Goal: Information Seeking & Learning: Learn about a topic

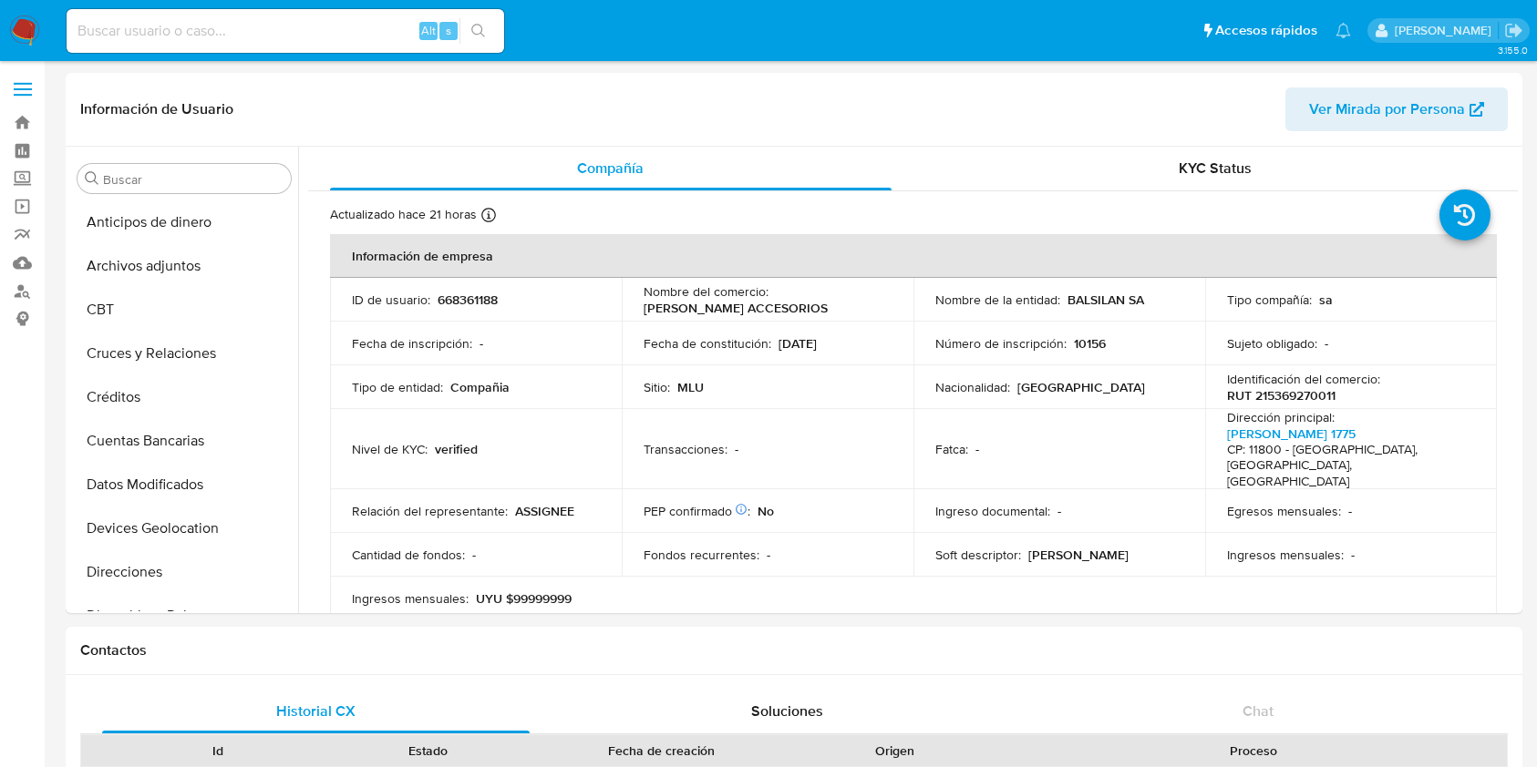
select select "10"
click at [162, 43] on div "Alt s" at bounding box center [285, 31] width 437 height 44
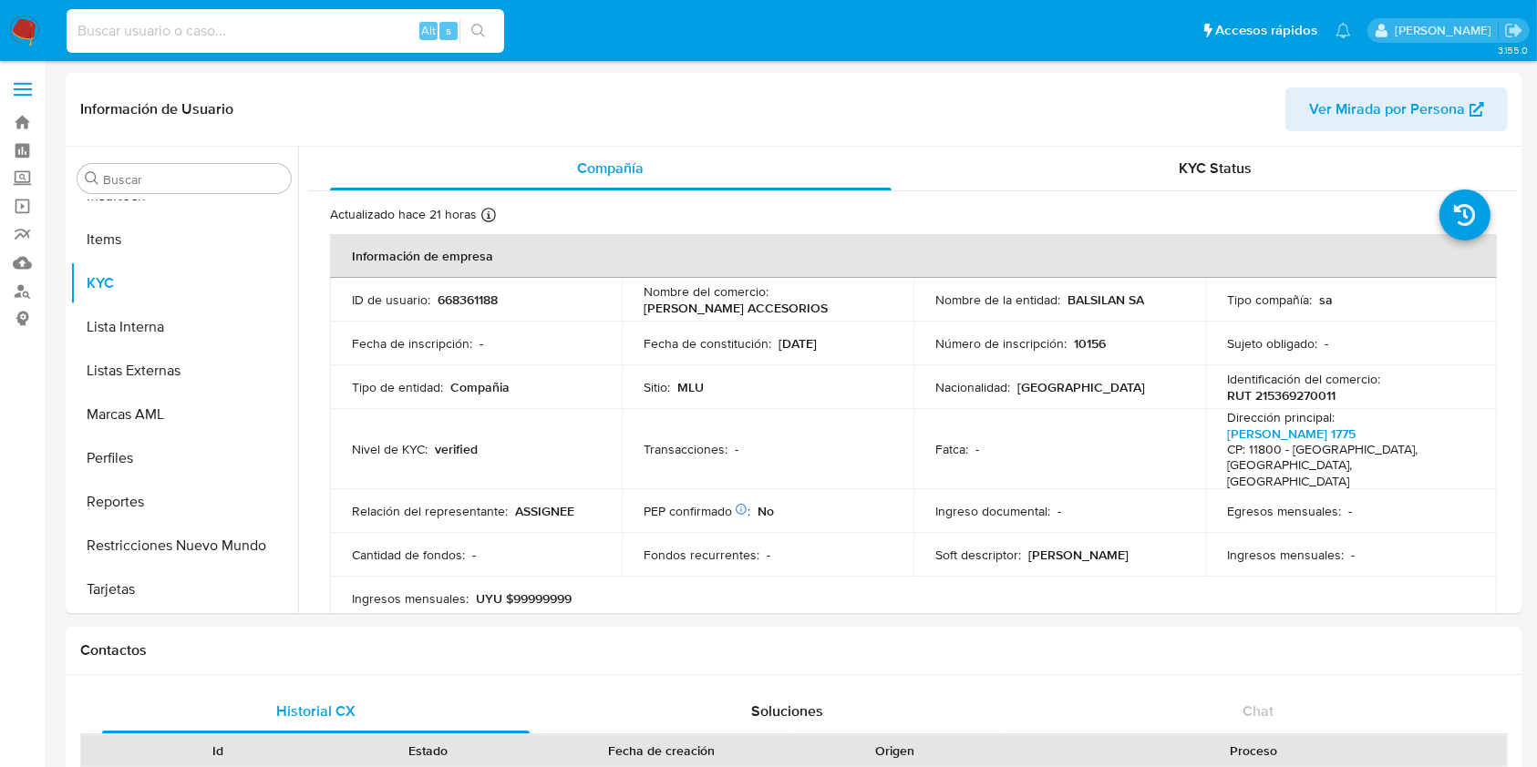
click at [173, 29] on input at bounding box center [285, 31] width 437 height 24
paste input "fR7Yw8Sf0rTnUIvz397S28cB"
type input "fR7Yw8Sf0rTnUIvz397S28cB"
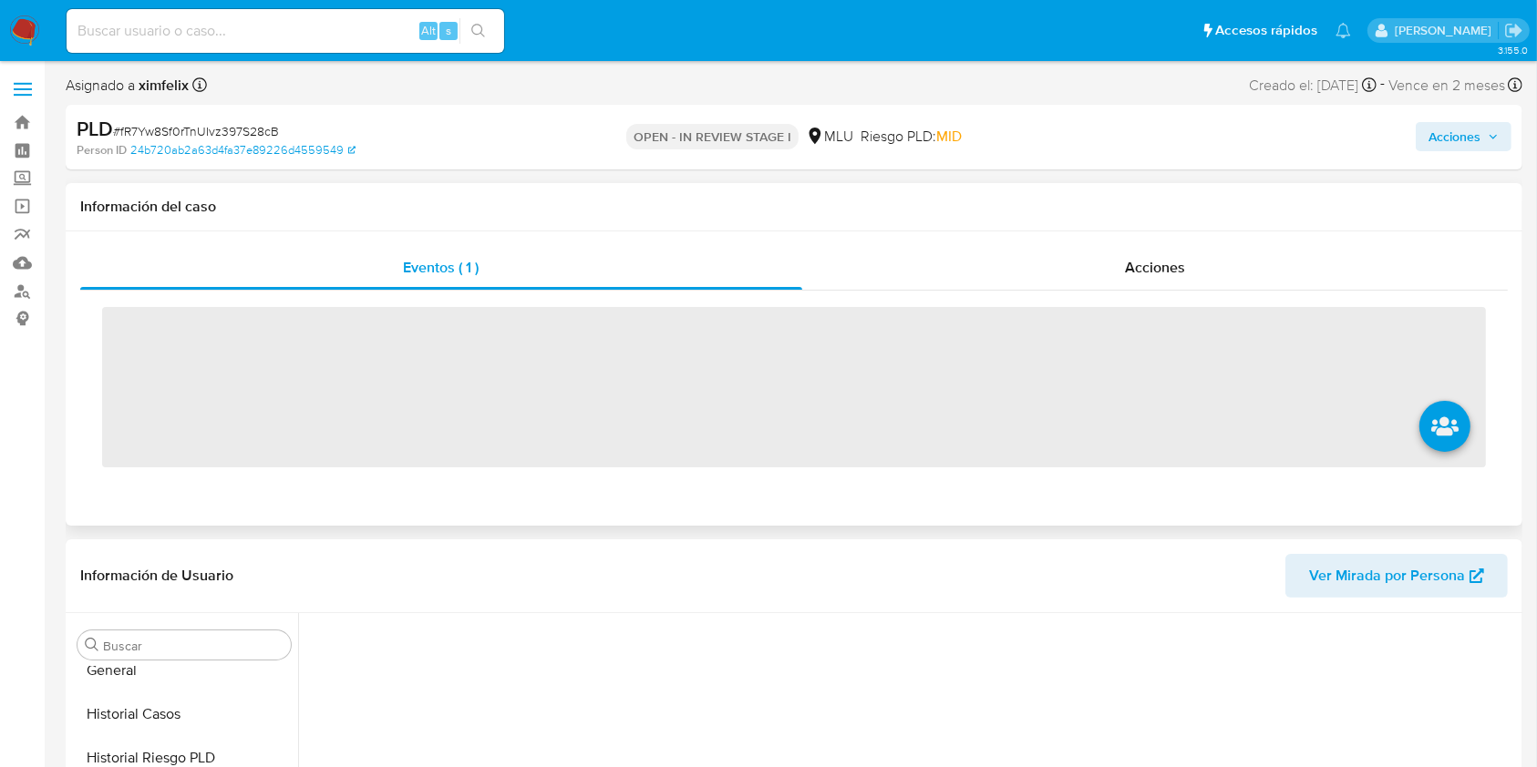
scroll to position [814, 0]
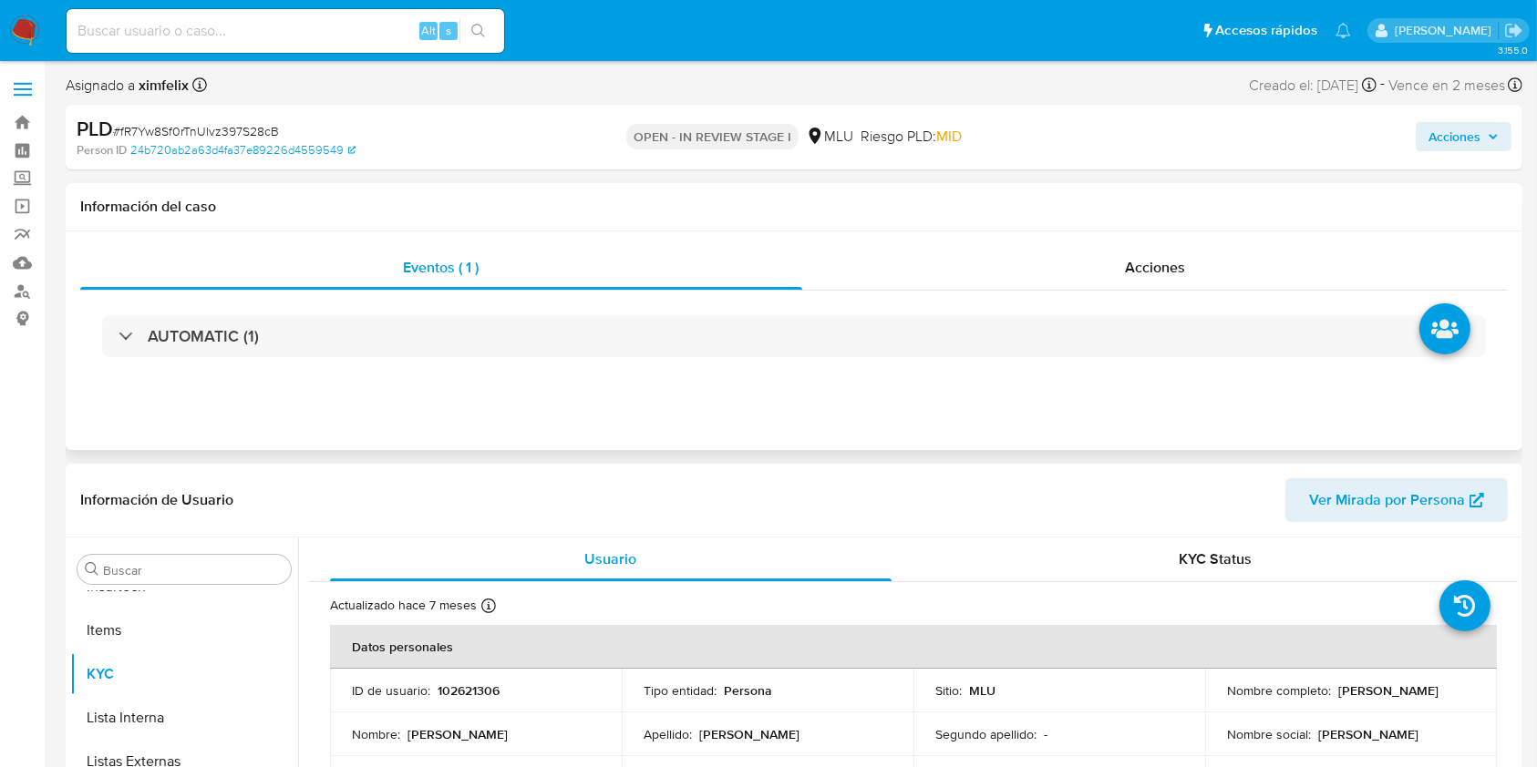
select select "10"
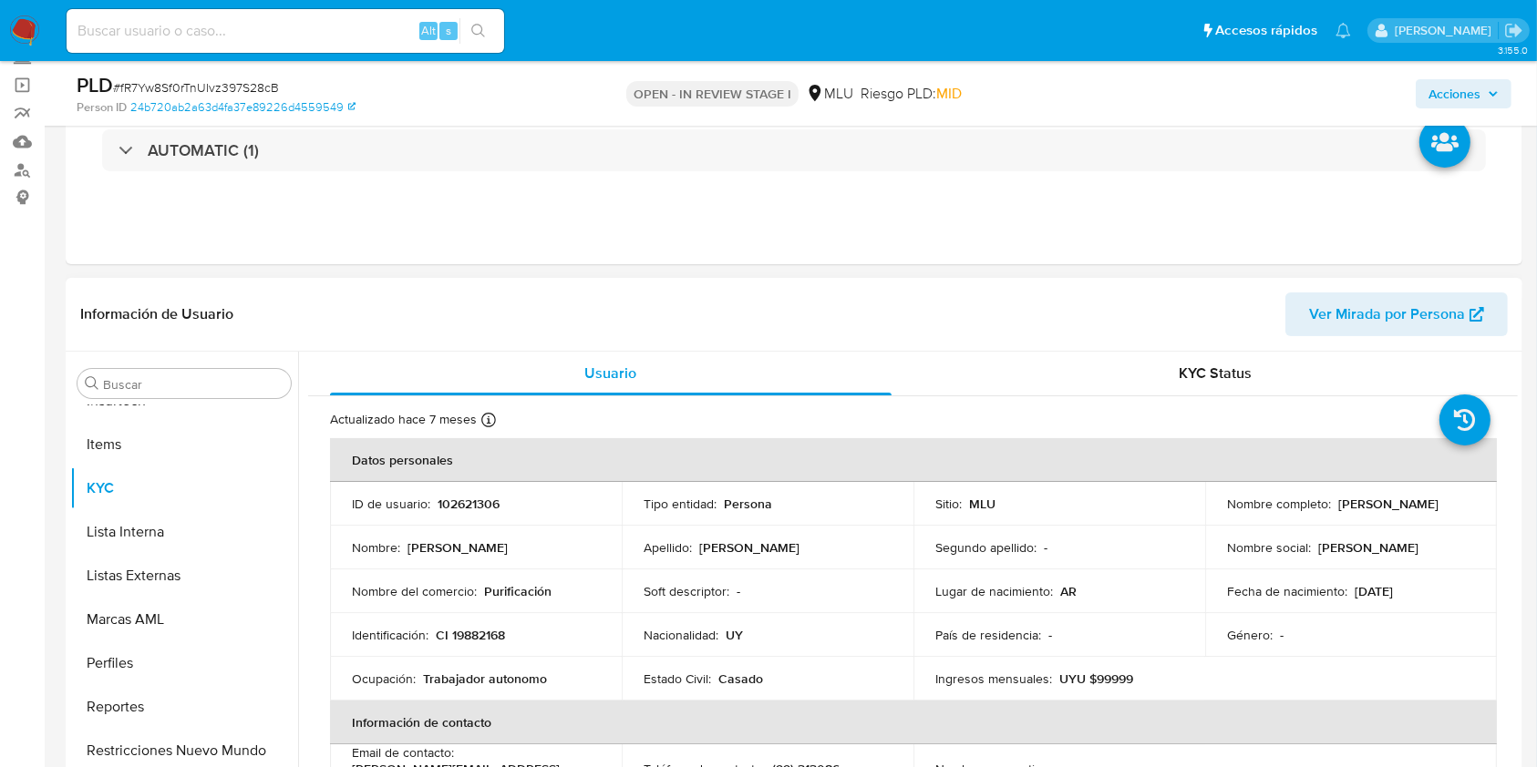
drag, startPoint x: 1364, startPoint y: 516, endPoint x: 1219, endPoint y: 519, distance: 145.9
click at [1219, 519] on td "Nombre completo : [PERSON_NAME]" at bounding box center [1351, 504] width 292 height 44
copy p "[PERSON_NAME]"
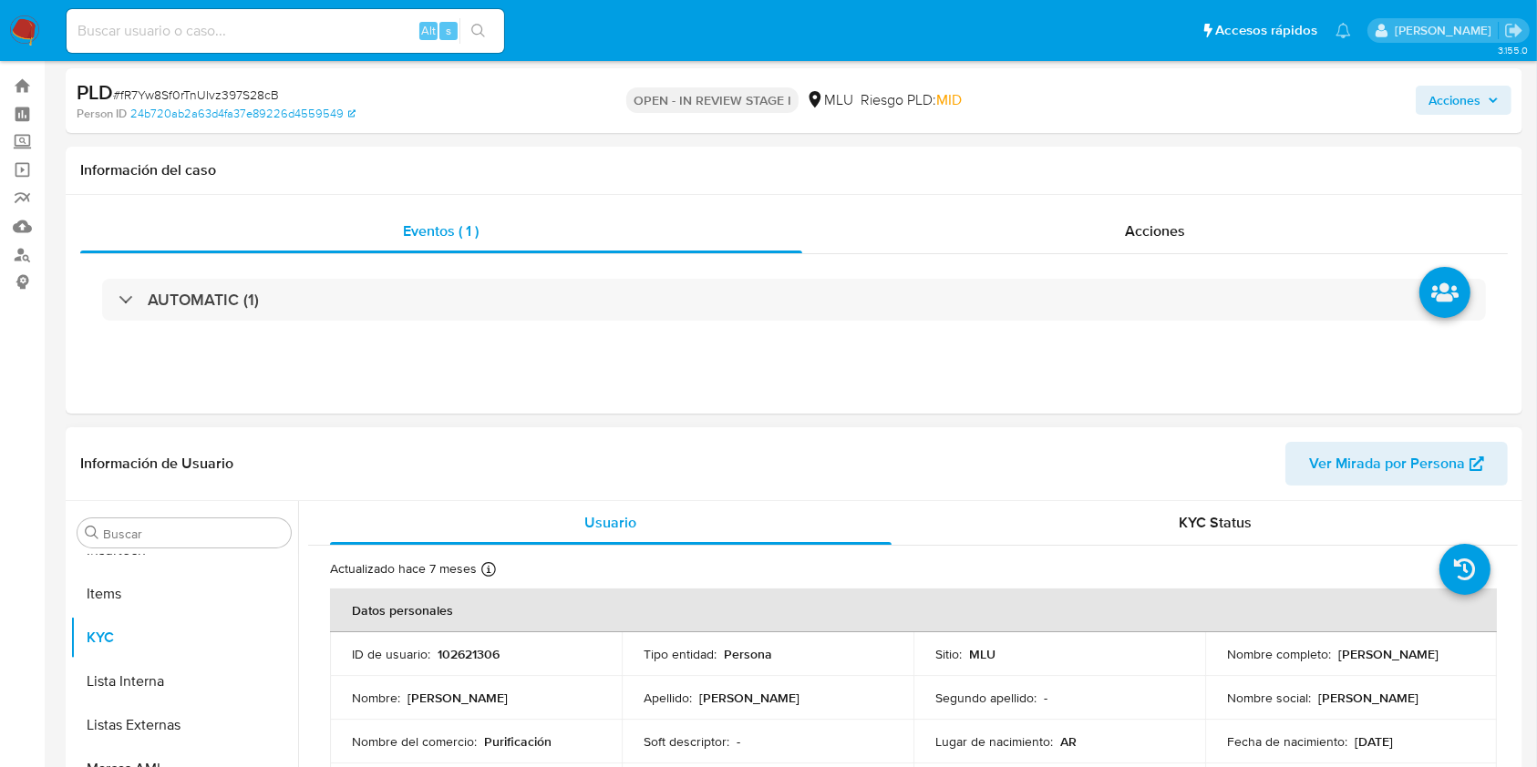
scroll to position [0, 0]
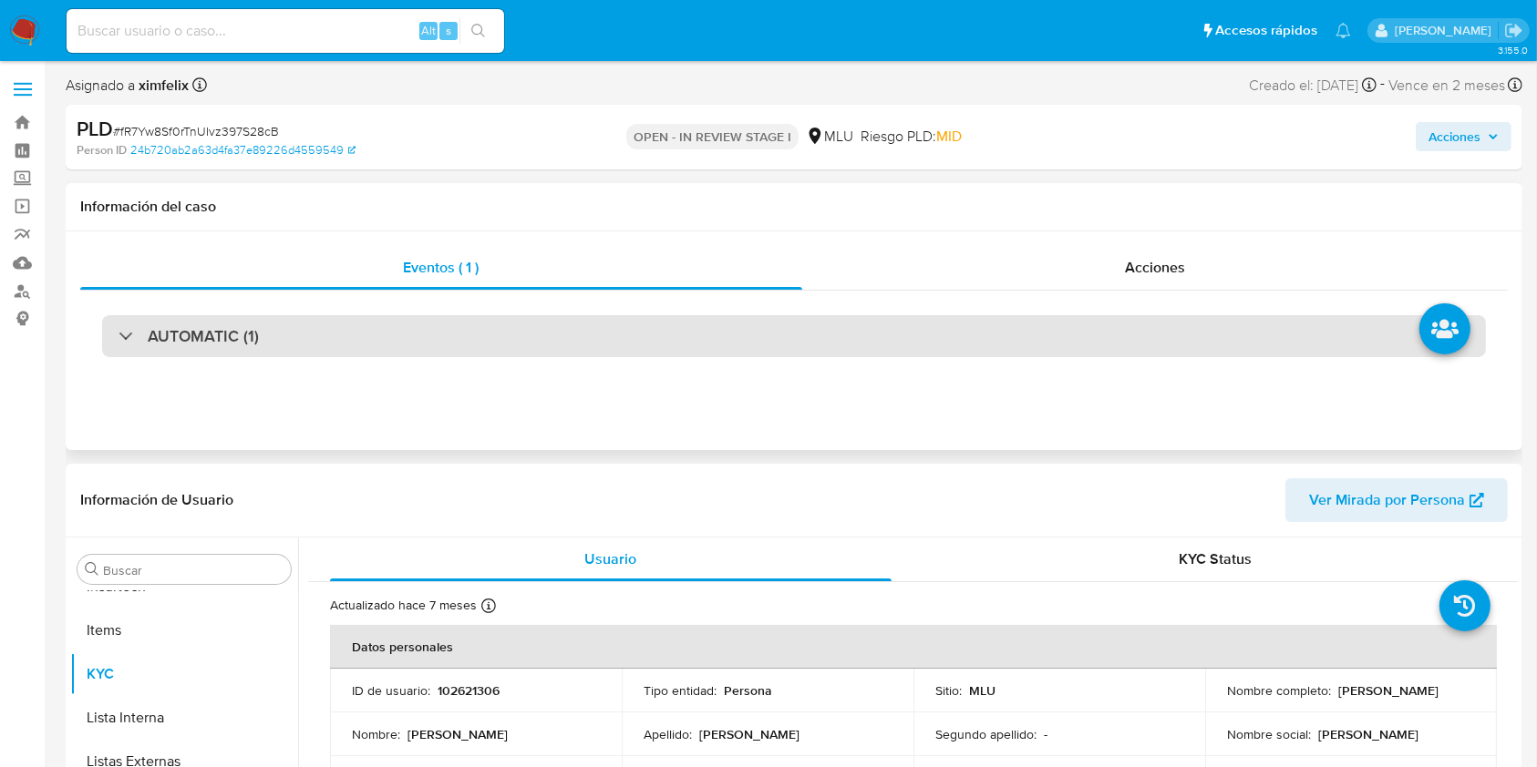
click at [401, 333] on div "AUTOMATIC (1)" at bounding box center [794, 336] width 1384 height 42
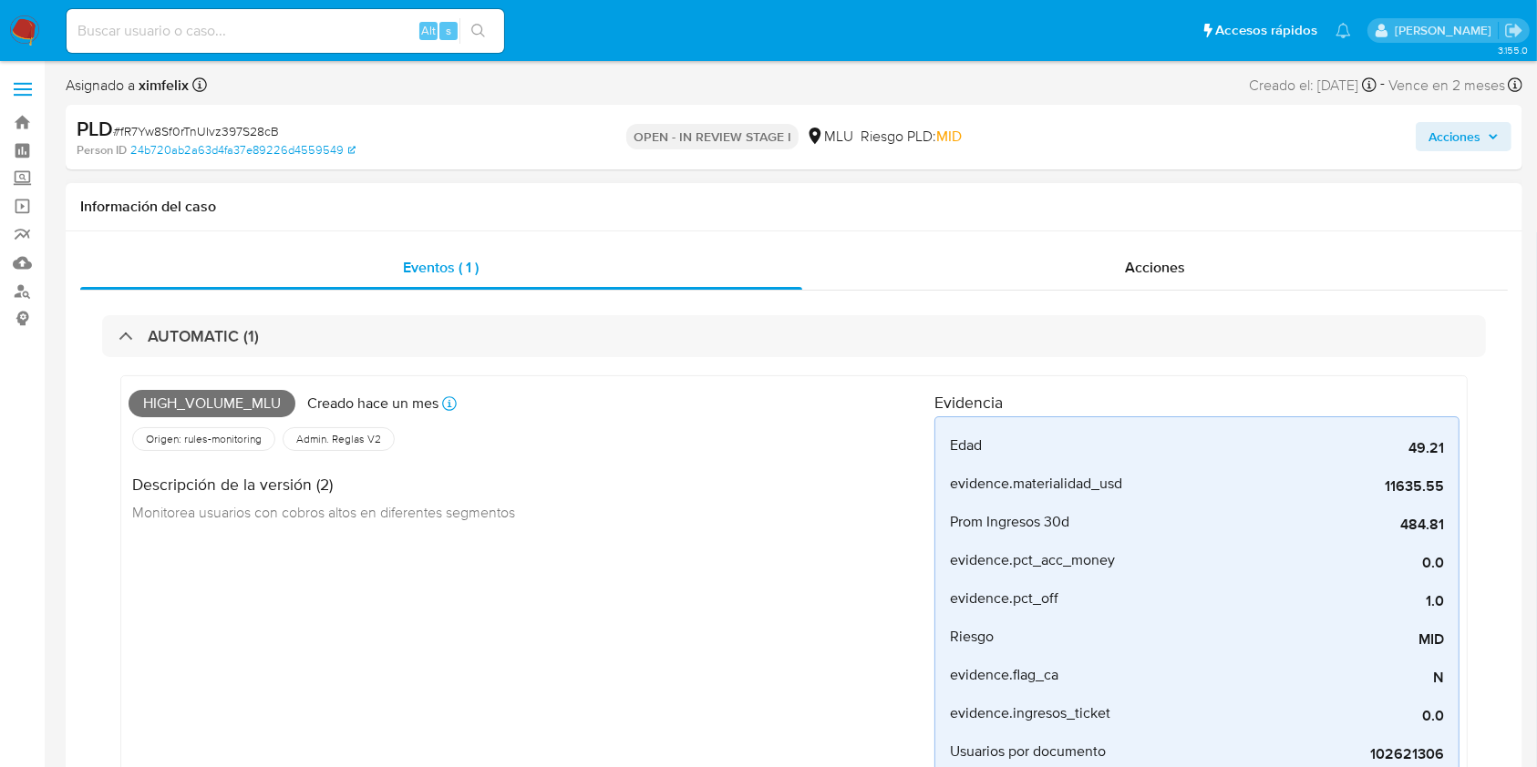
click at [269, 397] on span "High_volume_mlu" at bounding box center [212, 403] width 167 height 27
copy span "High_volume_mlu"
click at [270, 30] on input at bounding box center [285, 31] width 437 height 24
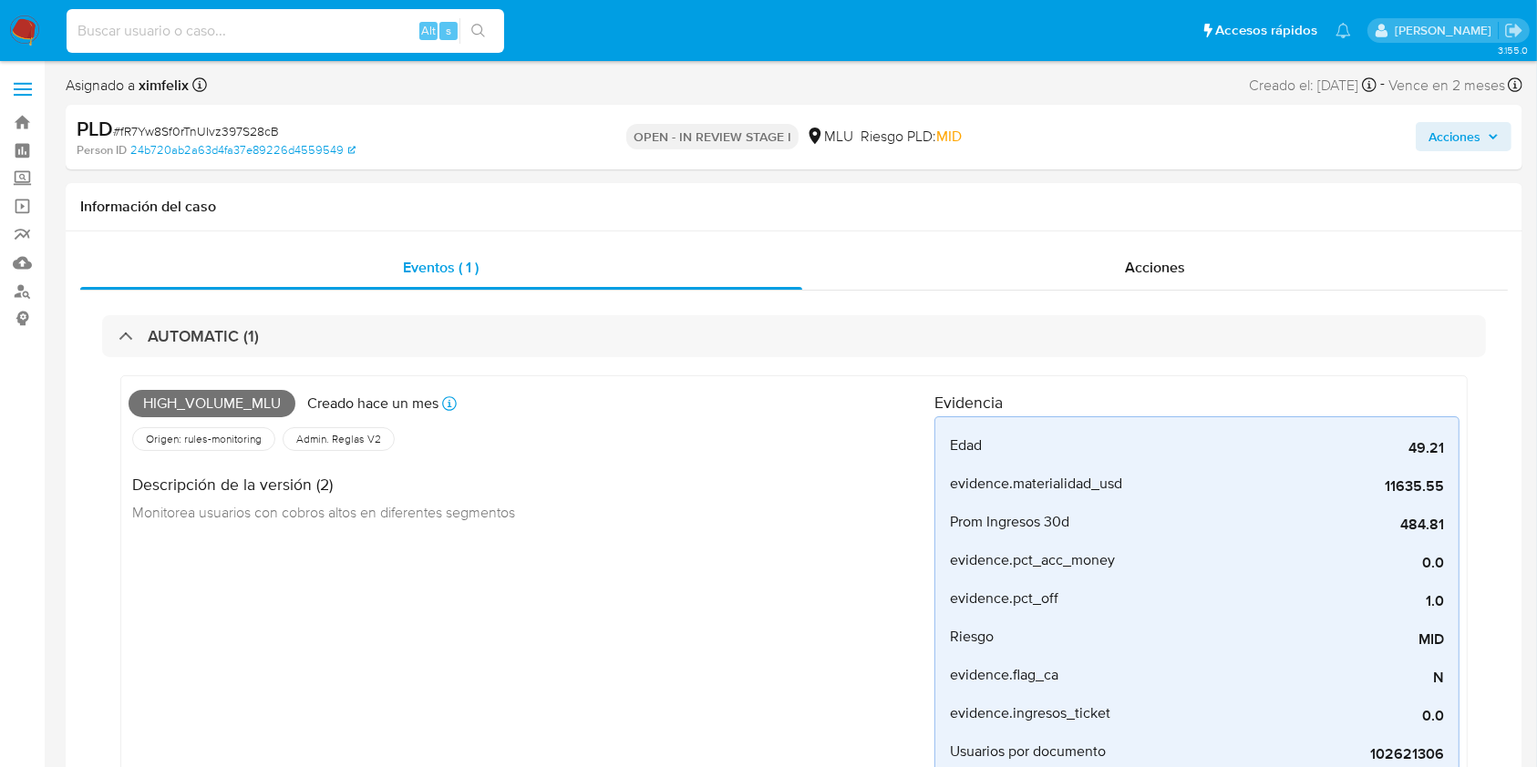
paste input "VfELjHCf1KwwAPDi9oS8Nldx"
type input "VfELjHCf1KwwAPDi9oS8Nldx"
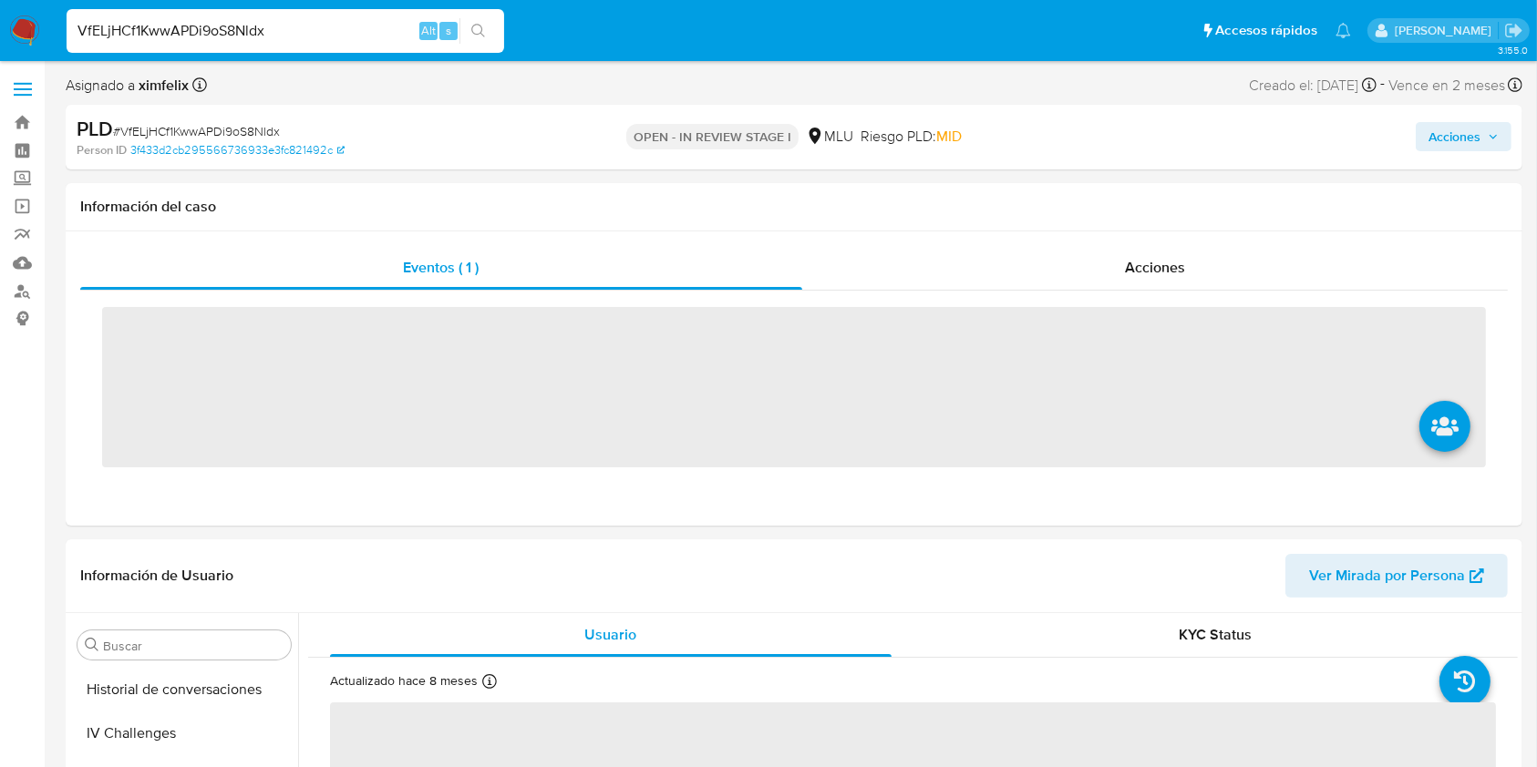
scroll to position [814, 0]
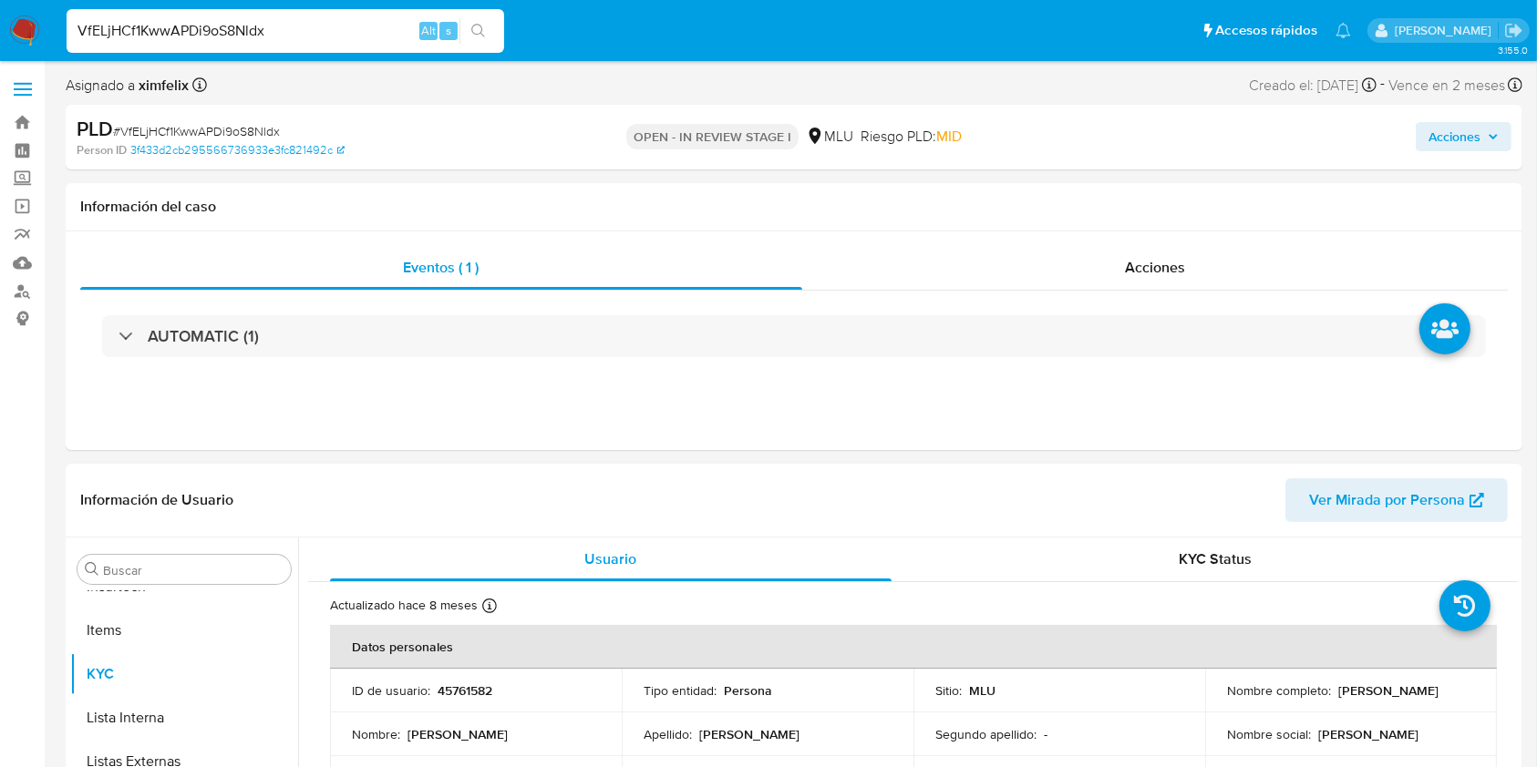
select select "10"
click at [229, 32] on input "VfELjHCf1KwwAPDi9oS8Nldx" at bounding box center [285, 31] width 437 height 24
paste input "fR7Yw8Sf0rTnUIvz397S28cB"
type input "fR7Yw8Sf0rTnUIvz397S28cB"
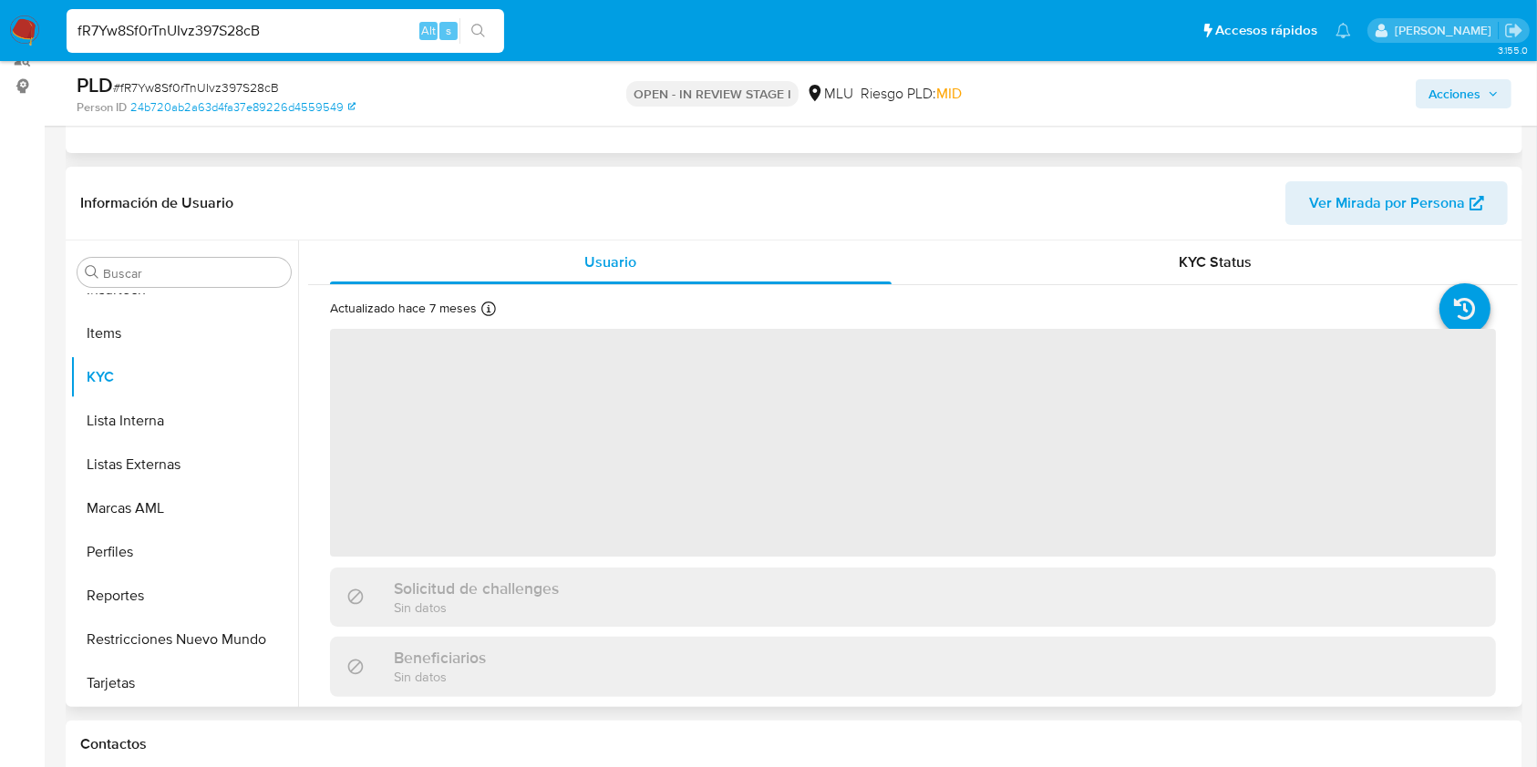
scroll to position [242, 0]
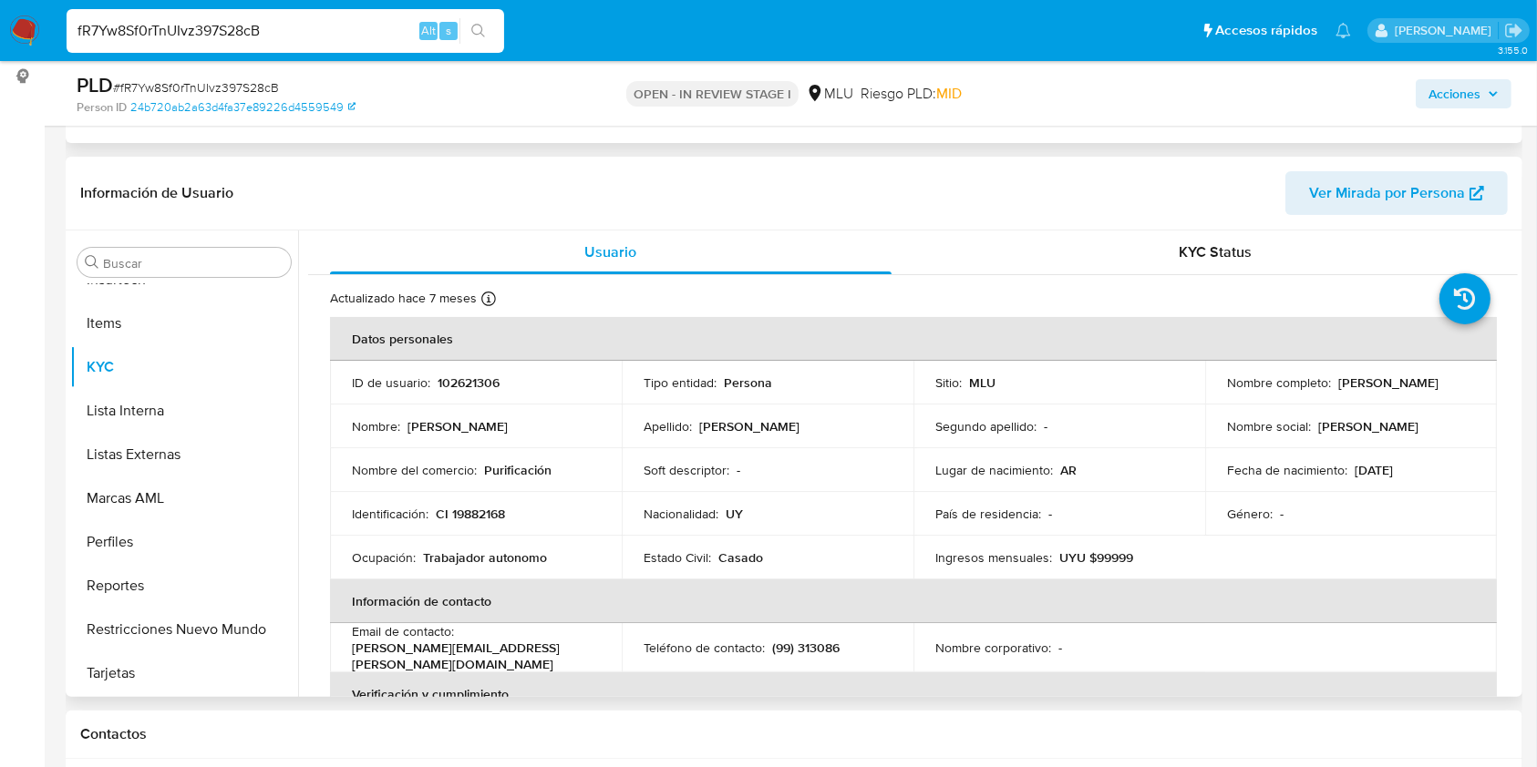
select select "10"
click at [530, 470] on p "Purificación" at bounding box center [517, 470] width 67 height 16
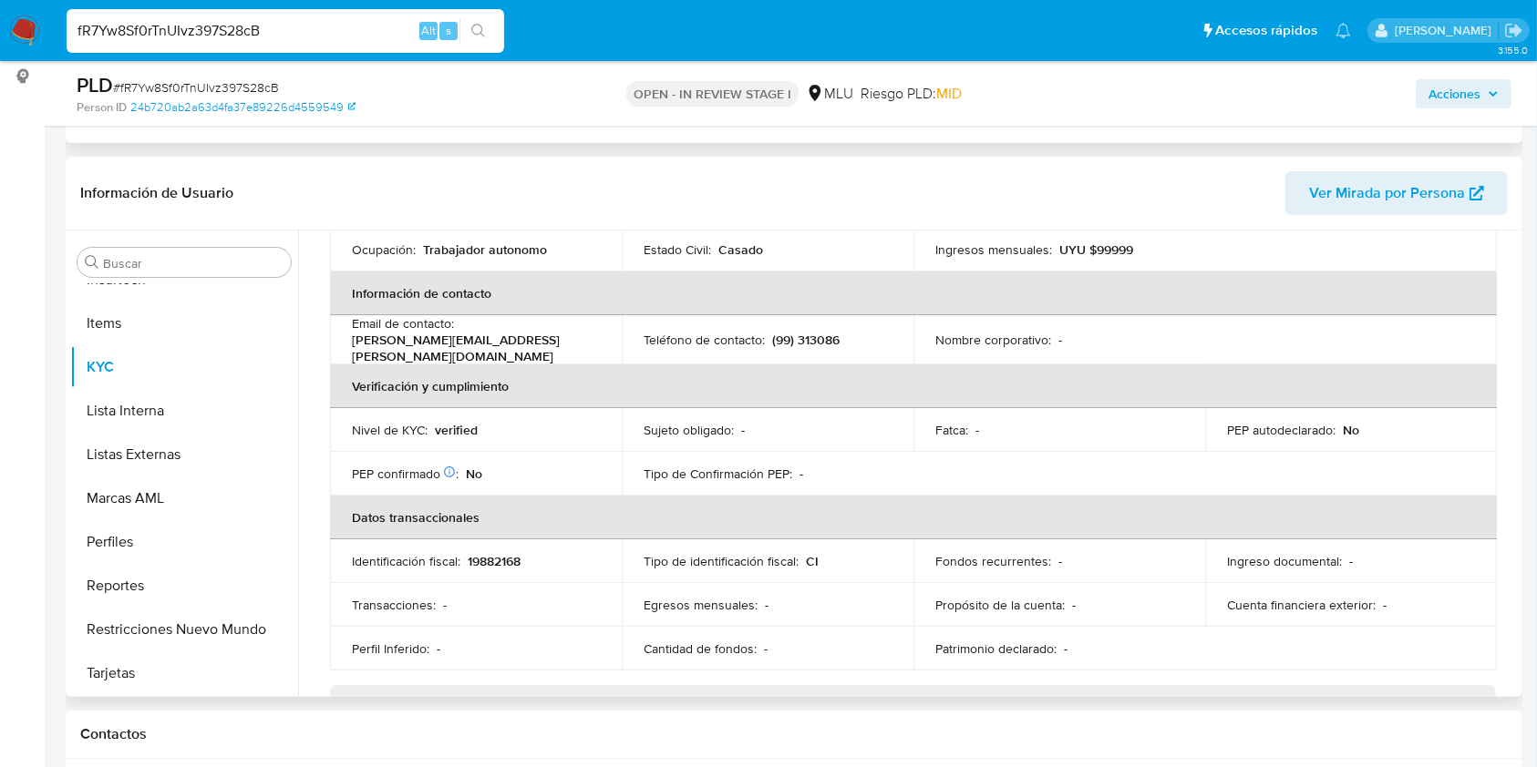
scroll to position [0, 0]
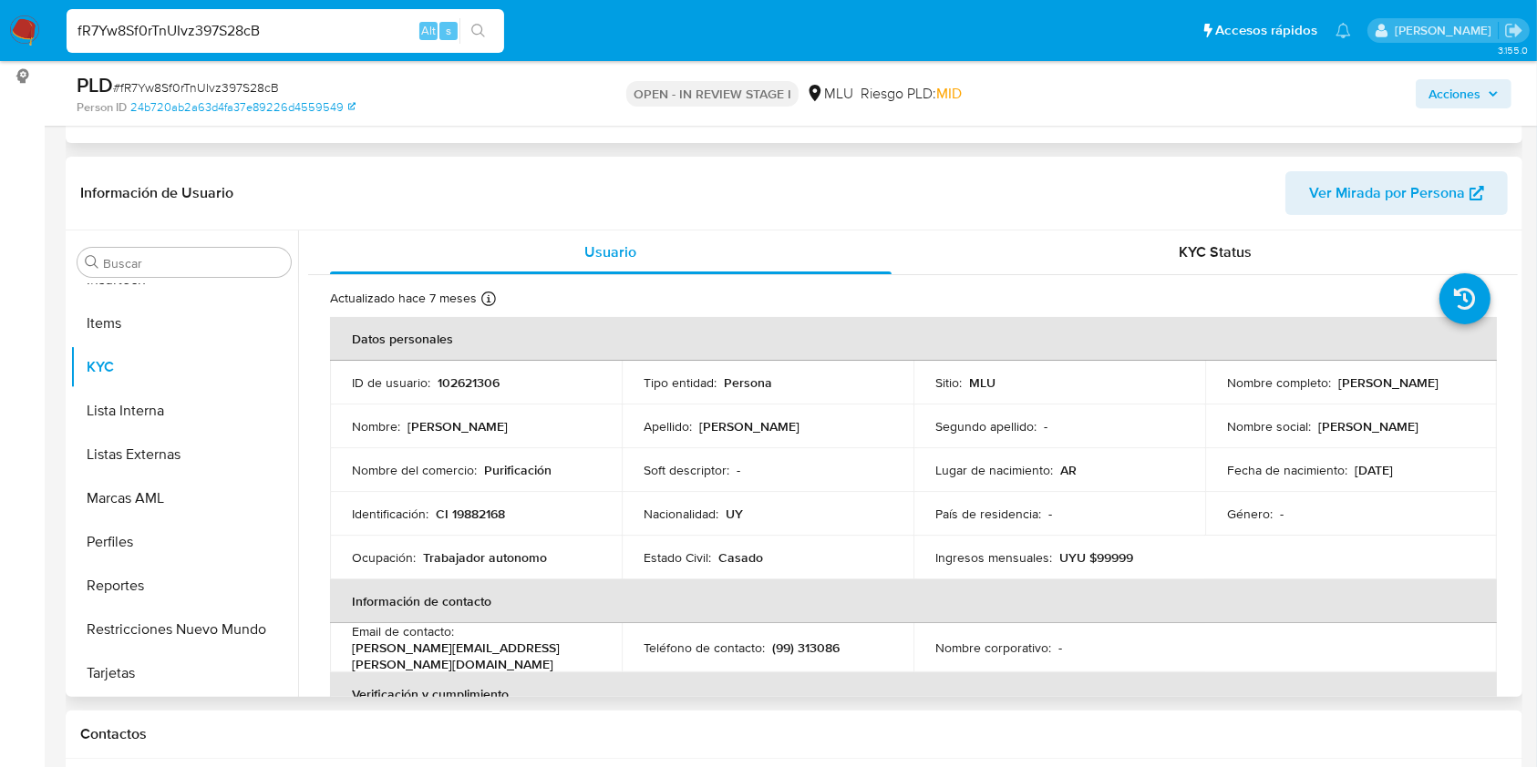
click at [489, 520] on p "CI 19882168" at bounding box center [470, 514] width 69 height 16
copy p "19882168"
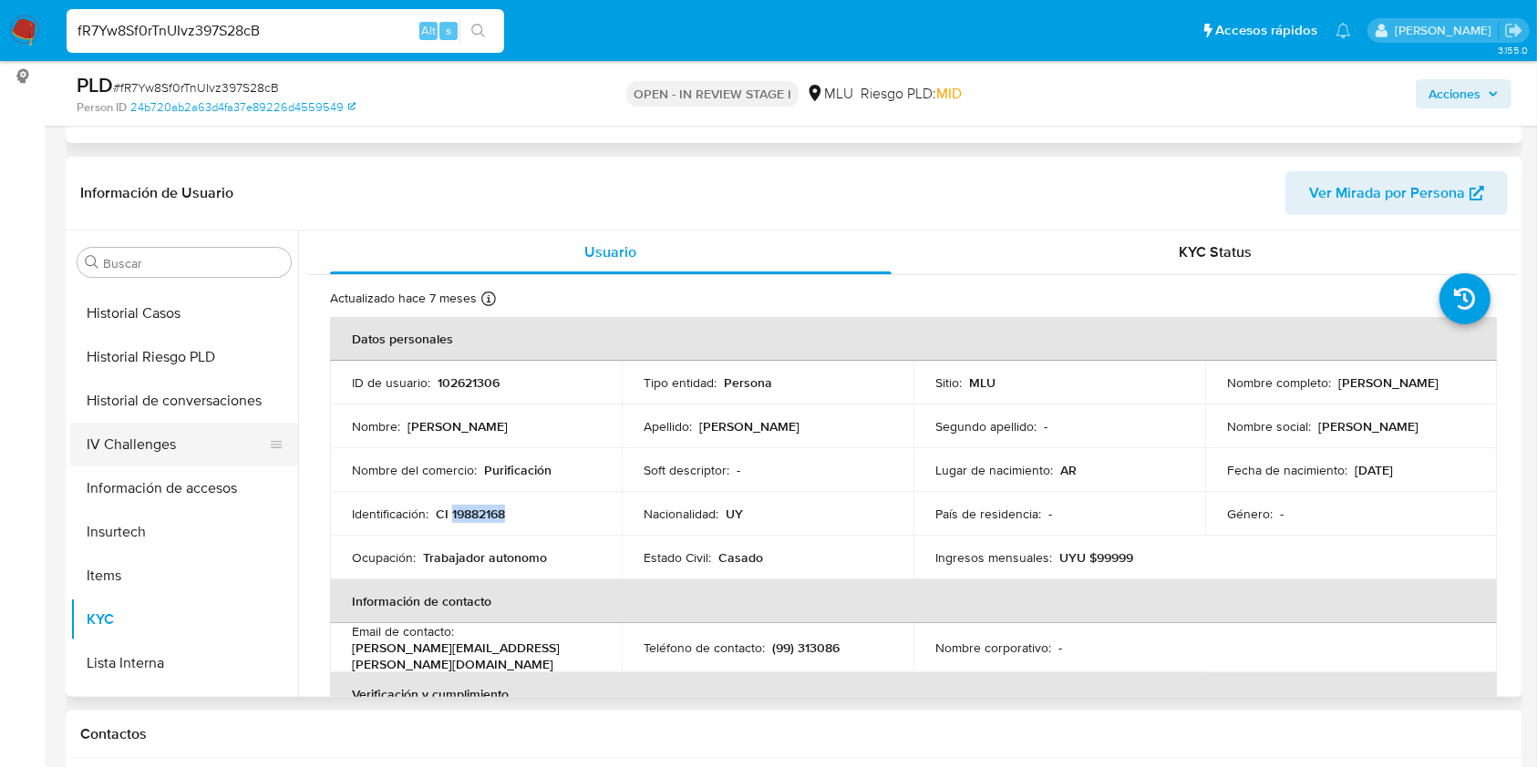
scroll to position [449, 0]
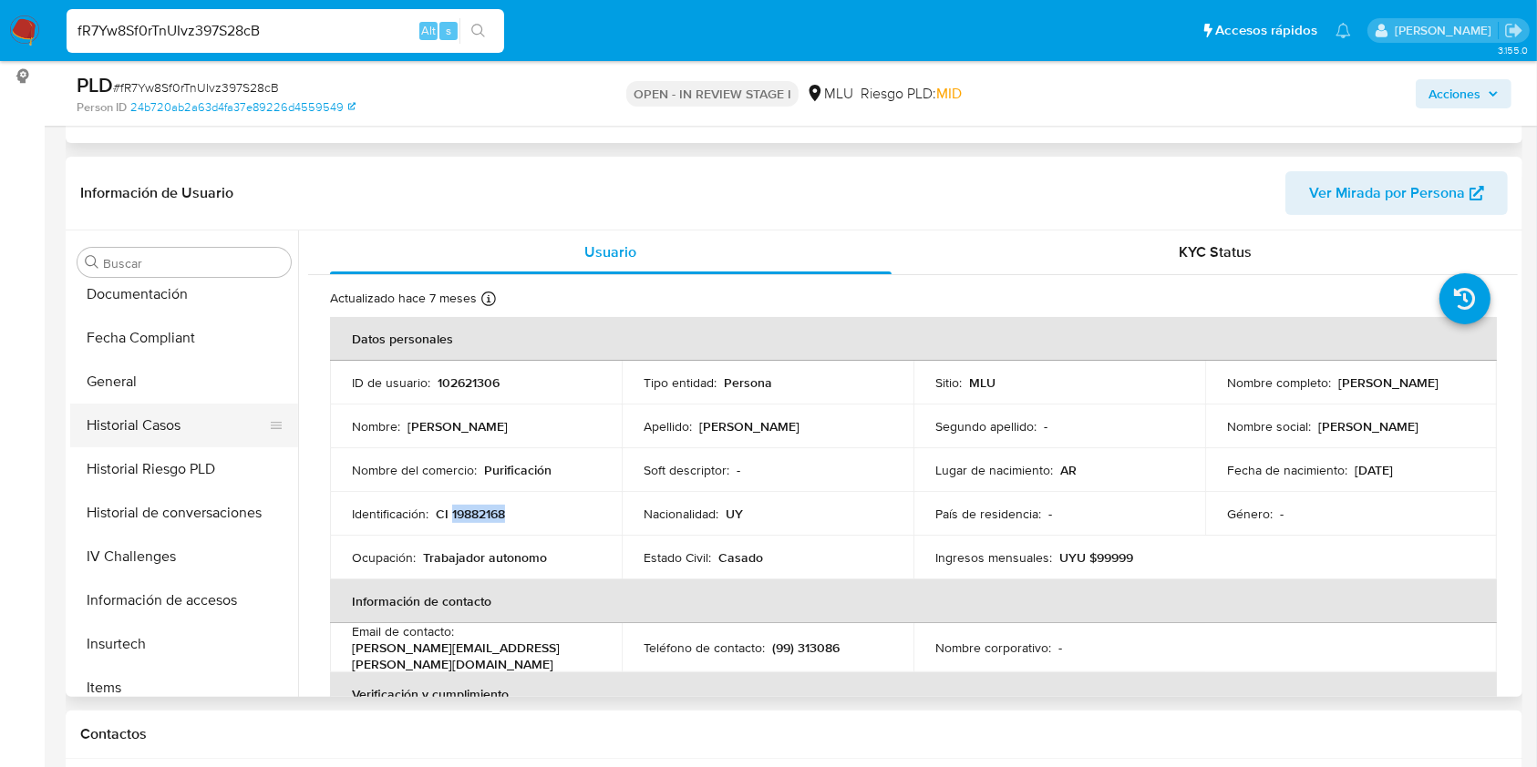
click at [195, 410] on button "Historial Casos" at bounding box center [176, 426] width 213 height 44
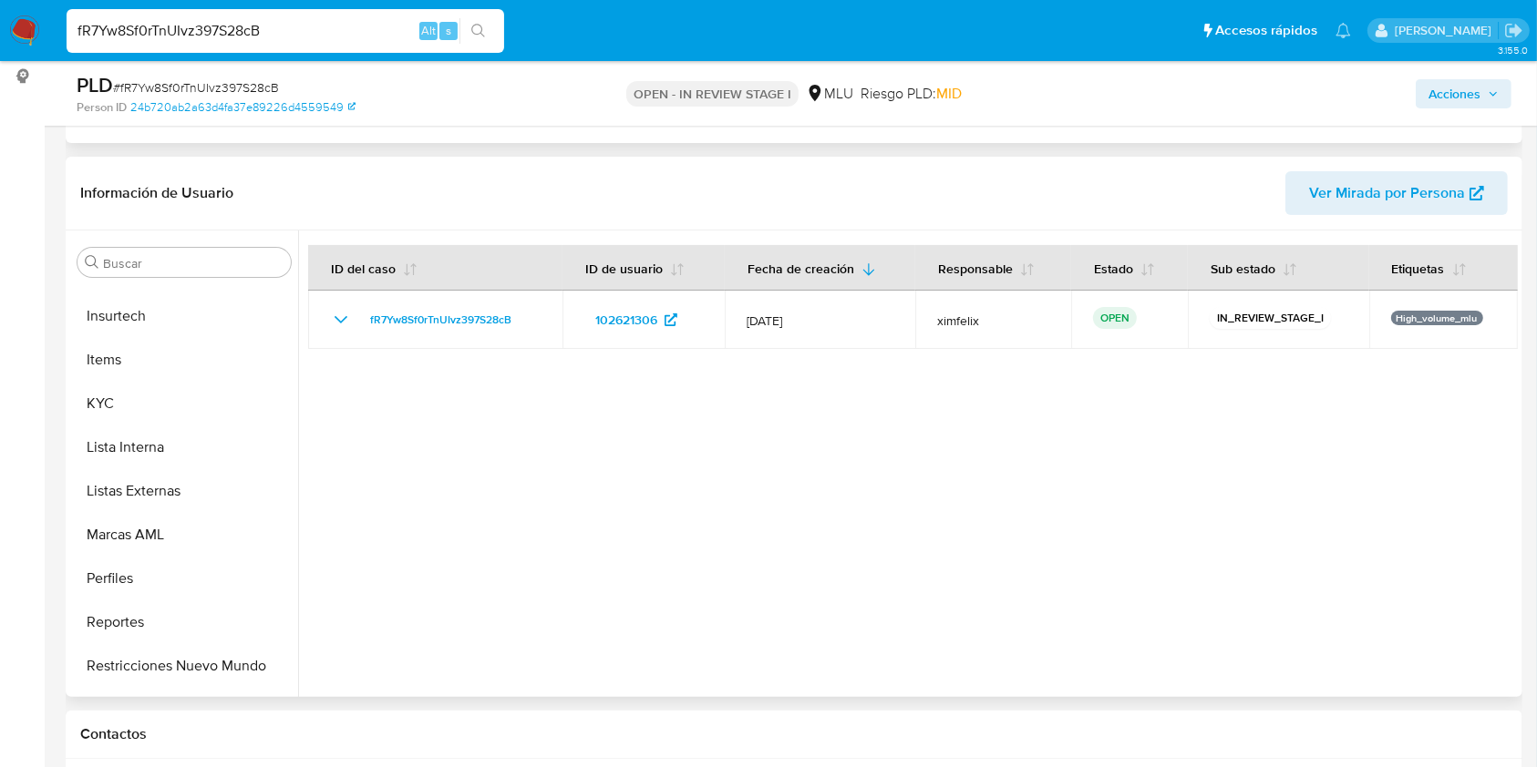
scroll to position [814, 0]
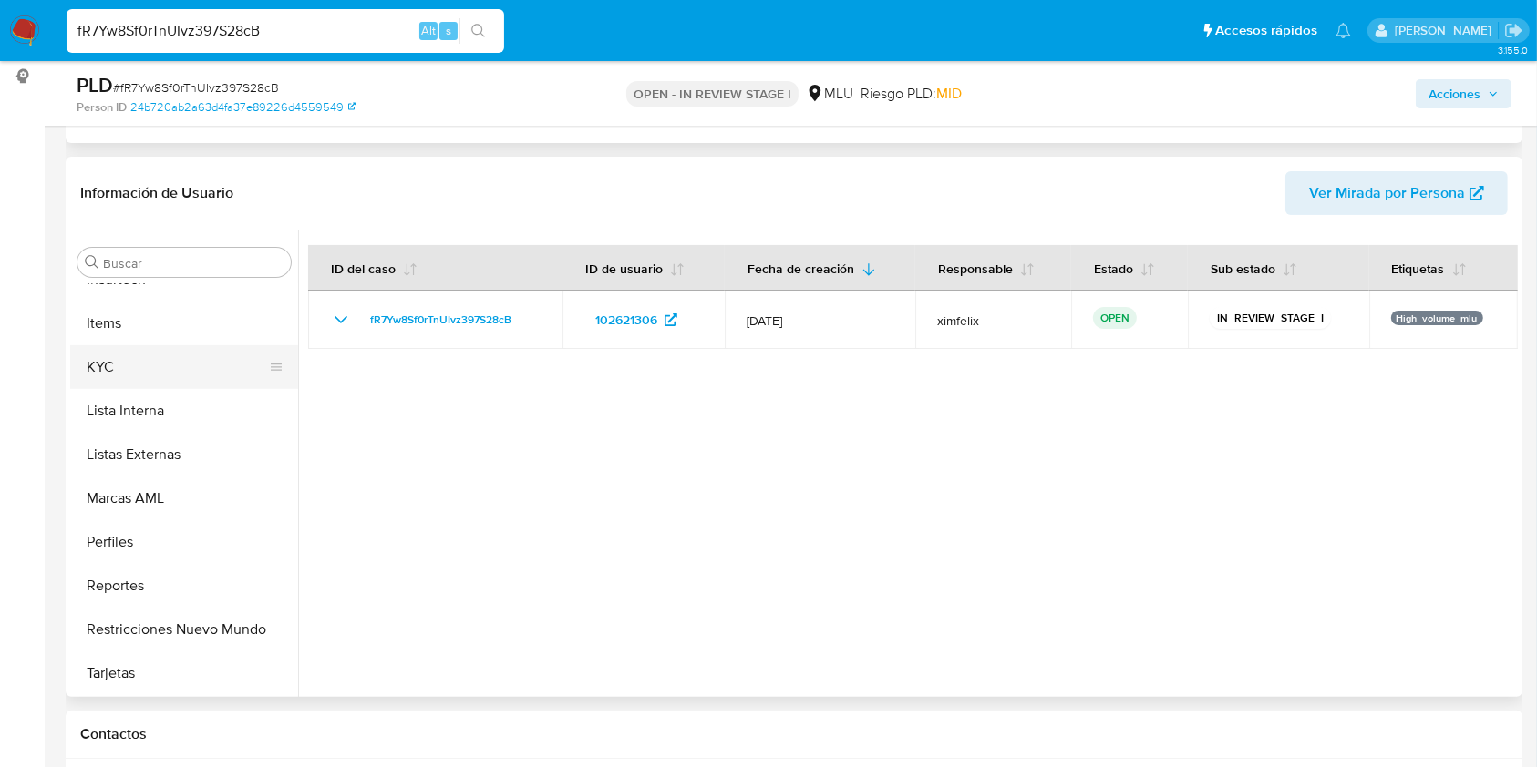
drag, startPoint x: 170, startPoint y: 369, endPoint x: 202, endPoint y: 372, distance: 32.0
click at [170, 369] on button "KYC" at bounding box center [176, 367] width 213 height 44
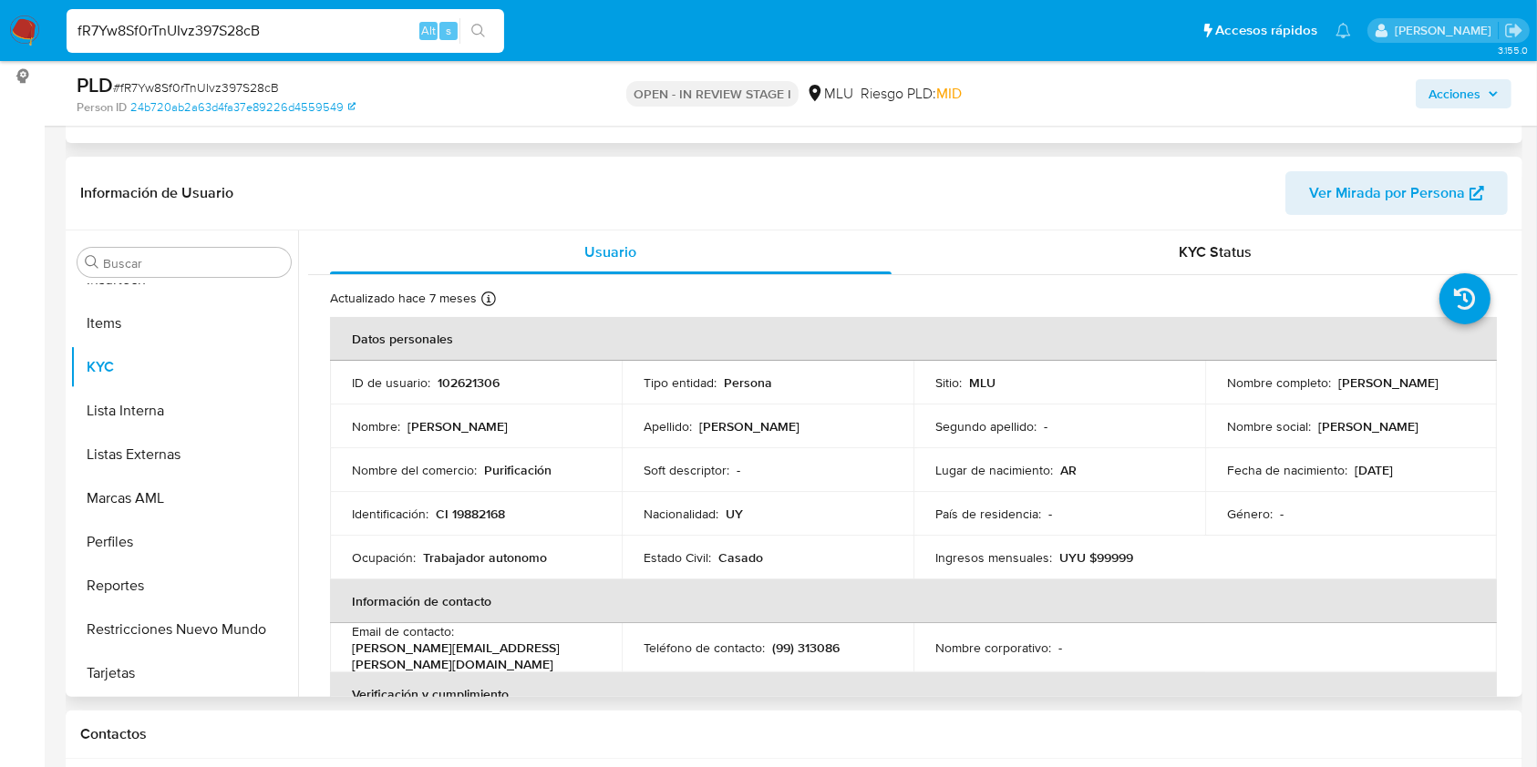
click at [514, 464] on p "Purificación" at bounding box center [517, 470] width 67 height 16
drag, startPoint x: 1323, startPoint y: 391, endPoint x: 1223, endPoint y: 388, distance: 99.4
click at [1227, 388] on div "Nombre completo : [PERSON_NAME]" at bounding box center [1351, 383] width 248 height 16
copy p "[PERSON_NAME]"
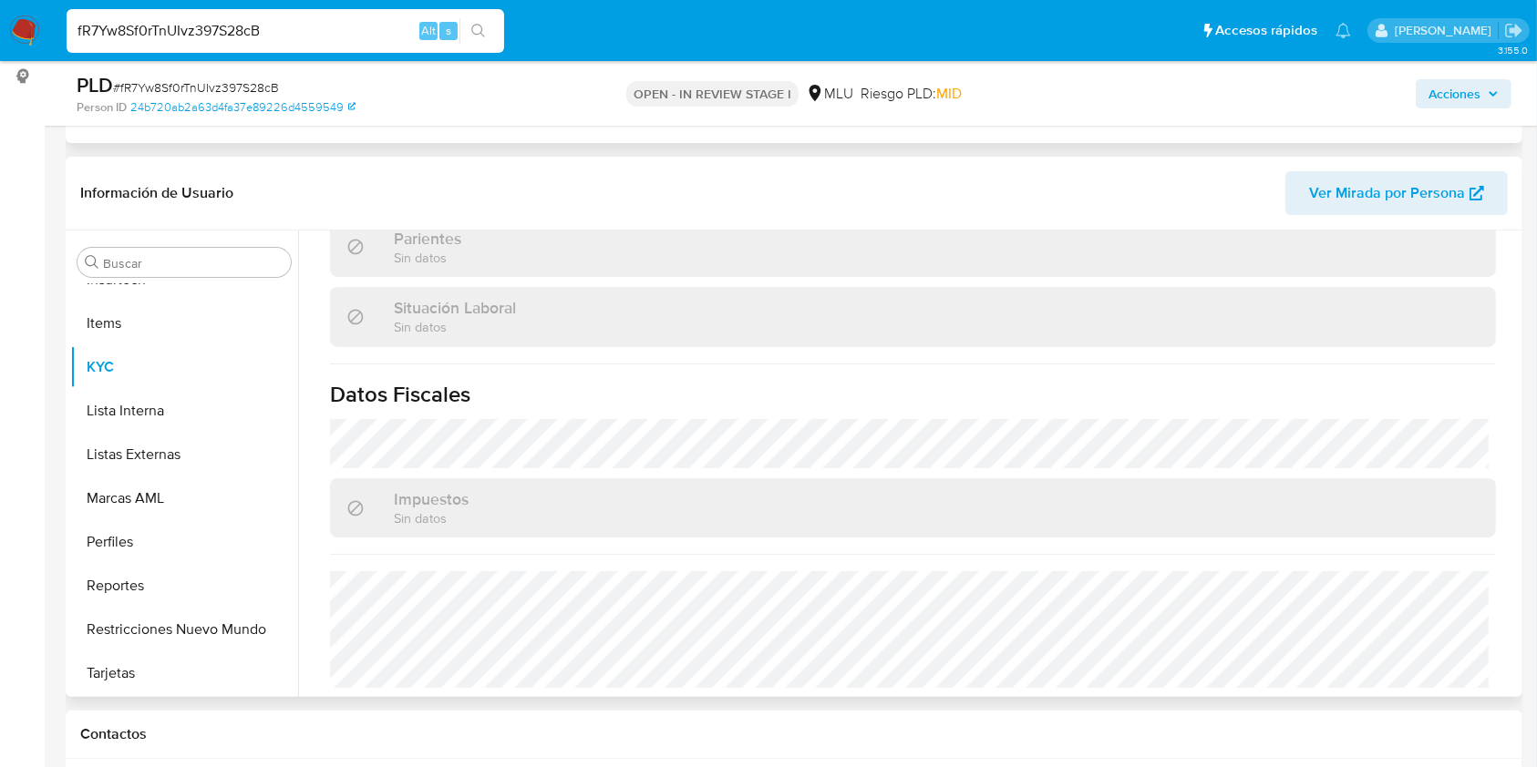
scroll to position [365, 0]
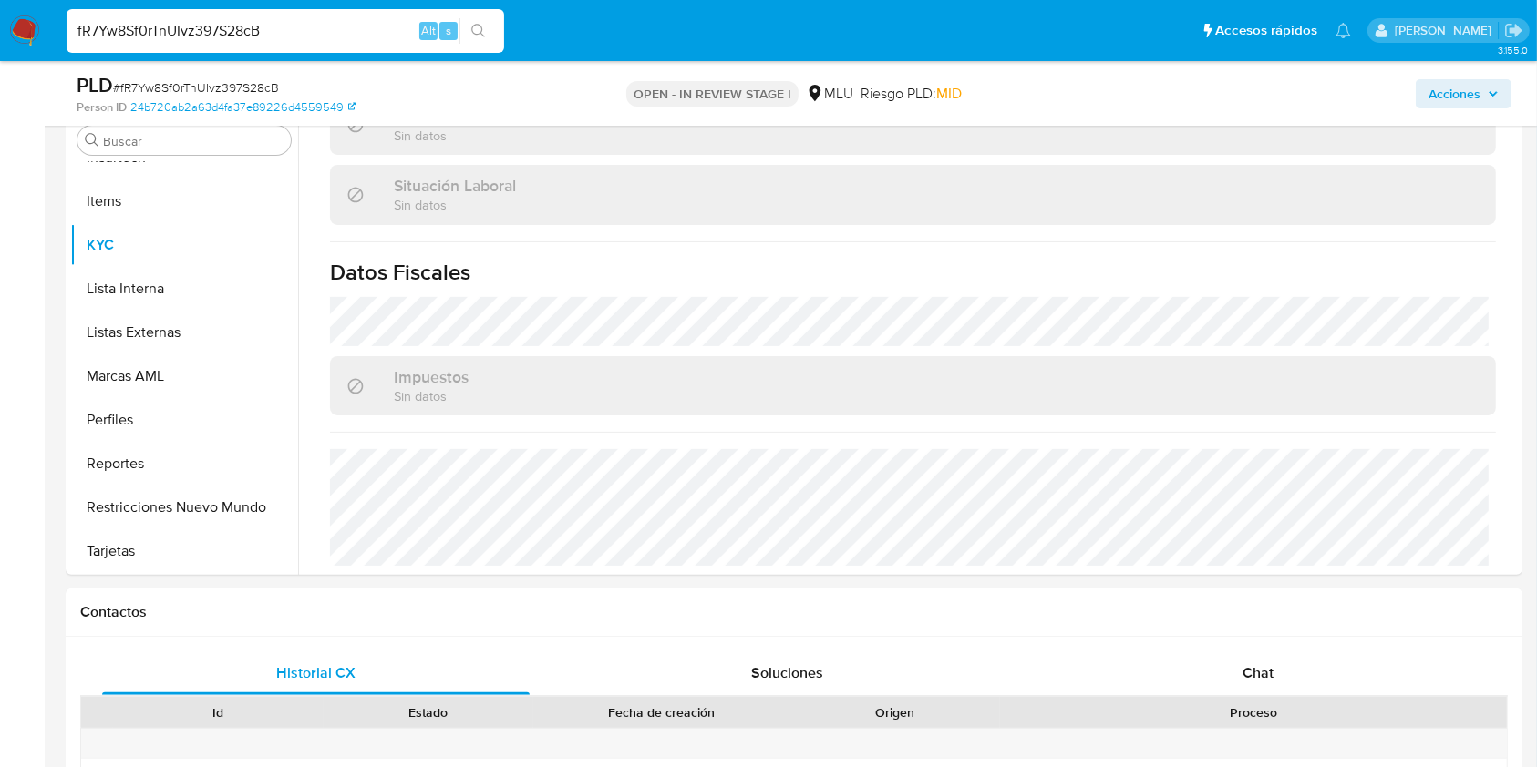
click at [192, 29] on input "fR7Yw8Sf0rTnUIvz397S28cB" at bounding box center [285, 31] width 437 height 24
paste input "ak6f6DeQAKWPSnJUCebtT7CT"
type input "ak6f6DeQAKWPSnJUCebtT7CT"
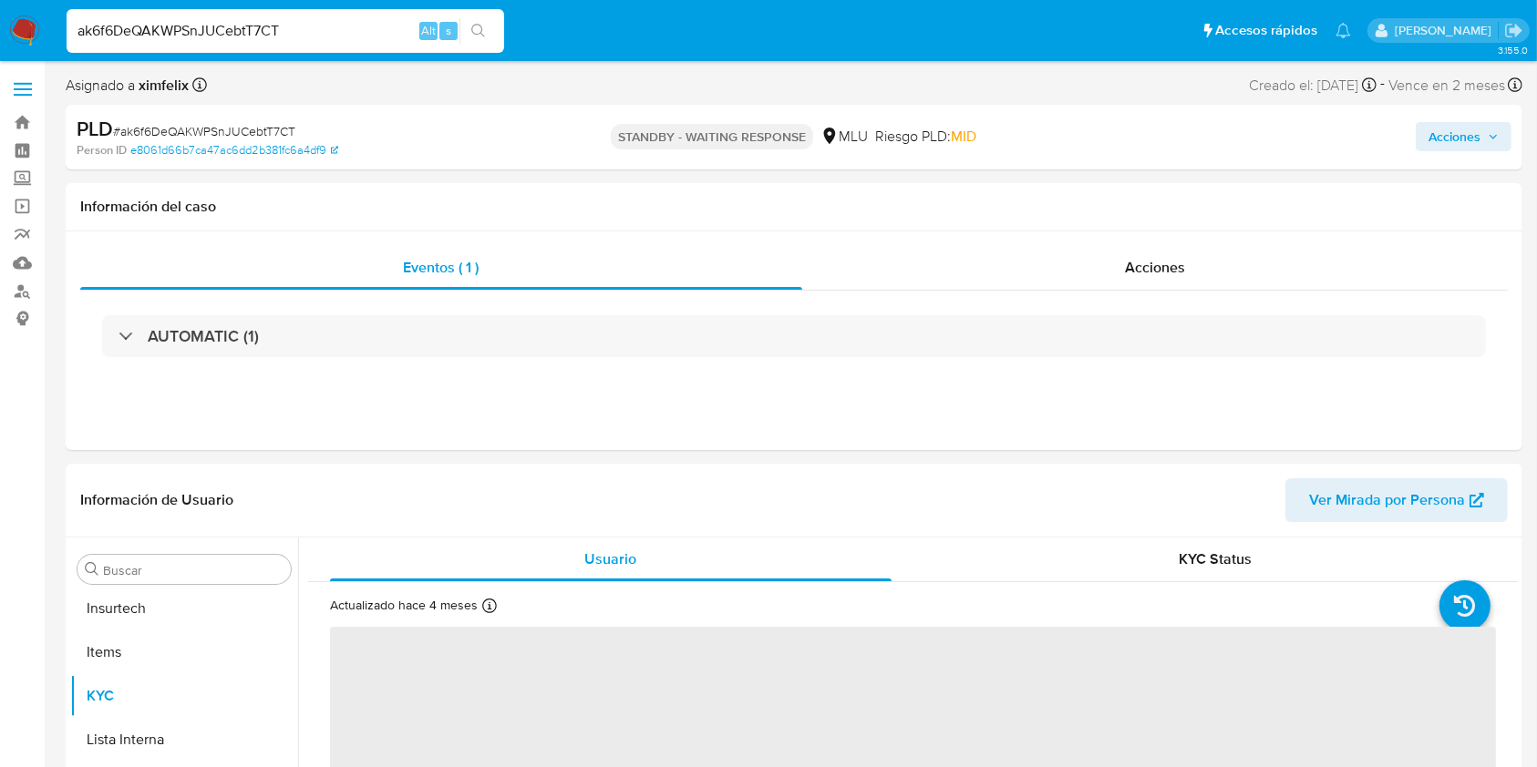
scroll to position [814, 0]
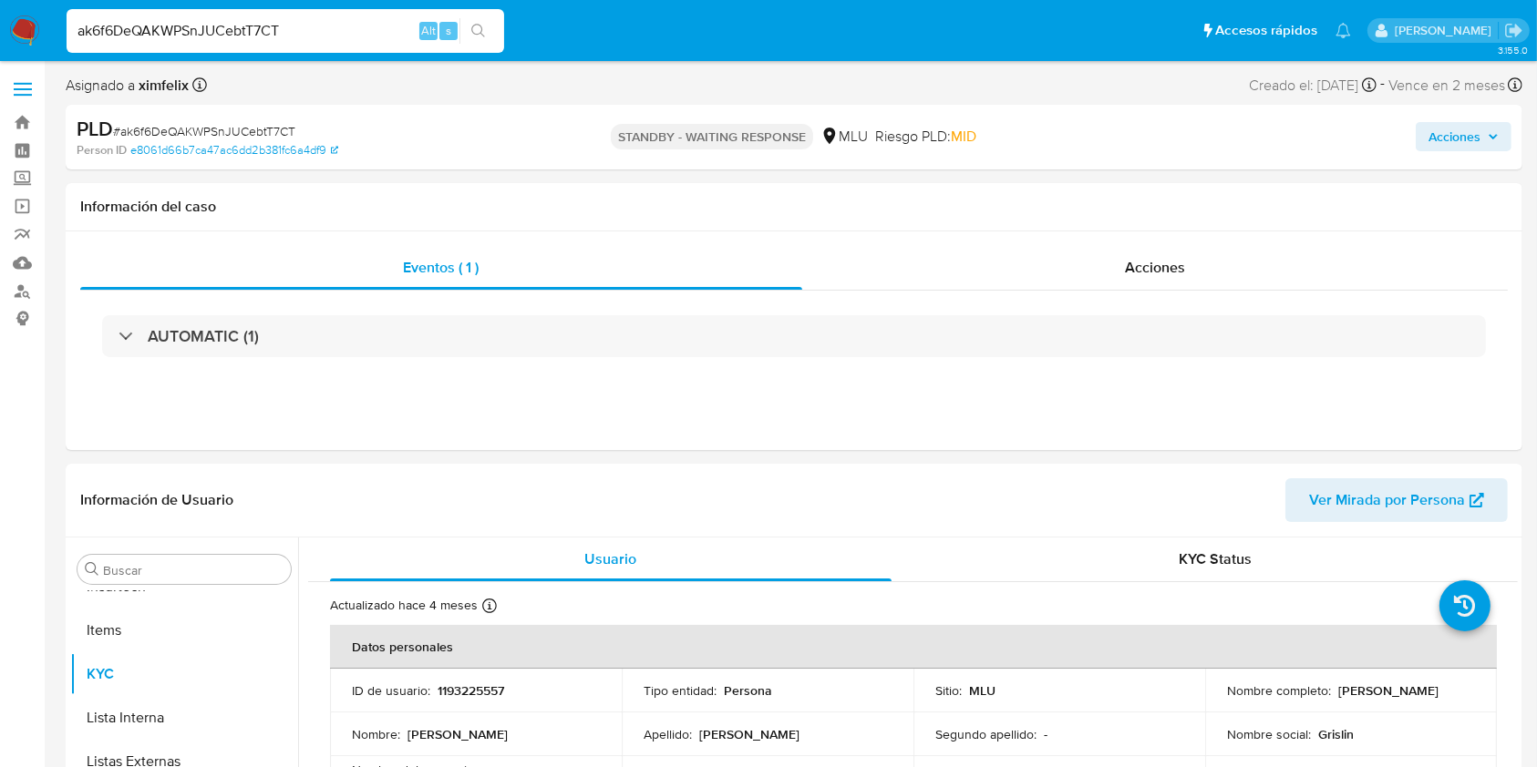
select select "10"
click at [180, 27] on input "ak6f6DeQAKWPSnJUCebtT7CT" at bounding box center [285, 31] width 437 height 24
paste input "VfELjHCf1KwwAPDi9oS8Nldx"
type input "VfELjHCf1KwwAPDi9oS8Nldx"
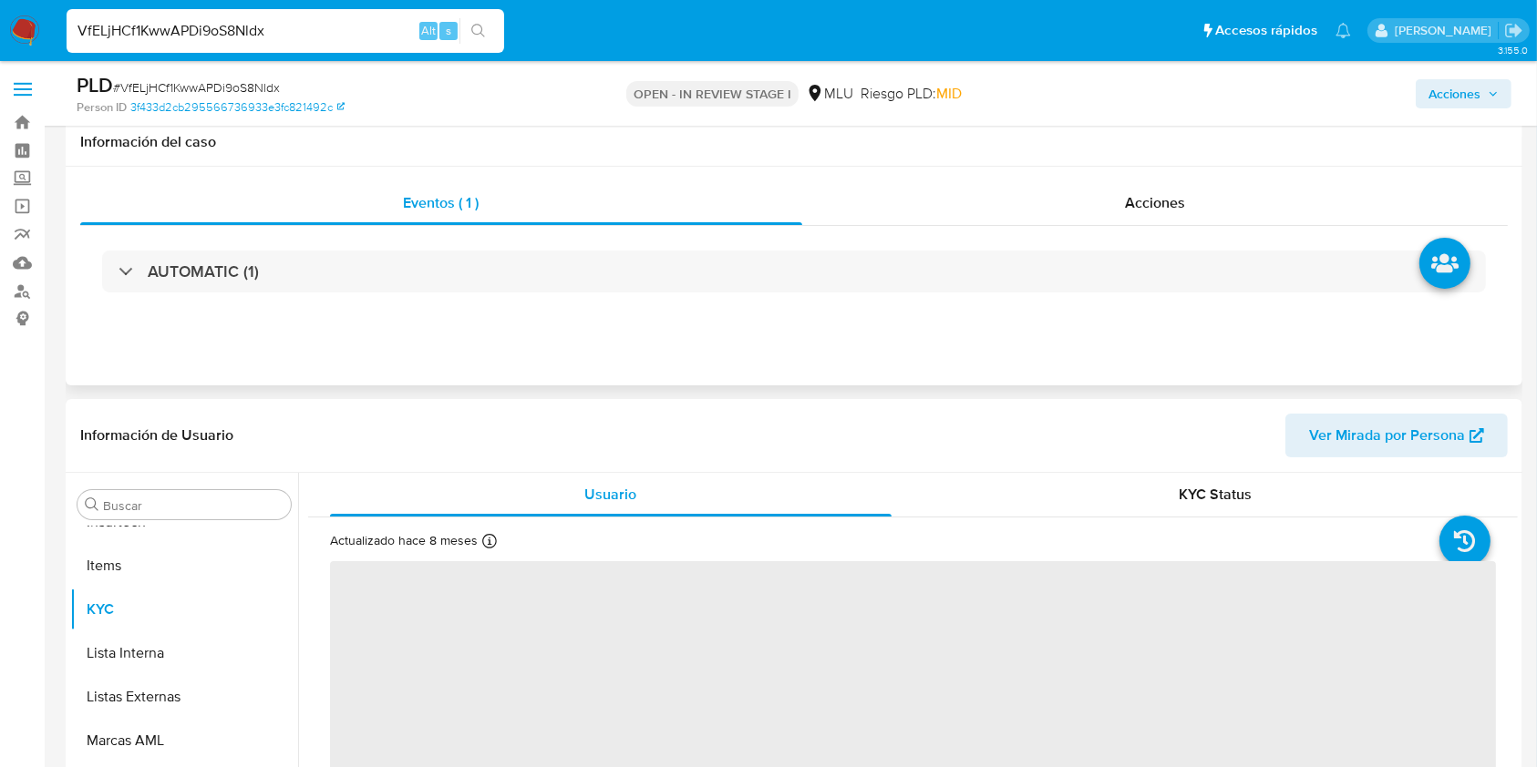
scroll to position [121, 0]
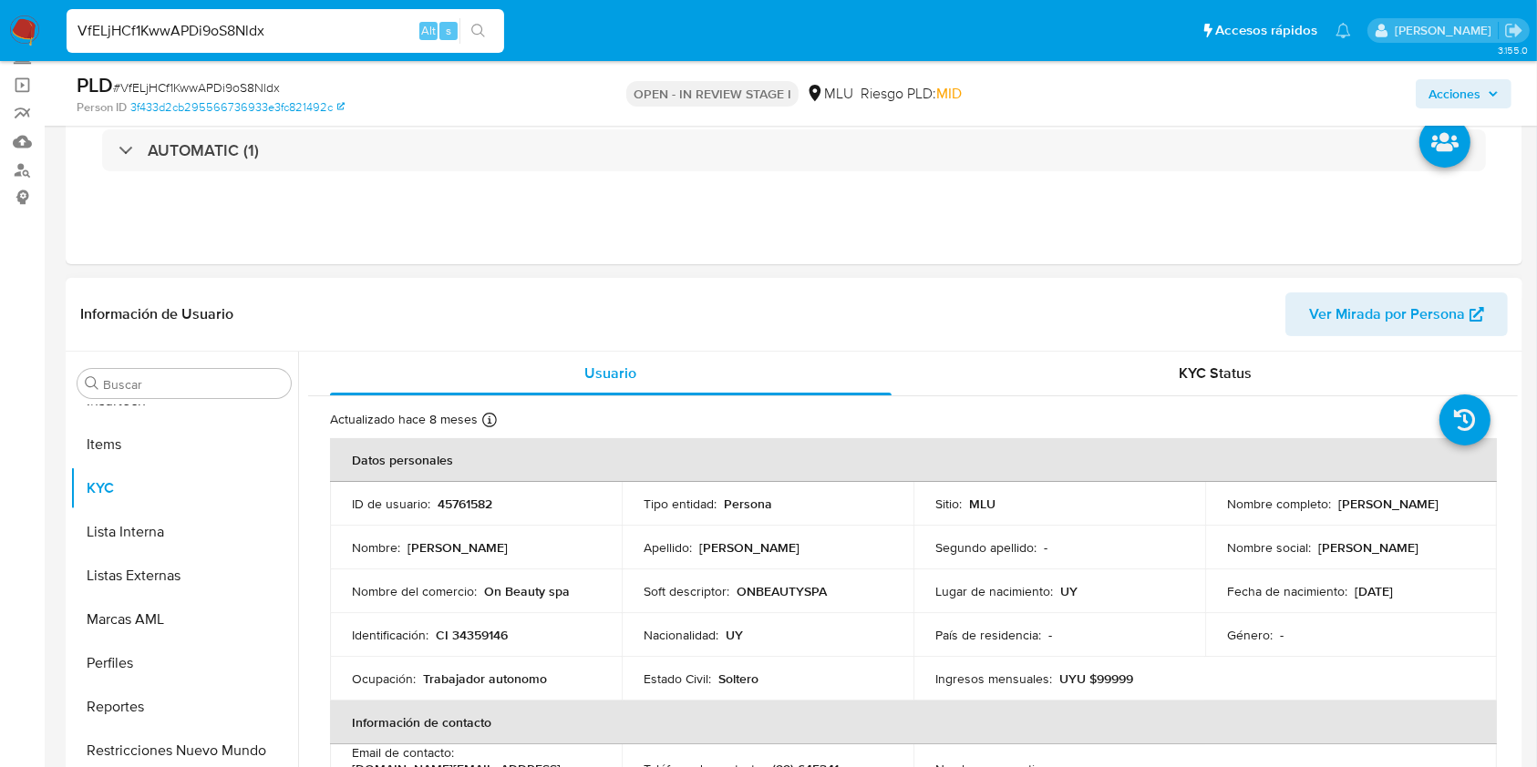
select select "10"
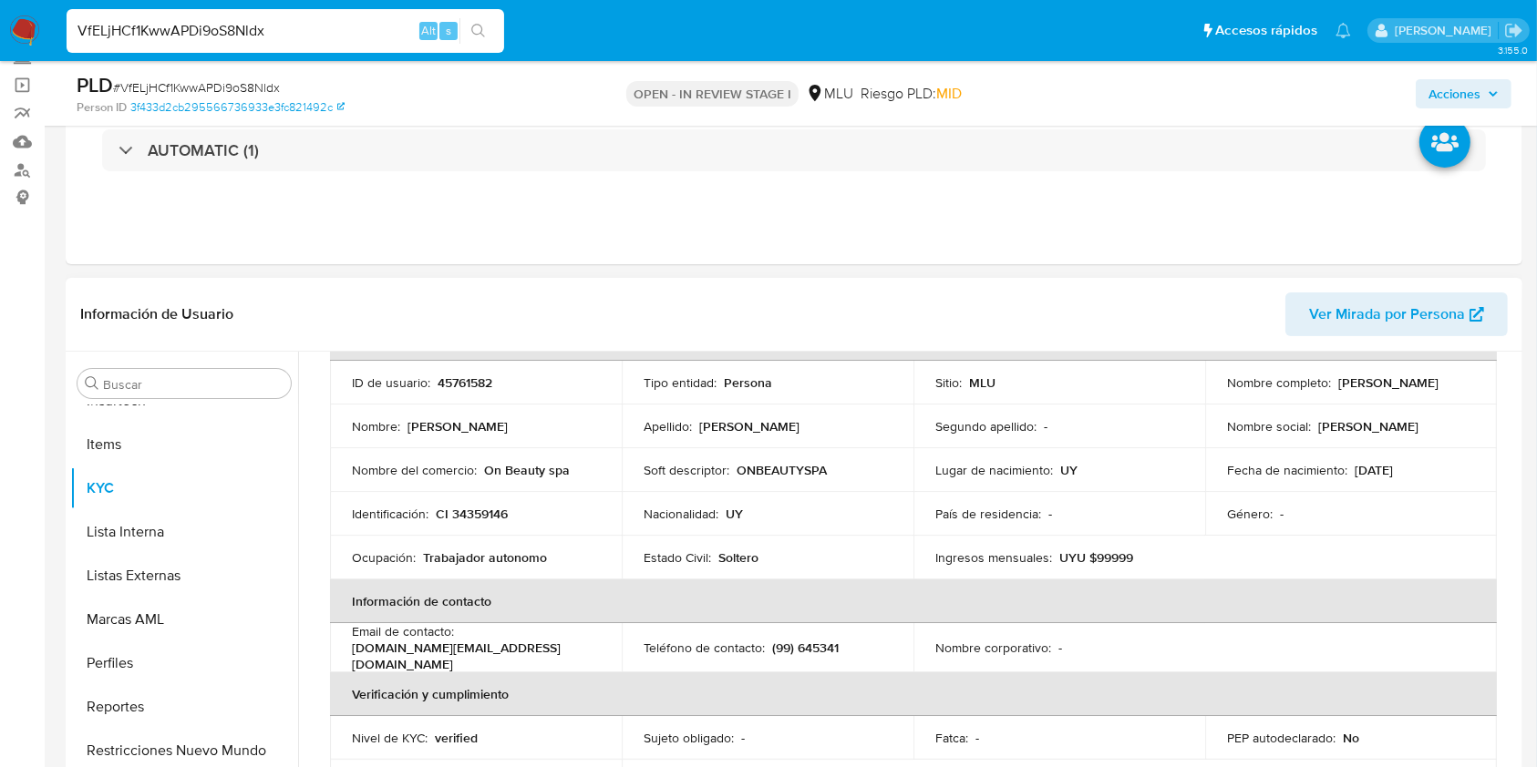
drag, startPoint x: 1364, startPoint y: 389, endPoint x: 1276, endPoint y: 392, distance: 88.5
click at [1338, 391] on p "[PERSON_NAME]" at bounding box center [1388, 383] width 100 height 16
click at [1398, 390] on div "Nombre completo : [PERSON_NAME]" at bounding box center [1351, 383] width 248 height 16
drag, startPoint x: 1350, startPoint y: 387, endPoint x: 1224, endPoint y: 388, distance: 125.8
click at [1227, 388] on div "Nombre completo : [PERSON_NAME]" at bounding box center [1351, 383] width 248 height 16
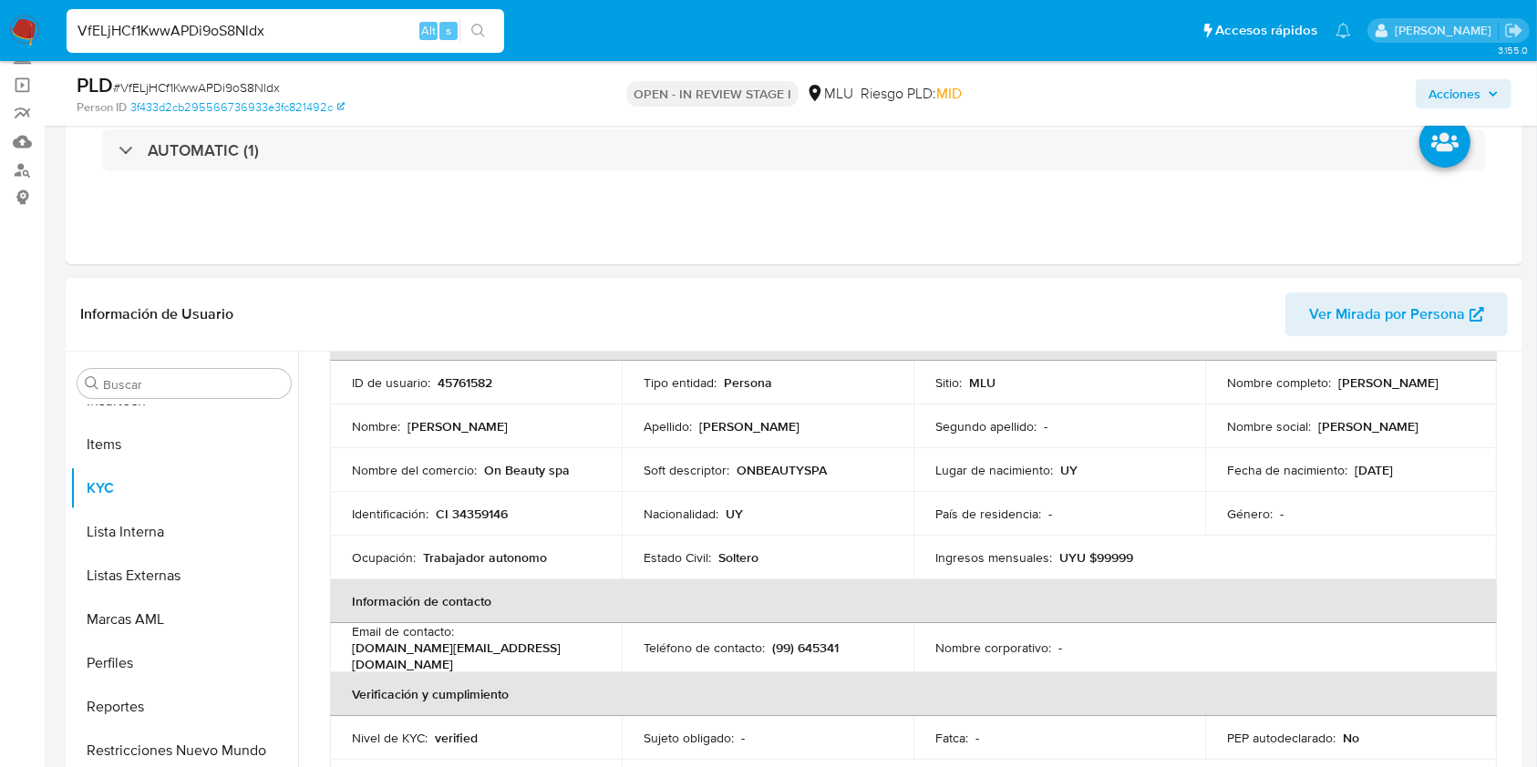
copy p "[PERSON_NAME]"
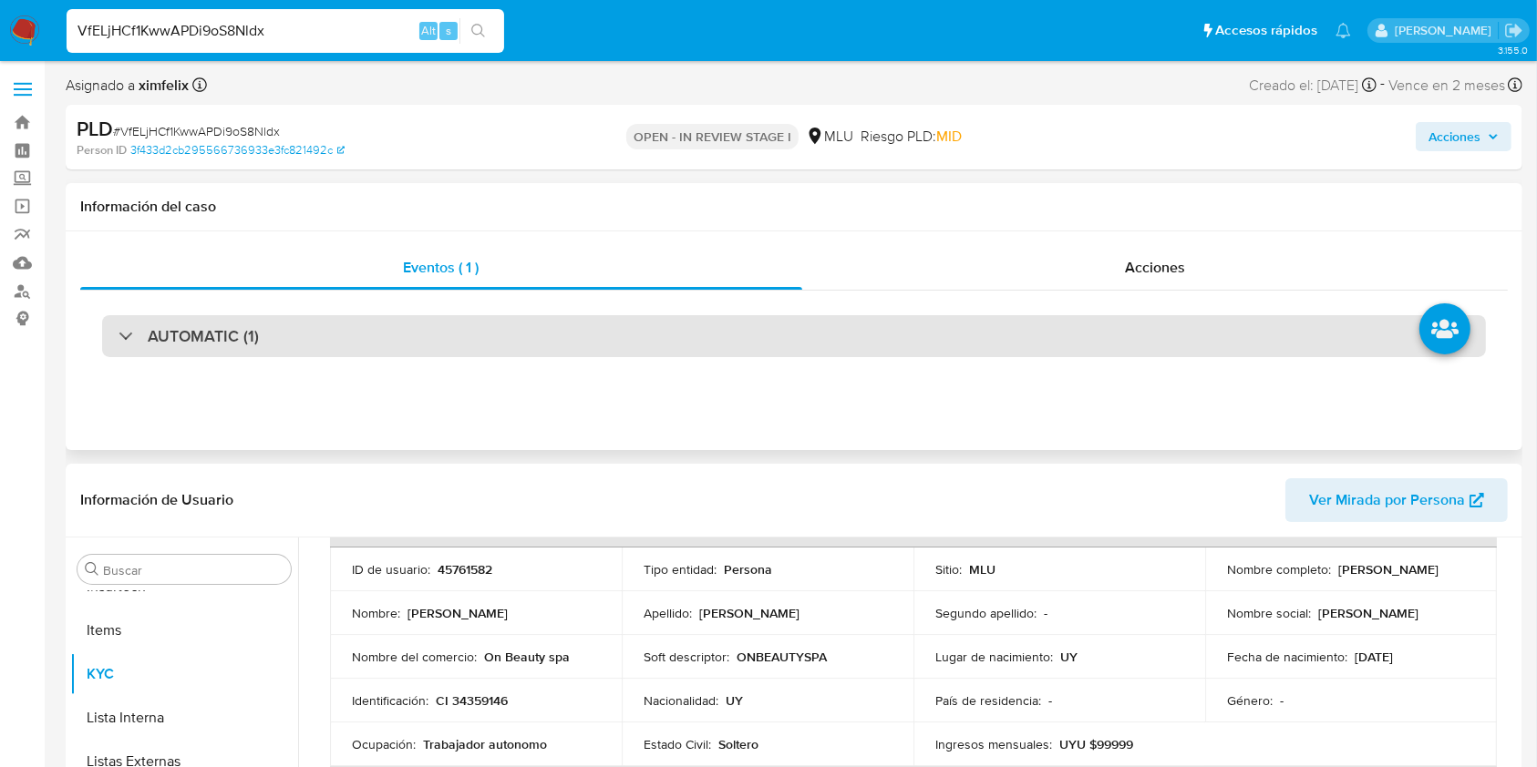
click at [491, 331] on div "AUTOMATIC (1)" at bounding box center [794, 336] width 1384 height 42
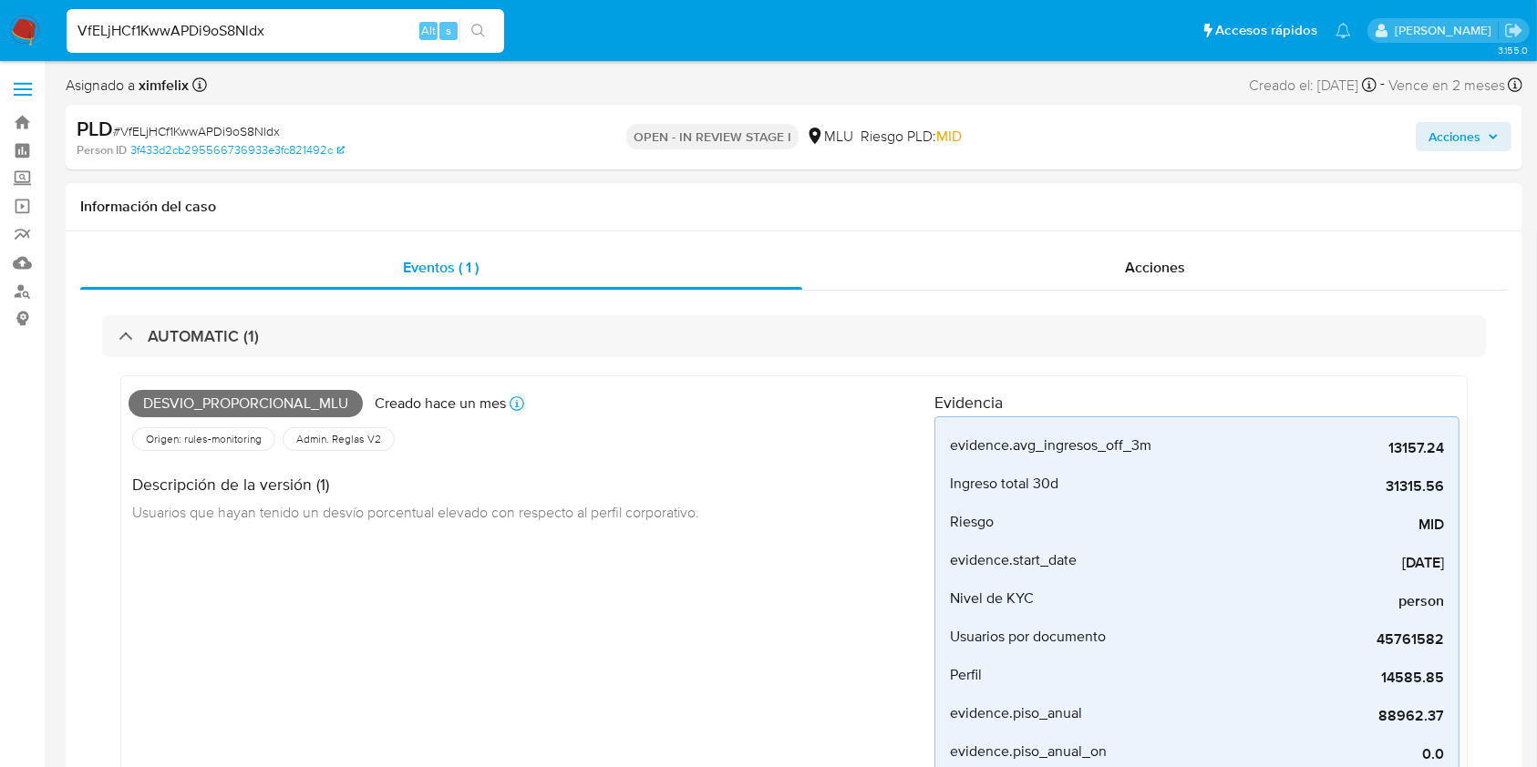
click at [248, 401] on span "Desvio_proporcional_mlu" at bounding box center [246, 403] width 234 height 27
copy span "Desvio_proporcional_mlu"
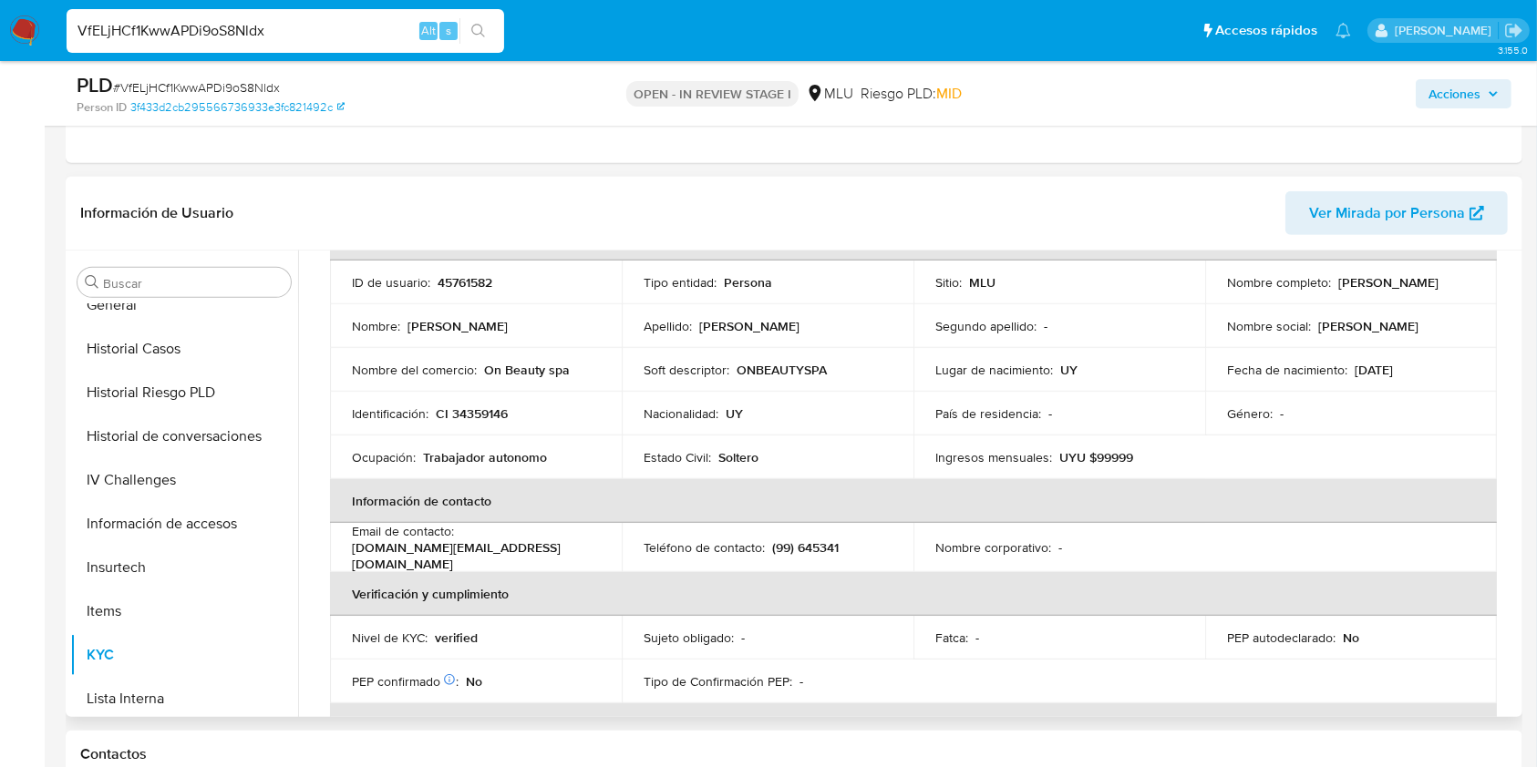
scroll to position [449, 0]
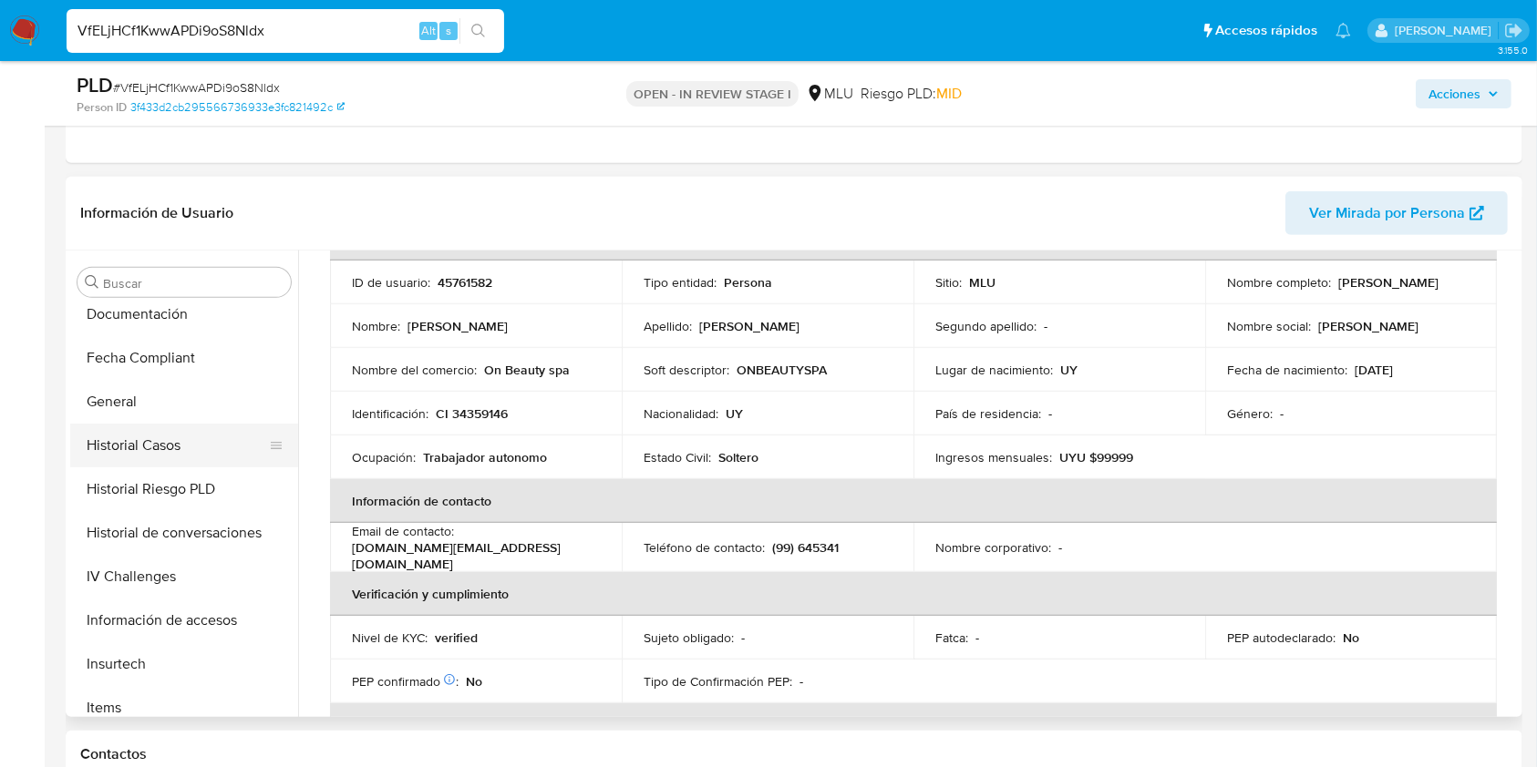
drag, startPoint x: 201, startPoint y: 442, endPoint x: 225, endPoint y: 441, distance: 23.7
click at [201, 440] on button "Historial Casos" at bounding box center [176, 446] width 213 height 44
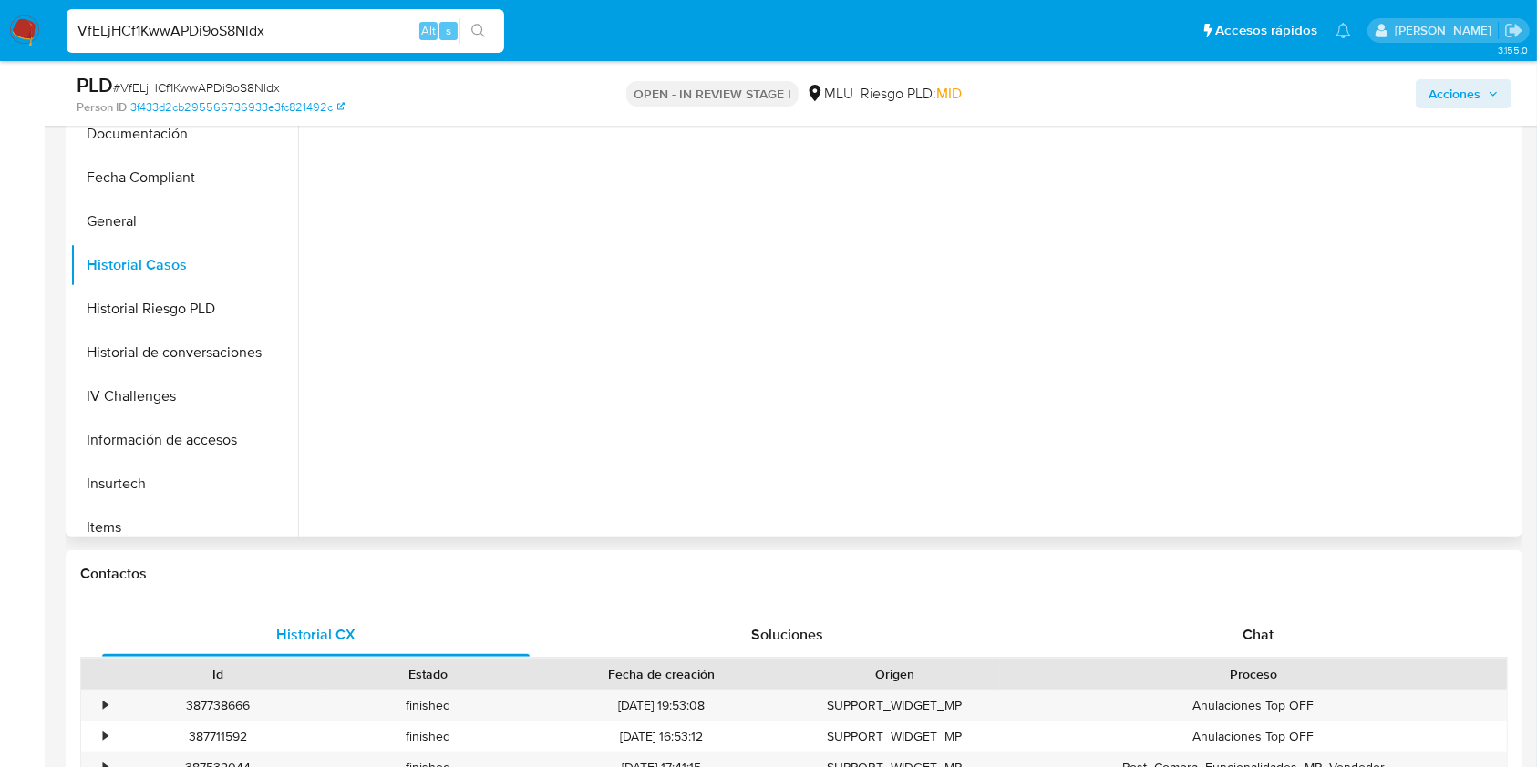
scroll to position [972, 0]
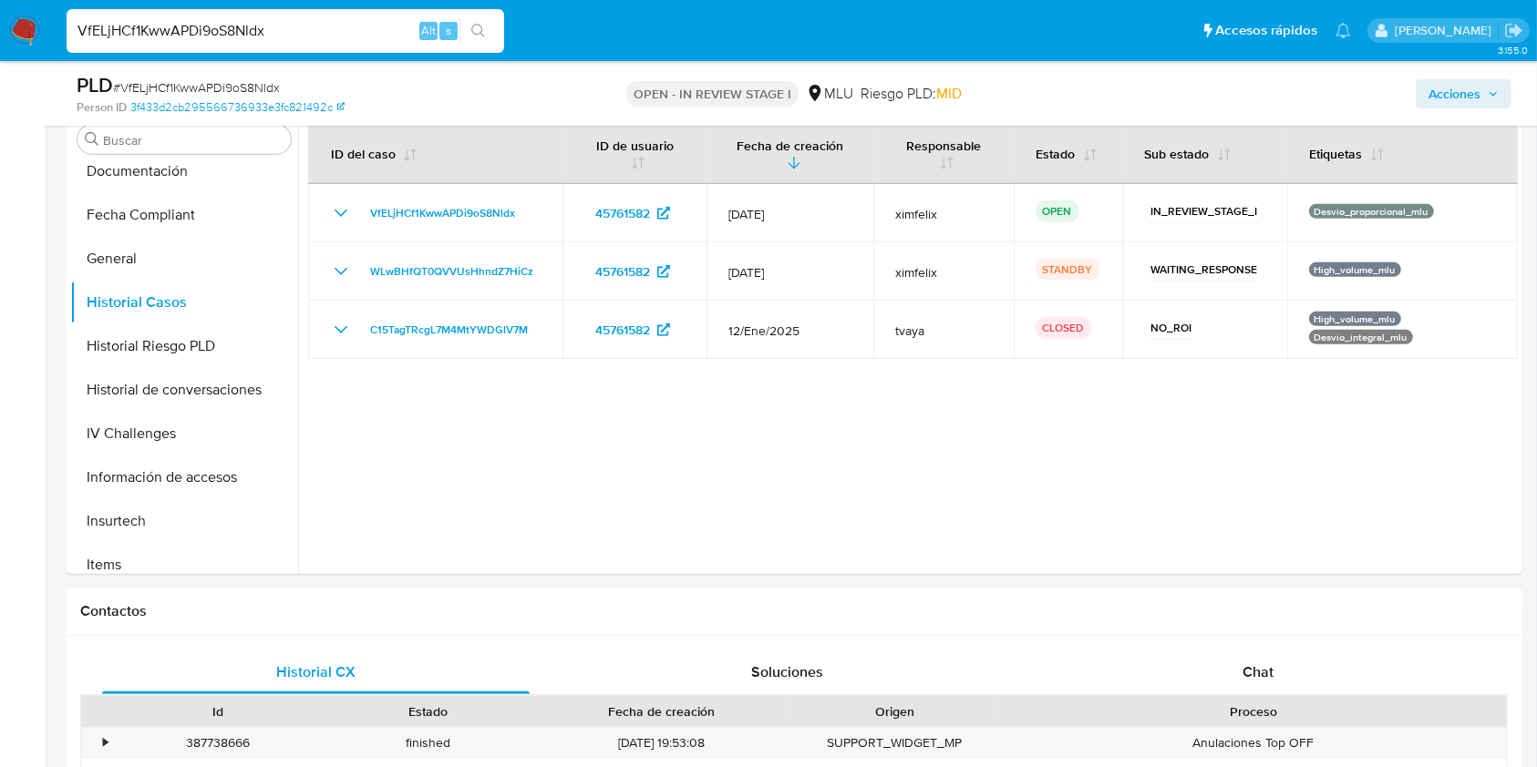
drag, startPoint x: 1268, startPoint y: 639, endPoint x: 1276, endPoint y: 643, distance: 9.4
click at [1289, 654] on div "Chat" at bounding box center [1258, 673] width 427 height 44
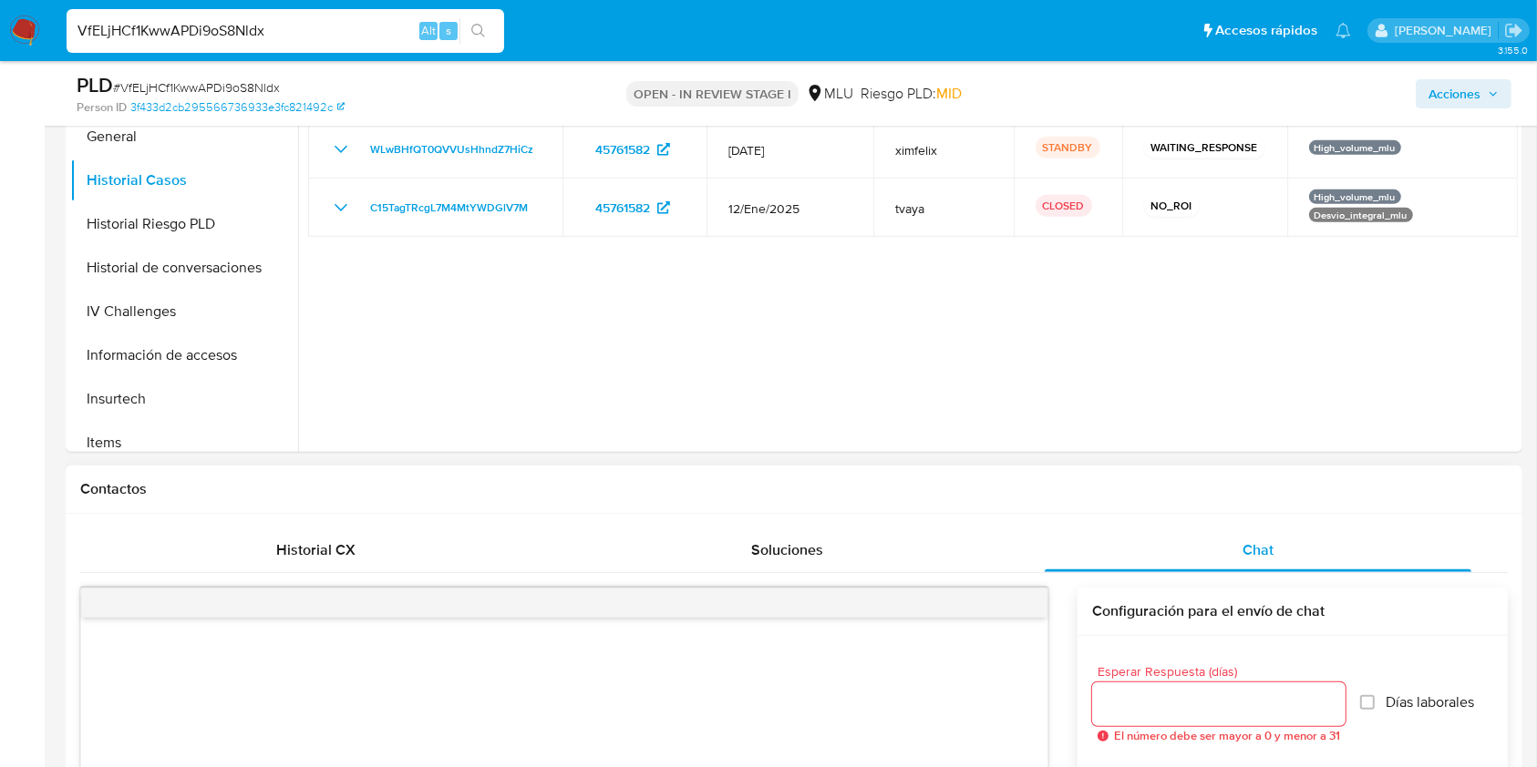
scroll to position [850, 0]
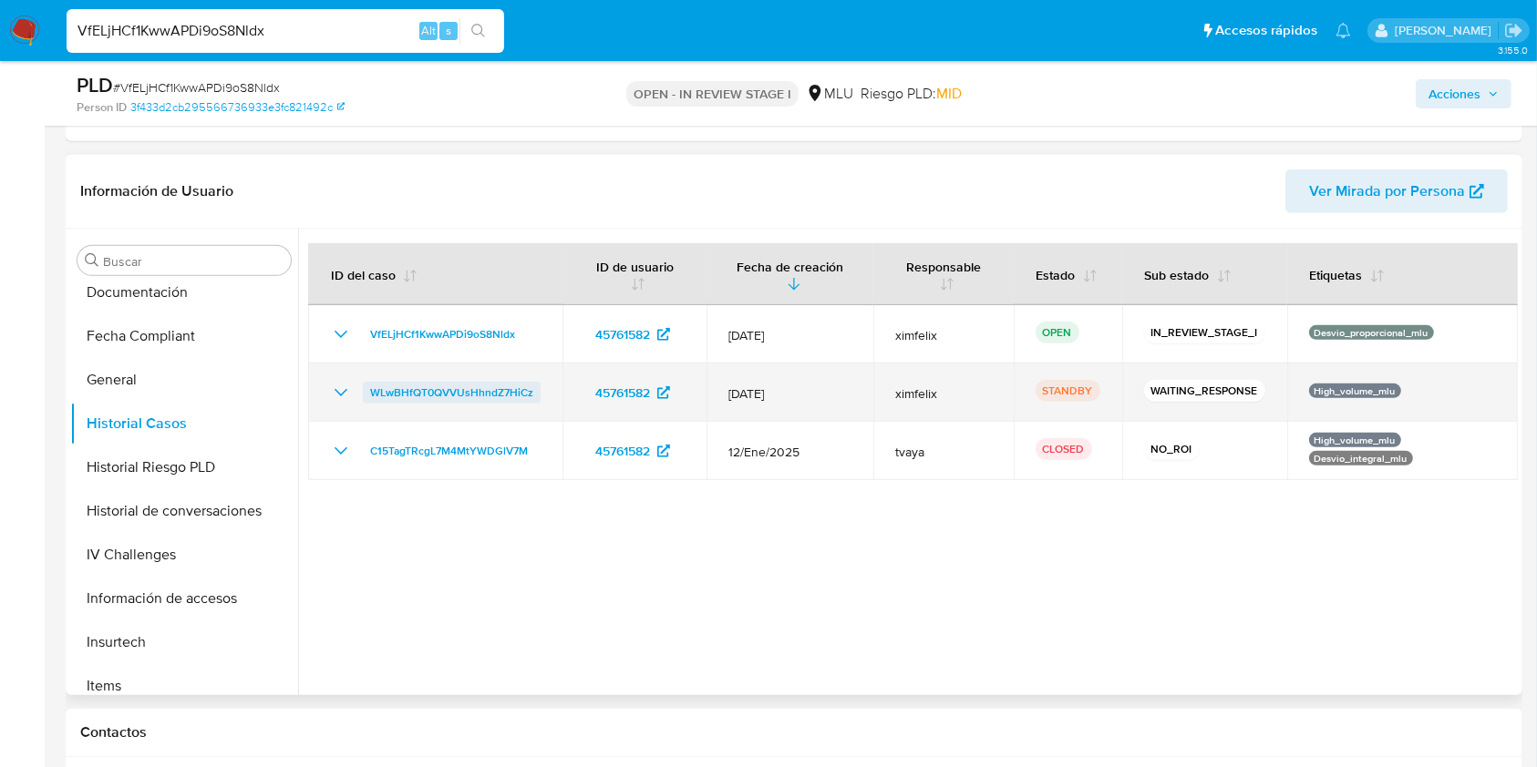
click at [521, 398] on span "WLwBHfQT0QVVUsHhndZ7HiCz" at bounding box center [451, 393] width 163 height 22
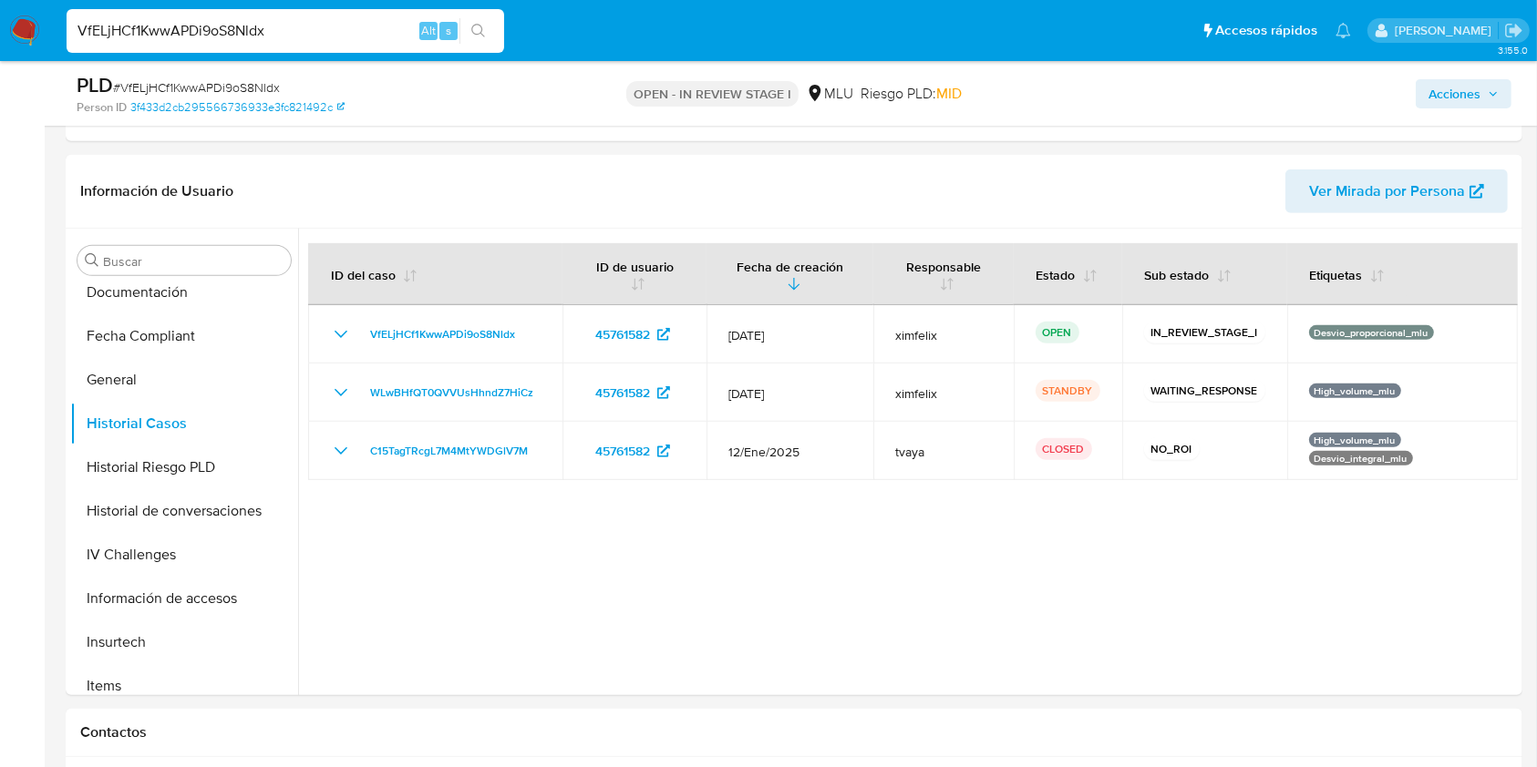
click at [229, 41] on input "VfELjHCf1KwwAPDi9oS8Nldx" at bounding box center [285, 31] width 437 height 24
paste input "KJknyluXCImzJpzx0w1UPbHe"
type input "KJknyluXCImzJpzx0w1UPbHe"
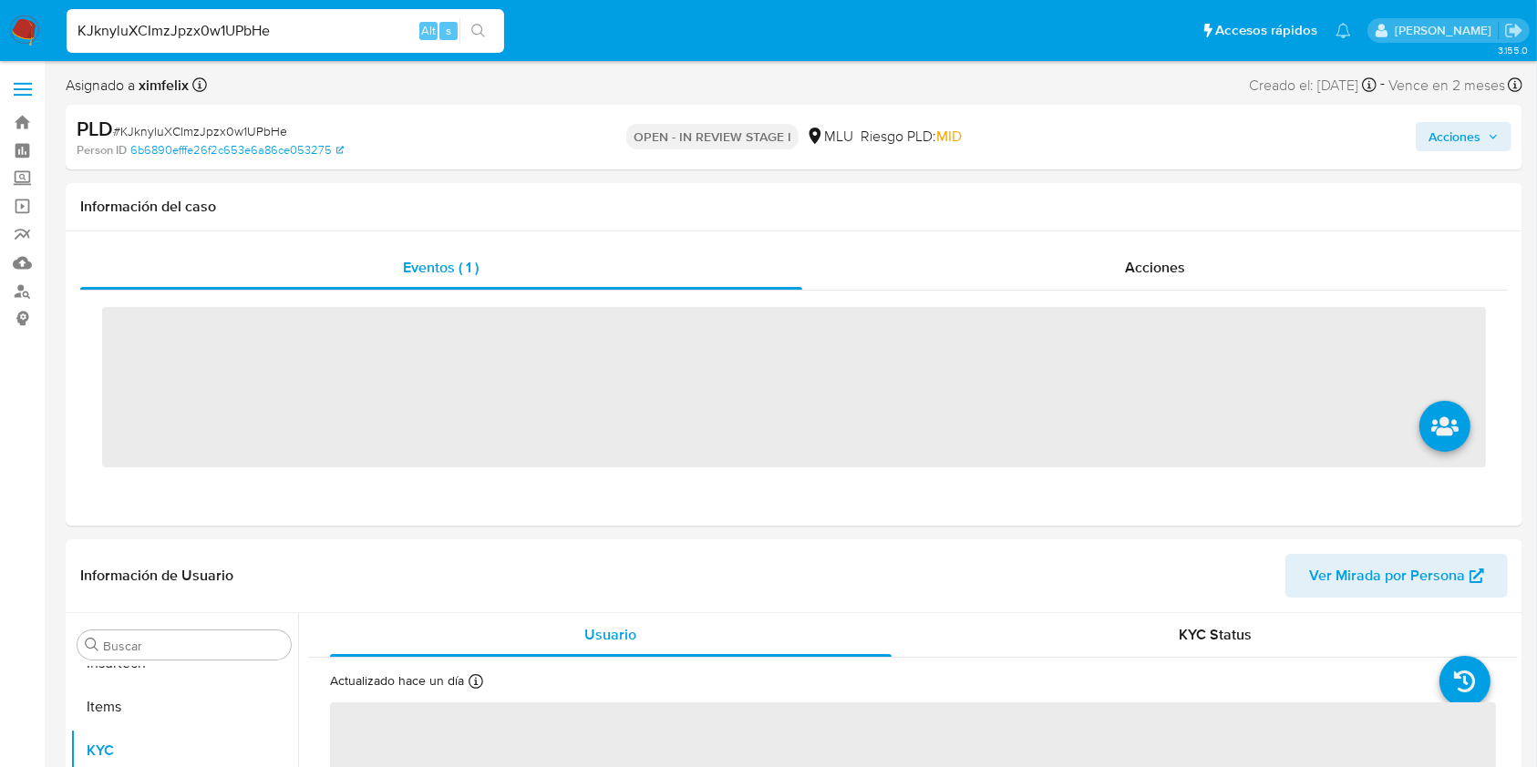
scroll to position [814, 0]
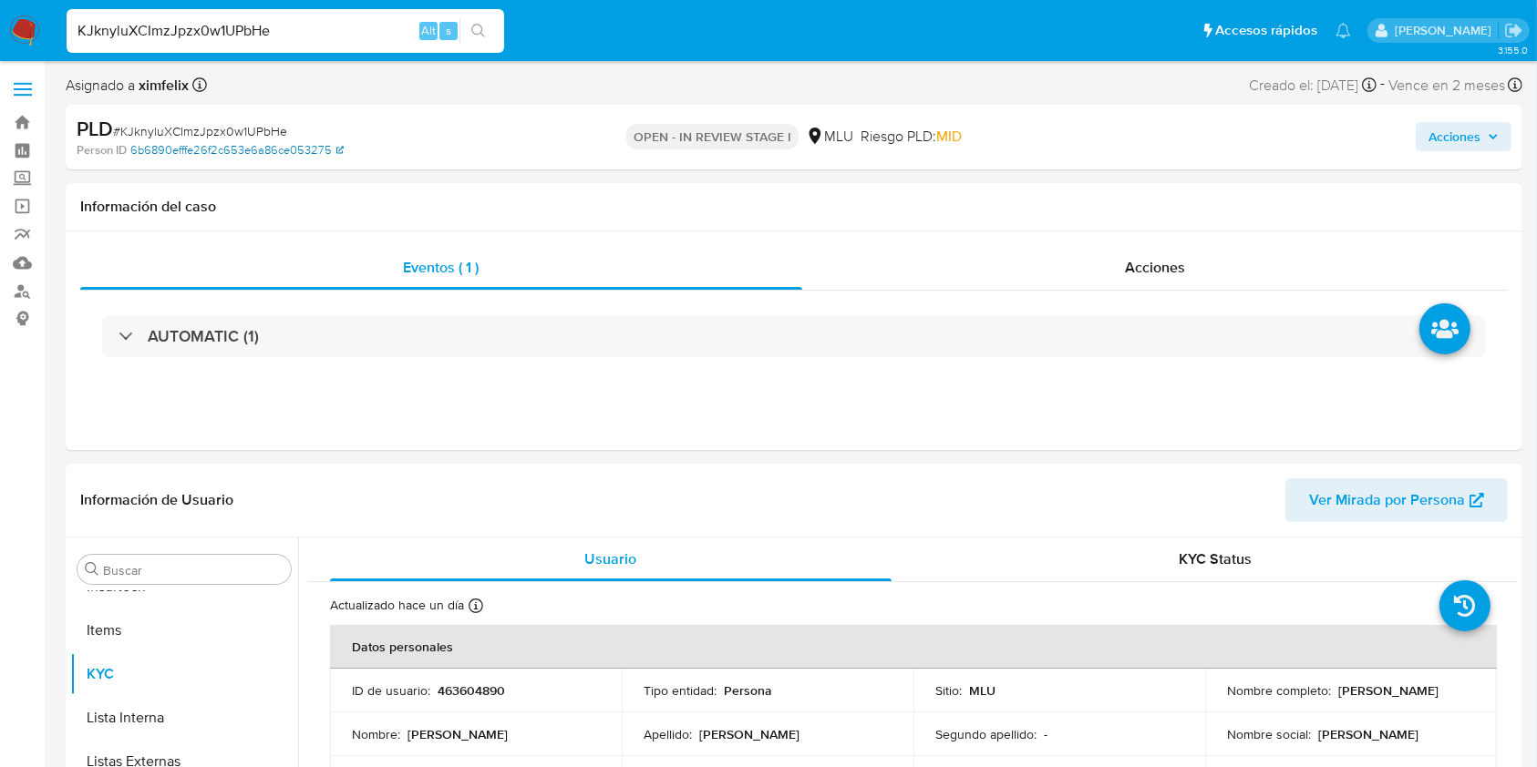
select select "10"
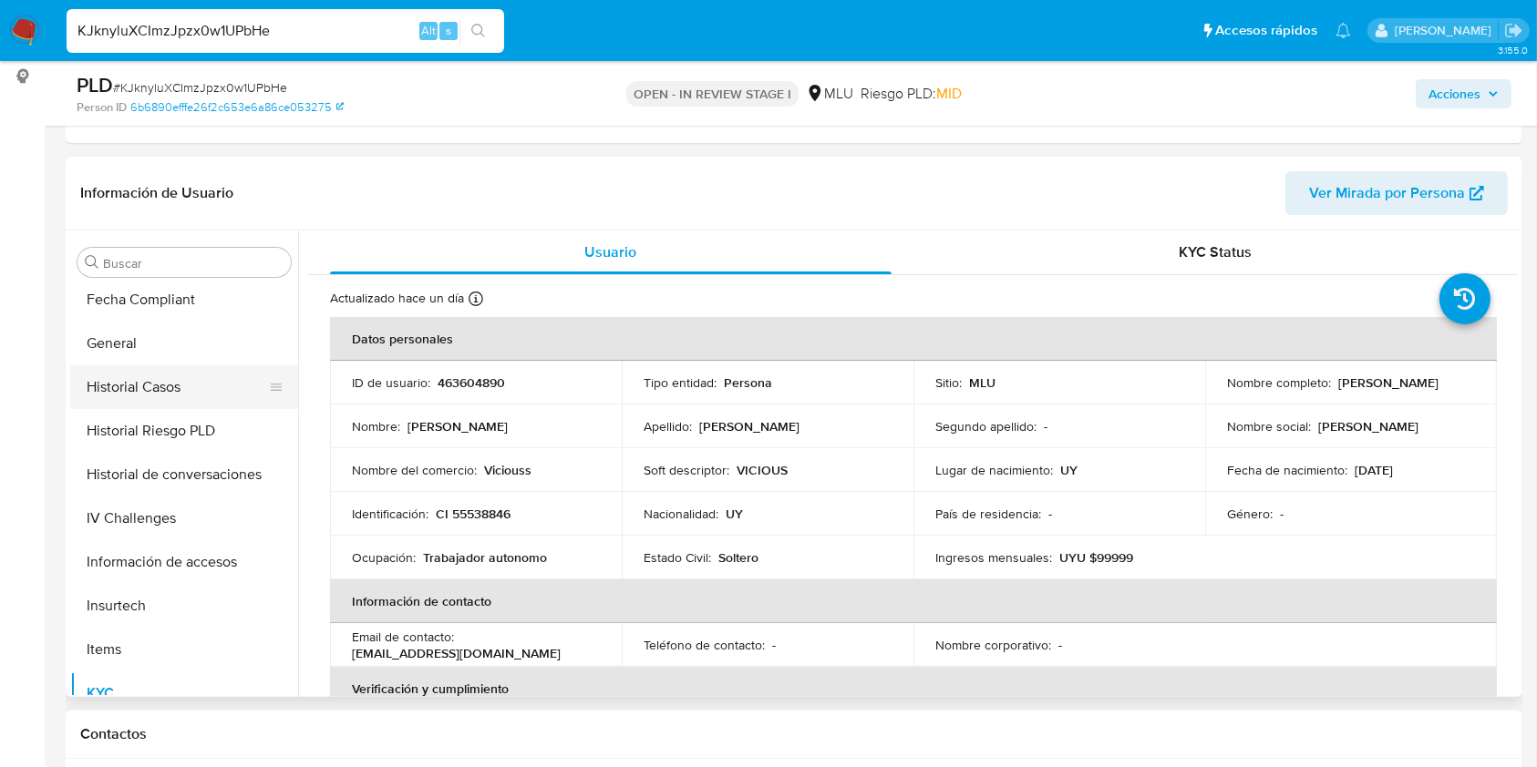
scroll to position [449, 0]
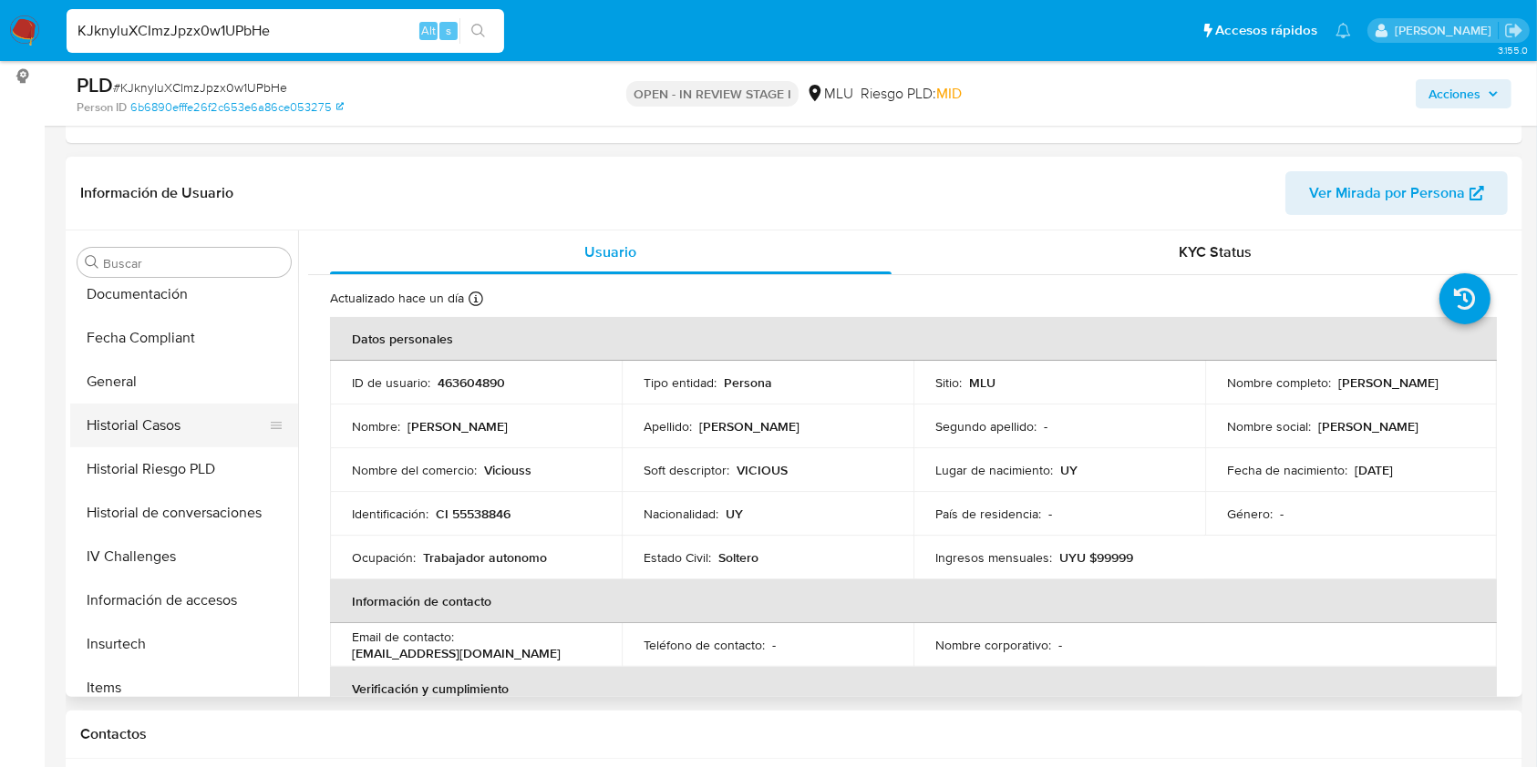
click at [144, 416] on button "Historial Casos" at bounding box center [176, 426] width 213 height 44
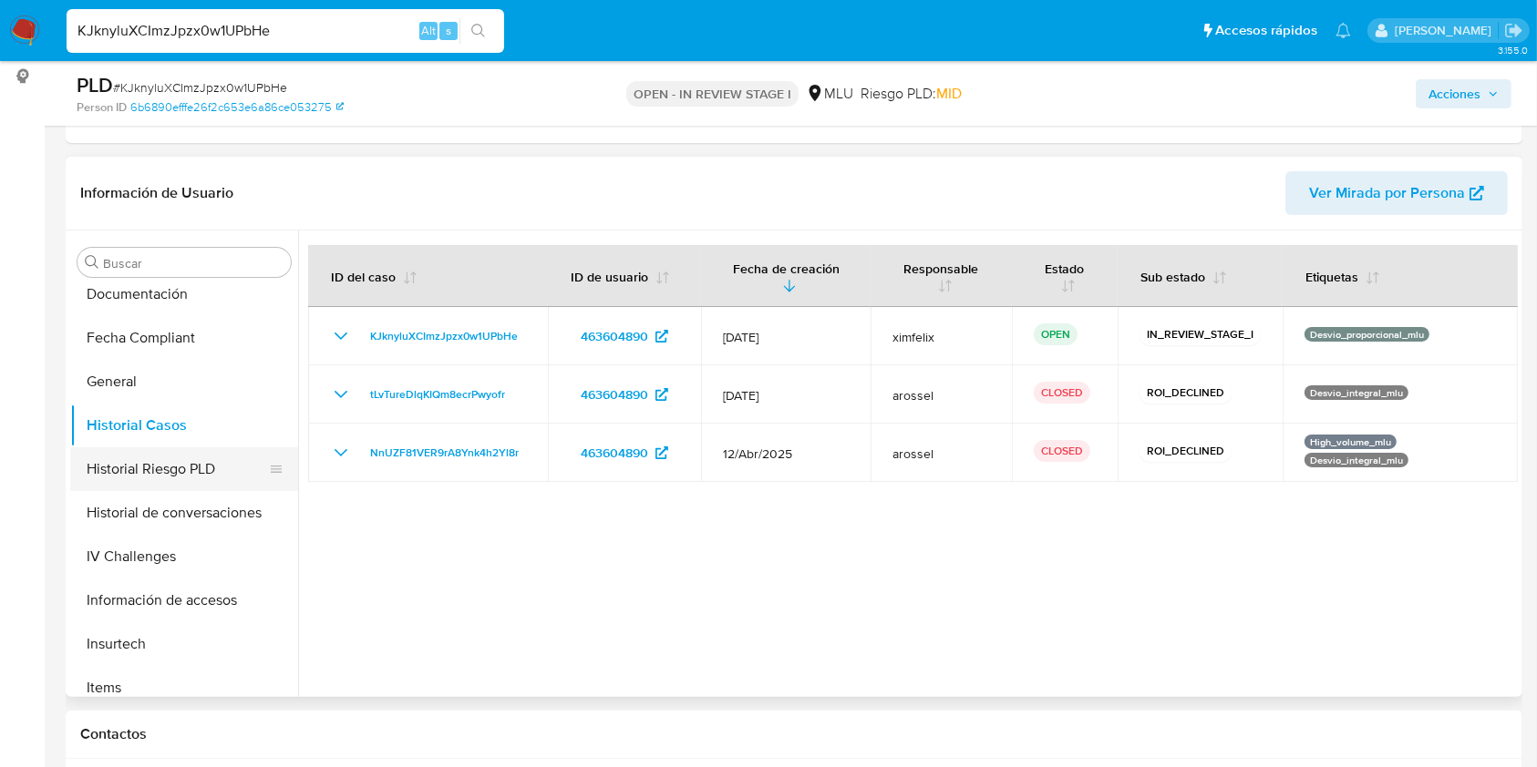
scroll to position [814, 0]
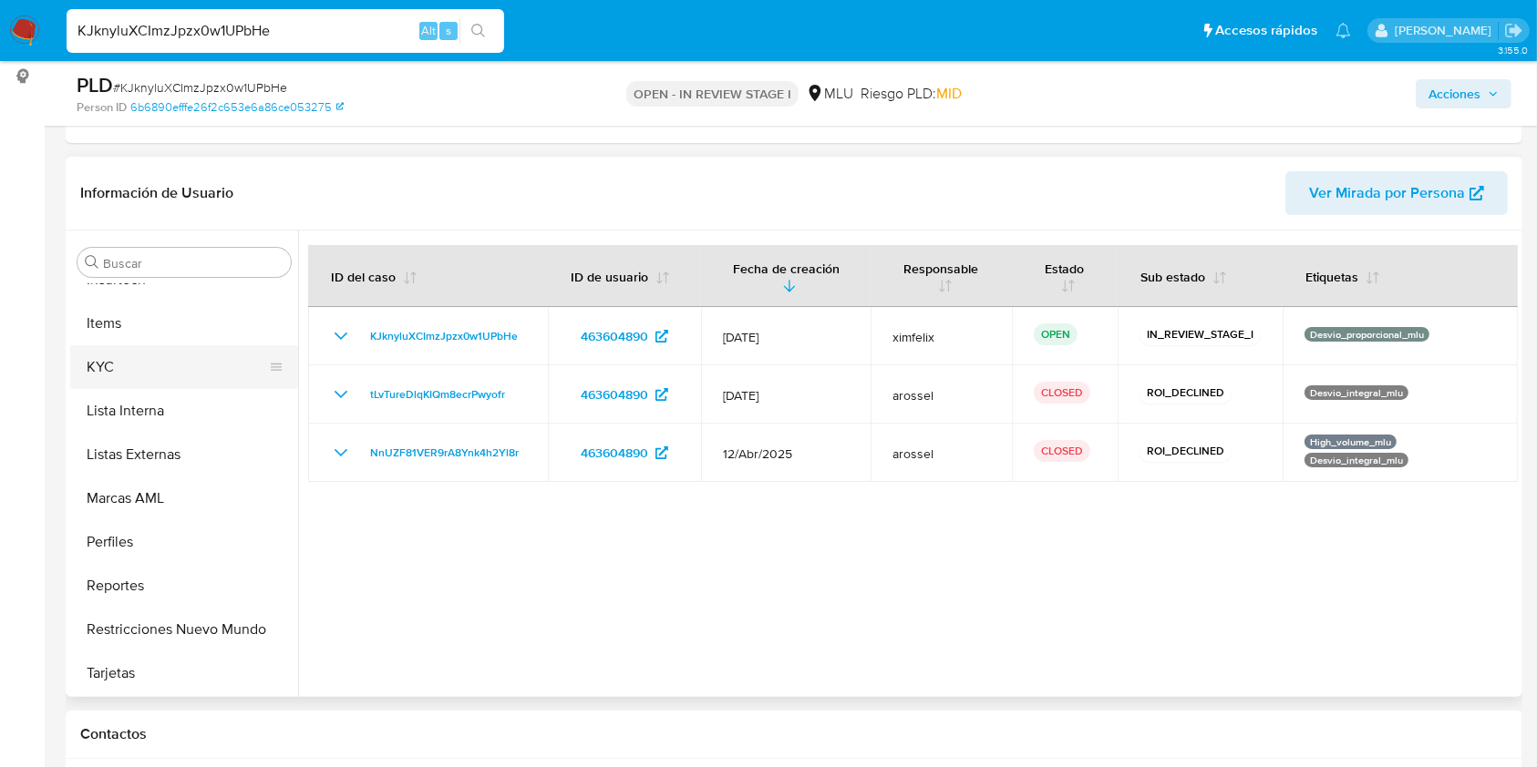
click at [146, 375] on button "KYC" at bounding box center [176, 367] width 213 height 44
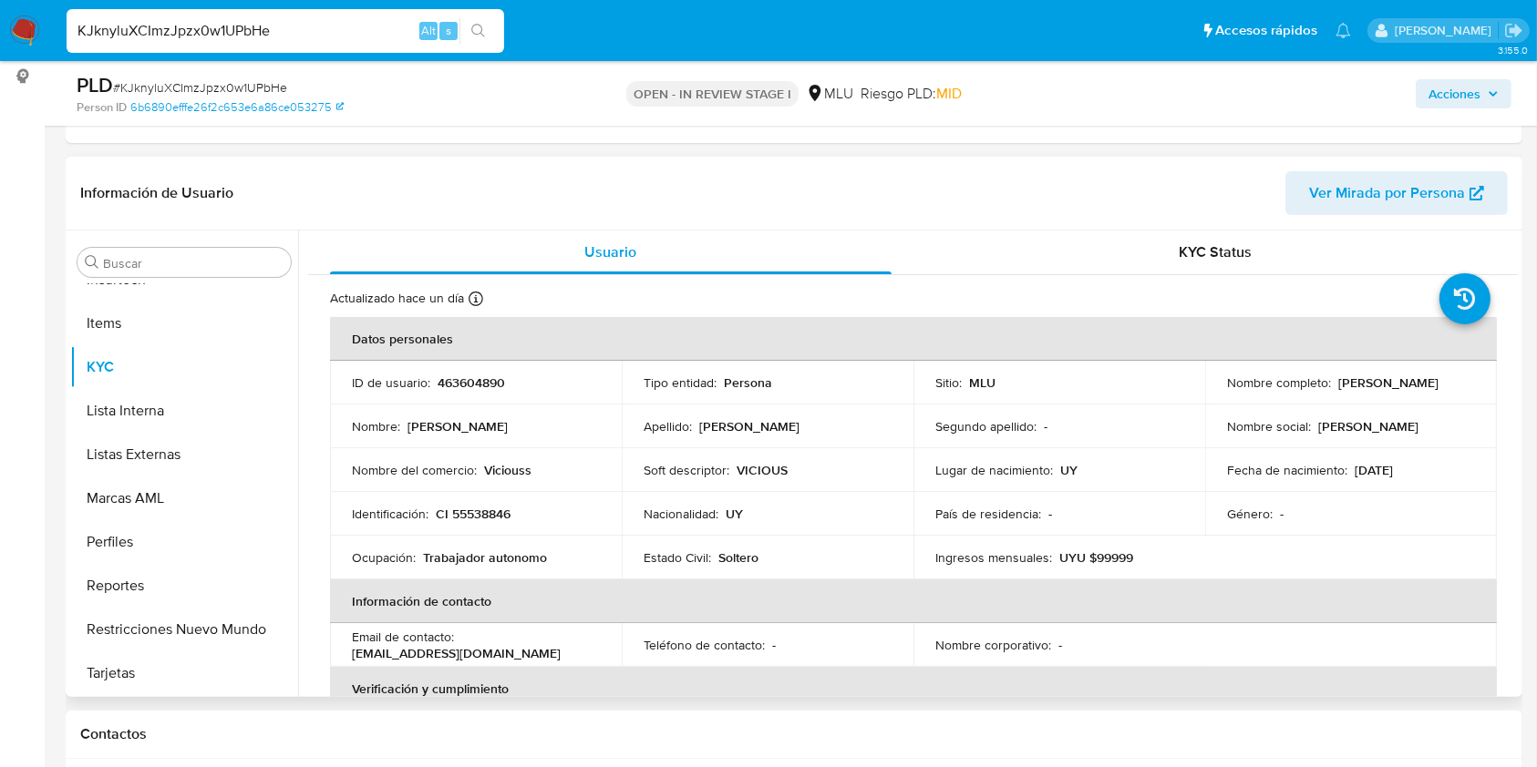
drag, startPoint x: 1391, startPoint y: 394, endPoint x: 1223, endPoint y: 389, distance: 167.8
click at [1227, 389] on div "Nombre completo : [PERSON_NAME]" at bounding box center [1351, 383] width 248 height 16
copy p "[PERSON_NAME]"
click at [472, 382] on p "463604890" at bounding box center [470, 383] width 67 height 16
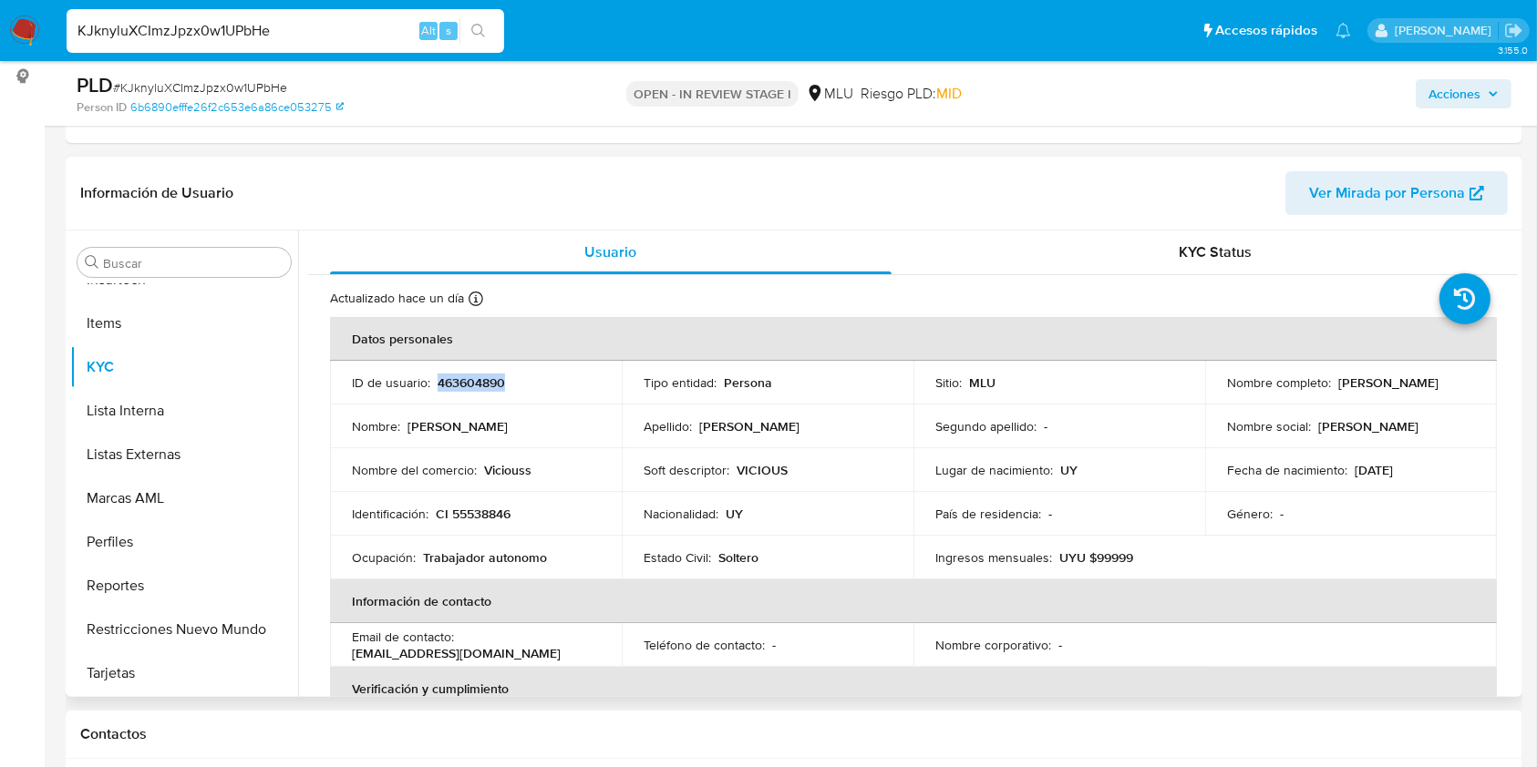
copy p "463604890"
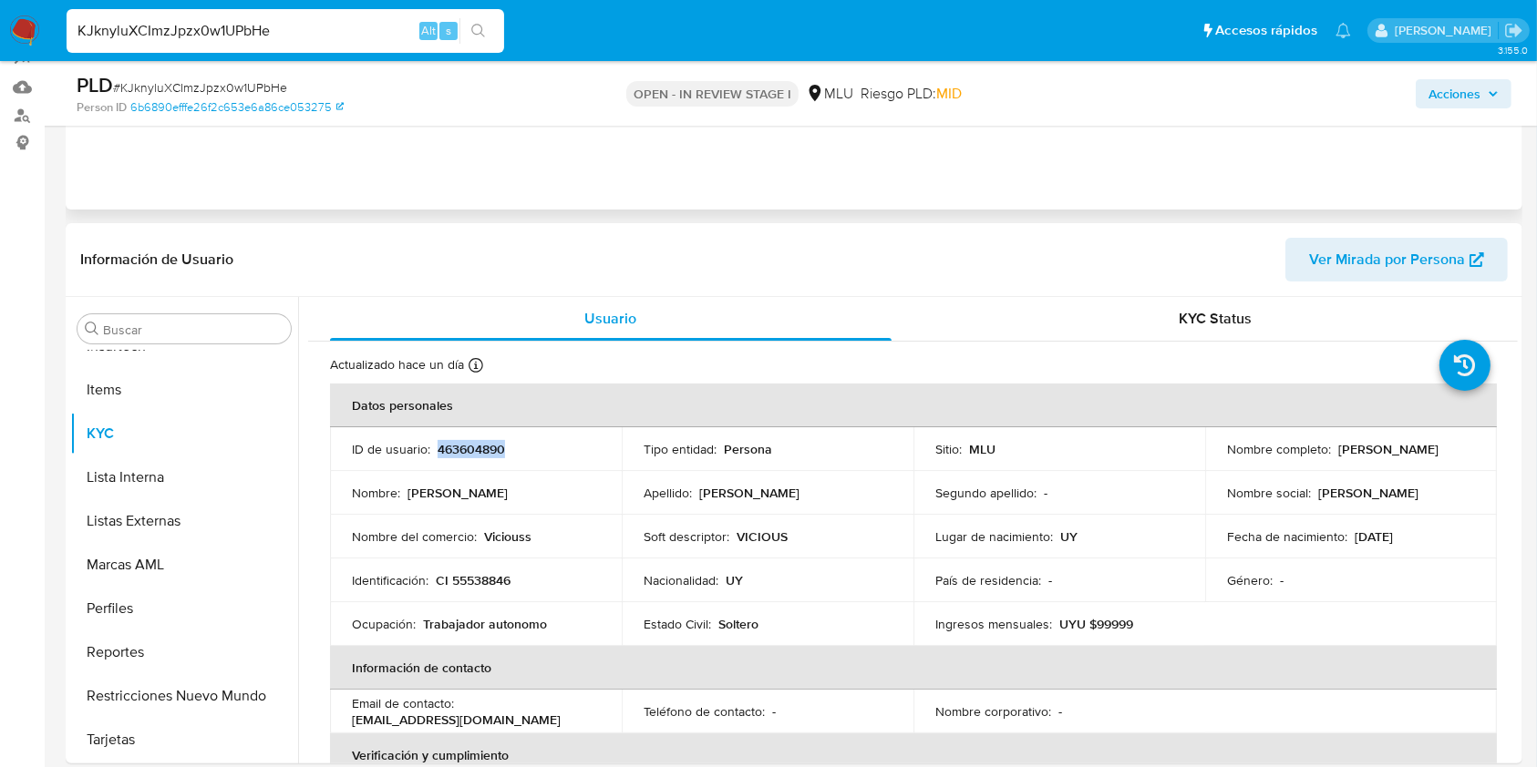
scroll to position [121, 0]
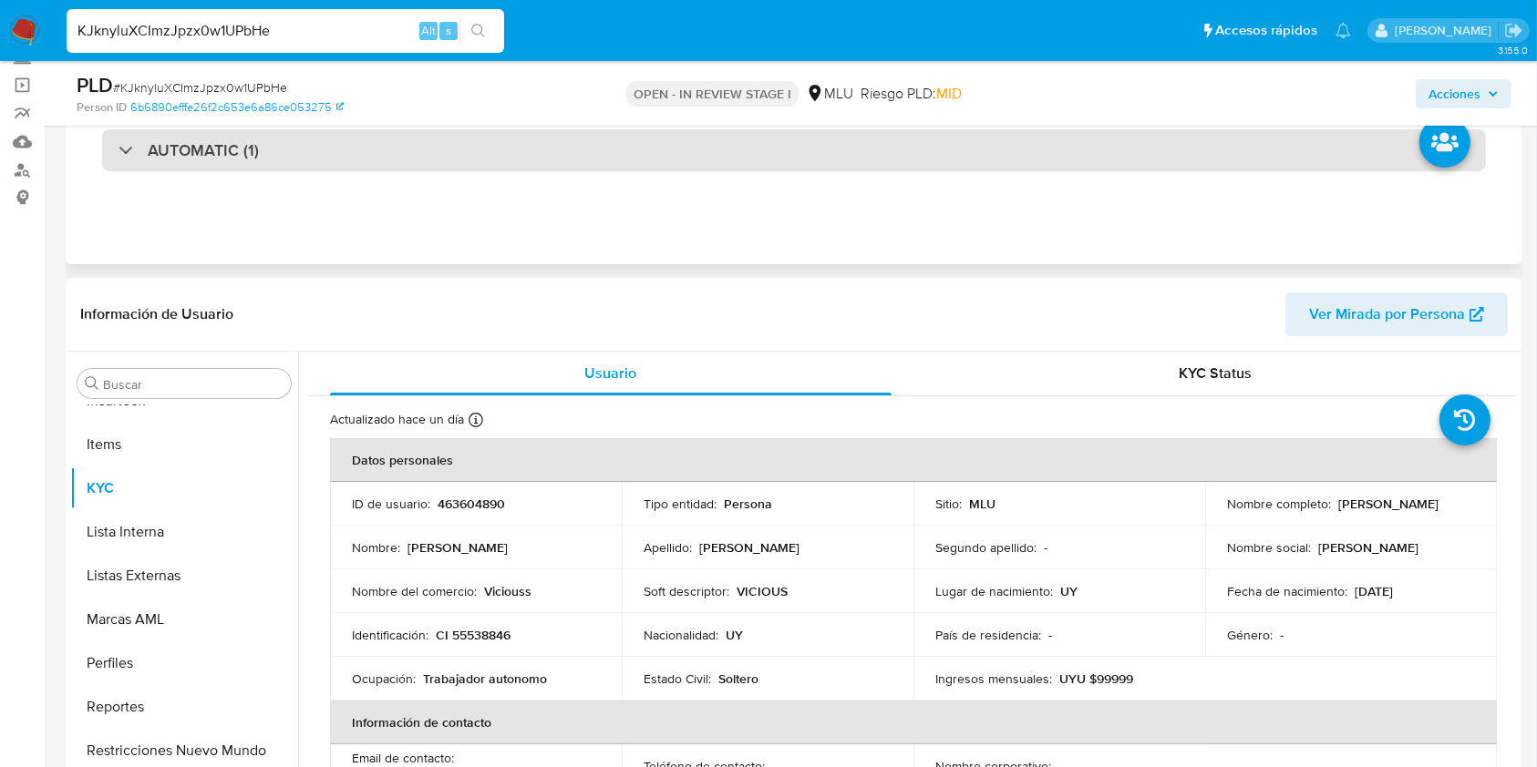
click at [314, 168] on div "AUTOMATIC (1)" at bounding box center [794, 150] width 1384 height 42
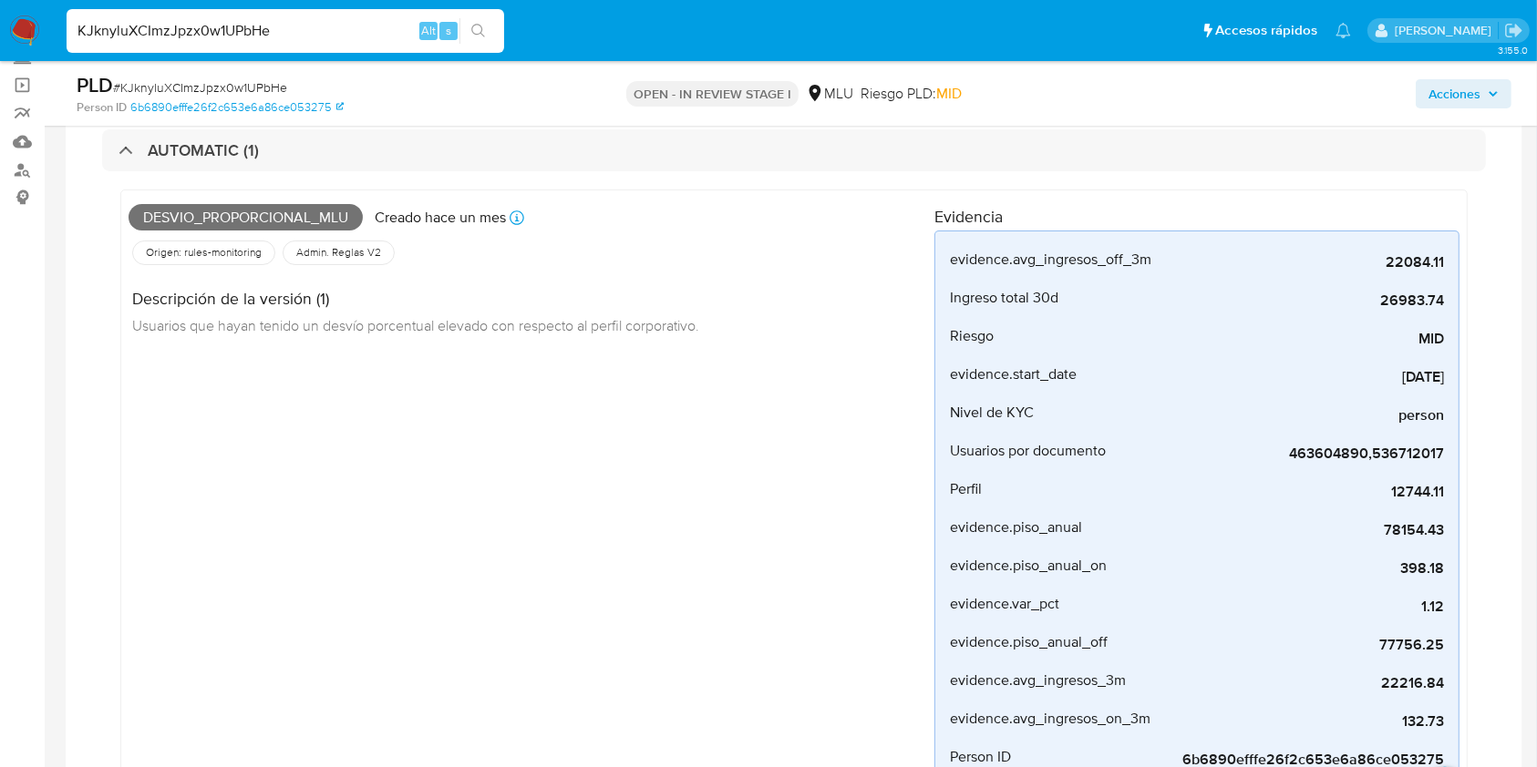
click at [221, 221] on span "Desvio_proporcional_mlu" at bounding box center [246, 217] width 234 height 27
copy span "Desvio_proporcional_mlu"
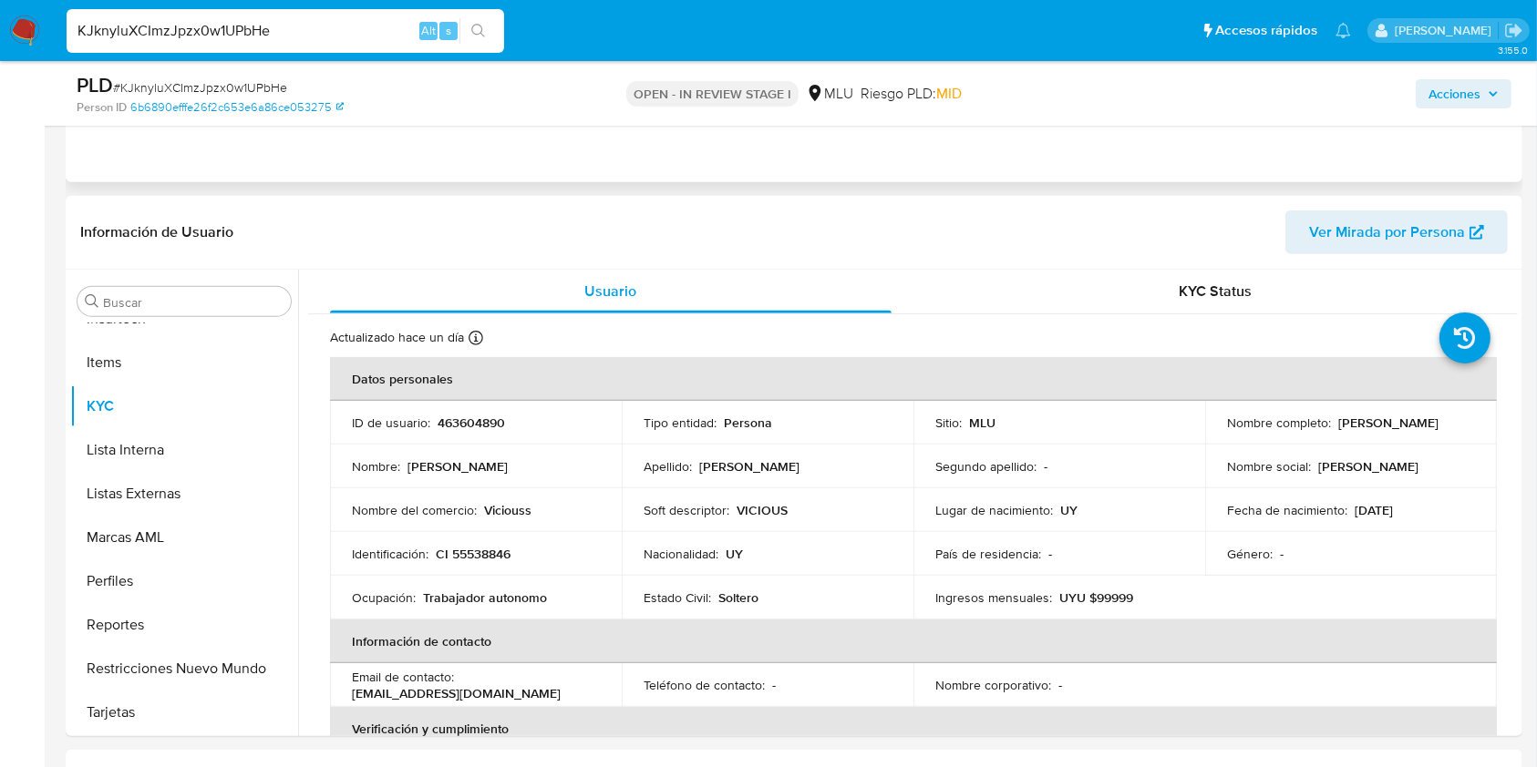
scroll to position [972, 0]
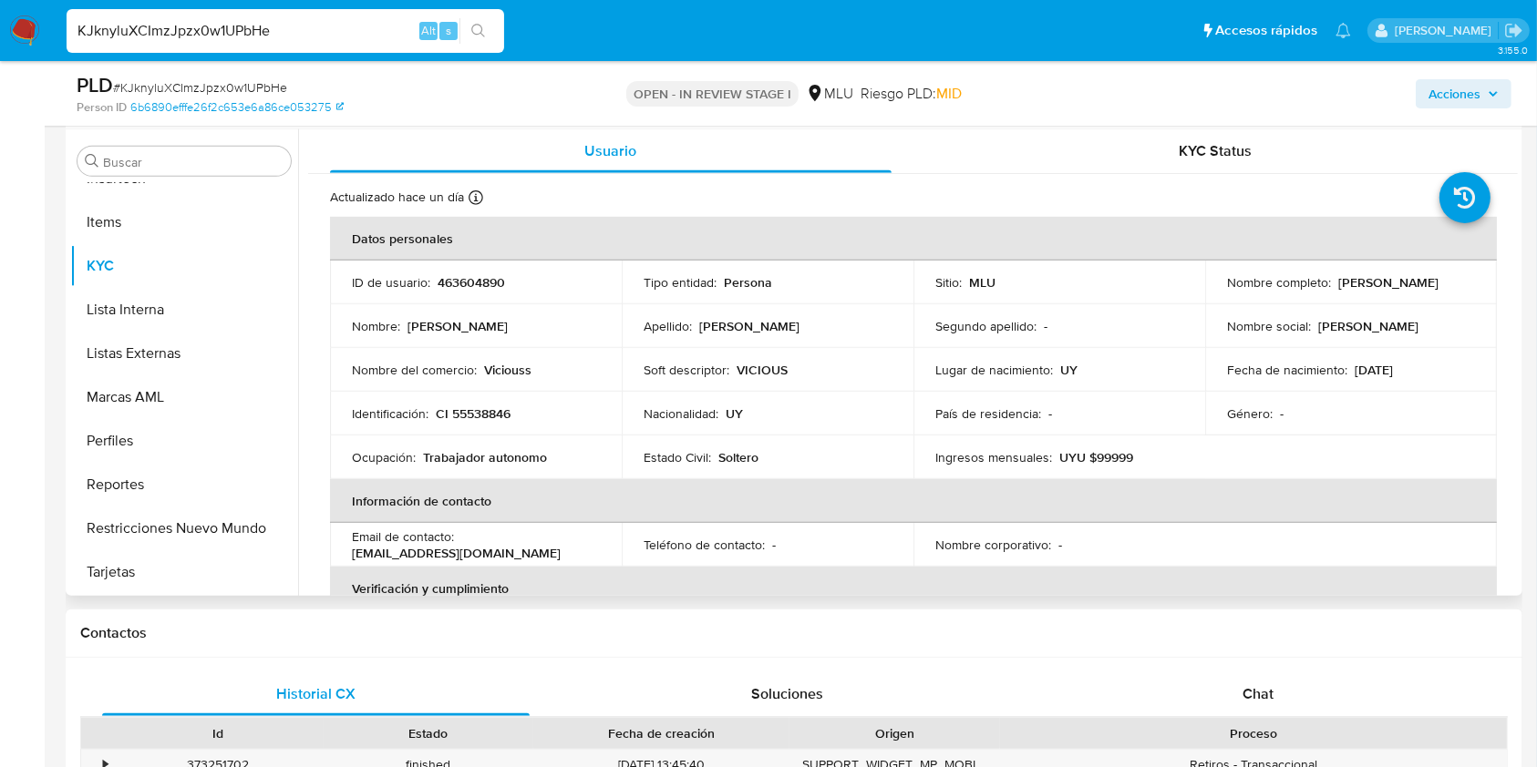
click at [518, 372] on p "Viciouss" at bounding box center [507, 370] width 47 height 16
click at [481, 417] on p "CI 55538846" at bounding box center [473, 414] width 75 height 16
click at [504, 114] on div "Person ID 6b6890efffe26f2c653e6a86ce053275" at bounding box center [313, 107] width 473 height 16
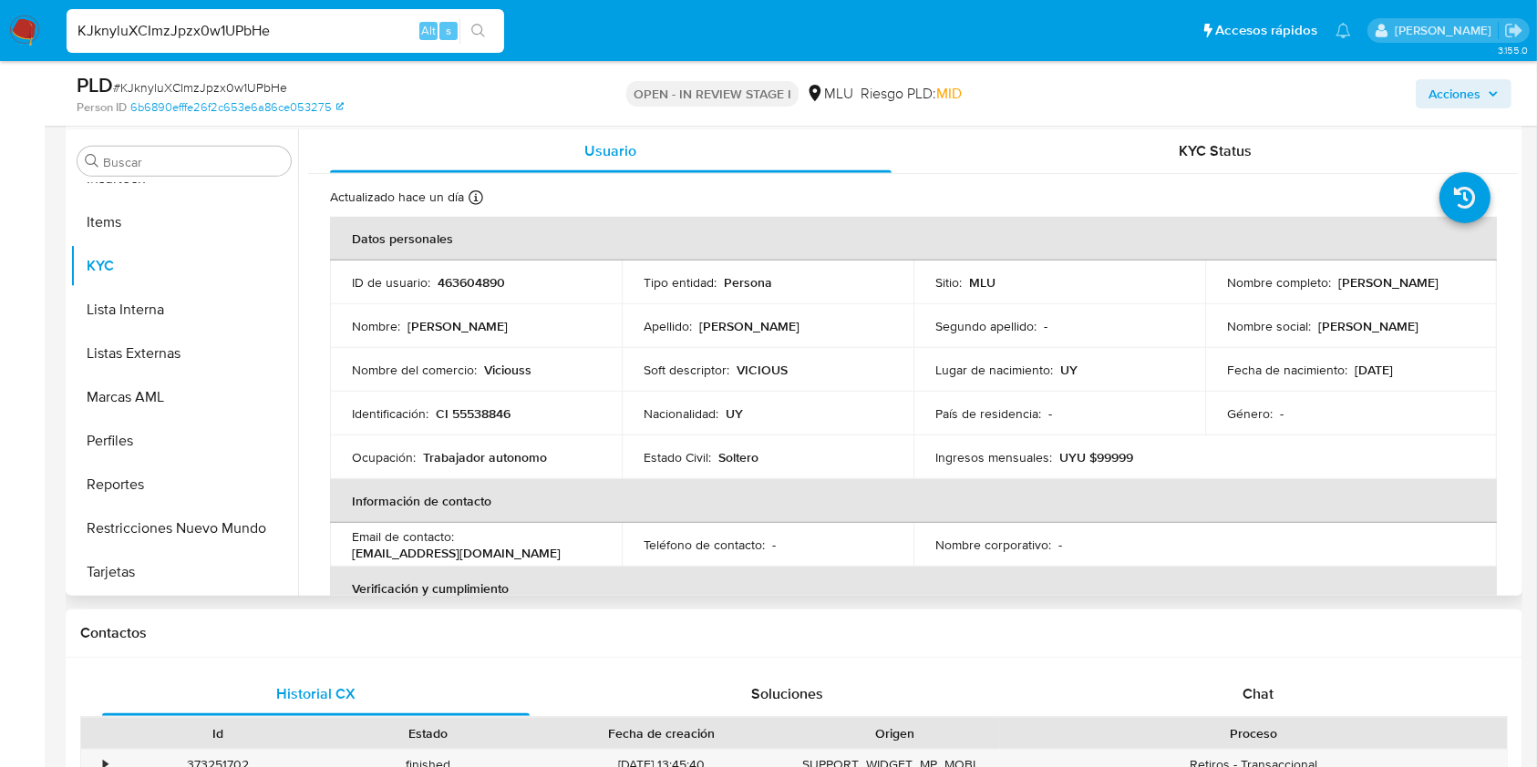
click at [766, 380] on td "Soft descriptor : VICIOUS" at bounding box center [768, 370] width 292 height 44
click at [508, 408] on p "CI 55538846" at bounding box center [473, 414] width 75 height 16
click at [485, 406] on p "CI 55538846" at bounding box center [473, 414] width 75 height 16
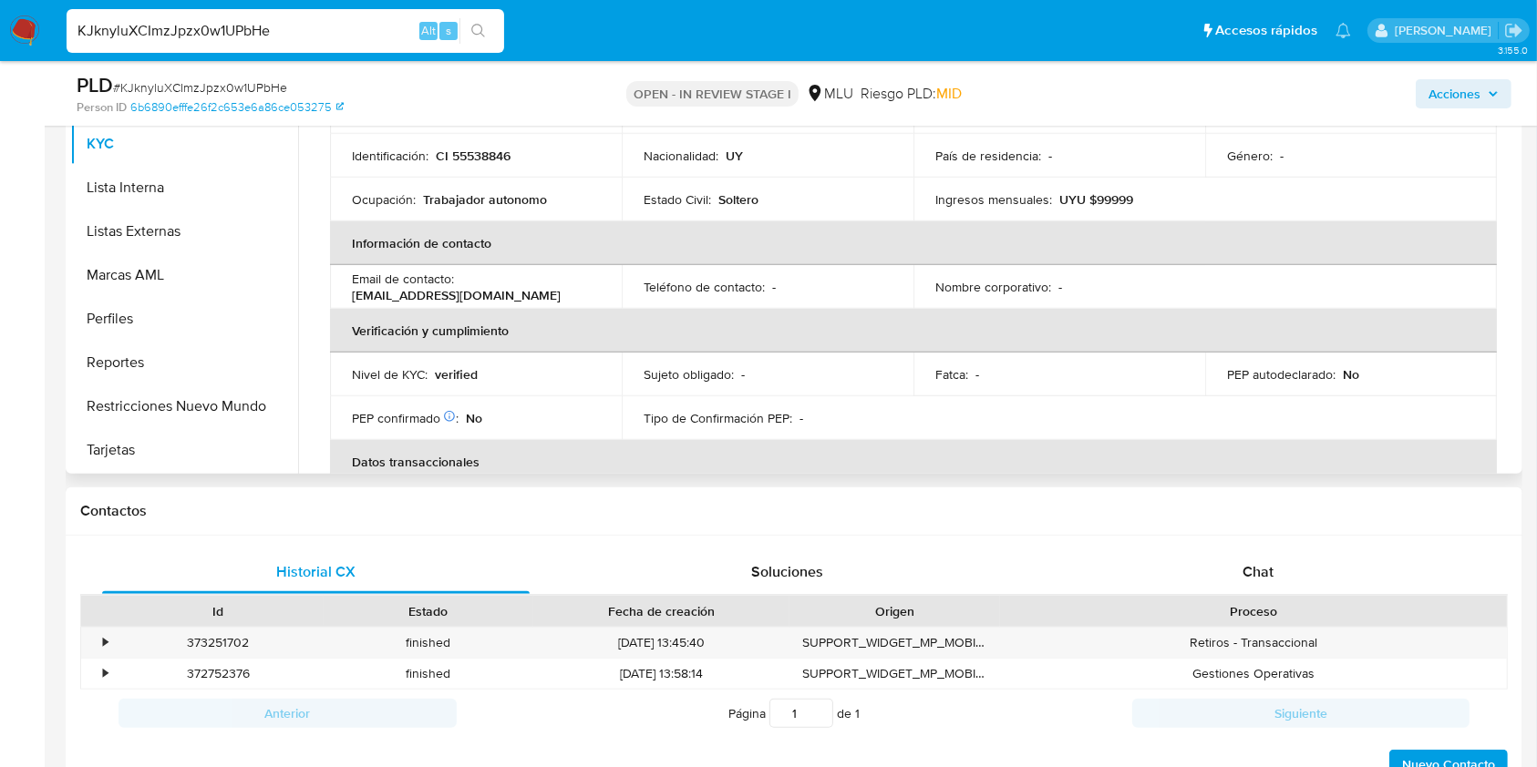
scroll to position [0, 0]
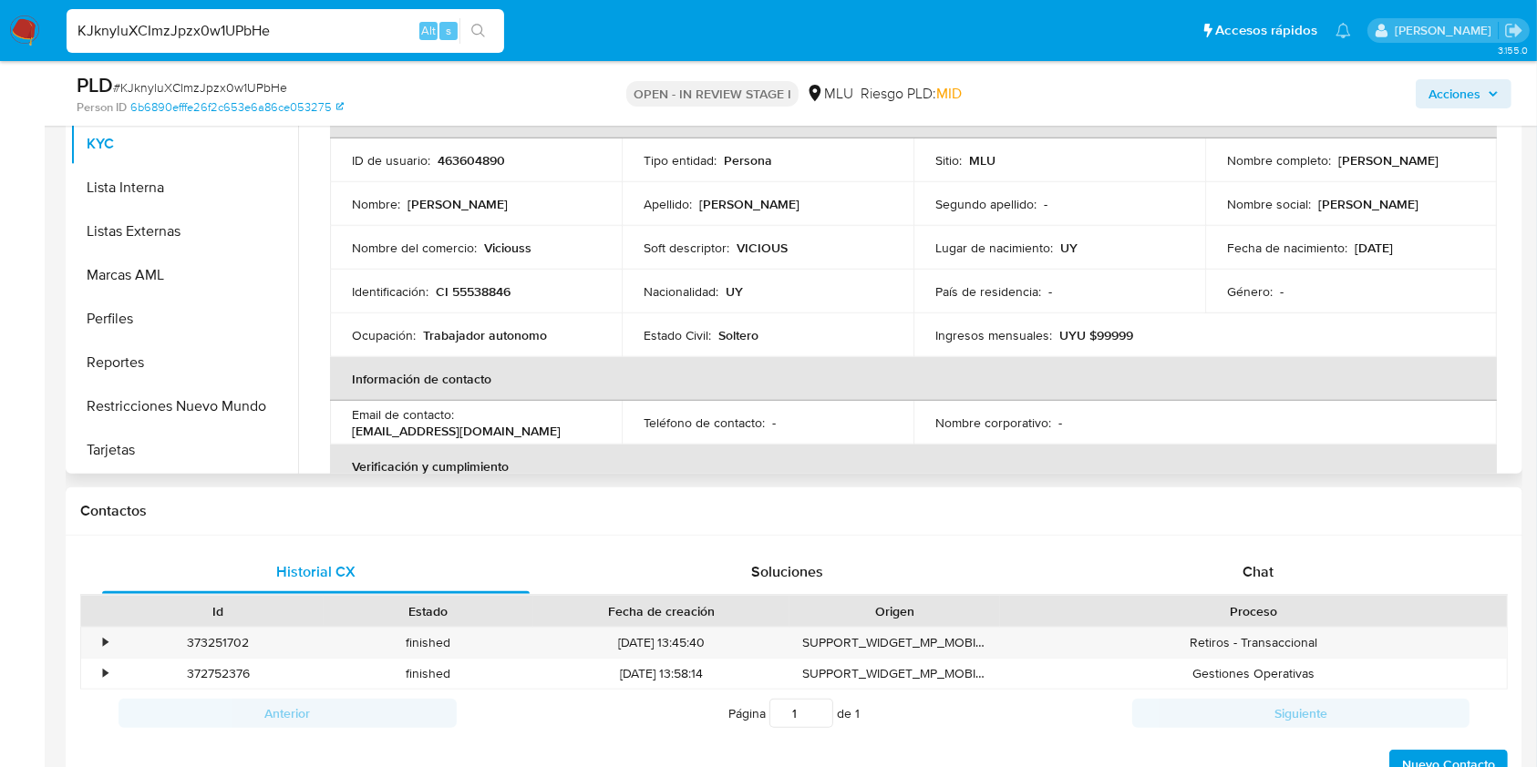
click at [525, 245] on p "Viciouss" at bounding box center [507, 248] width 47 height 16
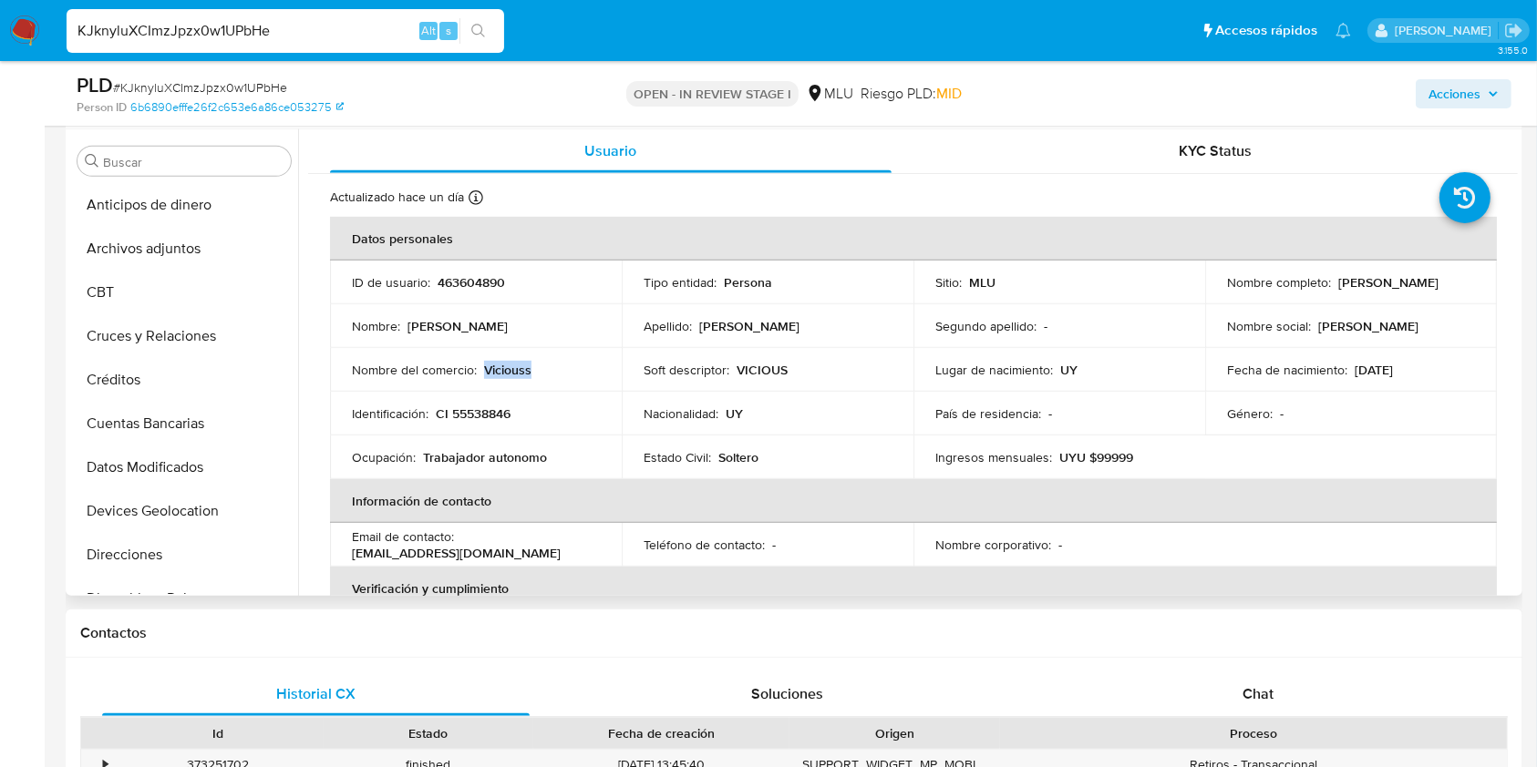
scroll to position [486, 0]
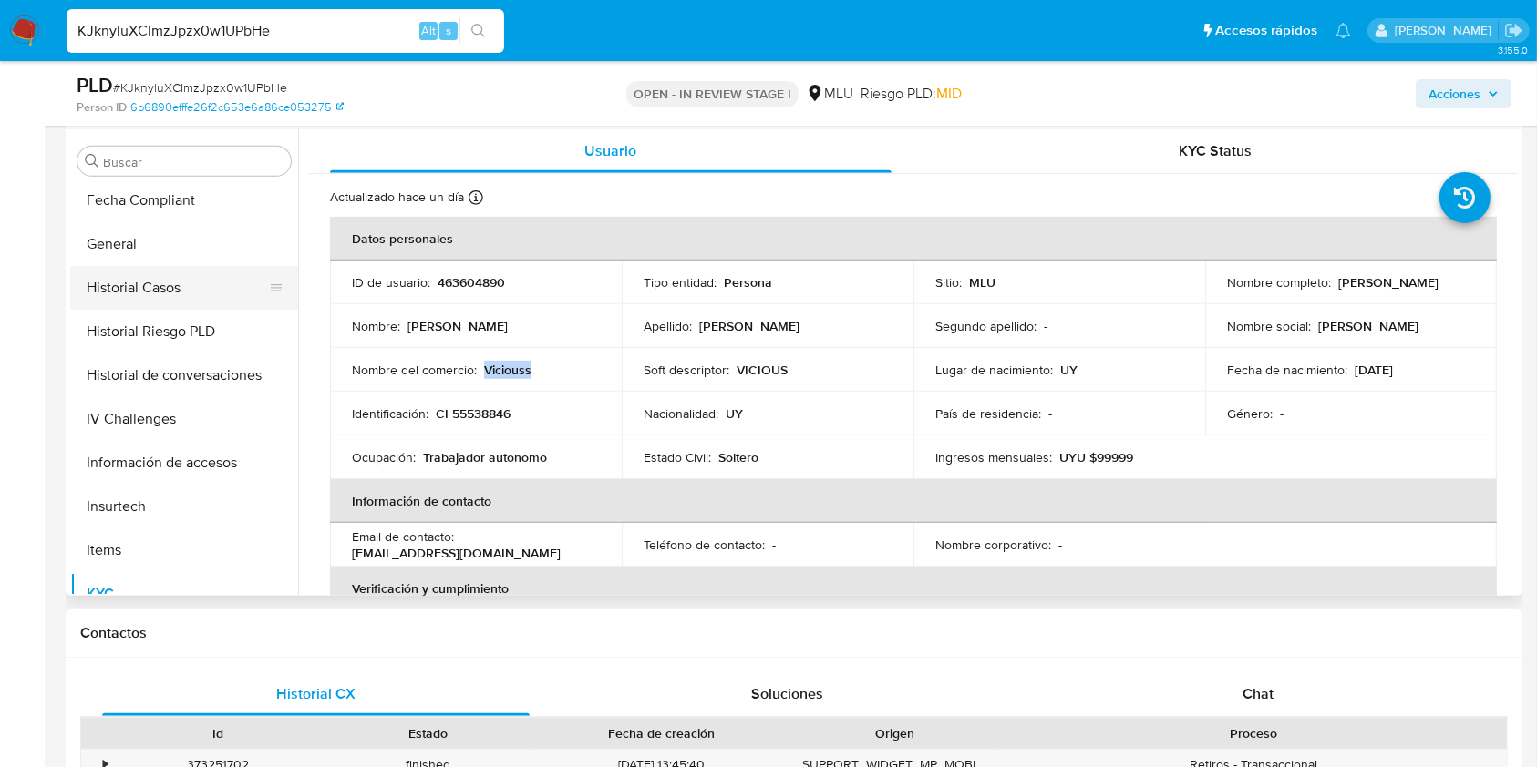
click at [165, 302] on button "Historial Casos" at bounding box center [176, 288] width 213 height 44
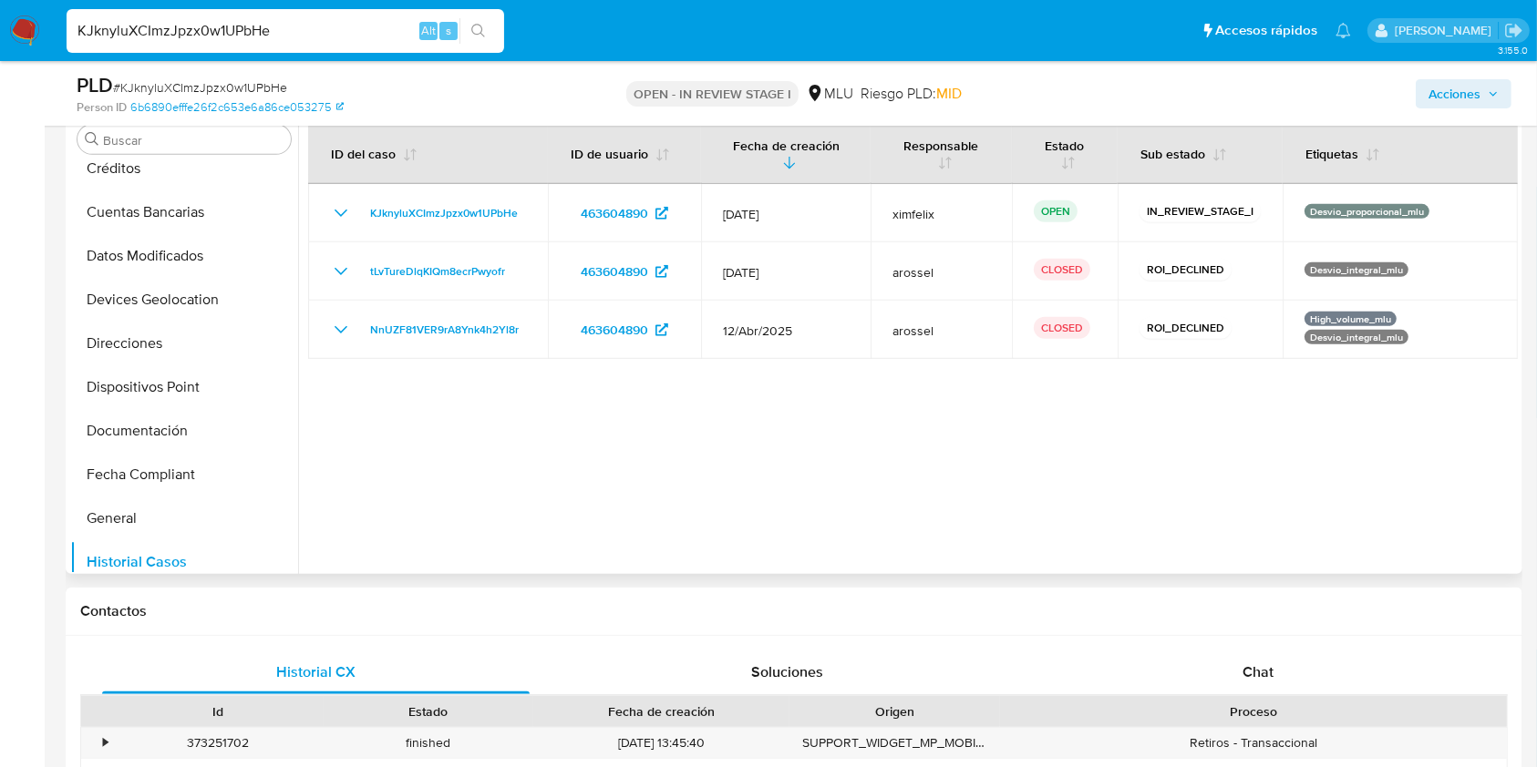
scroll to position [0, 0]
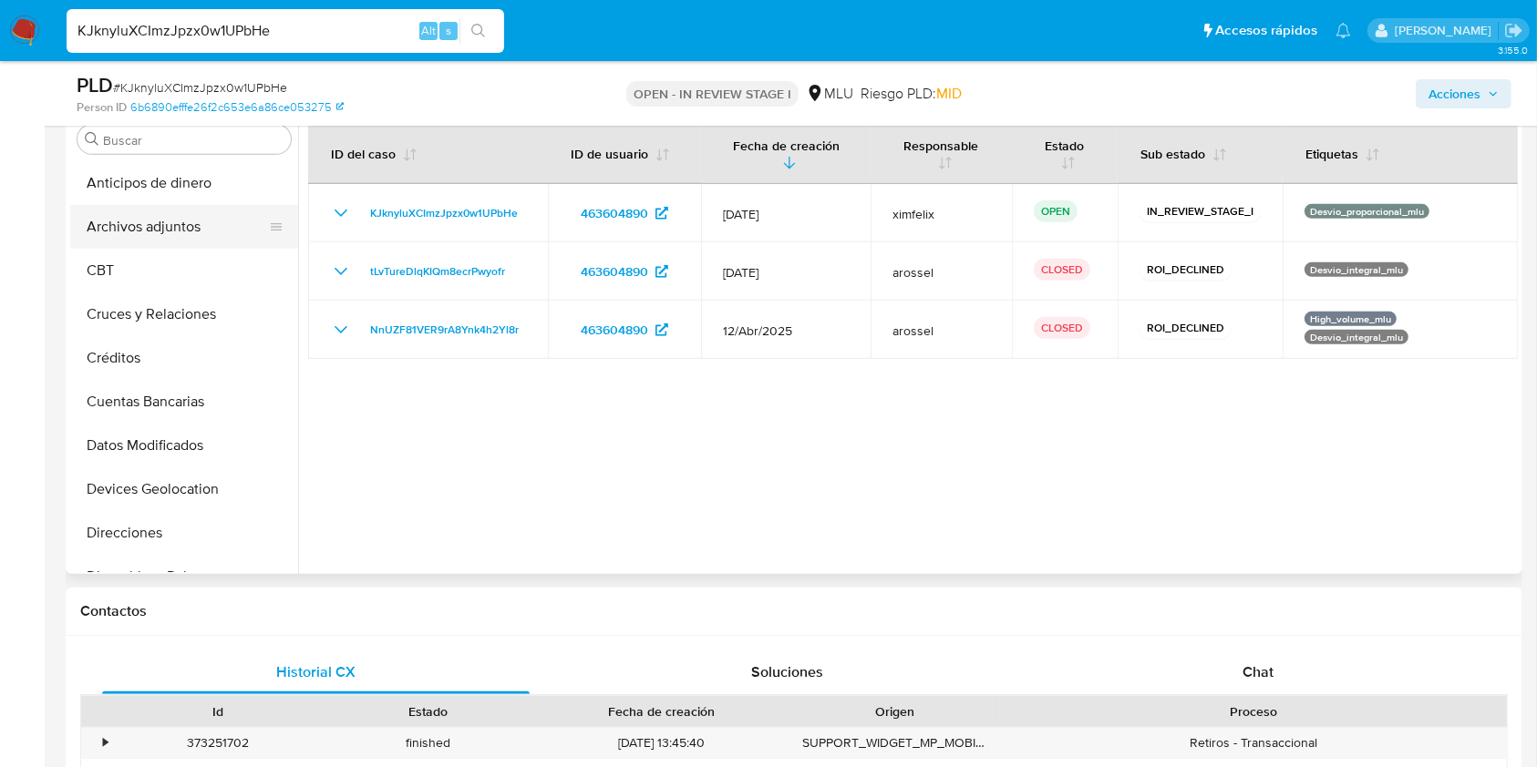
click at [195, 233] on button "Archivos adjuntos" at bounding box center [176, 227] width 213 height 44
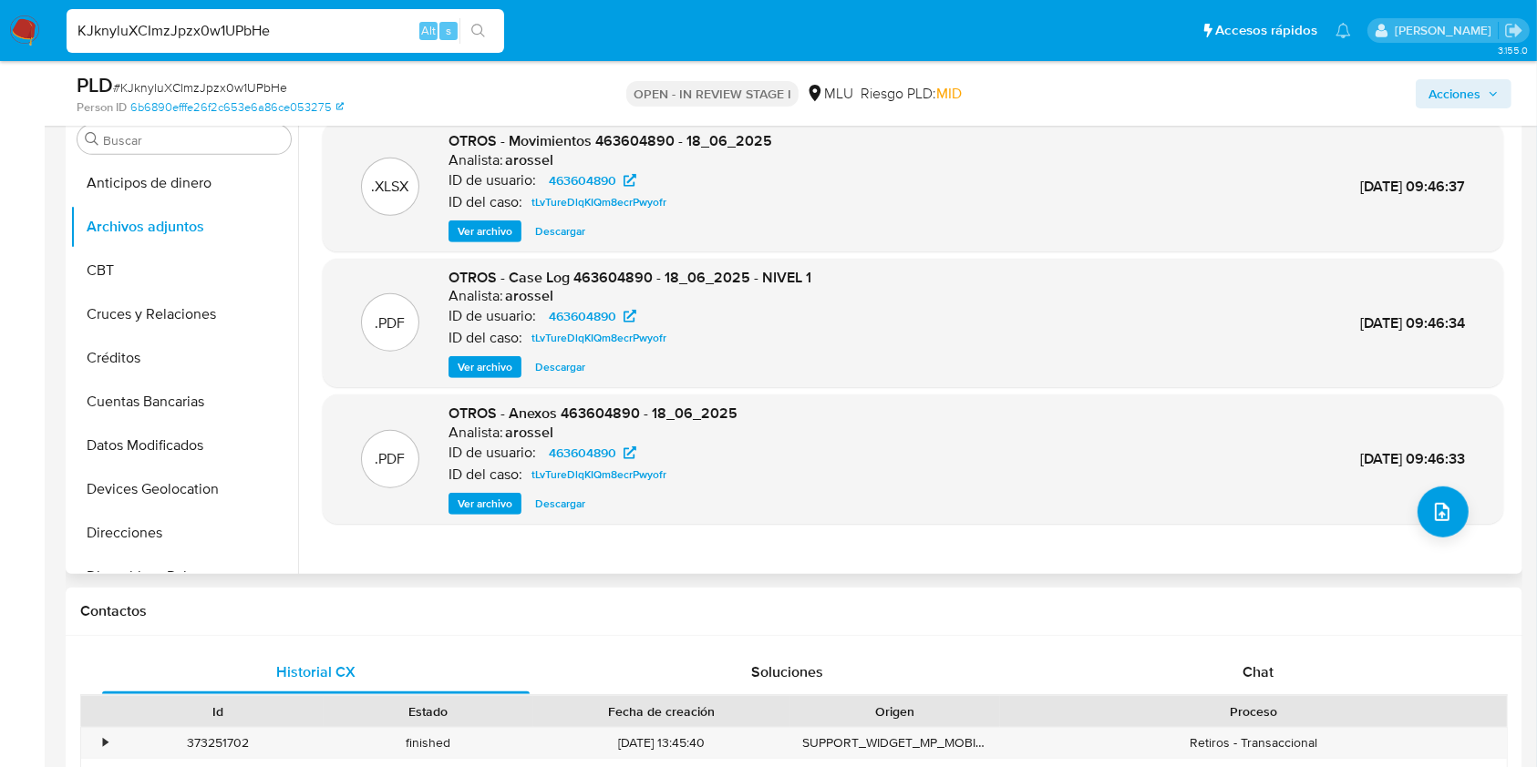
click at [479, 361] on span "Ver archivo" at bounding box center [485, 367] width 55 height 18
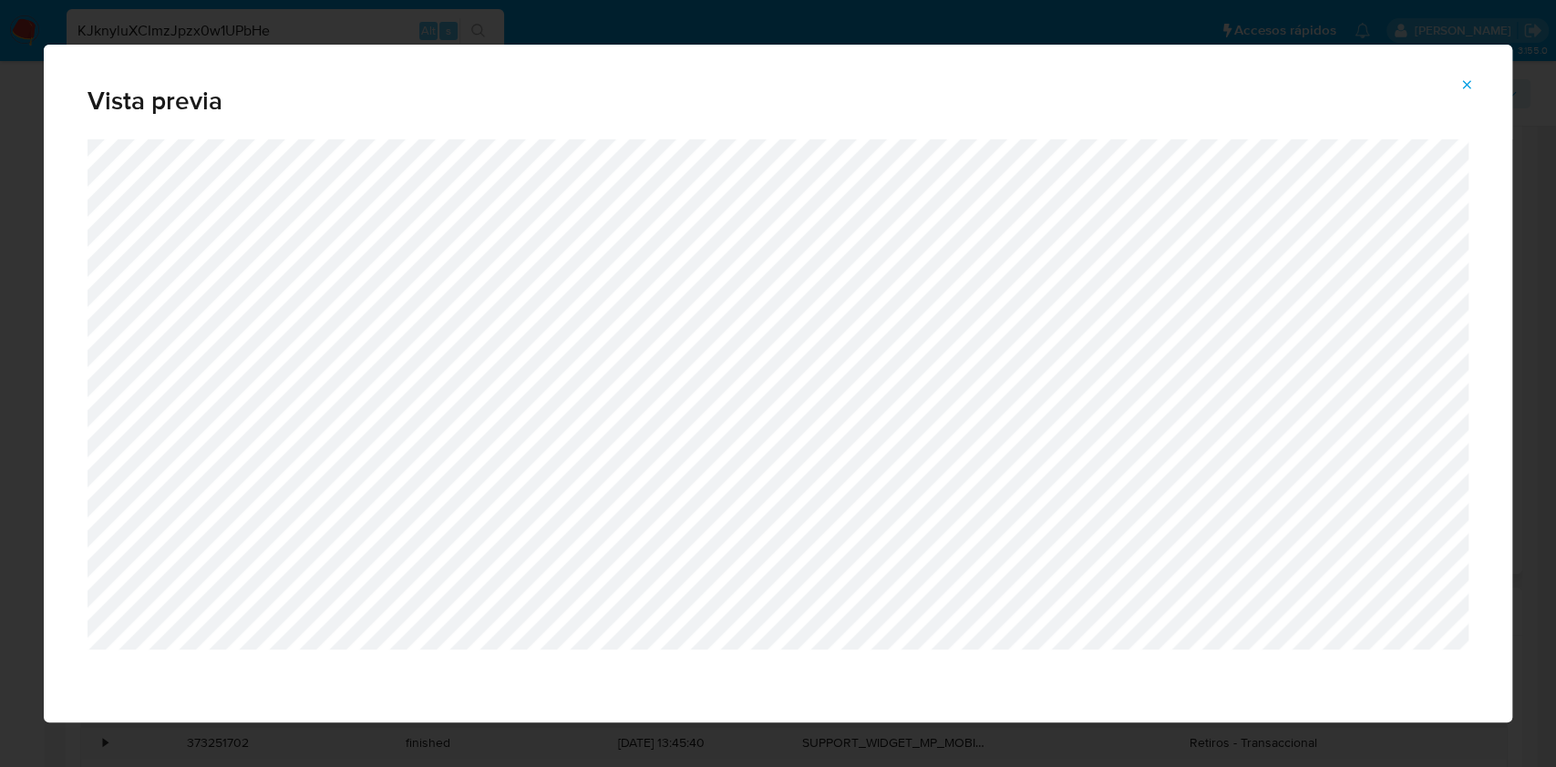
click at [1462, 96] on span "Attachment preview" at bounding box center [1466, 85] width 15 height 26
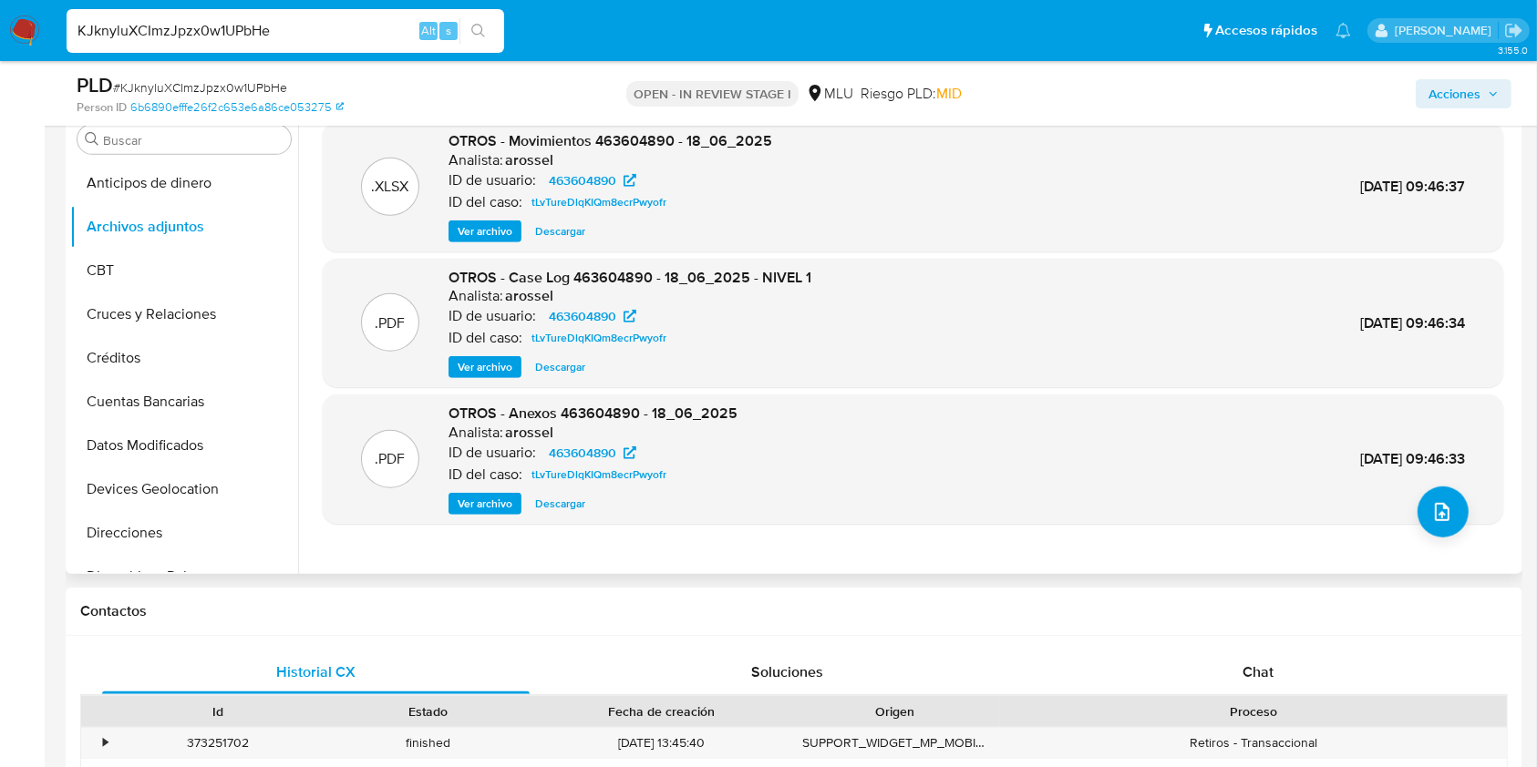
click at [145, 33] on input "KJknyluXCImzJpzx0w1UPbHe" at bounding box center [285, 31] width 437 height 24
paste input "YLBN8xrqcz87TvRuM8EP2R3Q"
type input "YLBN8xrqcz87TvRuM8EP2R3Q"
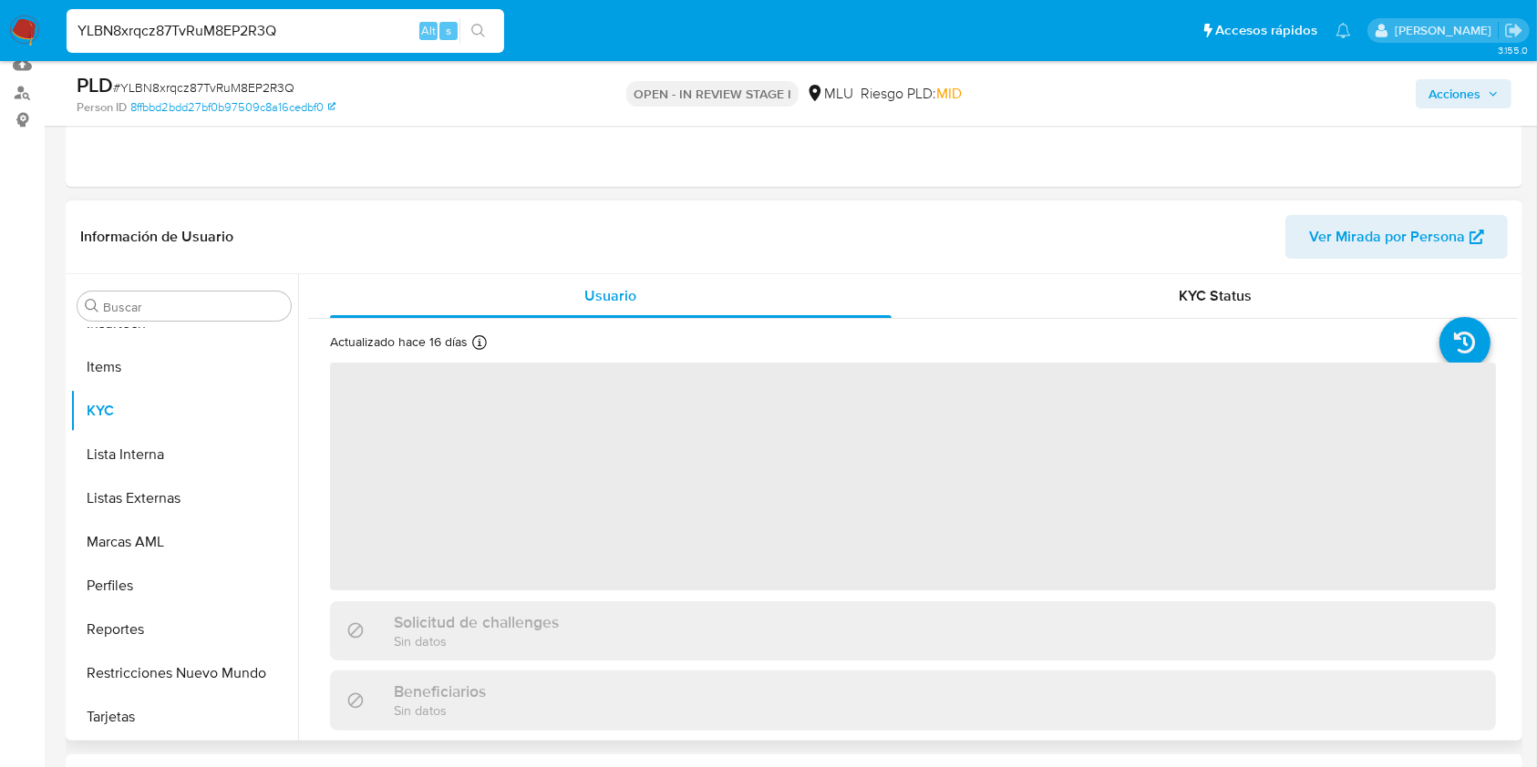
scroll to position [242, 0]
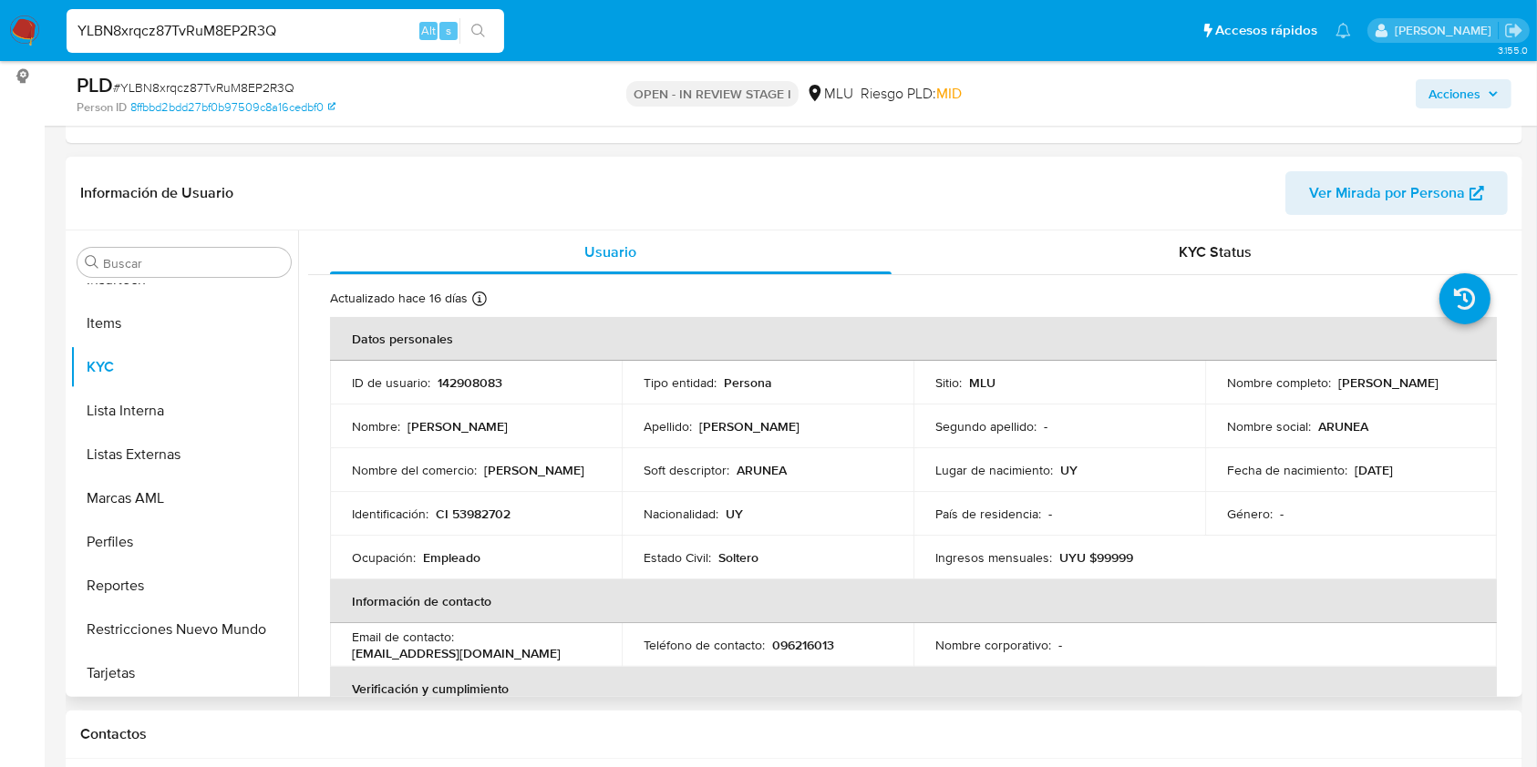
select select "10"
drag, startPoint x: 1415, startPoint y: 389, endPoint x: 1223, endPoint y: 394, distance: 191.5
click at [1227, 391] on div "Nombre completo : [PERSON_NAME]" at bounding box center [1351, 383] width 248 height 16
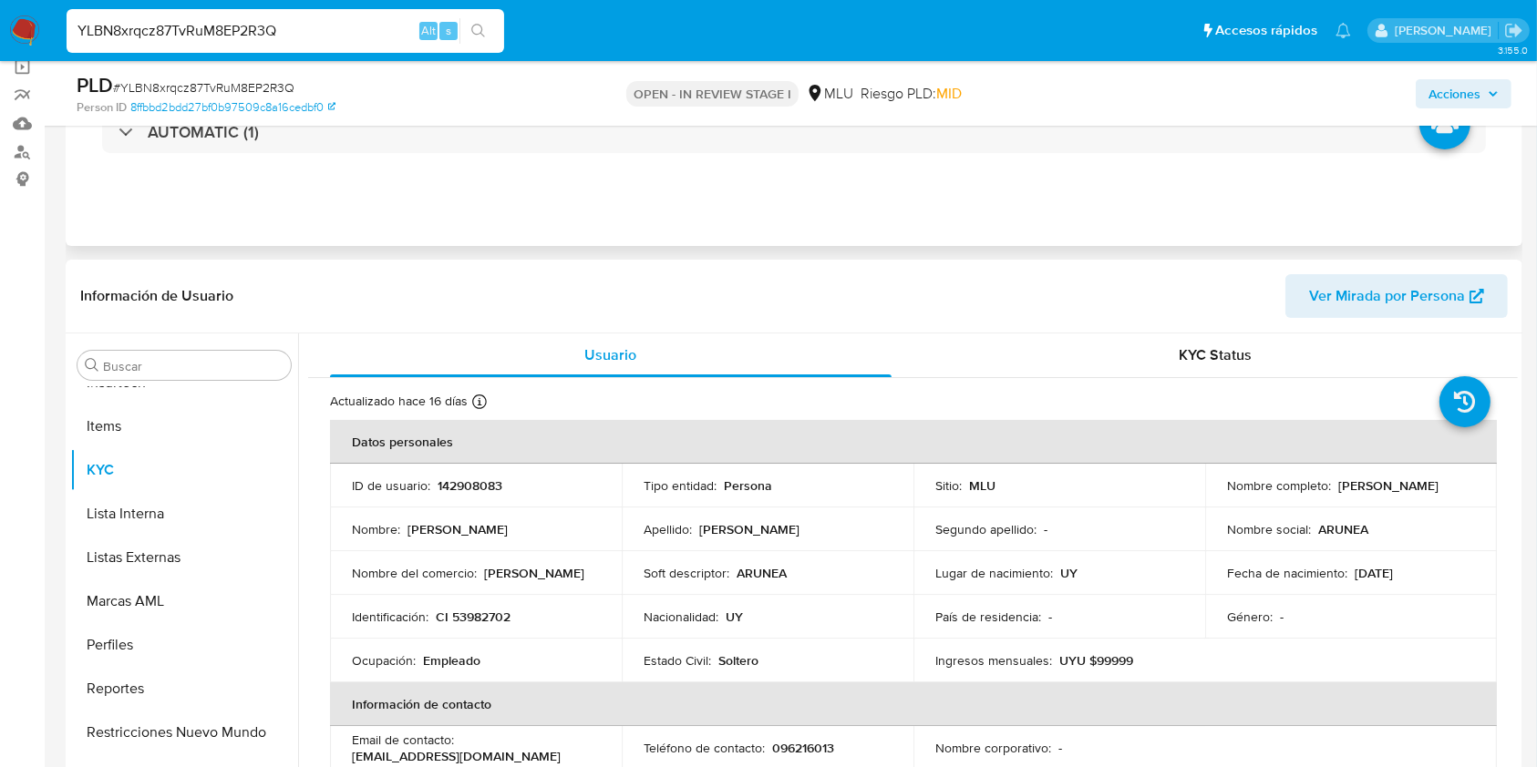
scroll to position [0, 0]
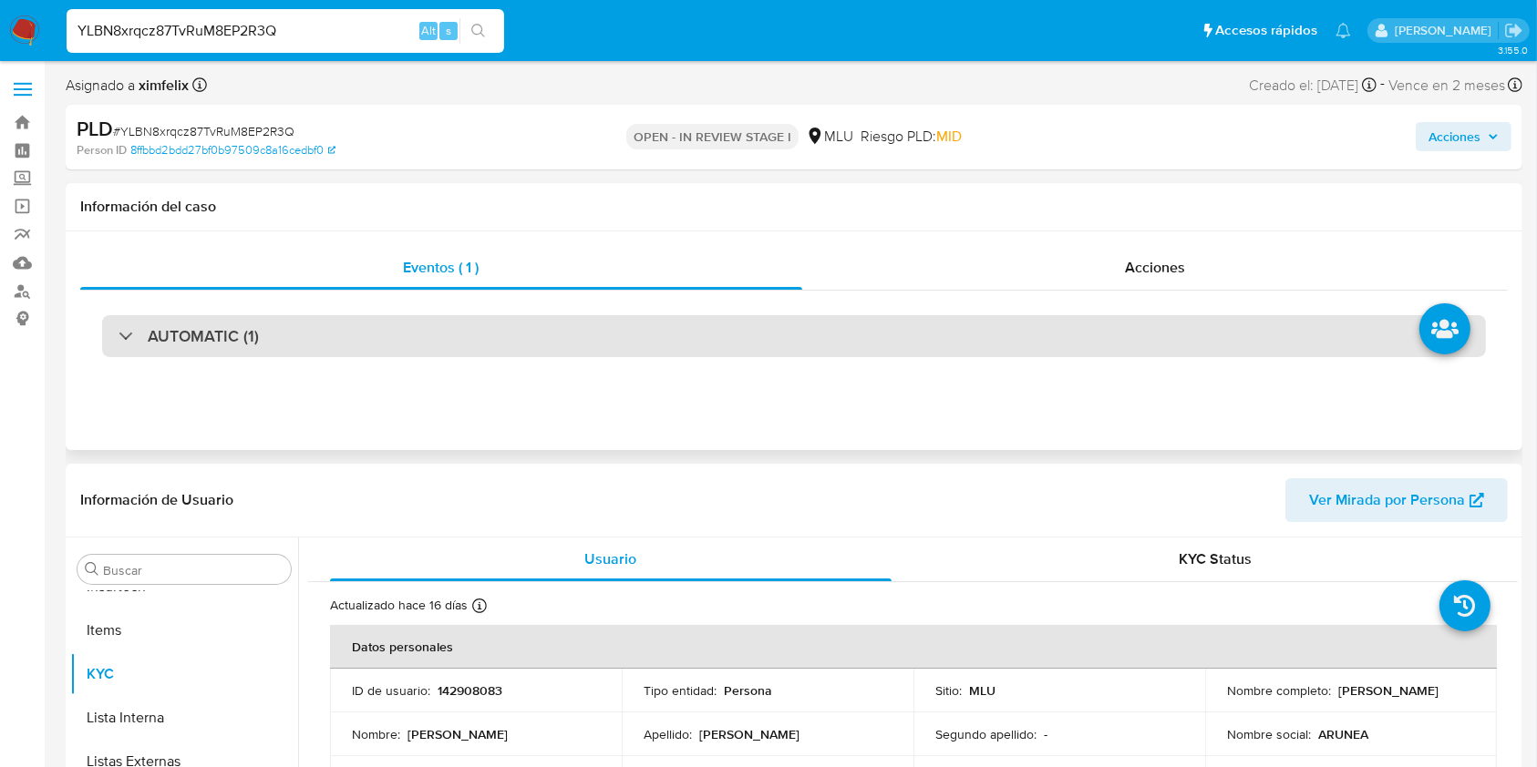
click at [324, 325] on div "AUTOMATIC (1)" at bounding box center [794, 336] width 1384 height 42
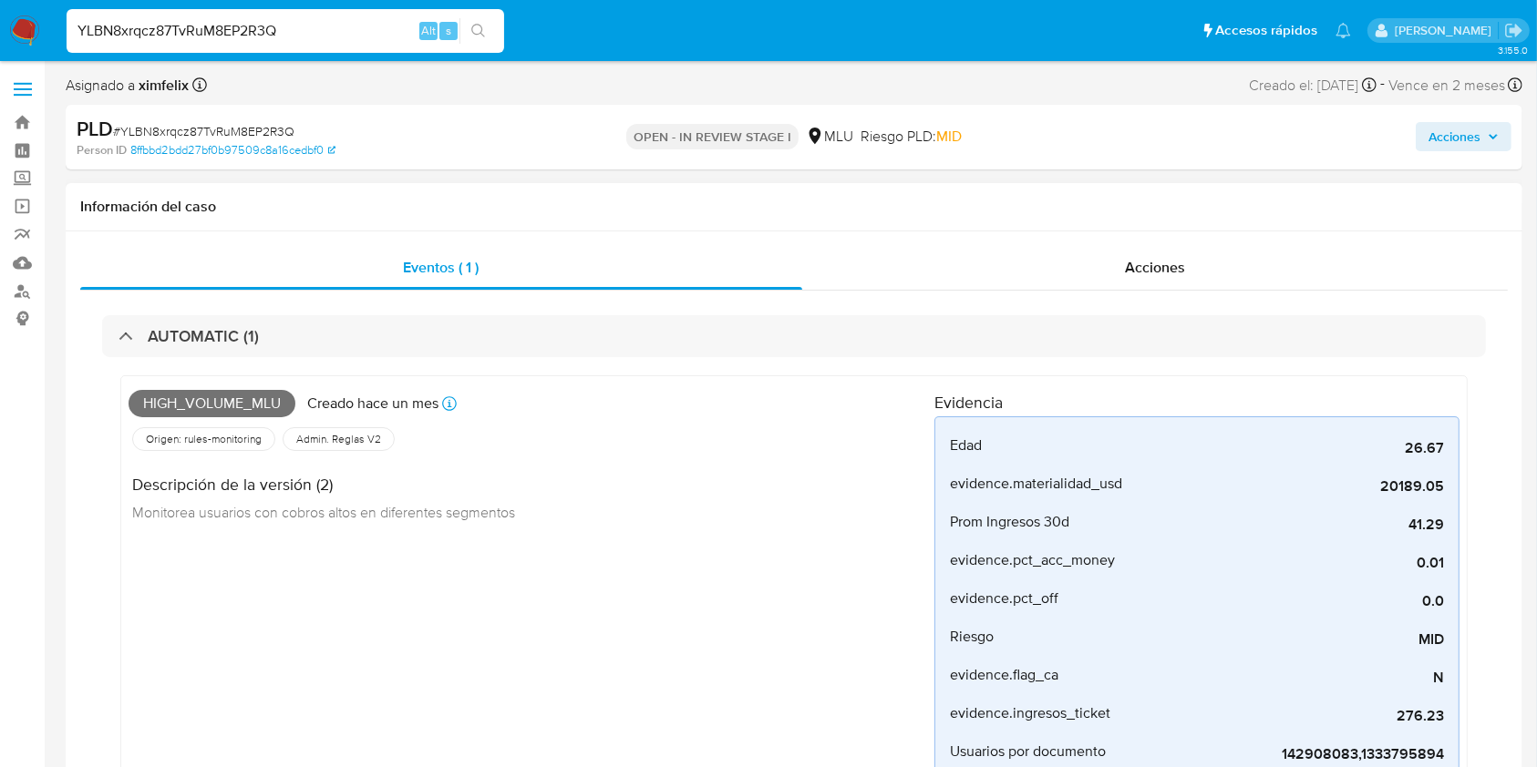
click at [236, 404] on span "High_volume_mlu" at bounding box center [212, 403] width 167 height 27
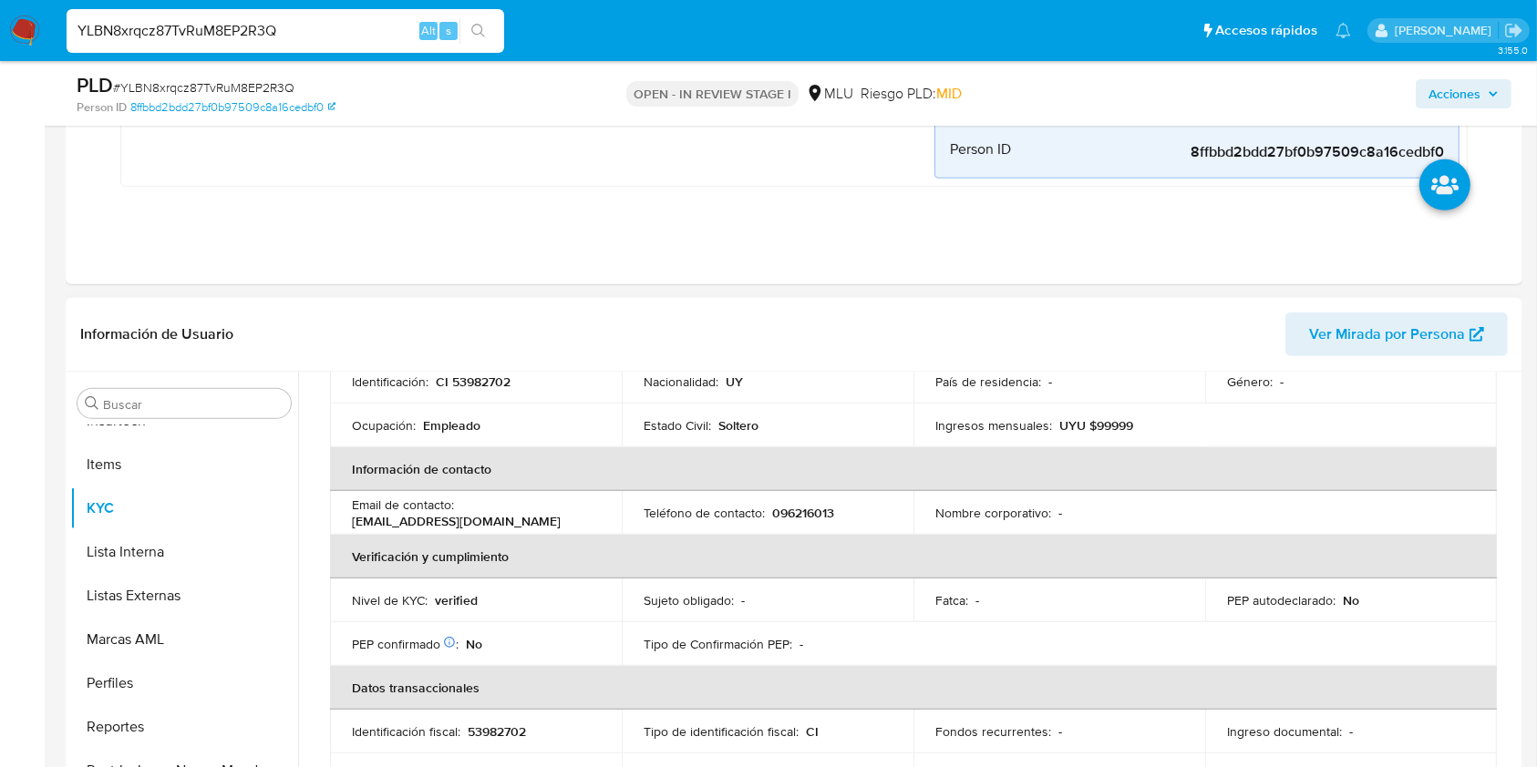
scroll to position [66, 0]
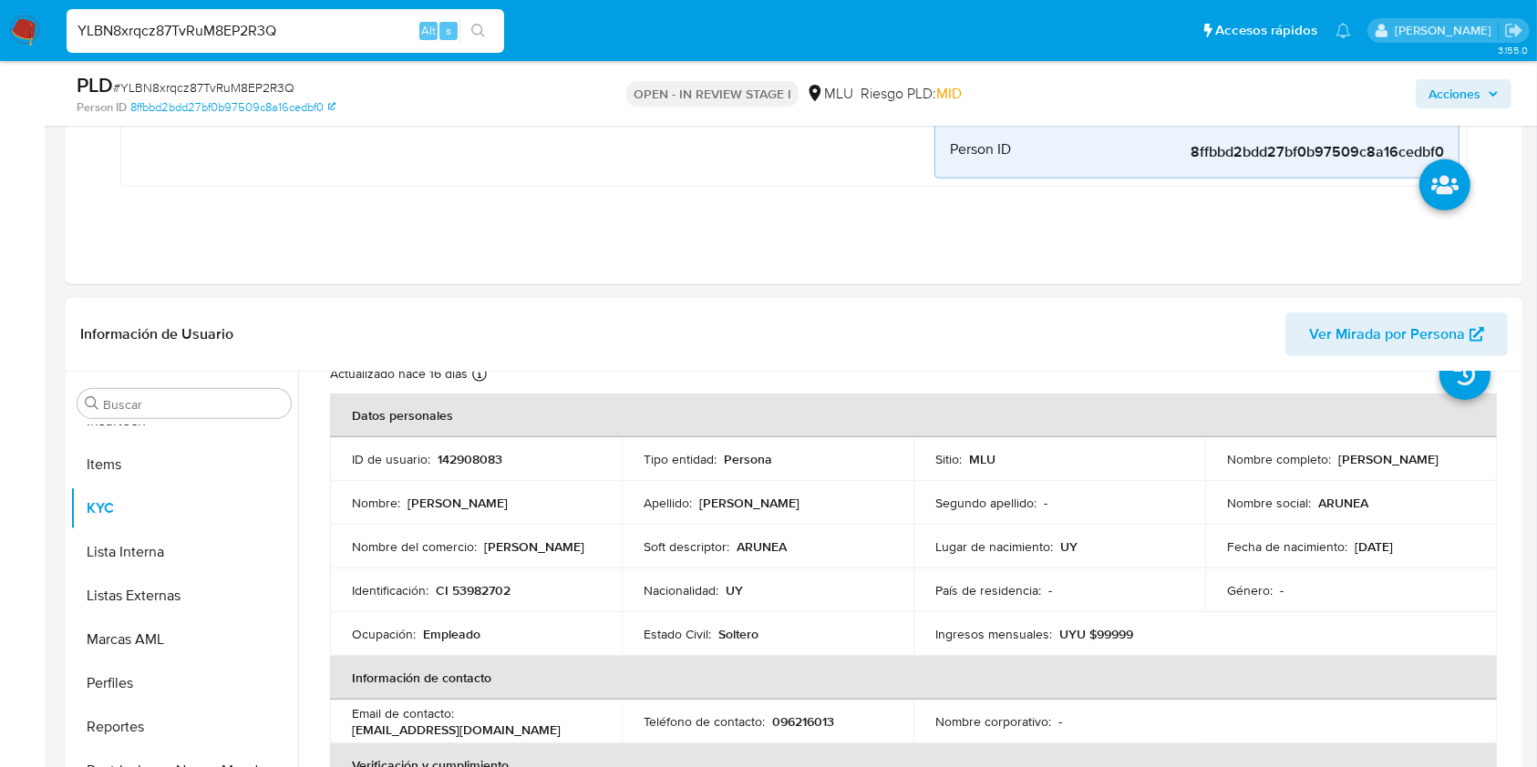
click at [504, 592] on p "CI 53982702" at bounding box center [473, 590] width 75 height 16
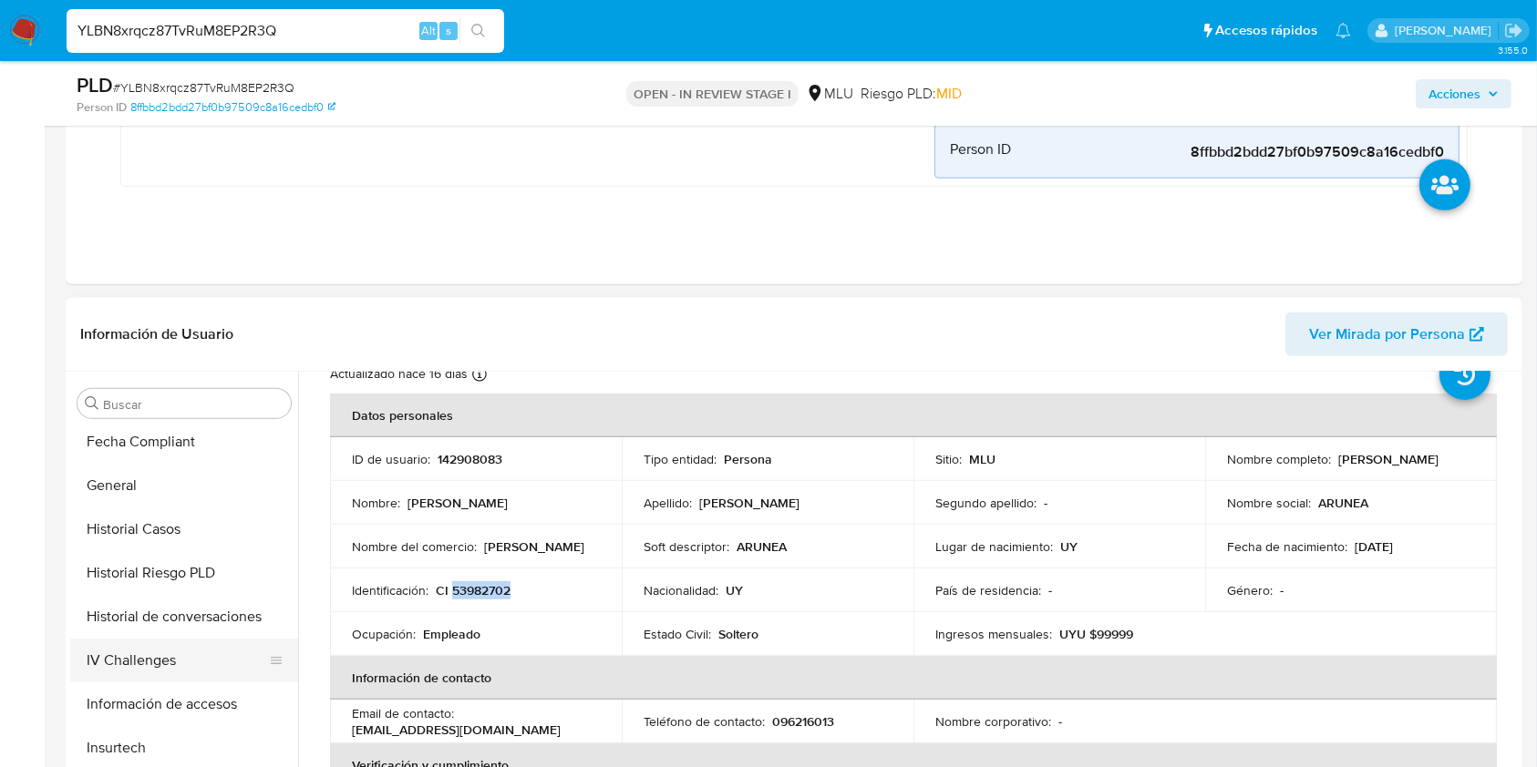
scroll to position [449, 0]
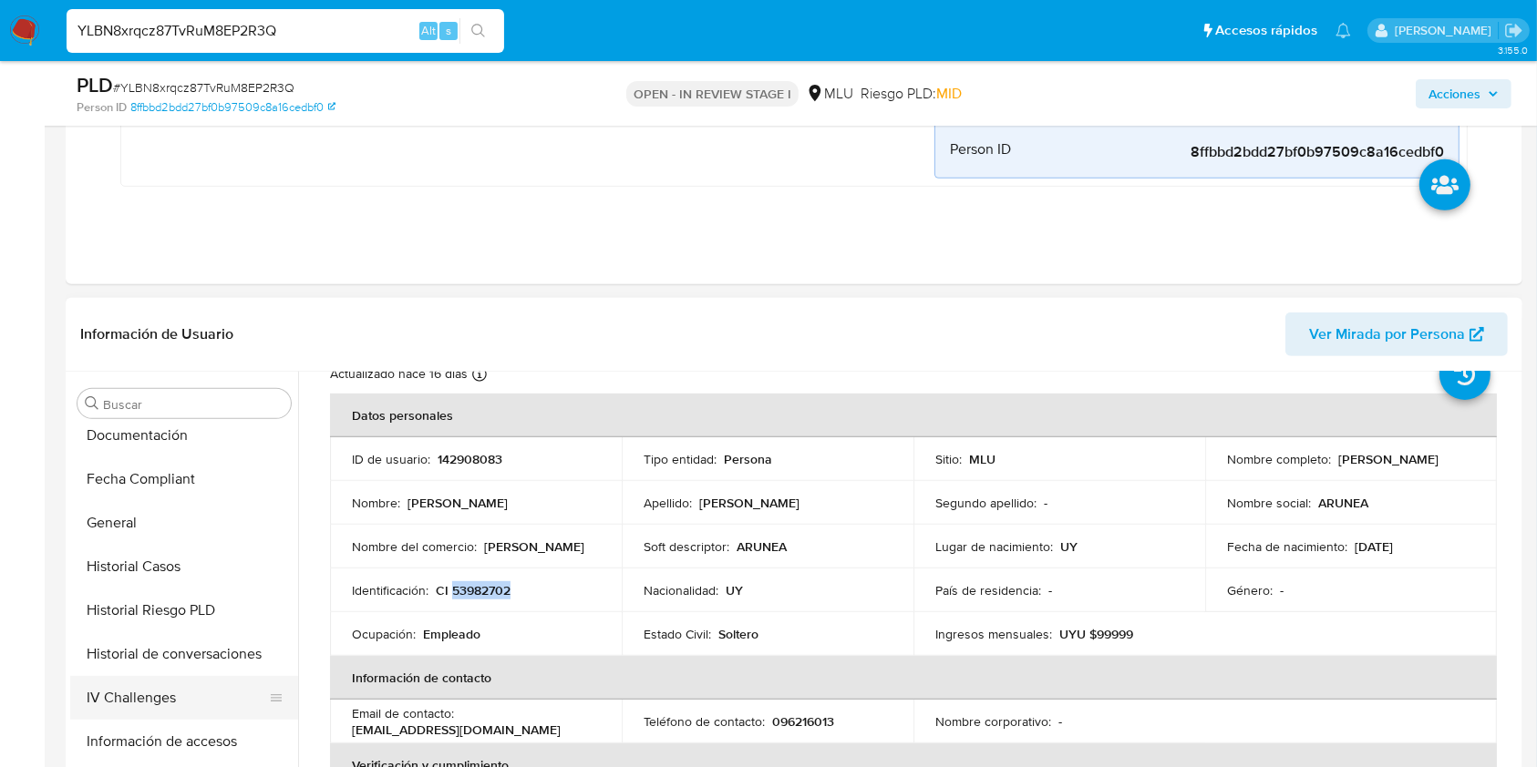
click at [175, 582] on button "Historial Casos" at bounding box center [184, 567] width 228 height 44
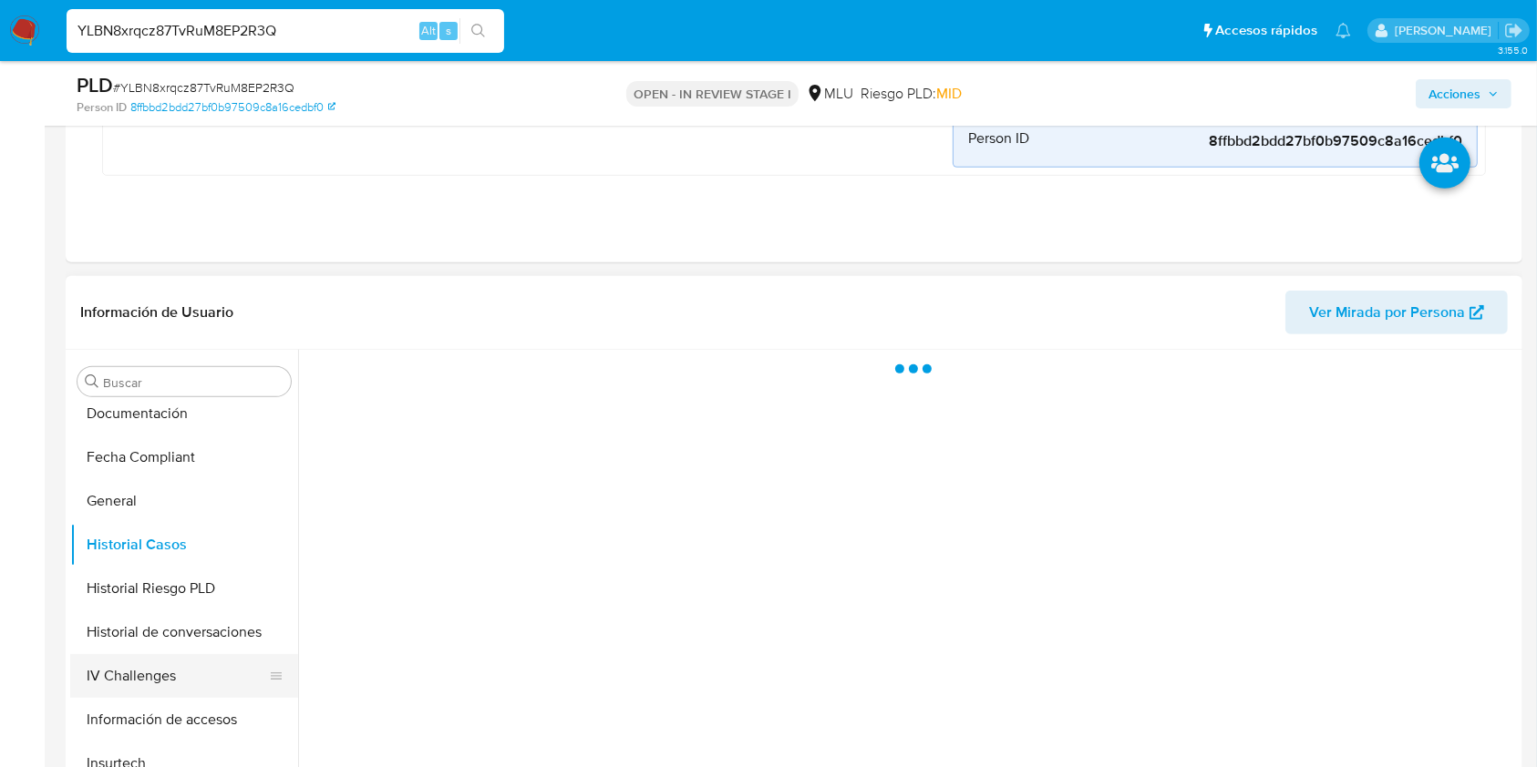
scroll to position [0, 0]
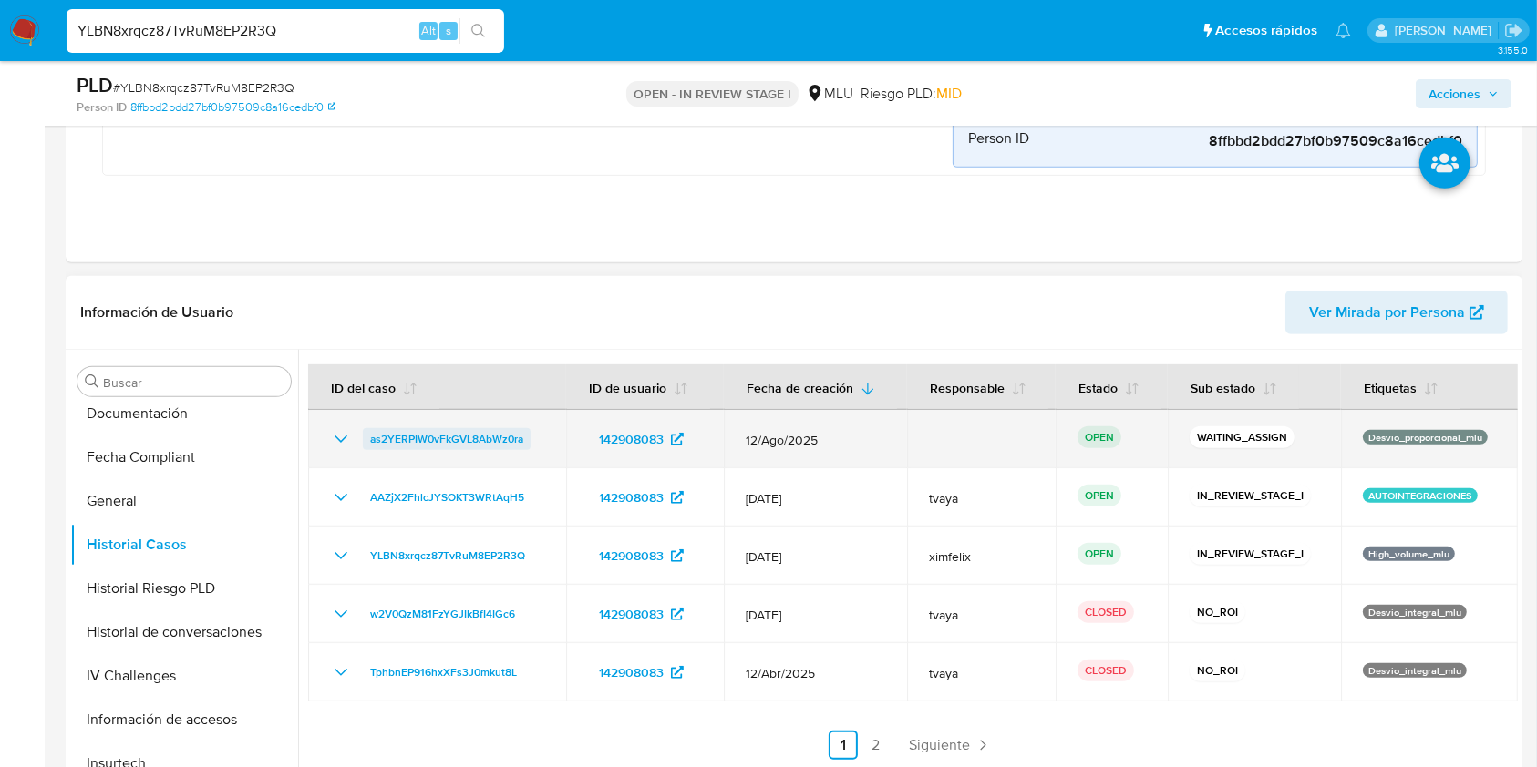
drag, startPoint x: 531, startPoint y: 441, endPoint x: 365, endPoint y: 437, distance: 166.8
click at [365, 437] on div "as2YERPIW0vFkGVL8AbWz0ra" at bounding box center [437, 439] width 214 height 22
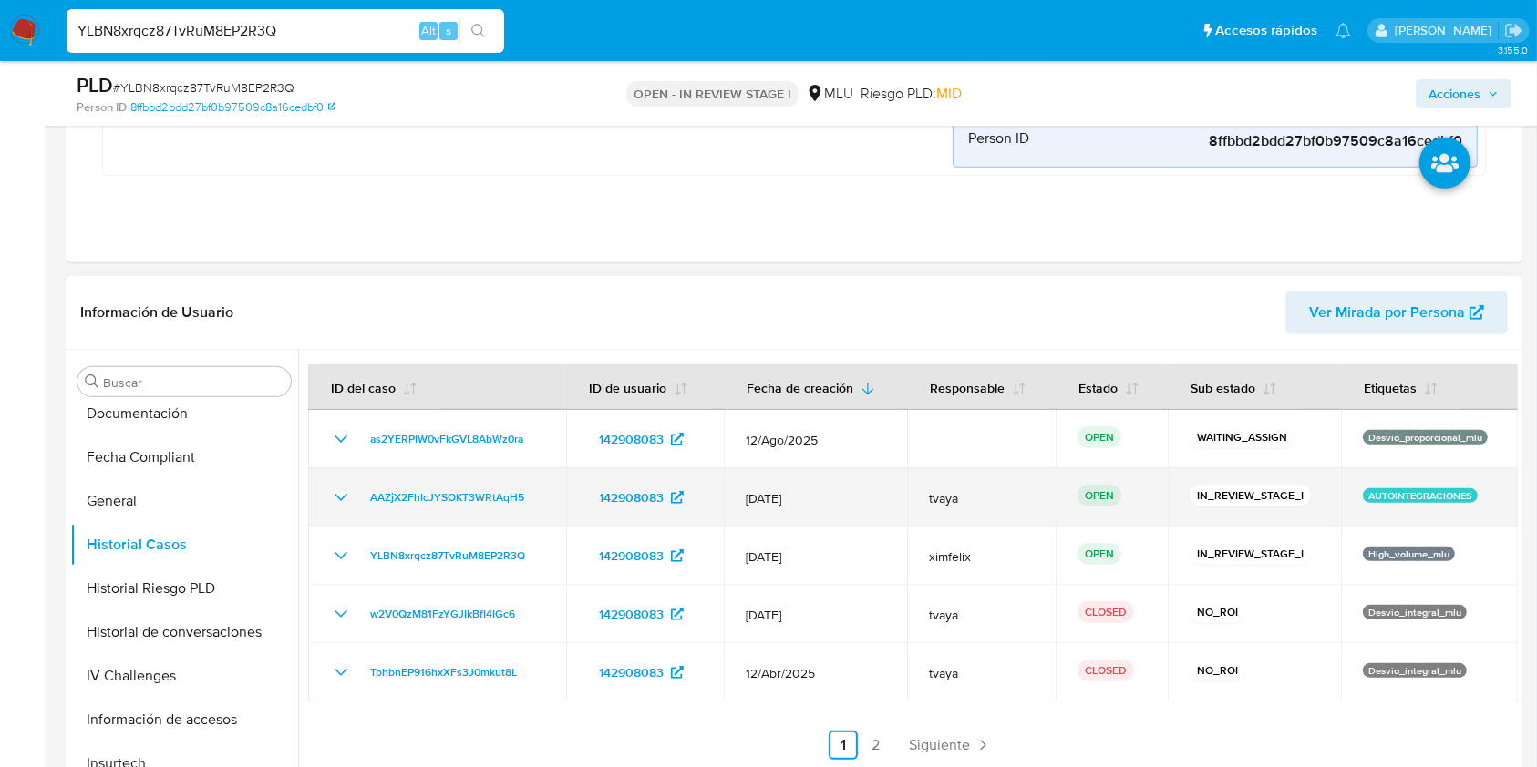
drag, startPoint x: 533, startPoint y: 499, endPoint x: 350, endPoint y: 502, distance: 183.2
click at [365, 500] on div "AAZjX2FhlcJYSOKT3WRtAqH5" at bounding box center [437, 498] width 214 height 22
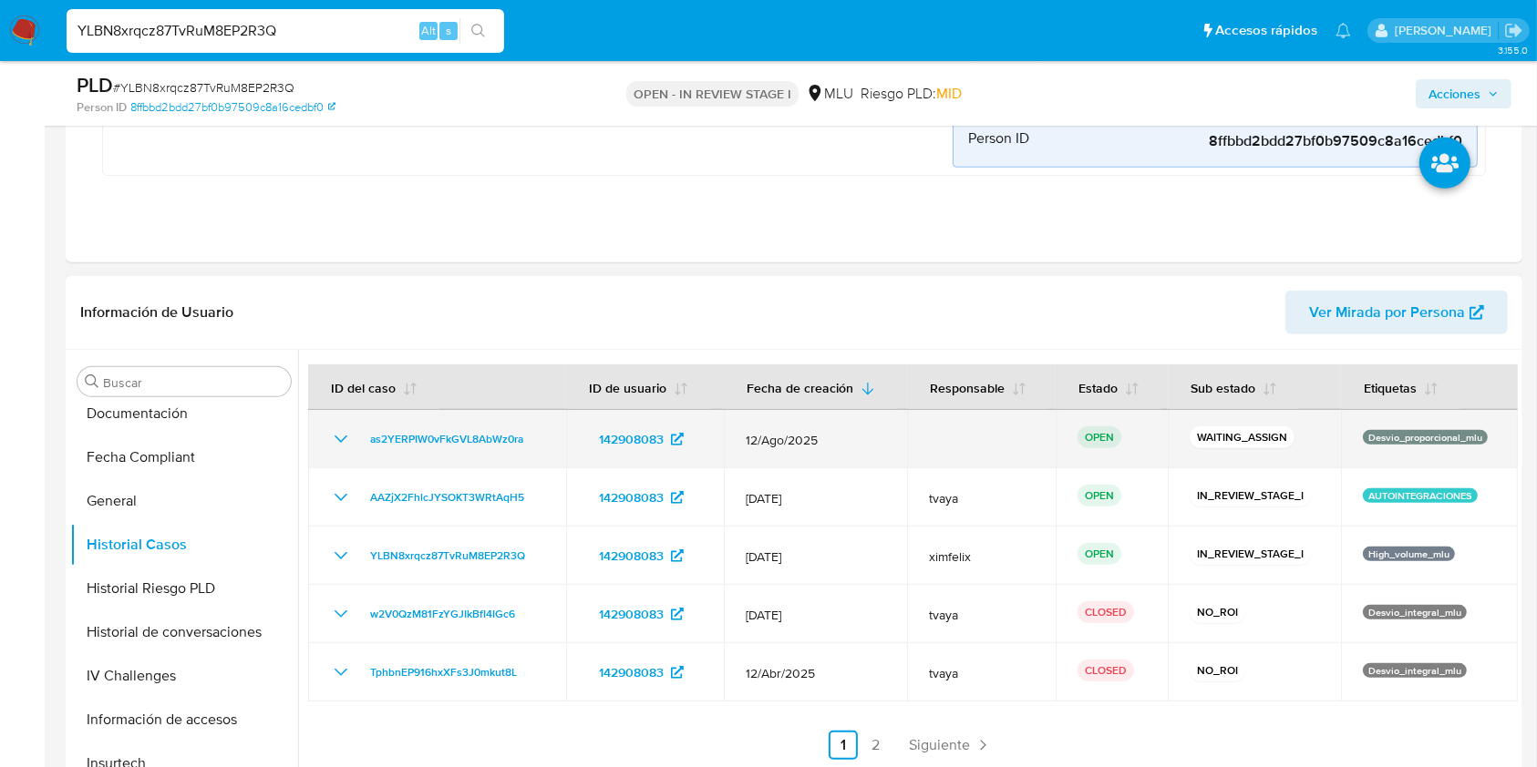
drag, startPoint x: 1475, startPoint y: 435, endPoint x: 1360, endPoint y: 437, distance: 114.9
click at [1360, 437] on td "Desvio_proporcional_mlu" at bounding box center [1429, 439] width 177 height 58
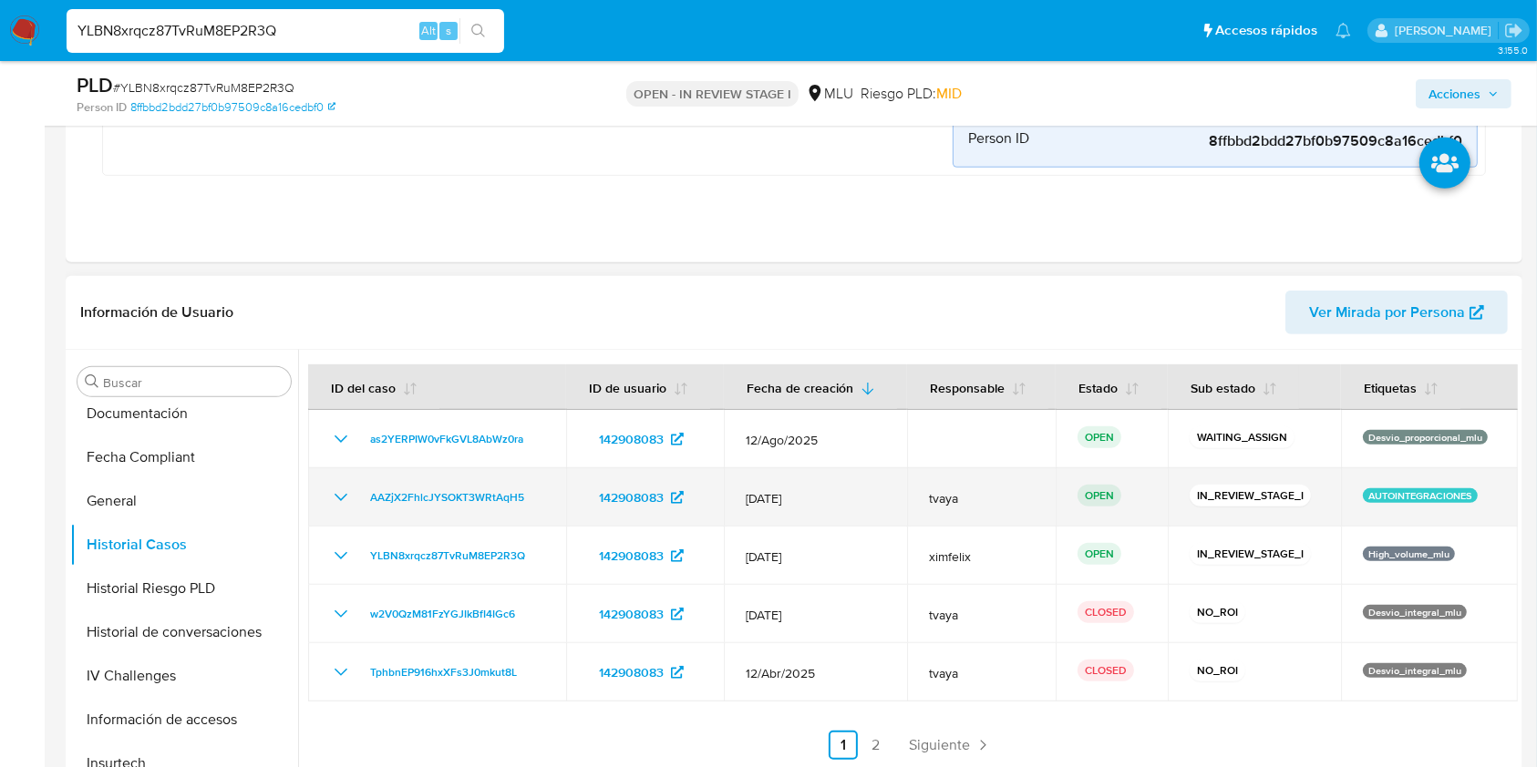
drag, startPoint x: 1469, startPoint y: 493, endPoint x: 1356, endPoint y: 494, distance: 113.0
click at [1363, 494] on div "AUTOINTEGRACIONES" at bounding box center [1429, 498] width 133 height 18
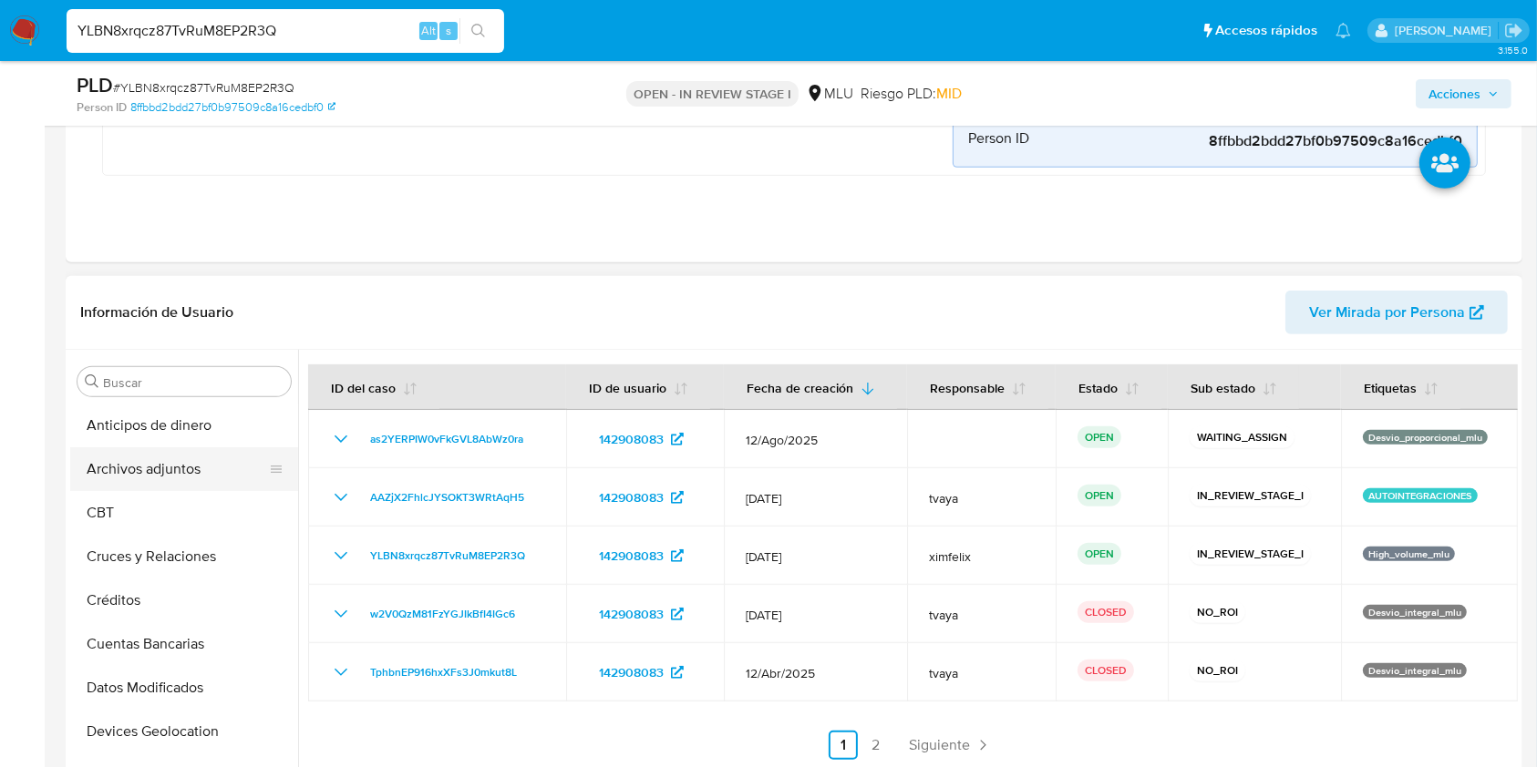
click at [162, 477] on button "Archivos adjuntos" at bounding box center [176, 470] width 213 height 44
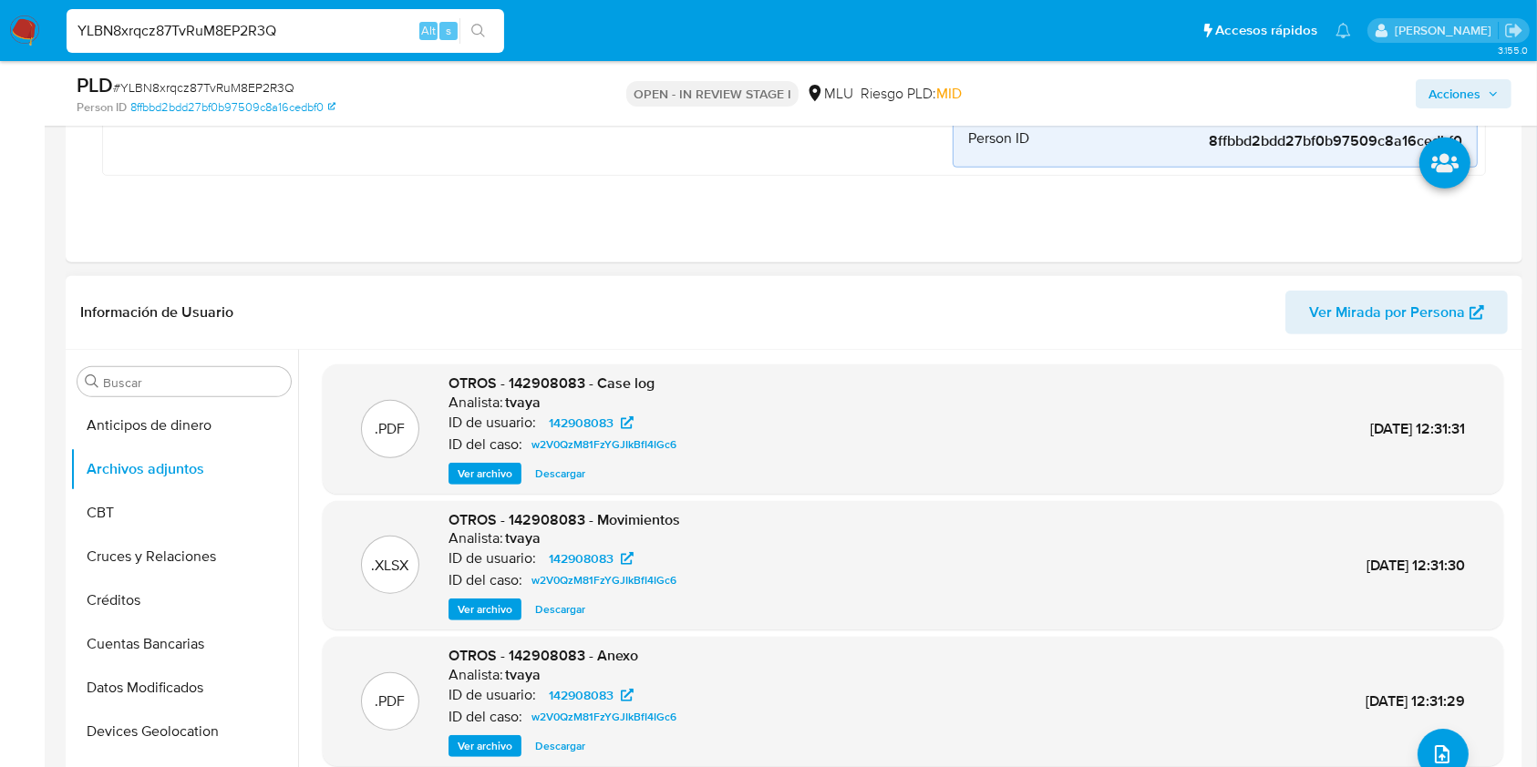
click at [496, 480] on span "Ver archivo" at bounding box center [485, 474] width 55 height 18
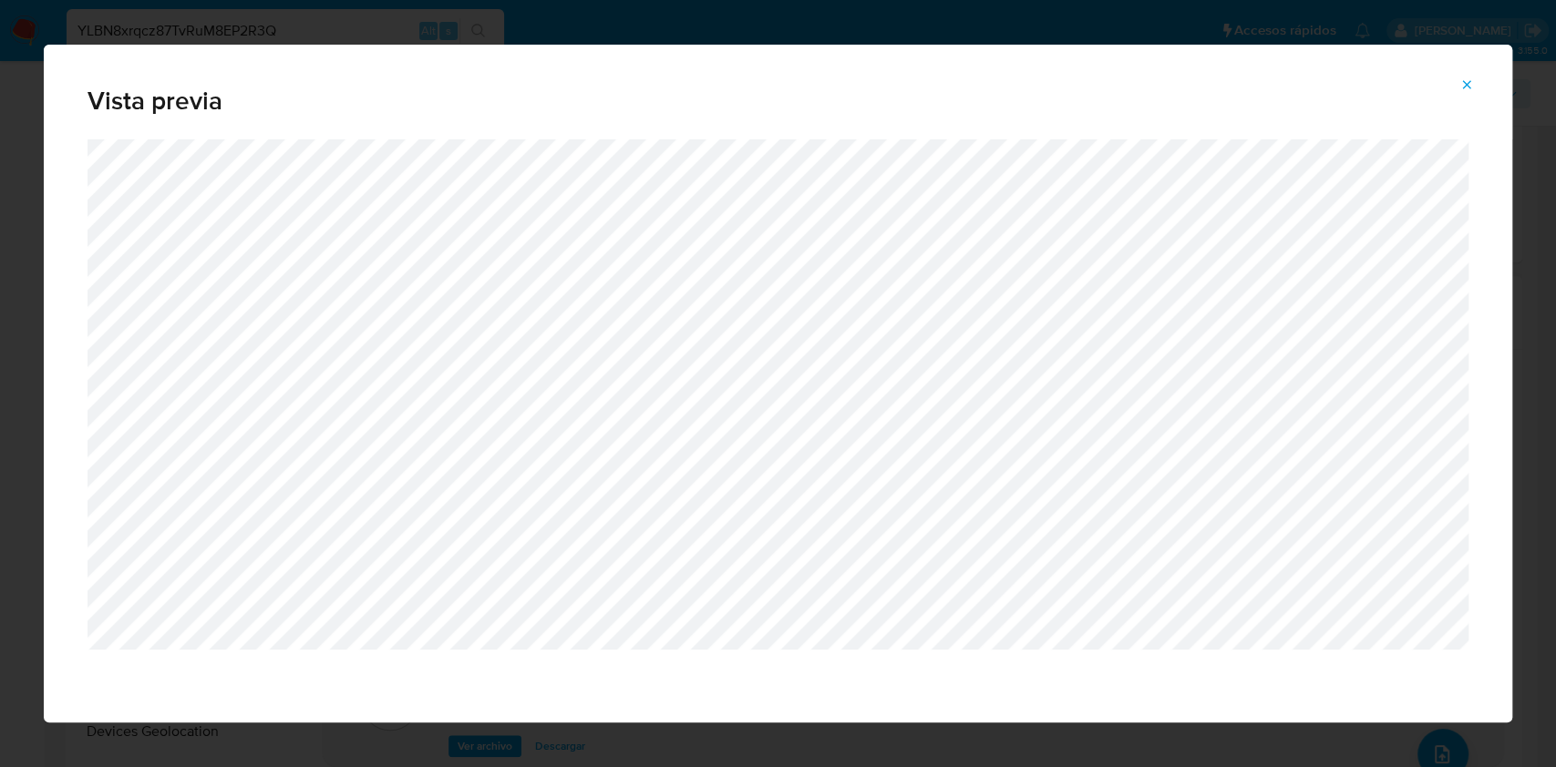
click at [1464, 87] on icon "Attachment preview" at bounding box center [1467, 84] width 8 height 8
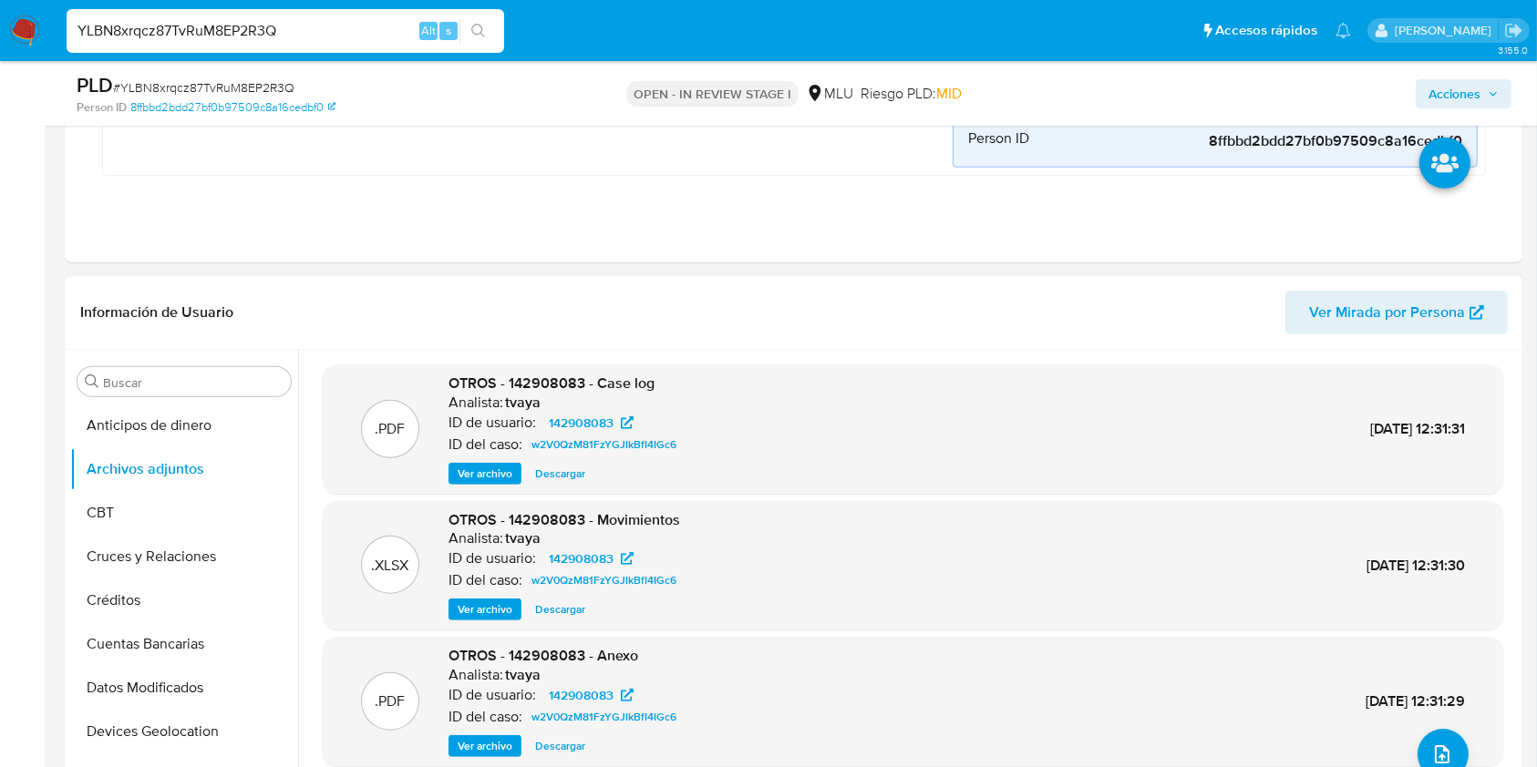
click at [258, 28] on input "YLBN8xrqcz87TvRuM8EP2R3Q" at bounding box center [285, 31] width 437 height 24
paste input "d0Msk3S9lXZ10F67I6jsjGa"
type input "d0Msk3S9lXZ10F67I6jsjGaQ"
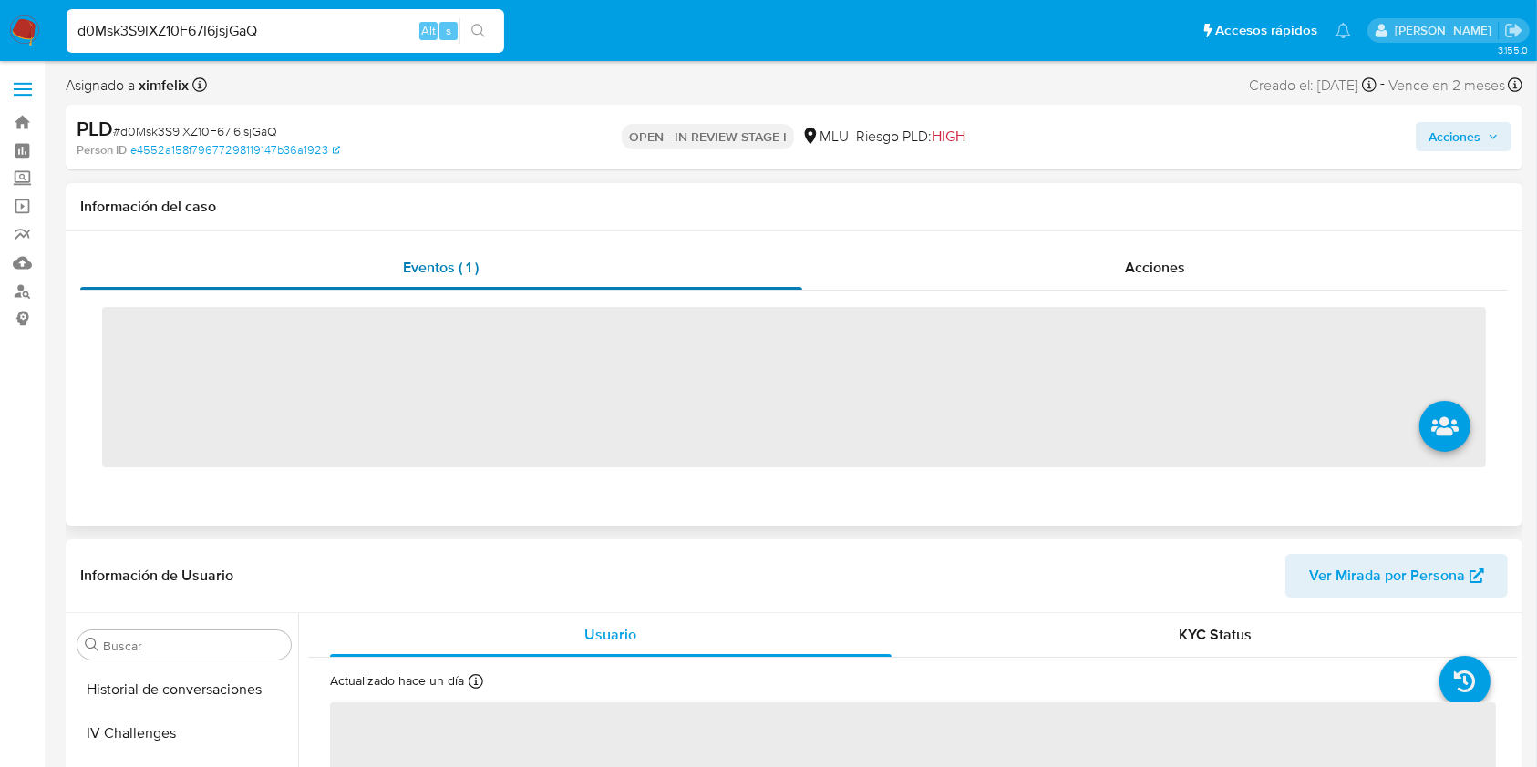
scroll to position [814, 0]
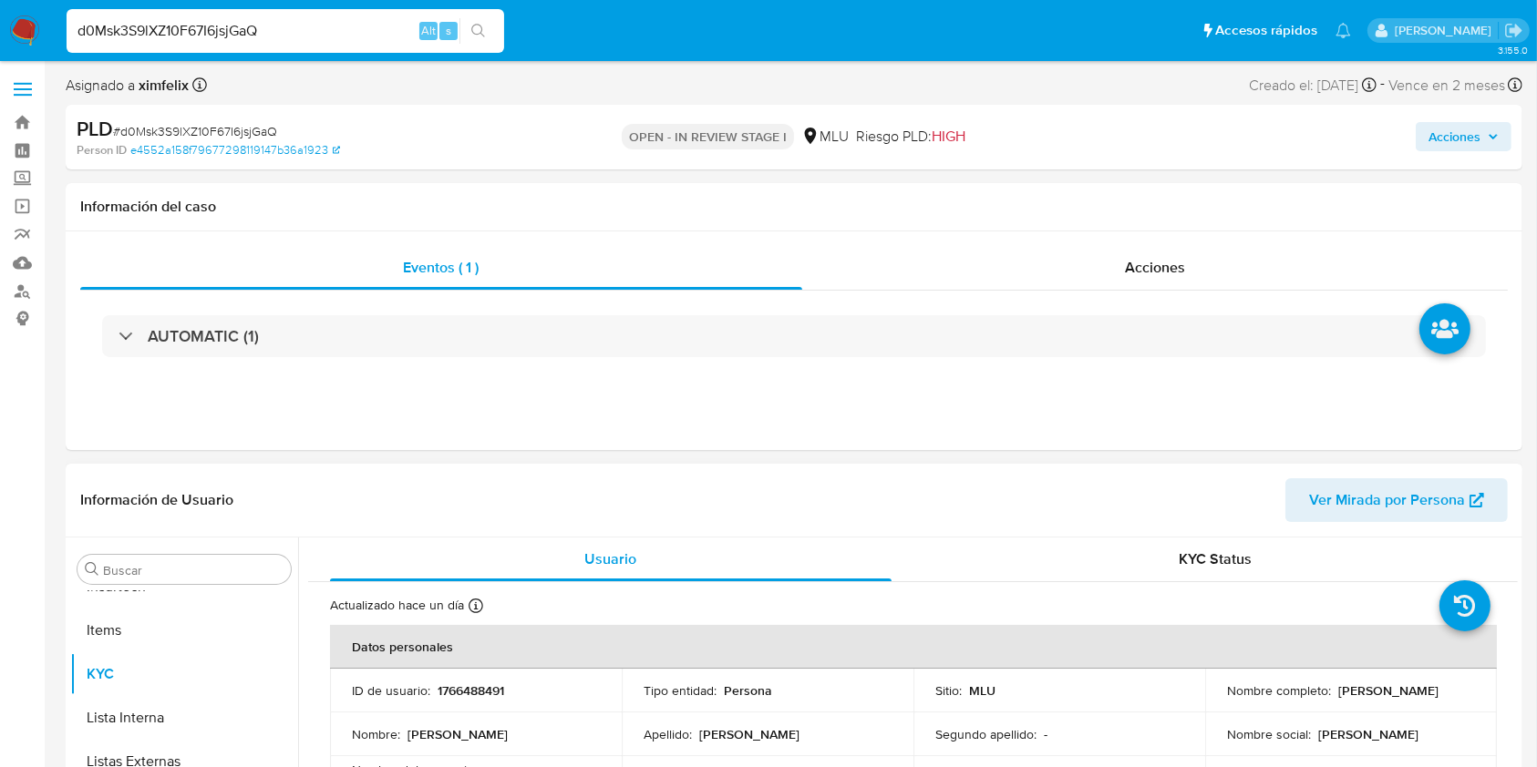
select select "10"
click at [532, 425] on div "Eventos ( 1 ) Acciones AUTOMATIC (1)" at bounding box center [794, 341] width 1456 height 219
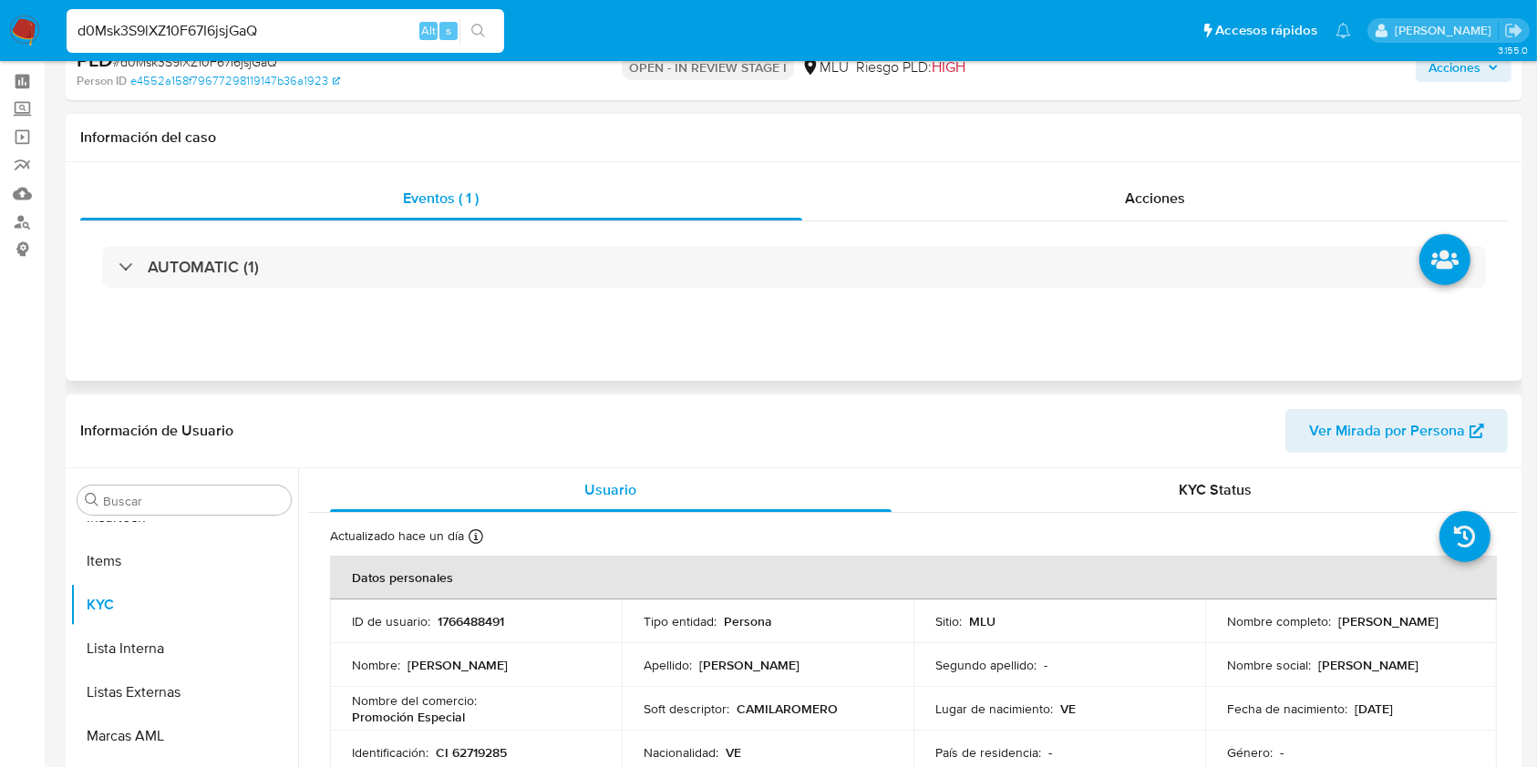
scroll to position [121, 0]
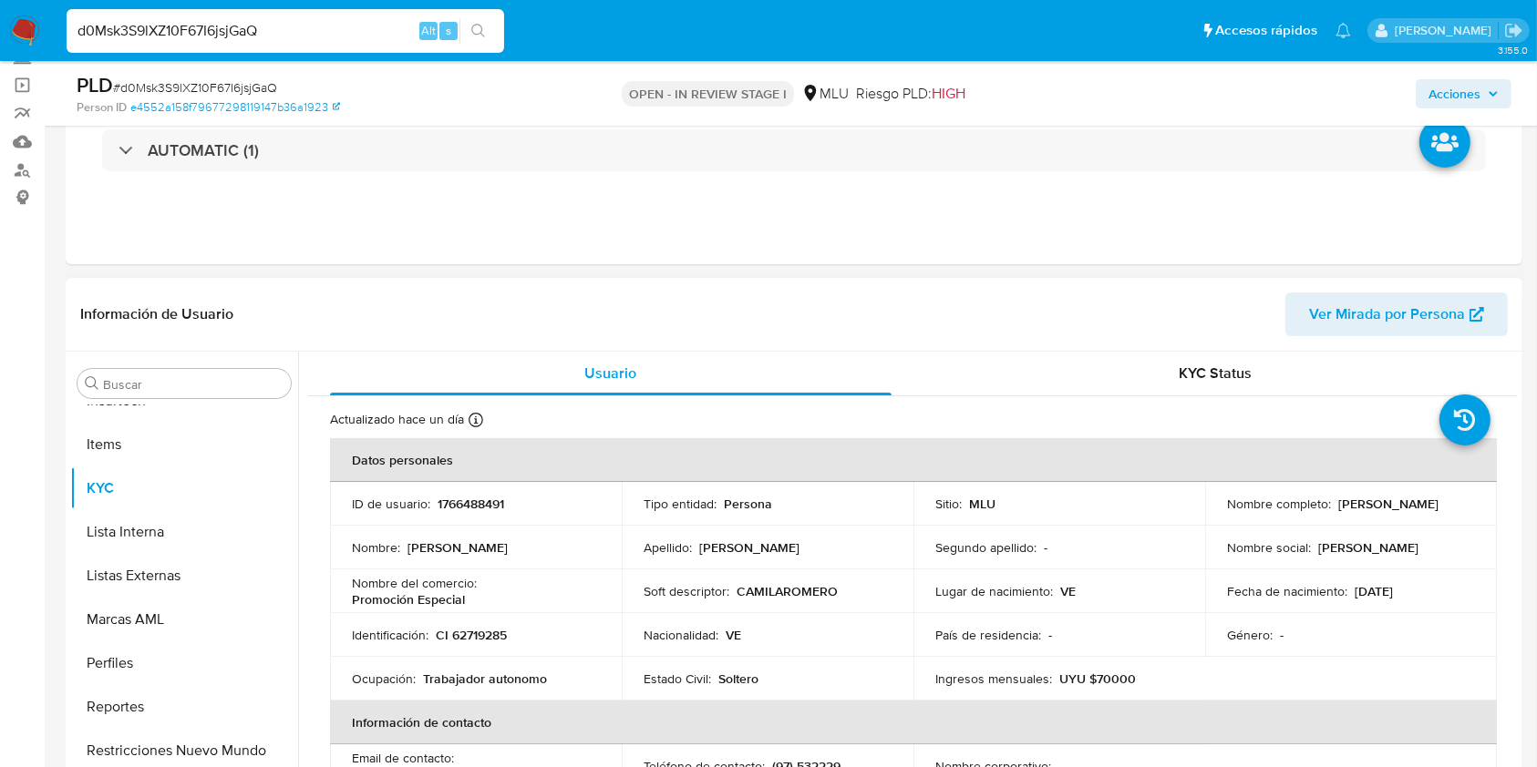
drag, startPoint x: 1382, startPoint y: 514, endPoint x: 1221, endPoint y: 514, distance: 160.4
click at [1227, 512] on div "Nombre completo : [PERSON_NAME]" at bounding box center [1351, 504] width 248 height 16
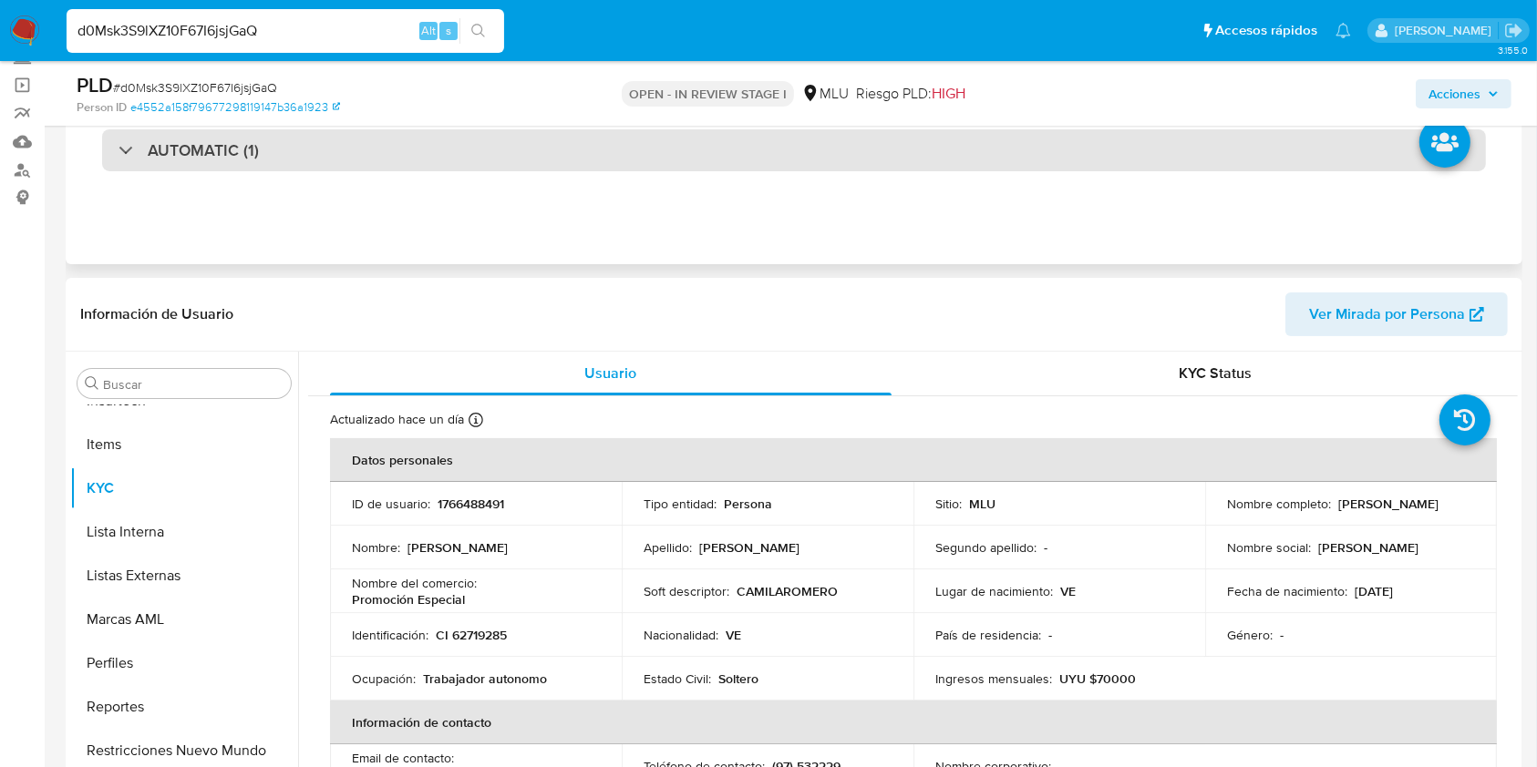
click at [323, 140] on div "AUTOMATIC (1)" at bounding box center [794, 150] width 1384 height 42
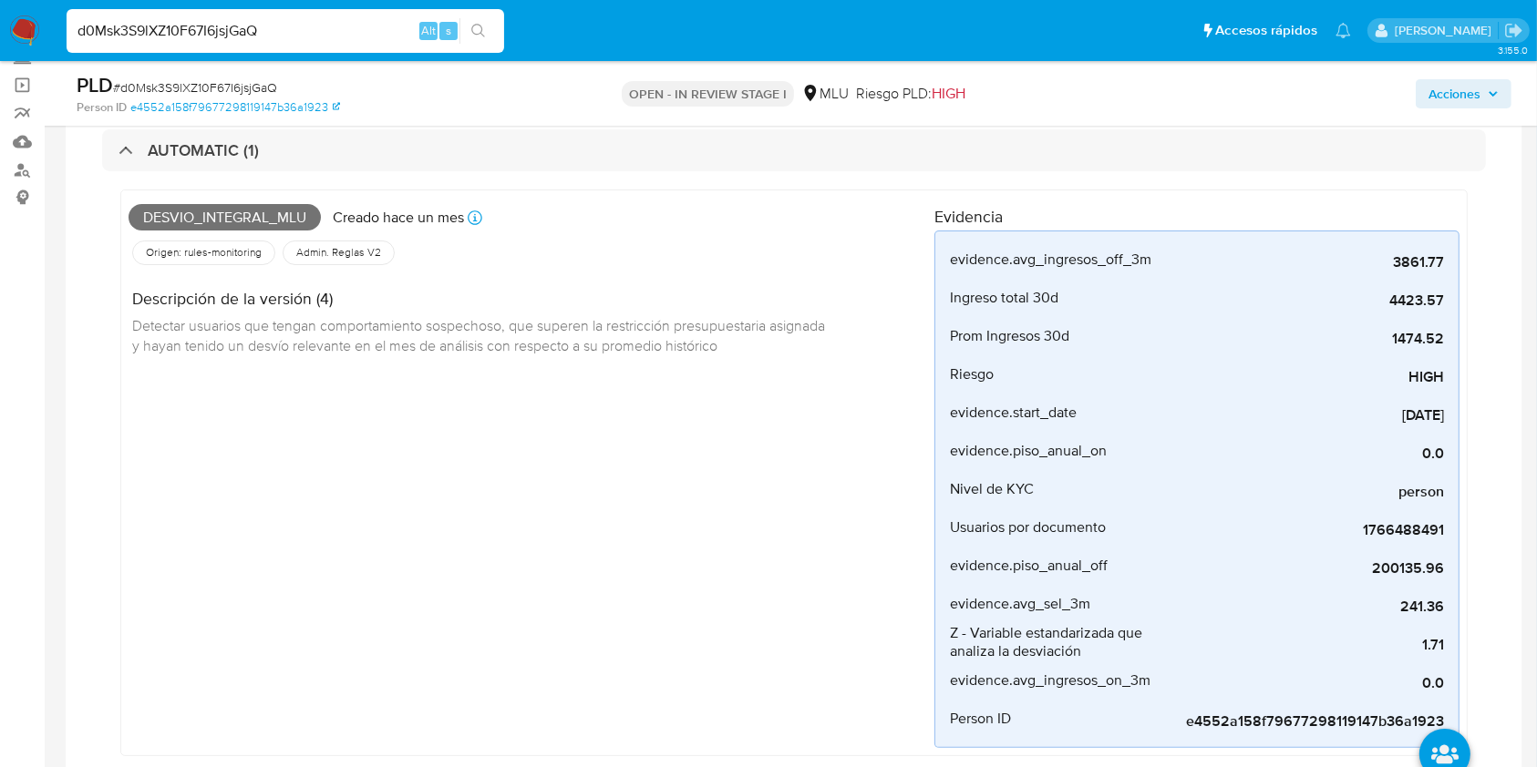
click at [234, 216] on span "Desvio_integral_mlu" at bounding box center [225, 217] width 192 height 27
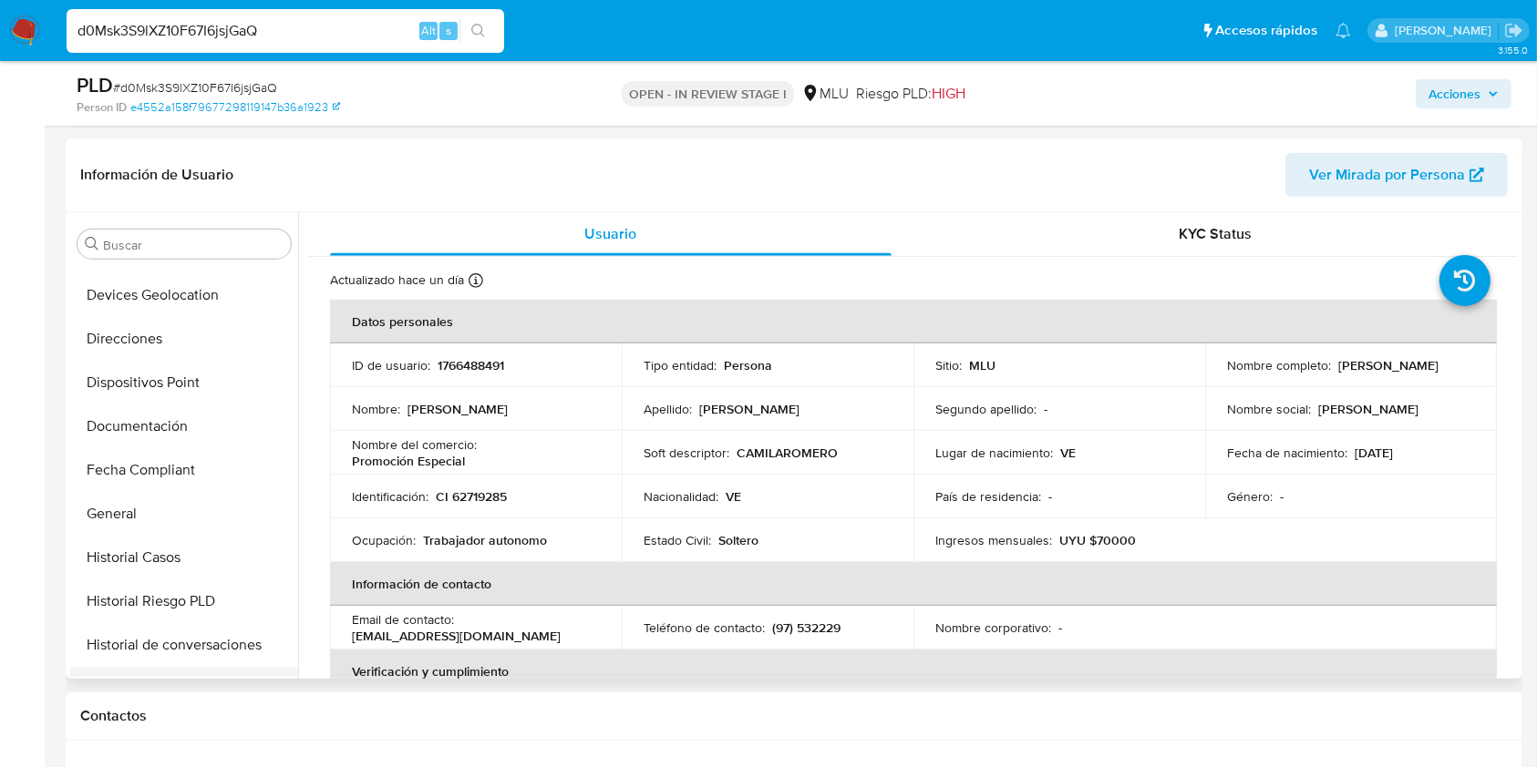
scroll to position [449, 0]
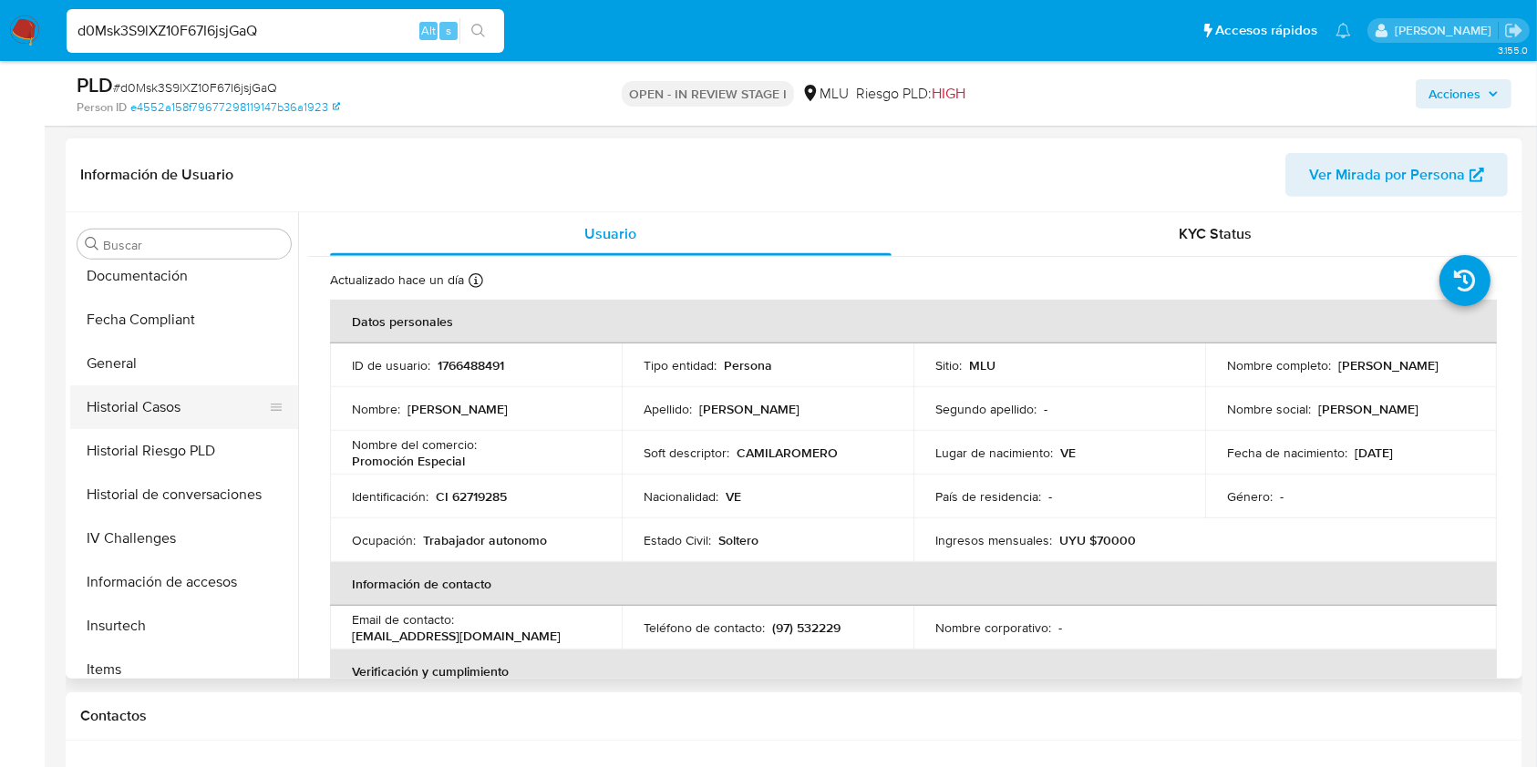
click at [139, 402] on button "Historial Casos" at bounding box center [176, 408] width 213 height 44
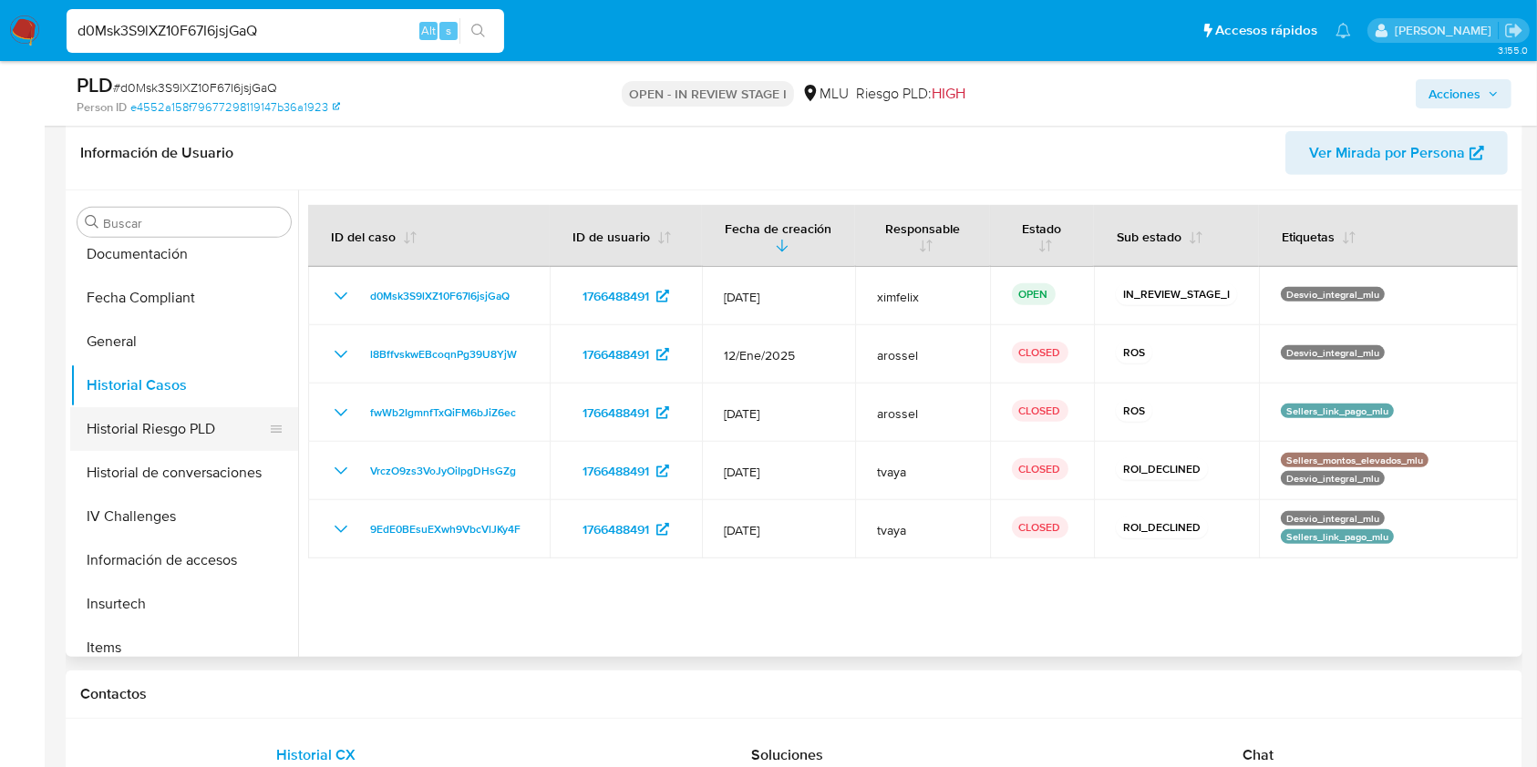
scroll to position [0, 0]
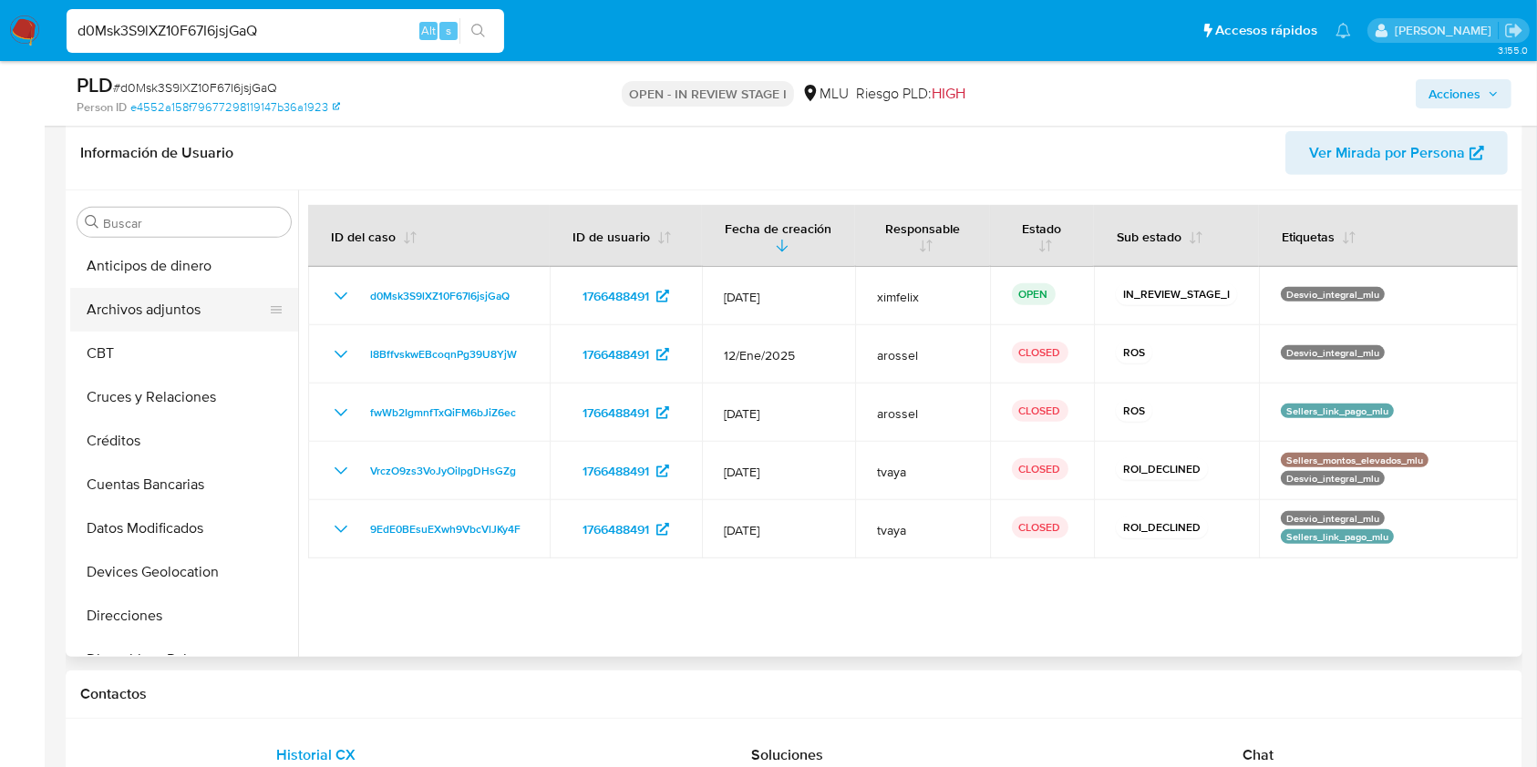
click at [219, 314] on button "Archivos adjuntos" at bounding box center [176, 310] width 213 height 44
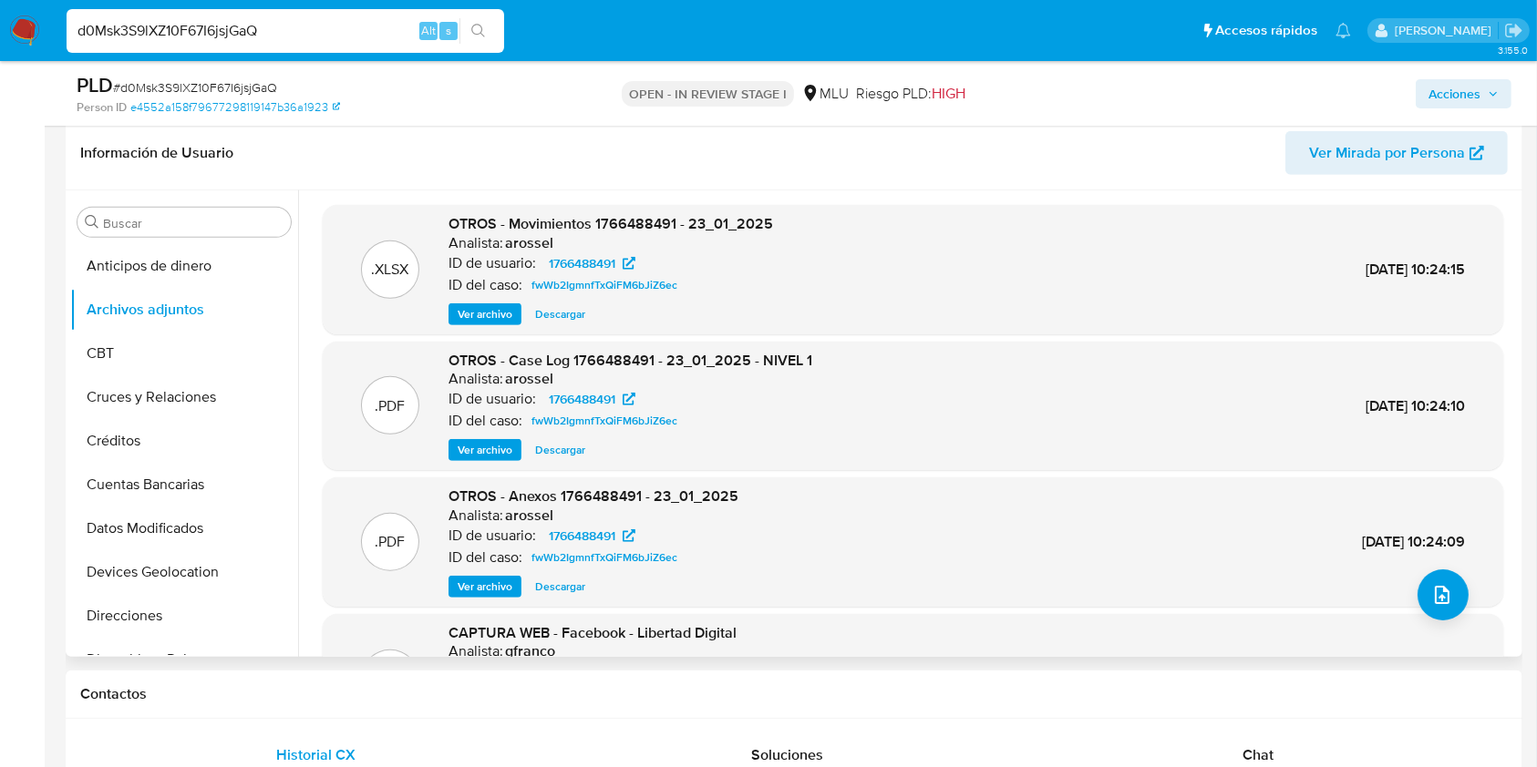
click at [495, 448] on span "Ver archivo" at bounding box center [485, 450] width 55 height 18
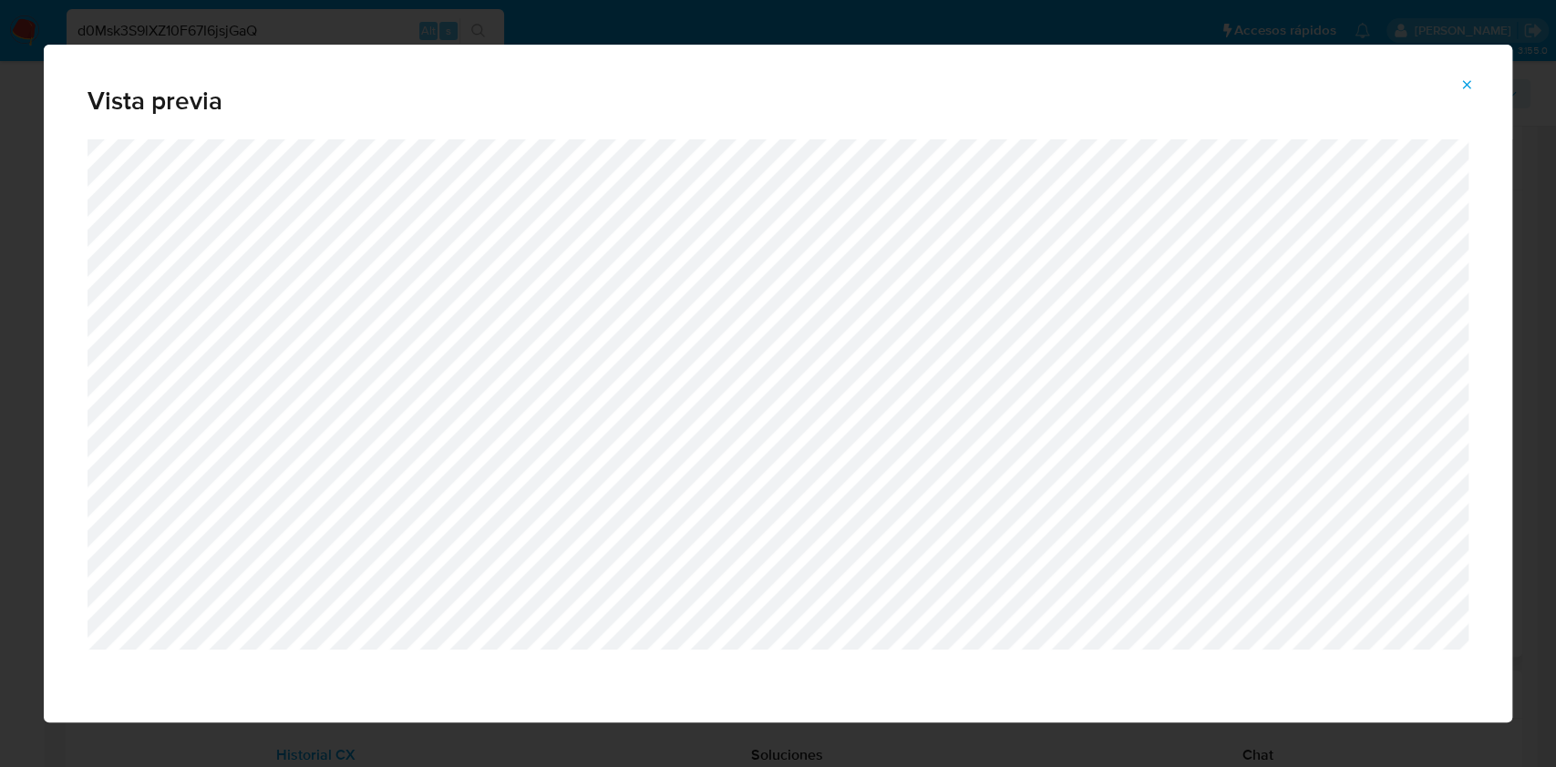
click at [1474, 80] on button "Attachment preview" at bounding box center [1466, 84] width 40 height 29
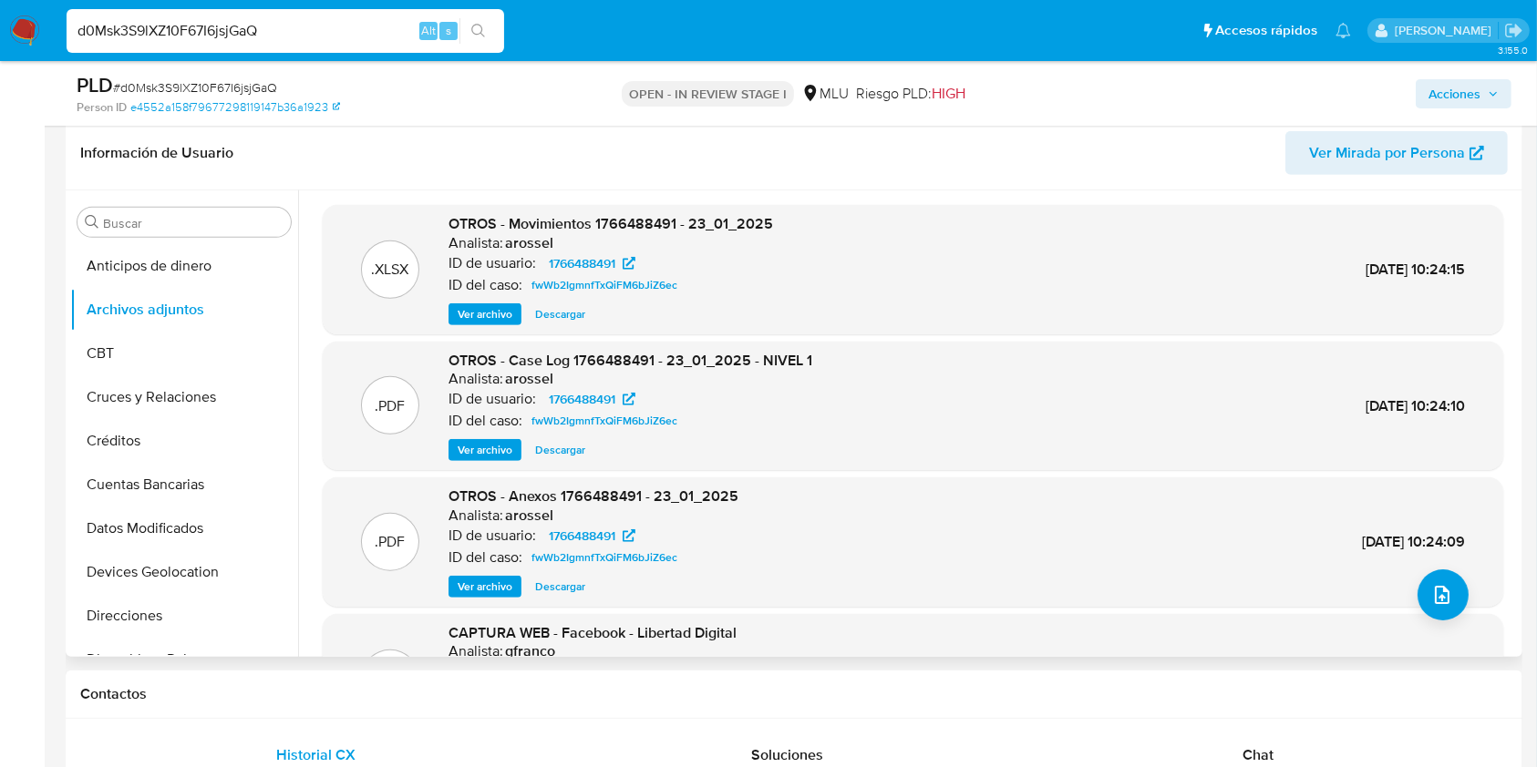
click at [167, 25] on input "d0Msk3S9lXZ10F67I6jsjGaQ" at bounding box center [285, 31] width 437 height 24
paste input "1OrLXxpE8I6YctmGRWyA4lO"
type input "d1OrLXxpE8I6YctmGRWyA4lO"
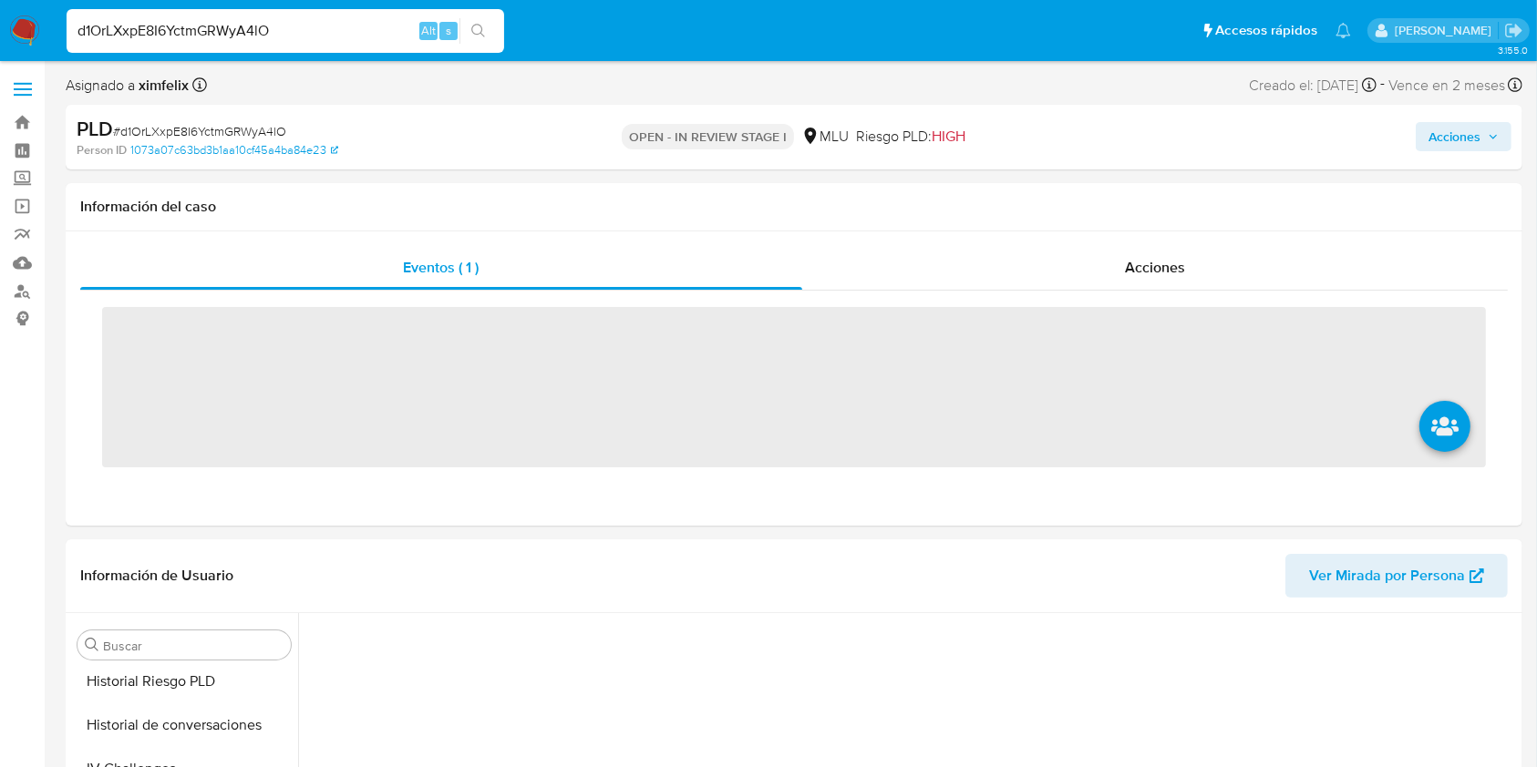
scroll to position [814, 0]
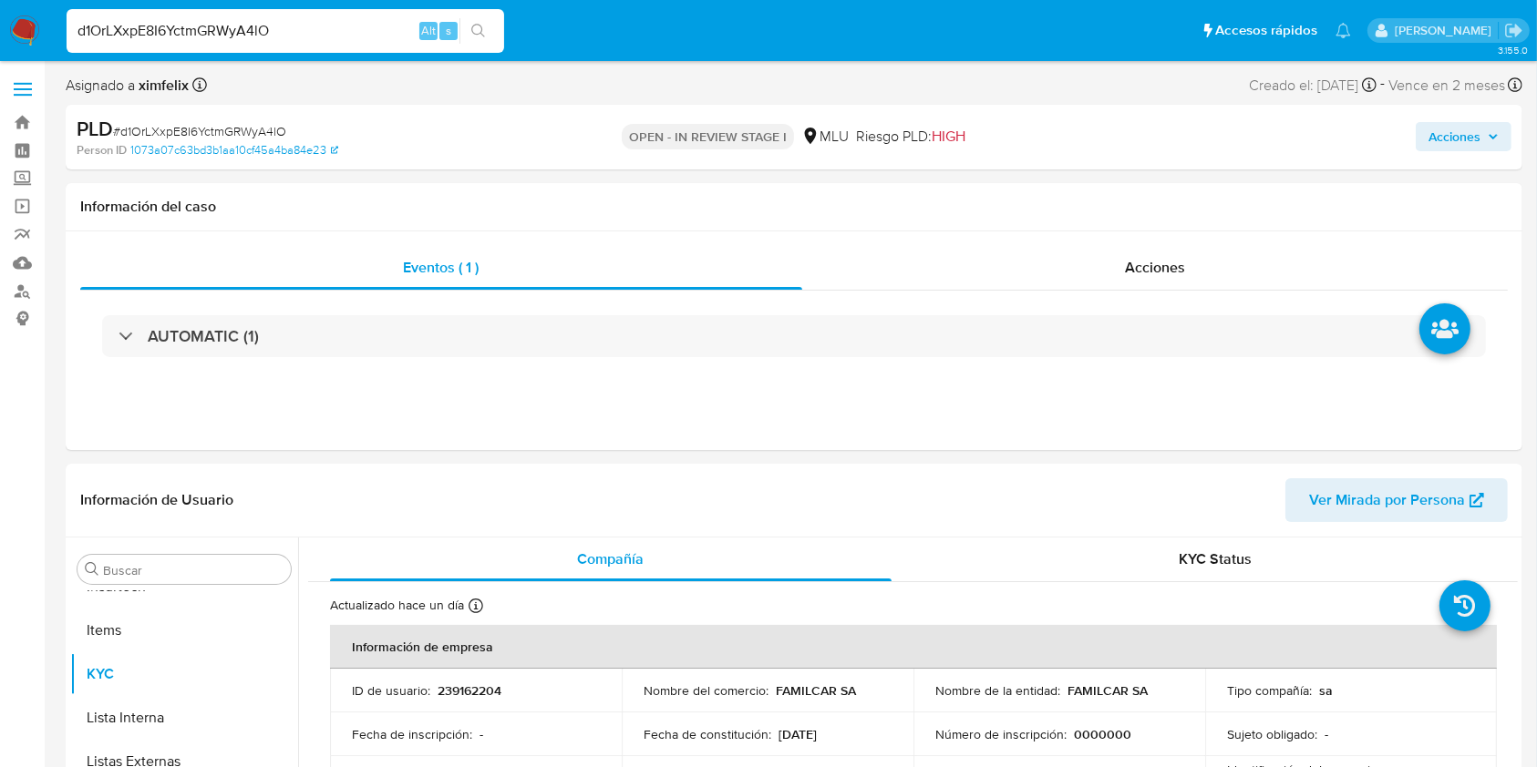
select select "10"
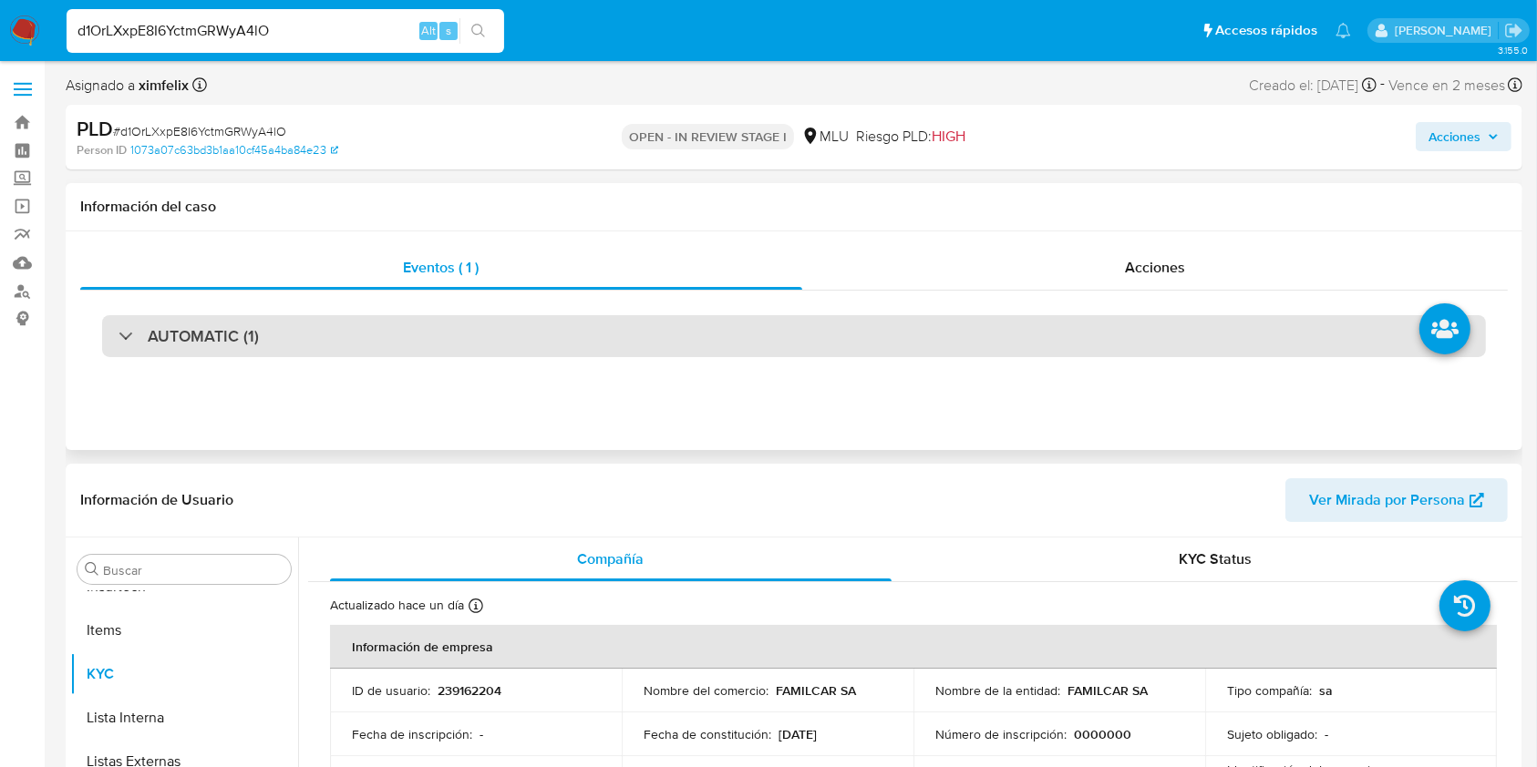
click at [416, 312] on div "AUTOMATIC (1)" at bounding box center [793, 336] width 1427 height 91
click at [413, 328] on div "AUTOMATIC (1)" at bounding box center [794, 336] width 1384 height 42
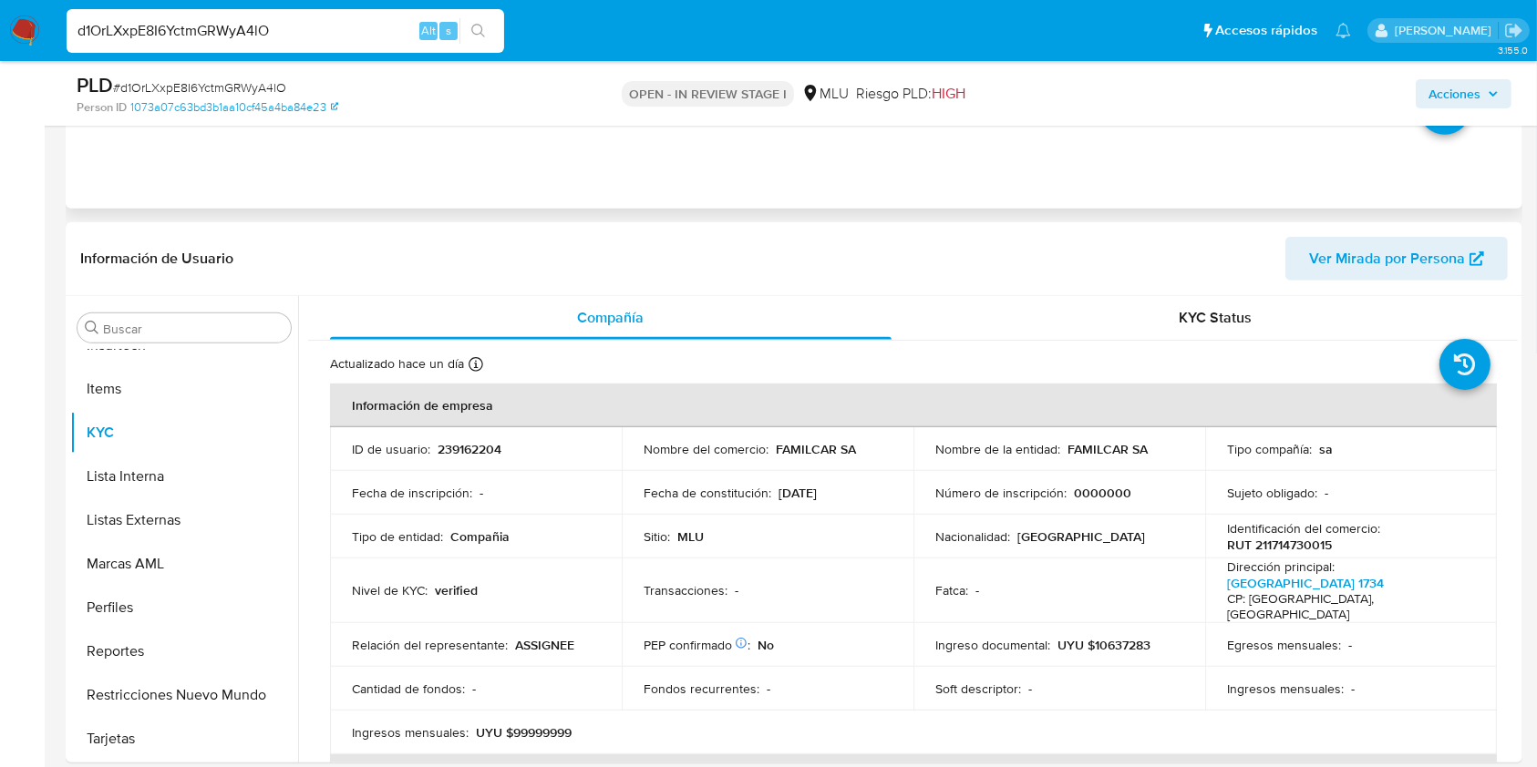
scroll to position [850, 0]
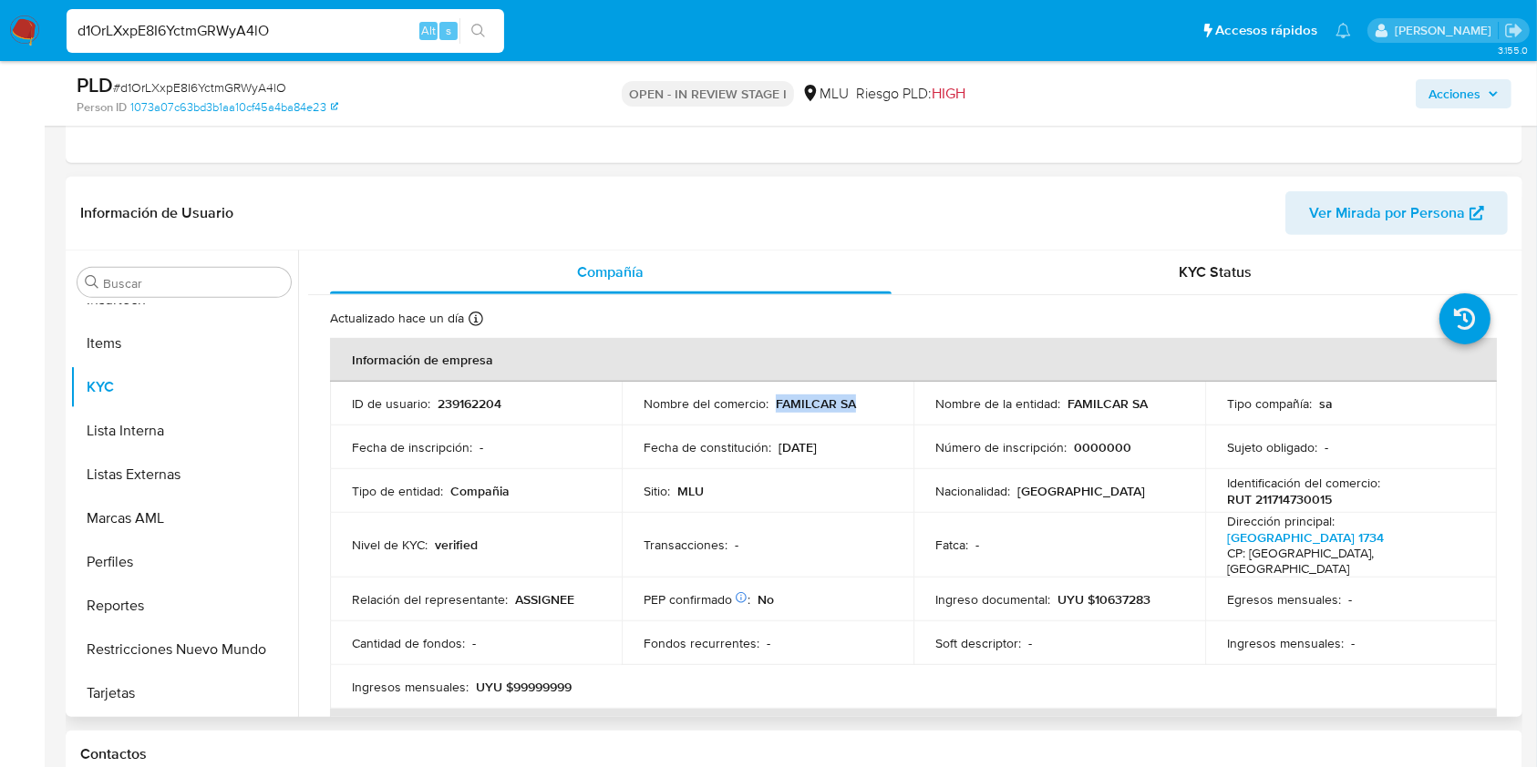
drag, startPoint x: 852, startPoint y: 403, endPoint x: 771, endPoint y: 396, distance: 81.4
click at [771, 396] on div "Nombre del comercio : FAMILCAR SA" at bounding box center [767, 404] width 248 height 16
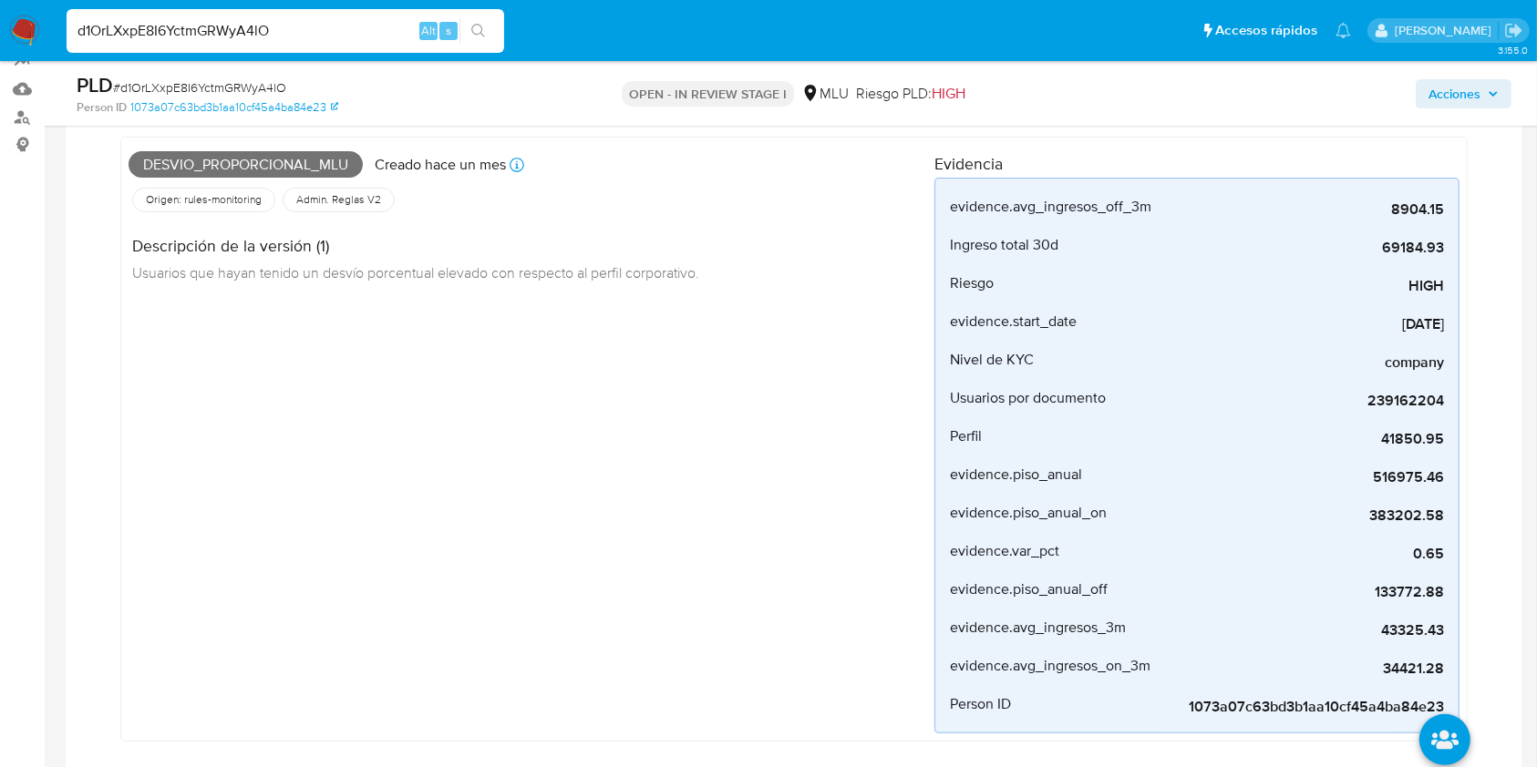
scroll to position [121, 0]
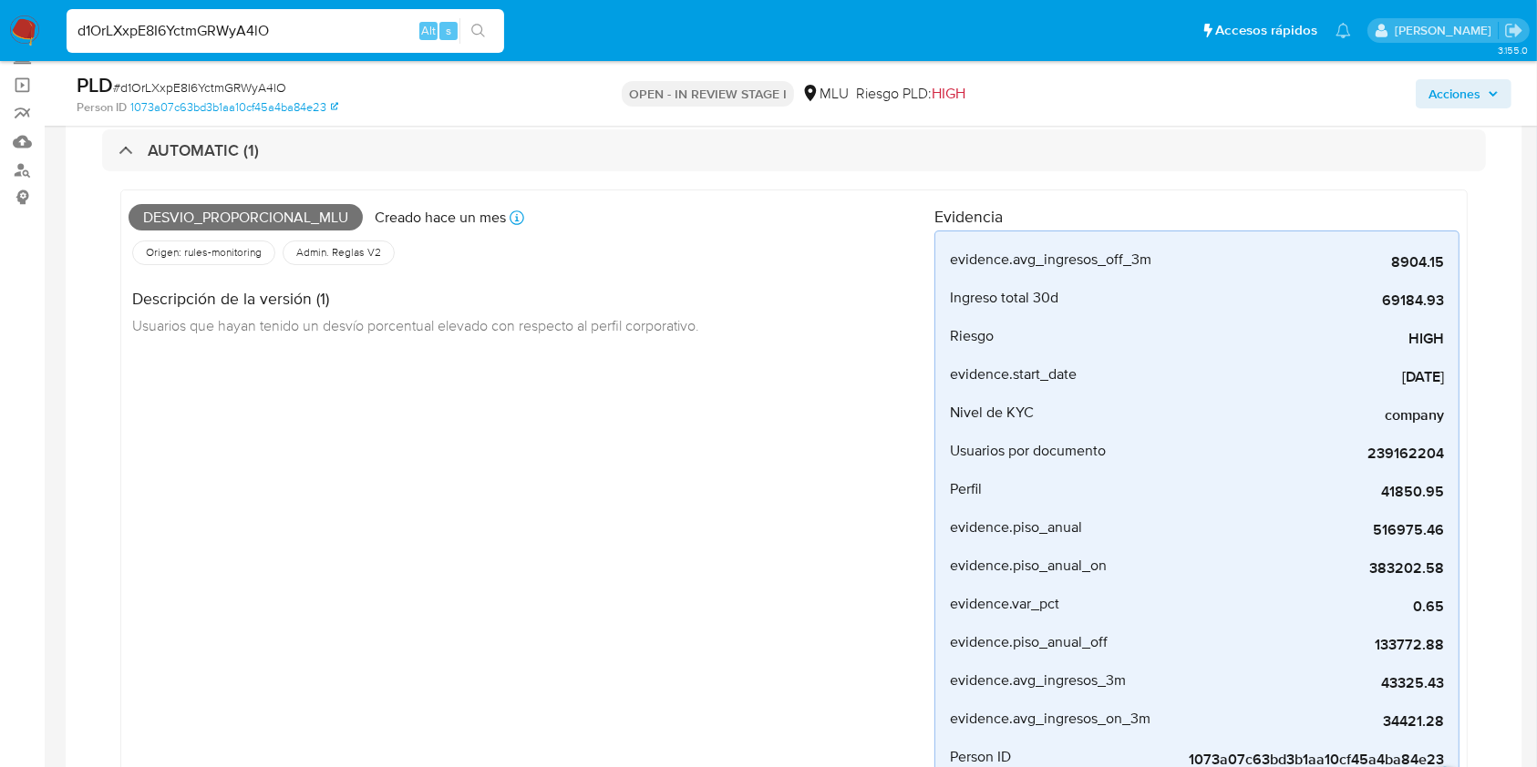
click at [252, 208] on span "Desvio_proporcional_mlu" at bounding box center [246, 217] width 234 height 27
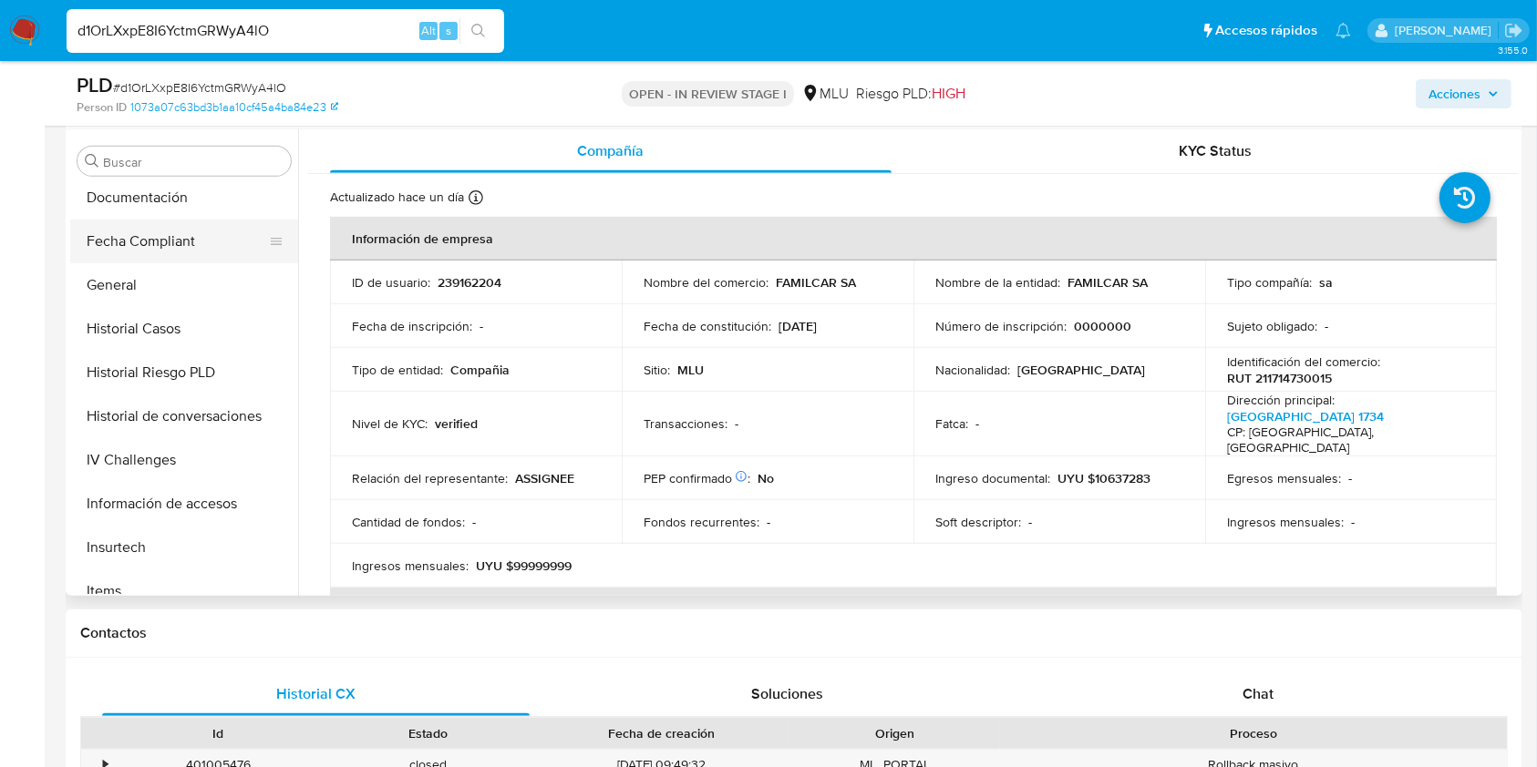
scroll to position [449, 0]
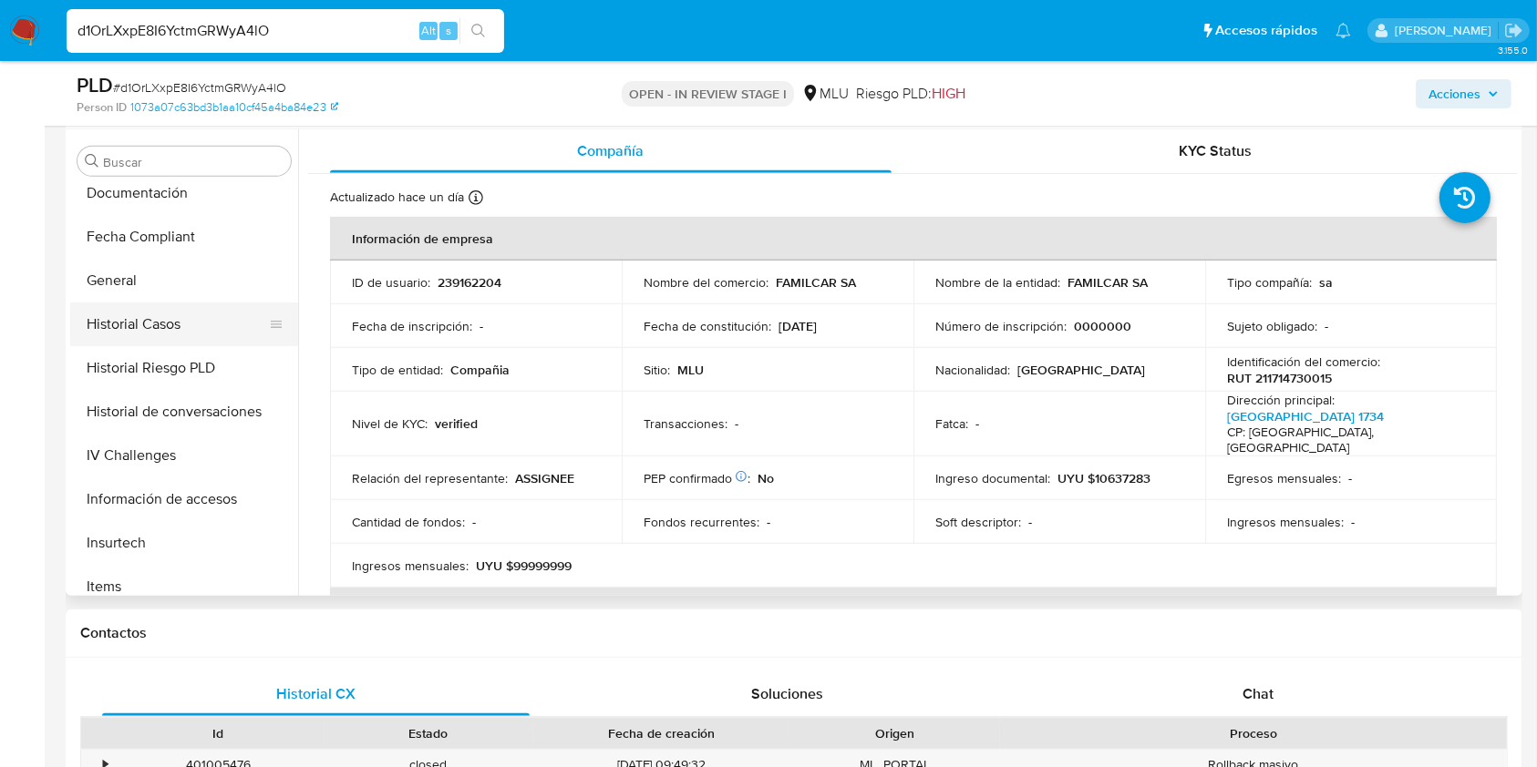
click at [157, 327] on button "Historial Casos" at bounding box center [176, 325] width 213 height 44
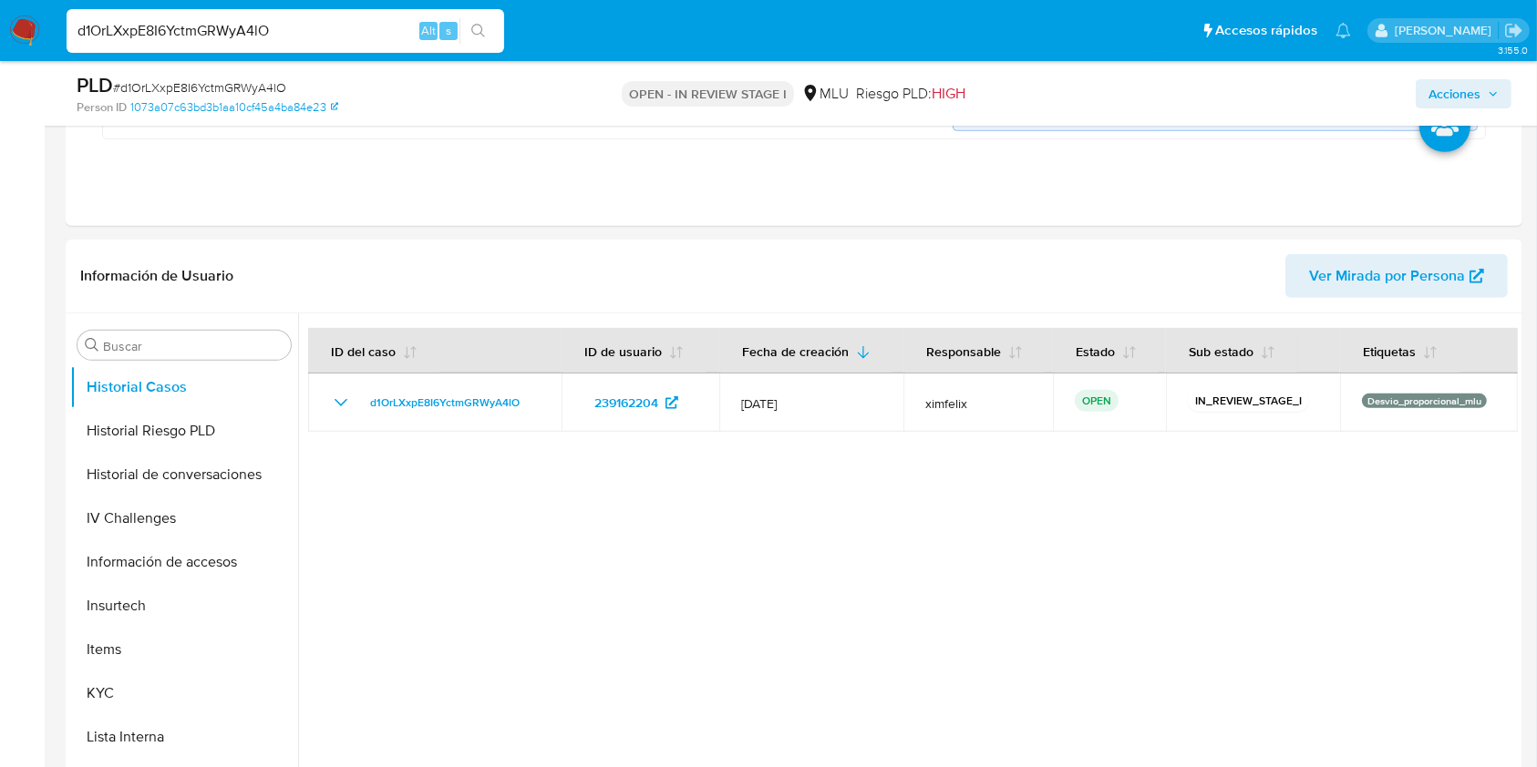
scroll to position [729, 0]
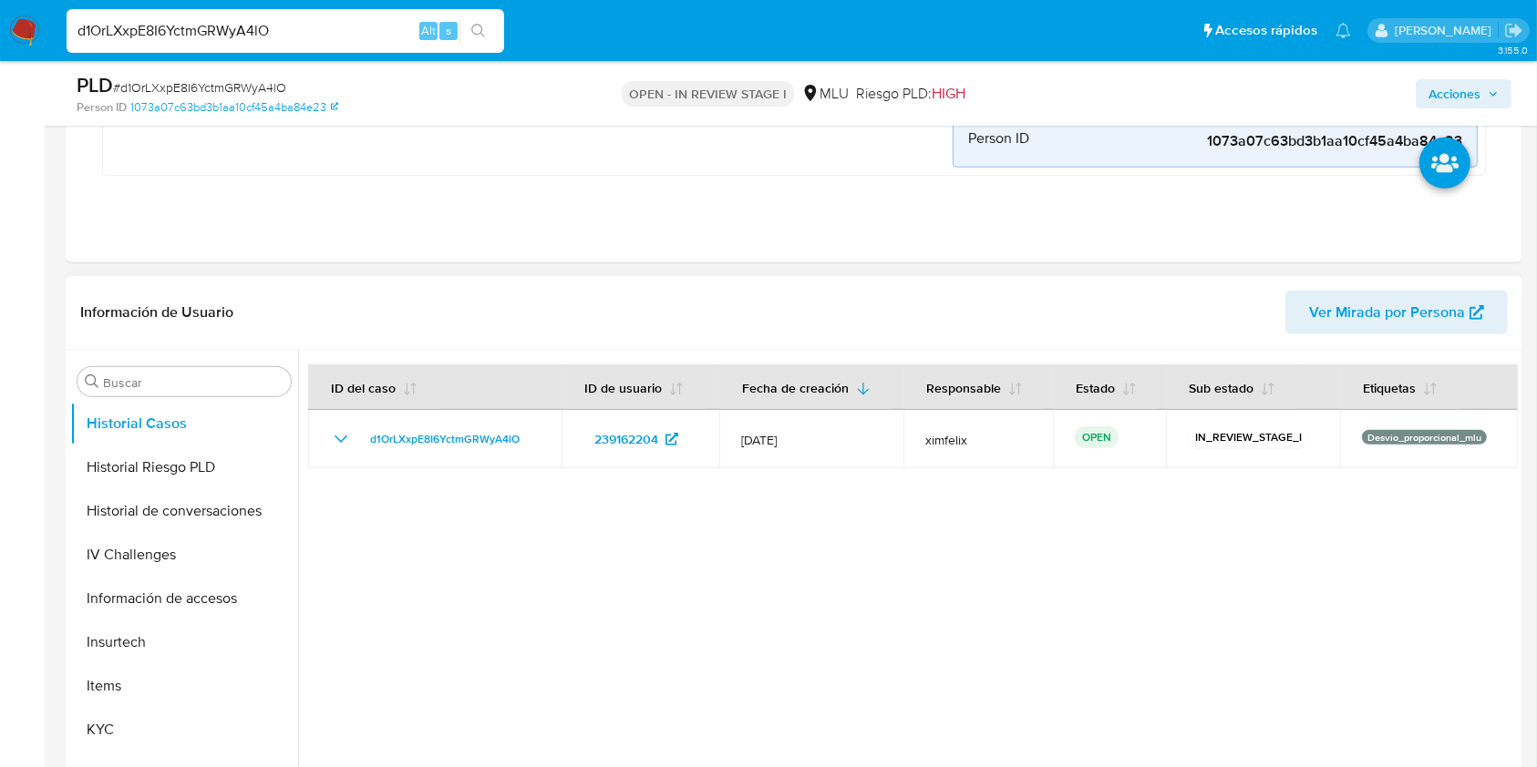
click at [1446, 312] on span "Ver Mirada por Persona" at bounding box center [1387, 313] width 156 height 44
click at [156, 718] on button "KYC" at bounding box center [176, 730] width 213 height 44
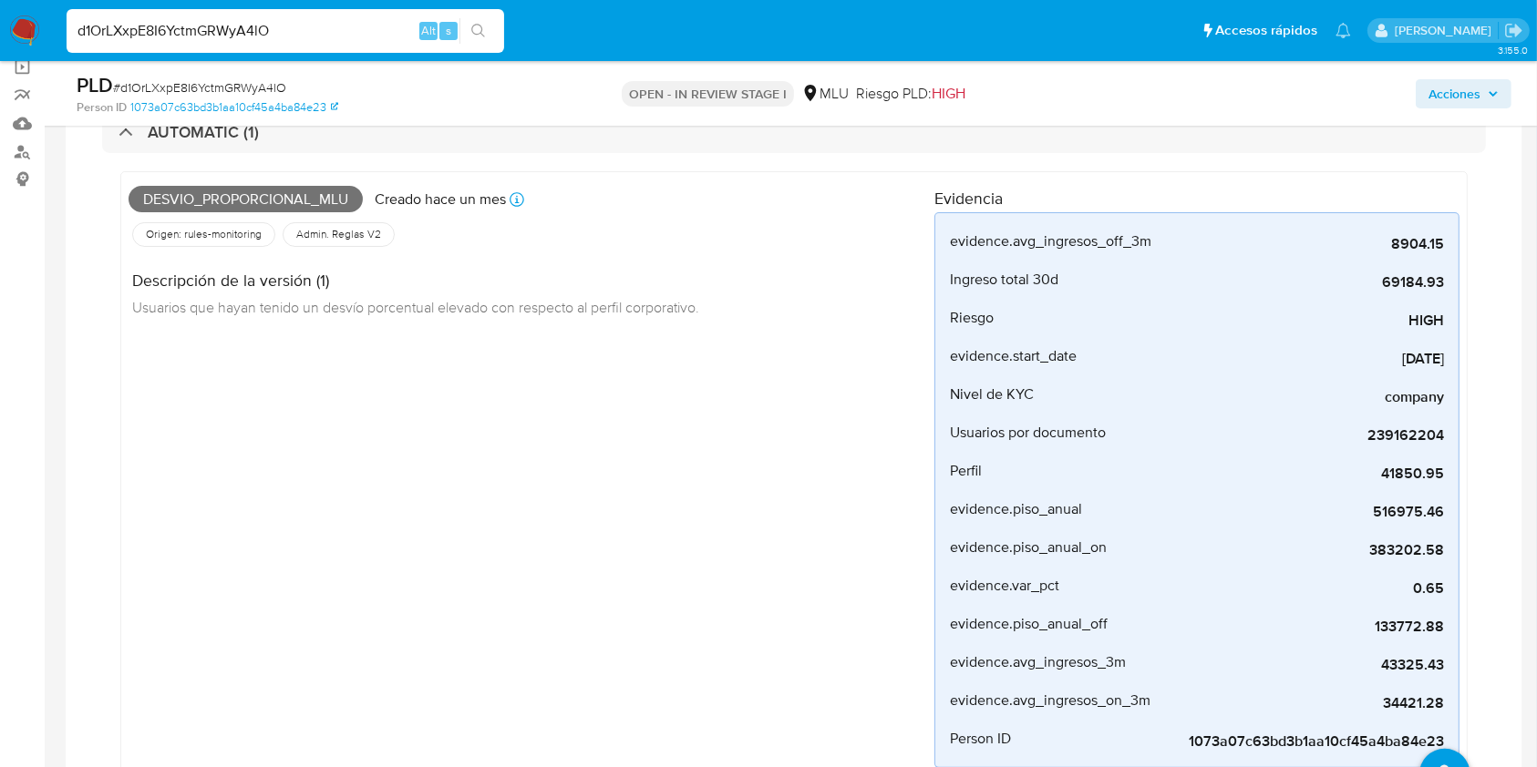
scroll to position [0, 0]
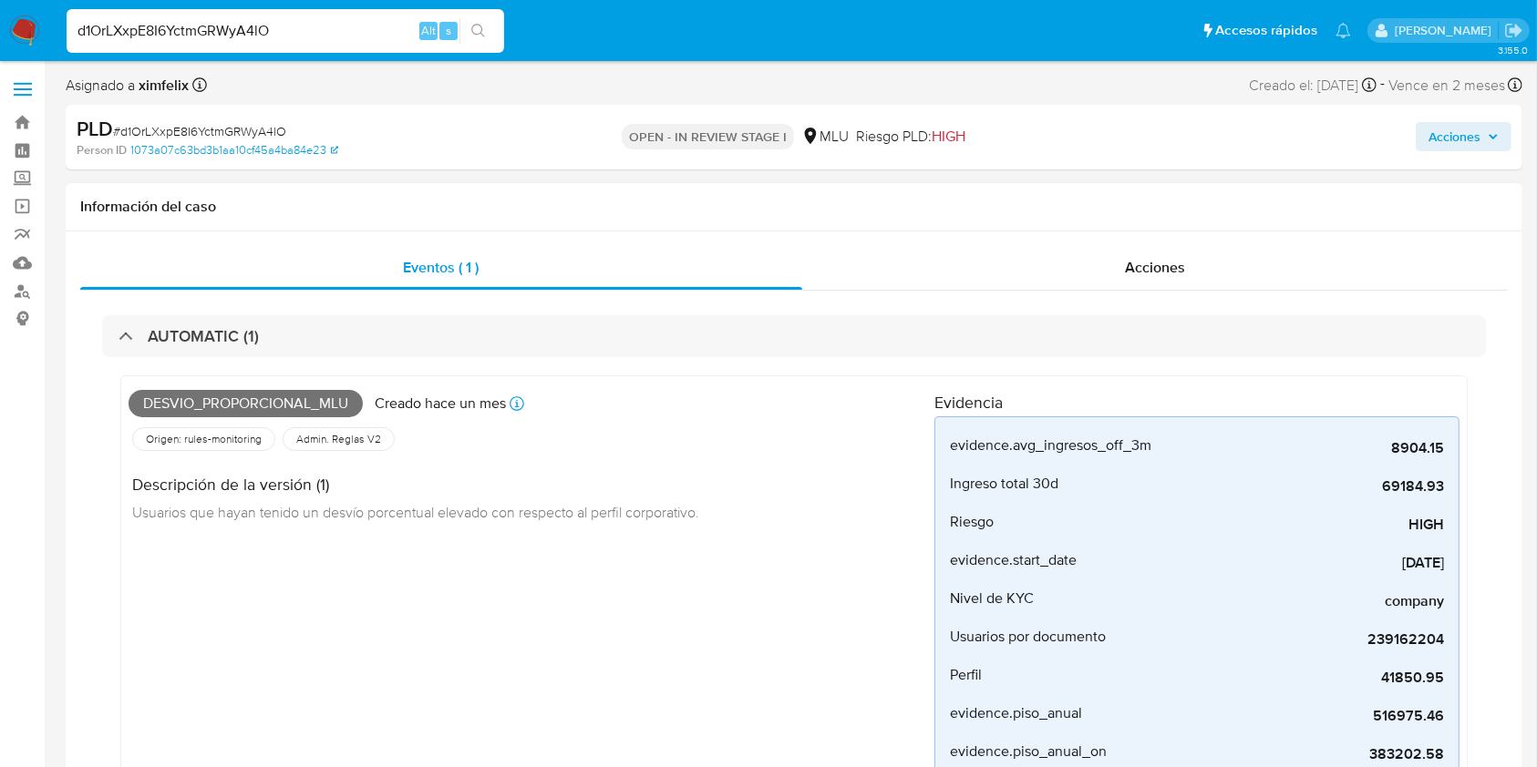
click at [271, 403] on span "Desvio_proporcional_mlu" at bounding box center [246, 403] width 234 height 27
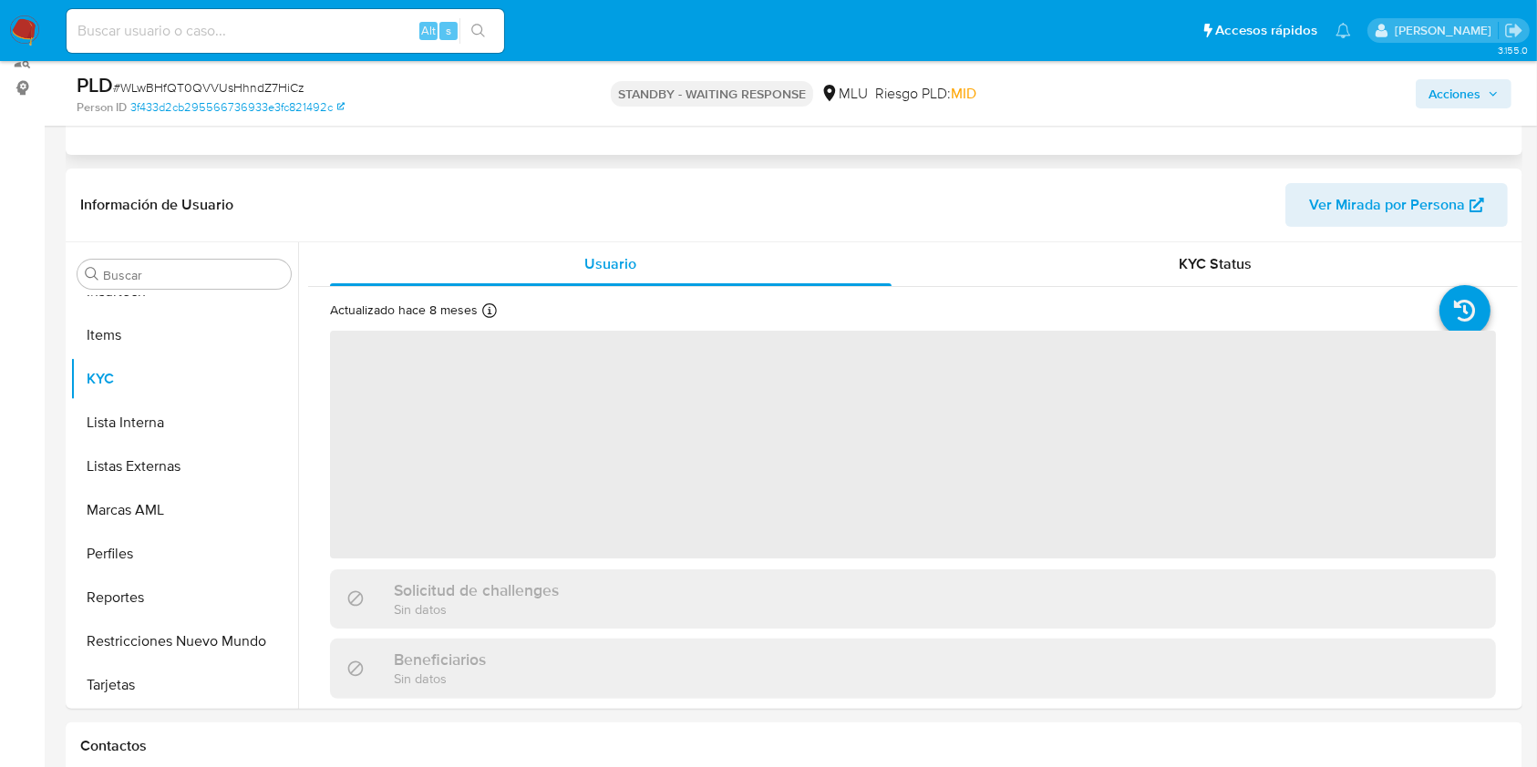
scroll to position [365, 0]
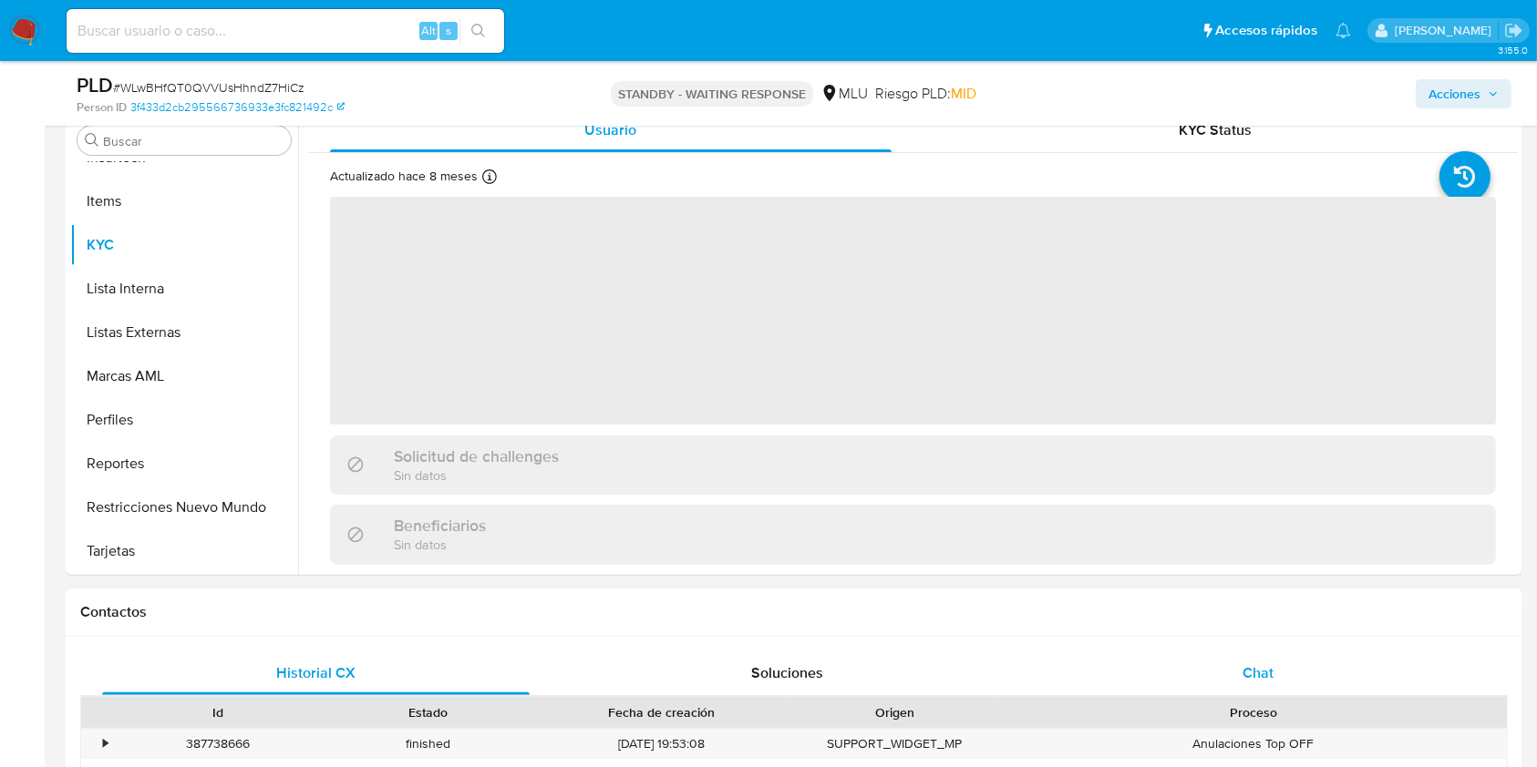
click at [1317, 682] on div "Chat" at bounding box center [1258, 674] width 427 height 44
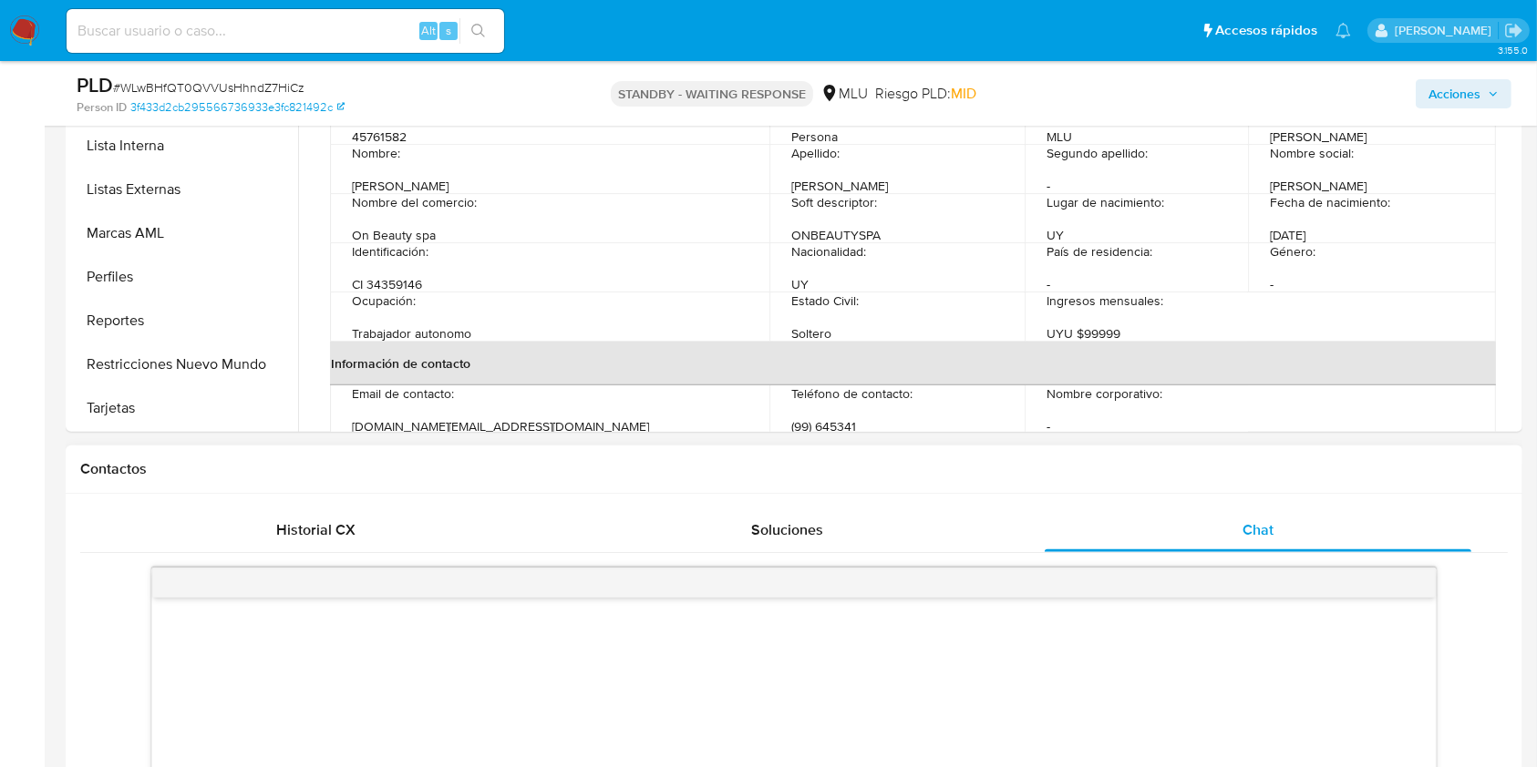
scroll to position [729, 0]
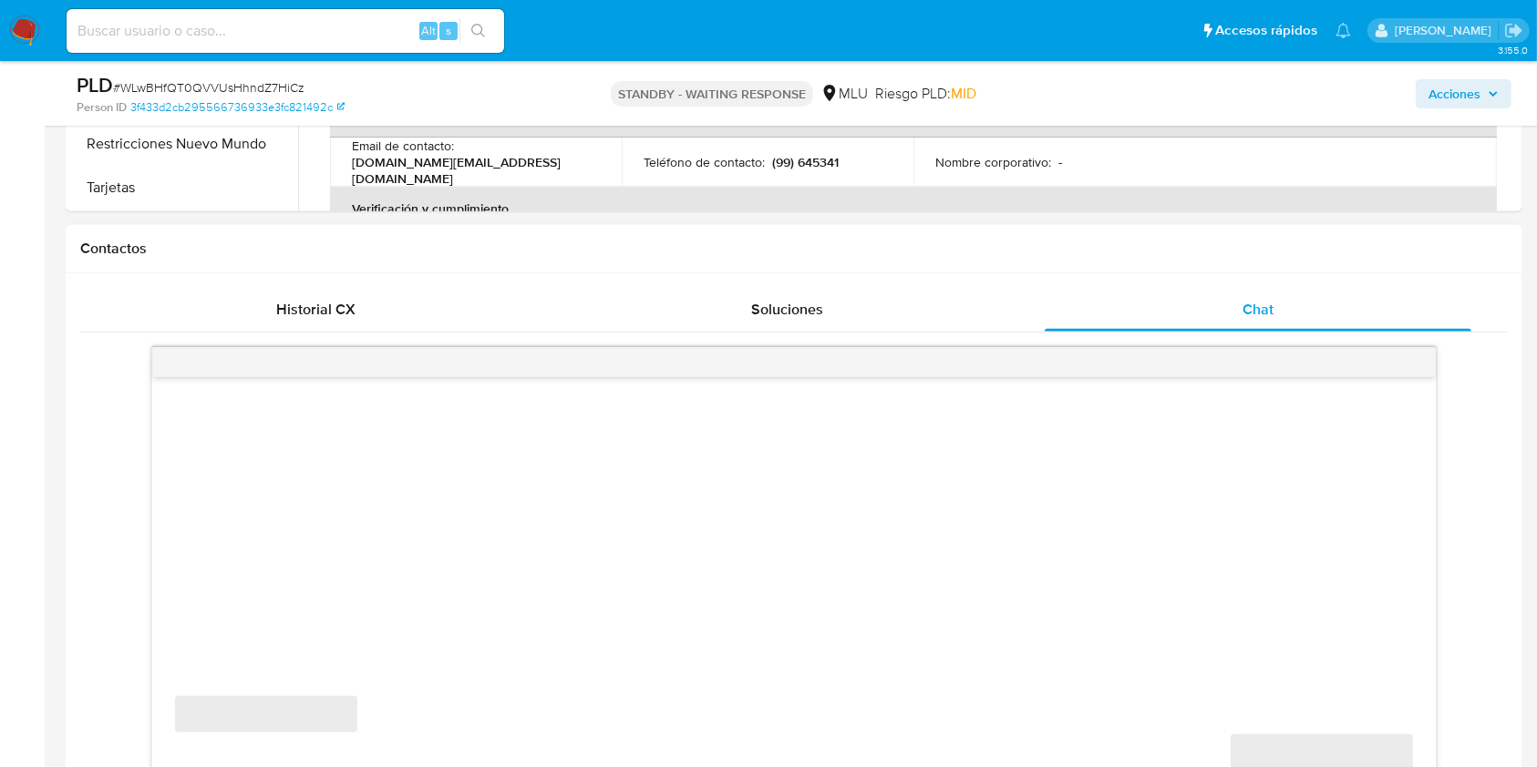
select select "10"
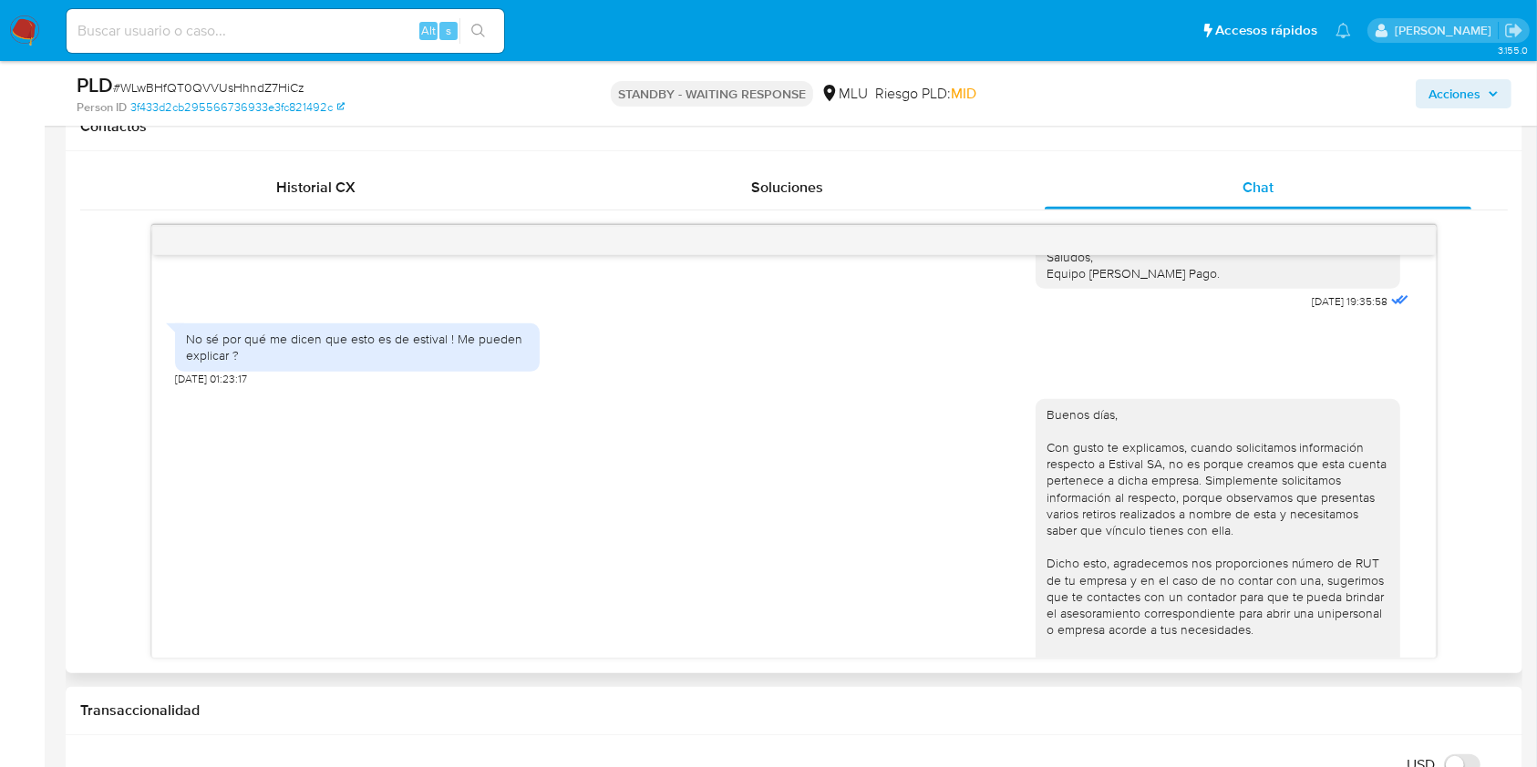
scroll to position [1351, 0]
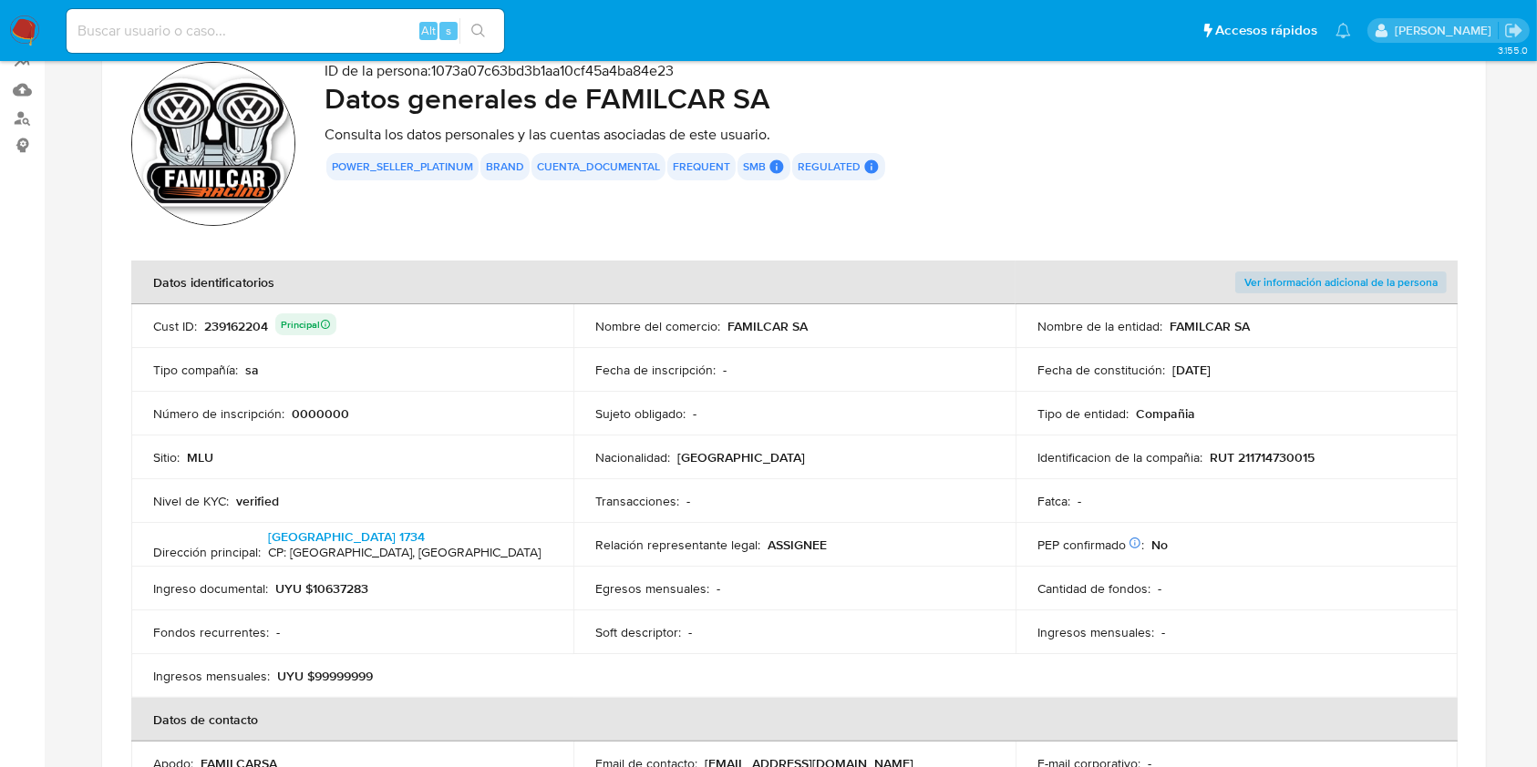
scroll to position [121, 0]
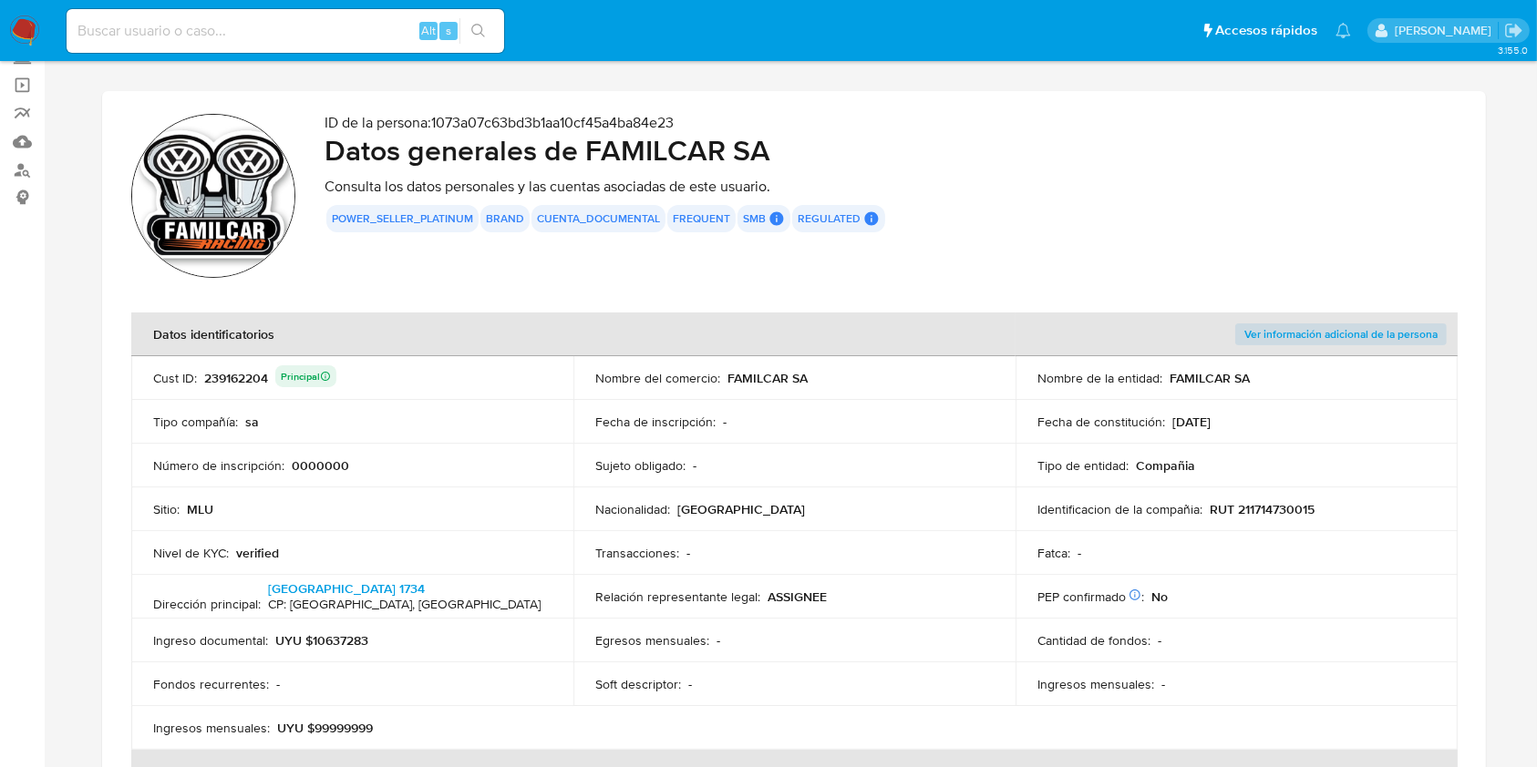
drag, startPoint x: 818, startPoint y: 372, endPoint x: 724, endPoint y: 379, distance: 95.1
click at [724, 379] on div "Nombre del comercio : FAMILCAR SA" at bounding box center [794, 378] width 398 height 16
click at [1260, 502] on p "RUT 211714730015" at bounding box center [1261, 509] width 105 height 16
click at [232, 39] on input at bounding box center [285, 31] width 437 height 24
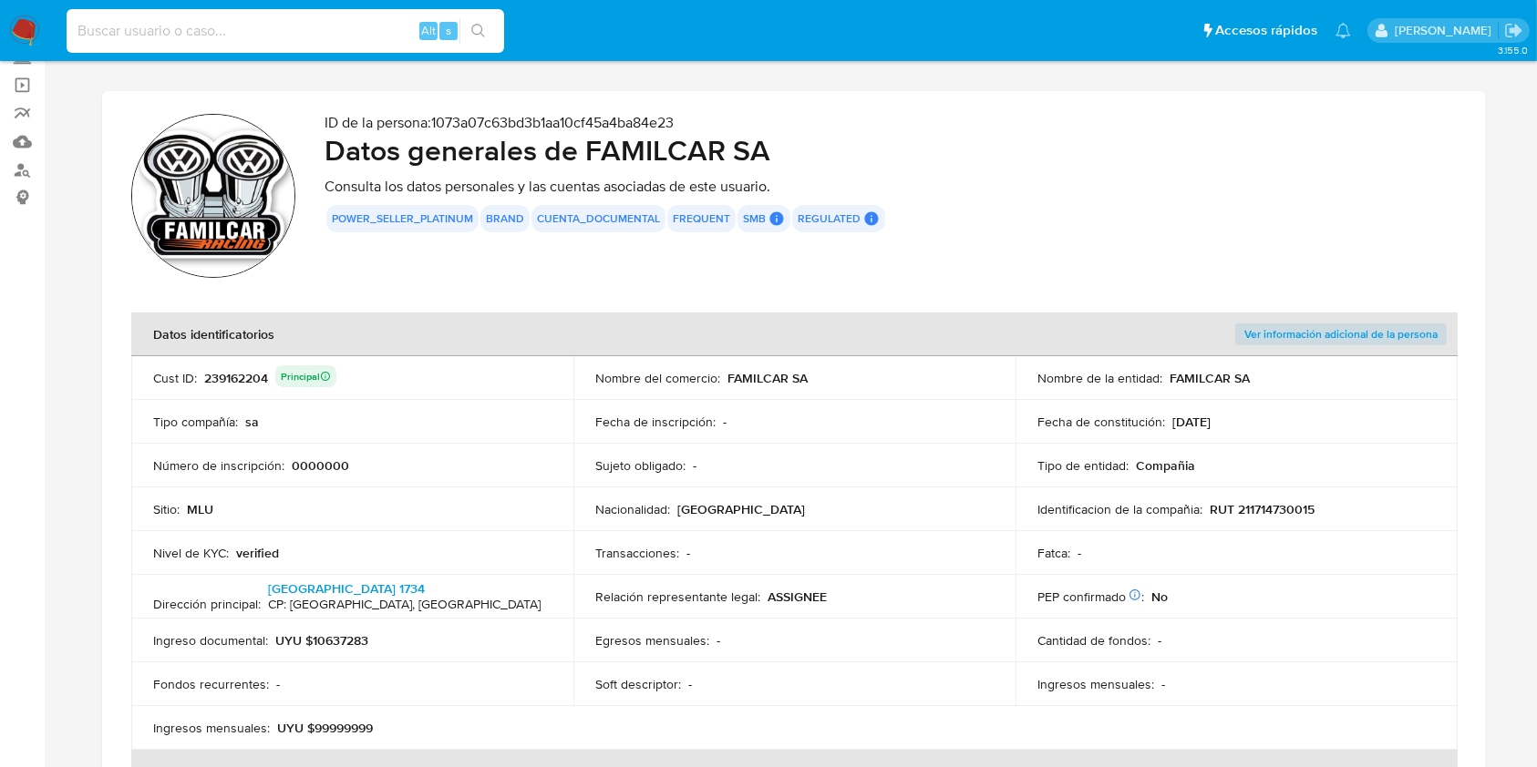
paste input "e9srf9ZrX0uAgJHdyxbd3yJB"
type input "e9srf9ZrX0uAgJHdyxbd3yJB"
click at [487, 38] on button "search-icon" at bounding box center [477, 31] width 37 height 26
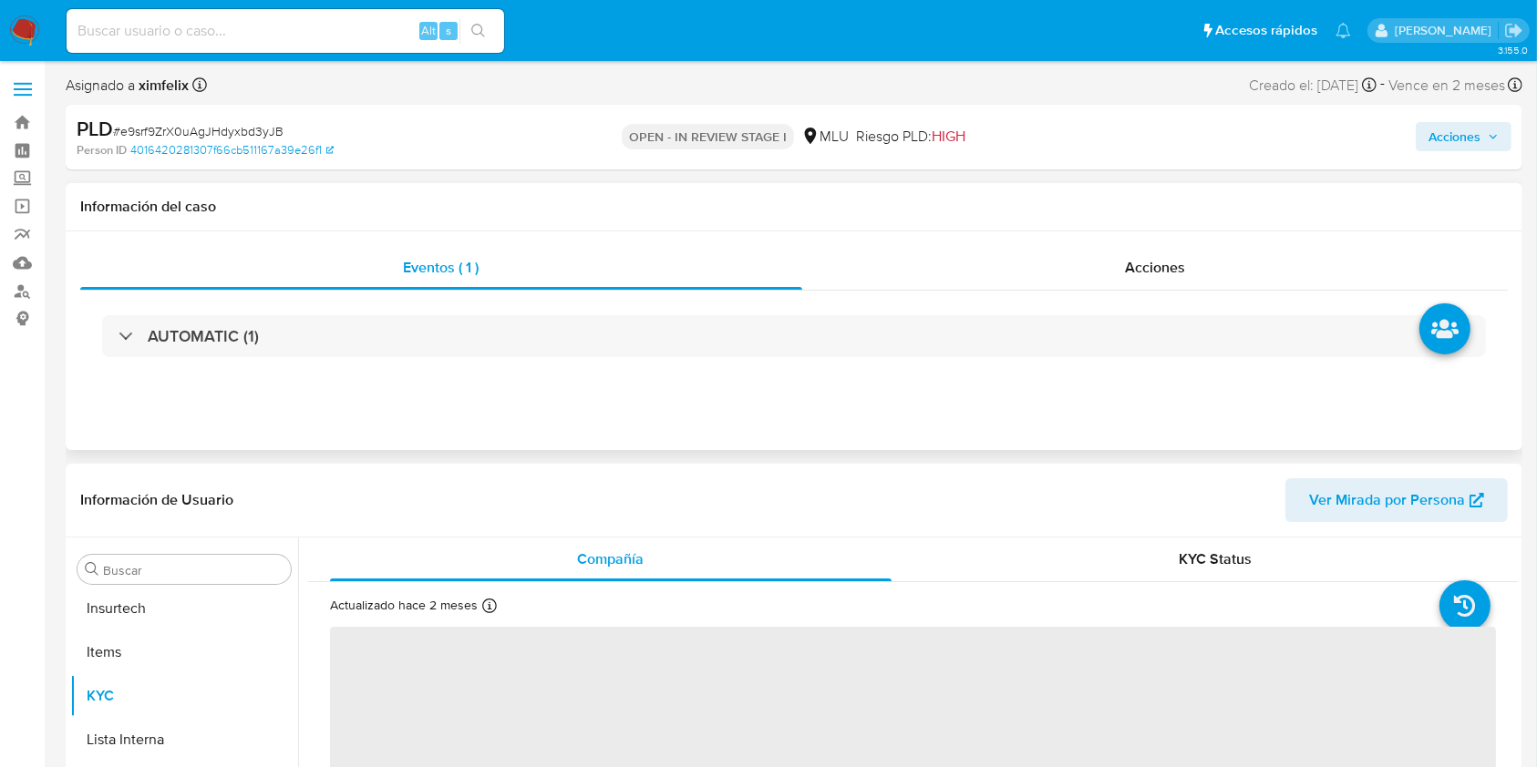
scroll to position [814, 0]
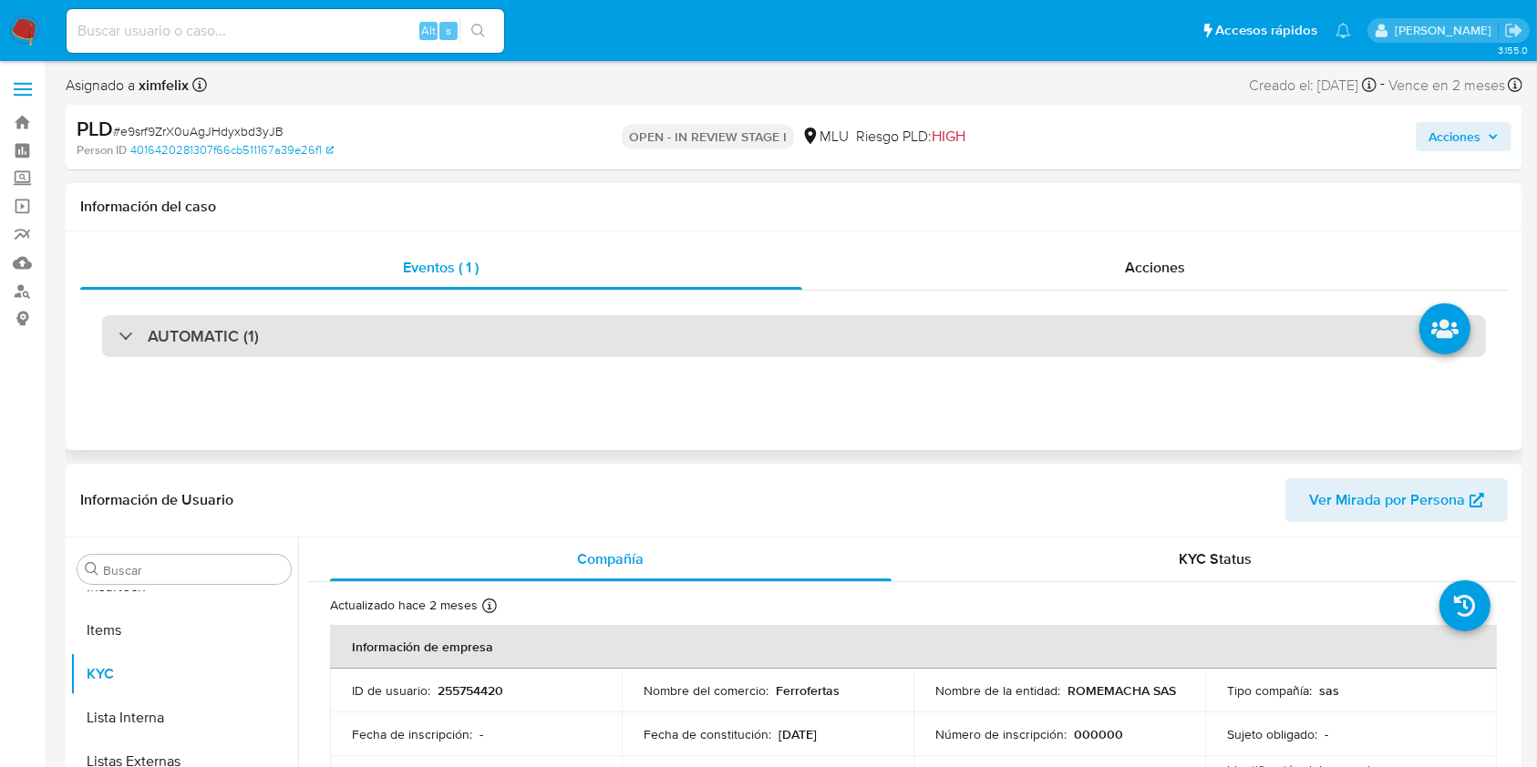
click at [217, 346] on h3 "AUTOMATIC (1)" at bounding box center [203, 336] width 111 height 20
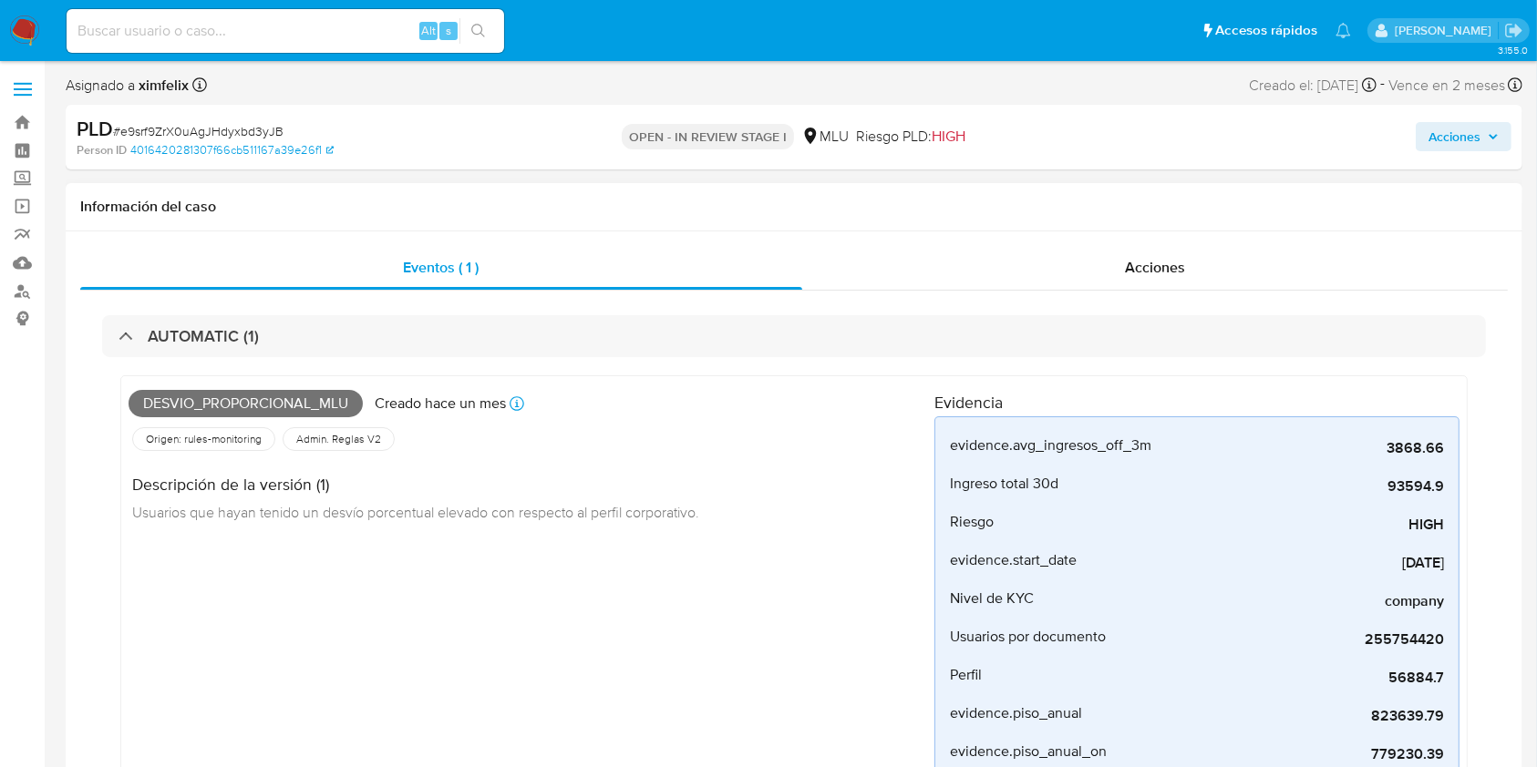
select select "10"
click at [245, 404] on span "Desvio_proporcional_mlu" at bounding box center [246, 403] width 234 height 27
copy span "Desvio_proporcional_mlu"
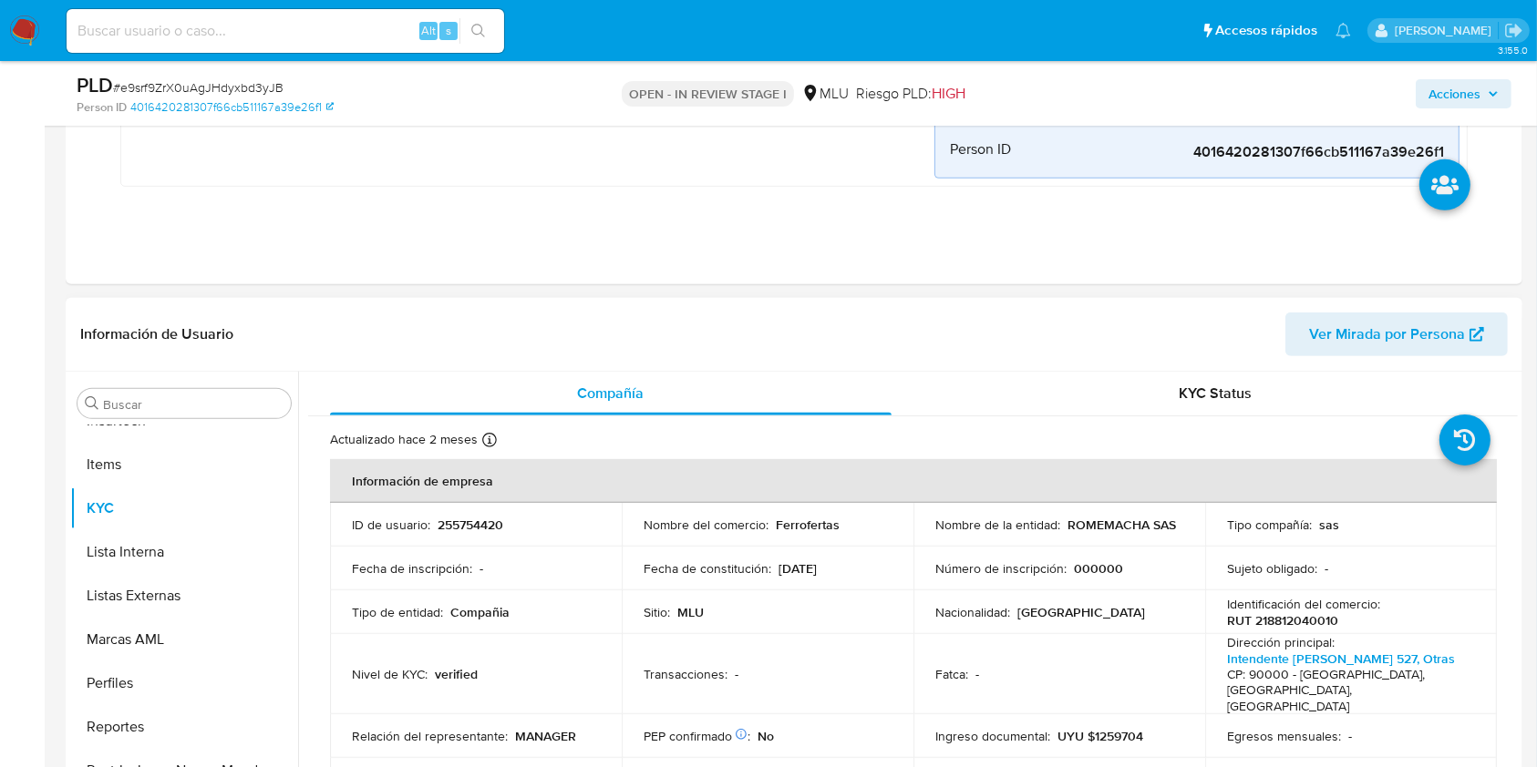
scroll to position [850, 0]
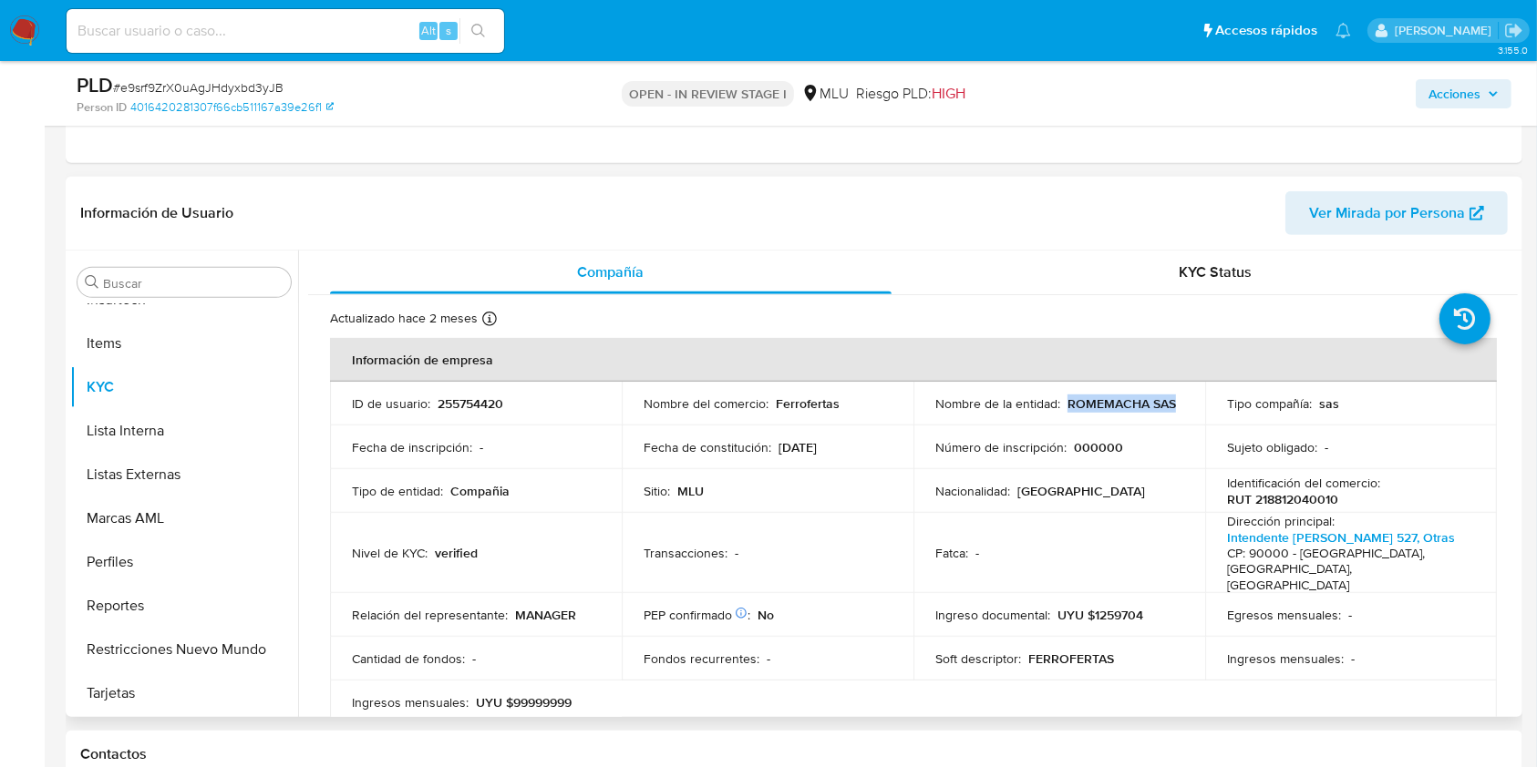
drag, startPoint x: 1046, startPoint y: 407, endPoint x: 929, endPoint y: 409, distance: 117.6
click at [929, 409] on td "Nombre de la entidad : ROMEMACHA SAS" at bounding box center [1059, 404] width 292 height 44
copy p "ROMEMACHA SAS"
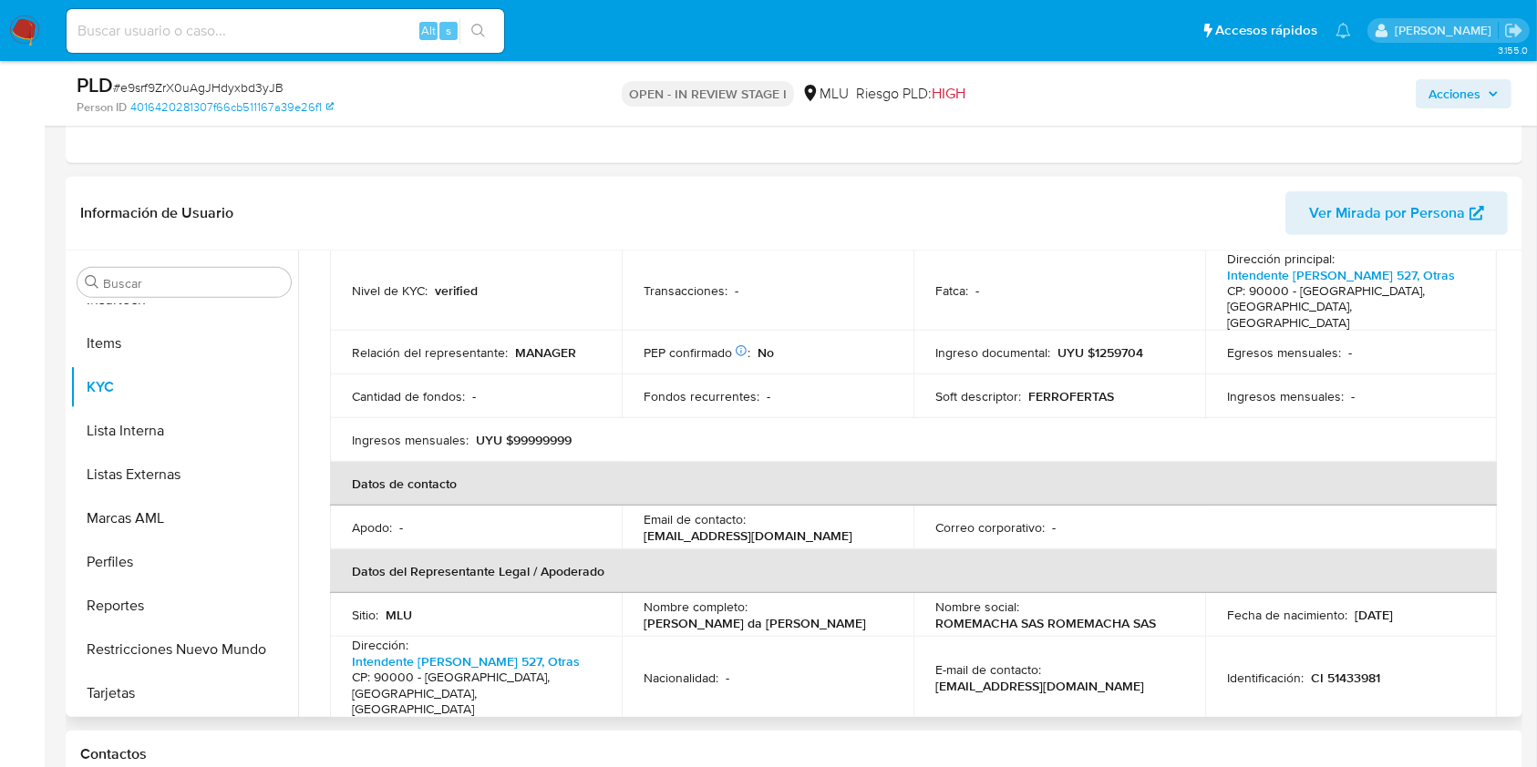
scroll to position [0, 0]
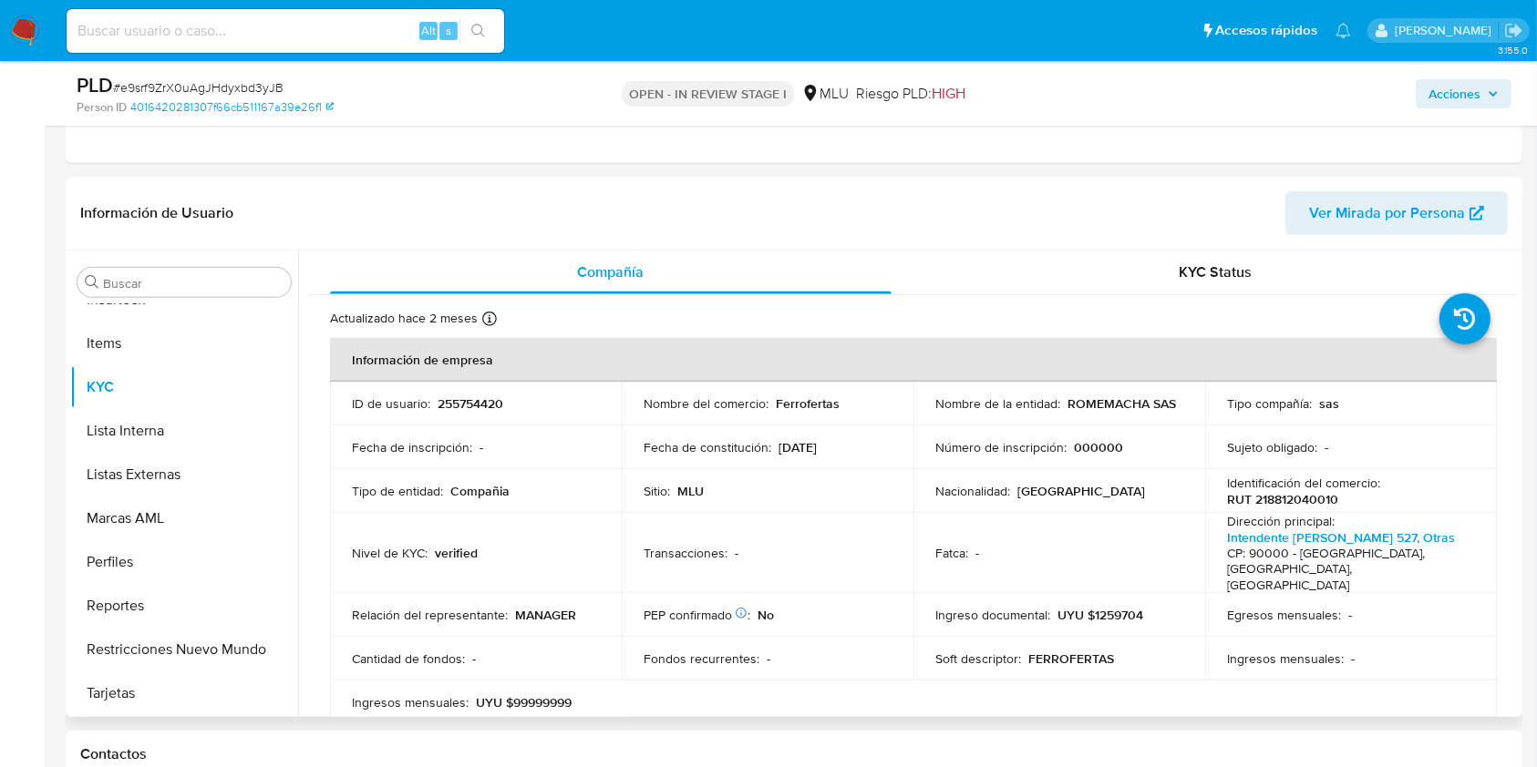
click at [1304, 495] on p "RUT 218812040010" at bounding box center [1282, 499] width 111 height 16
copy p "218812040010"
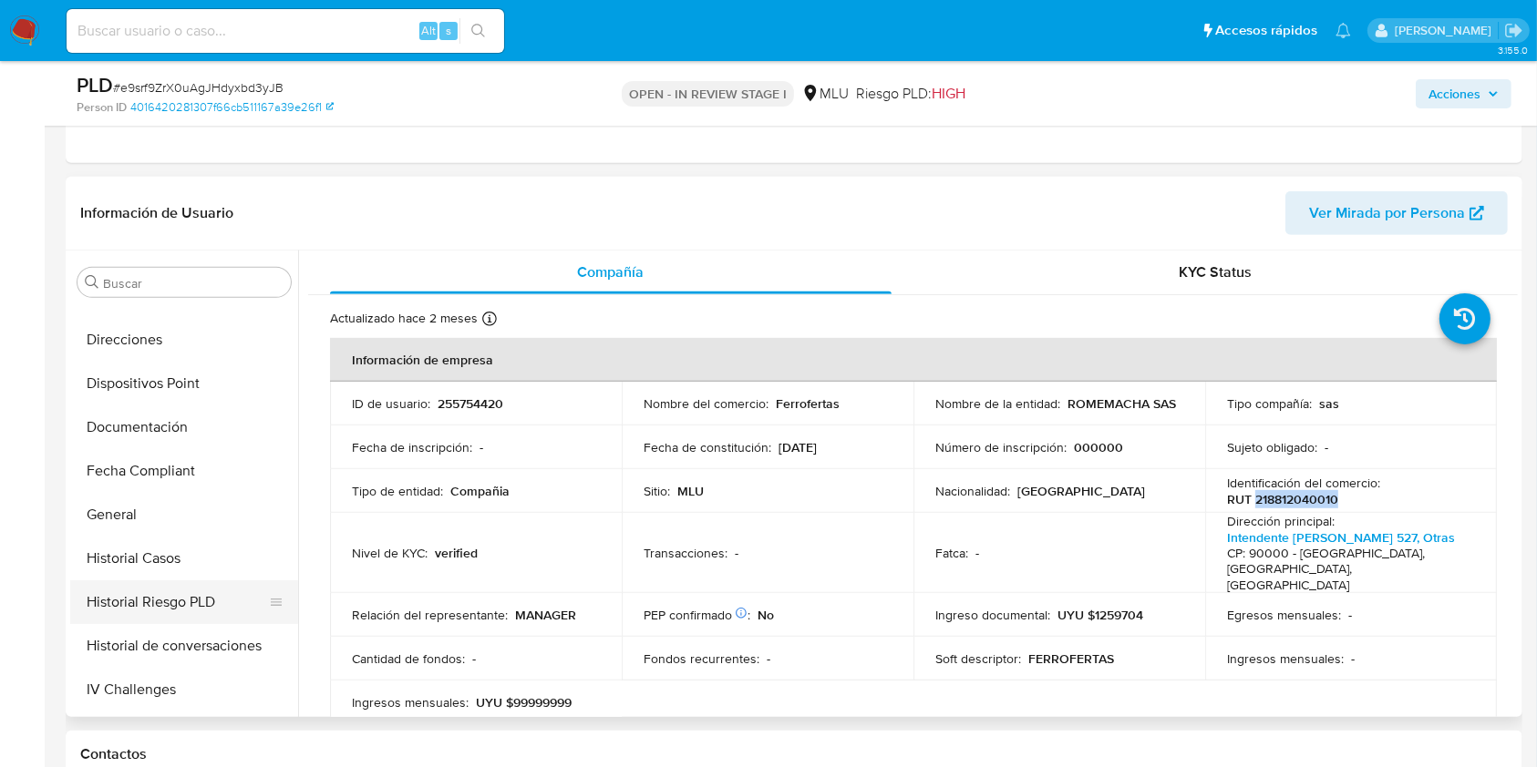
scroll to position [328, 0]
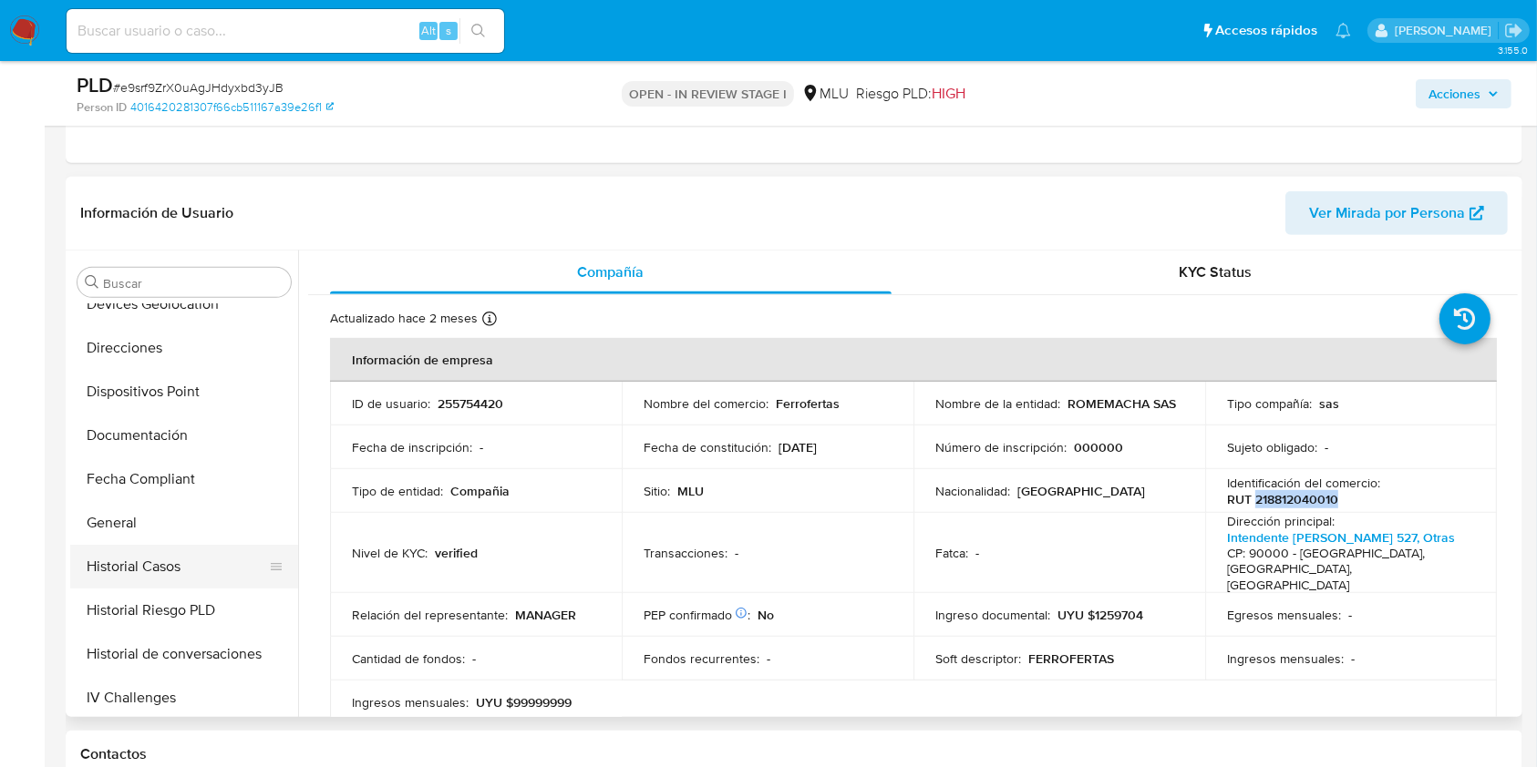
click at [187, 557] on button "Historial Casos" at bounding box center [176, 567] width 213 height 44
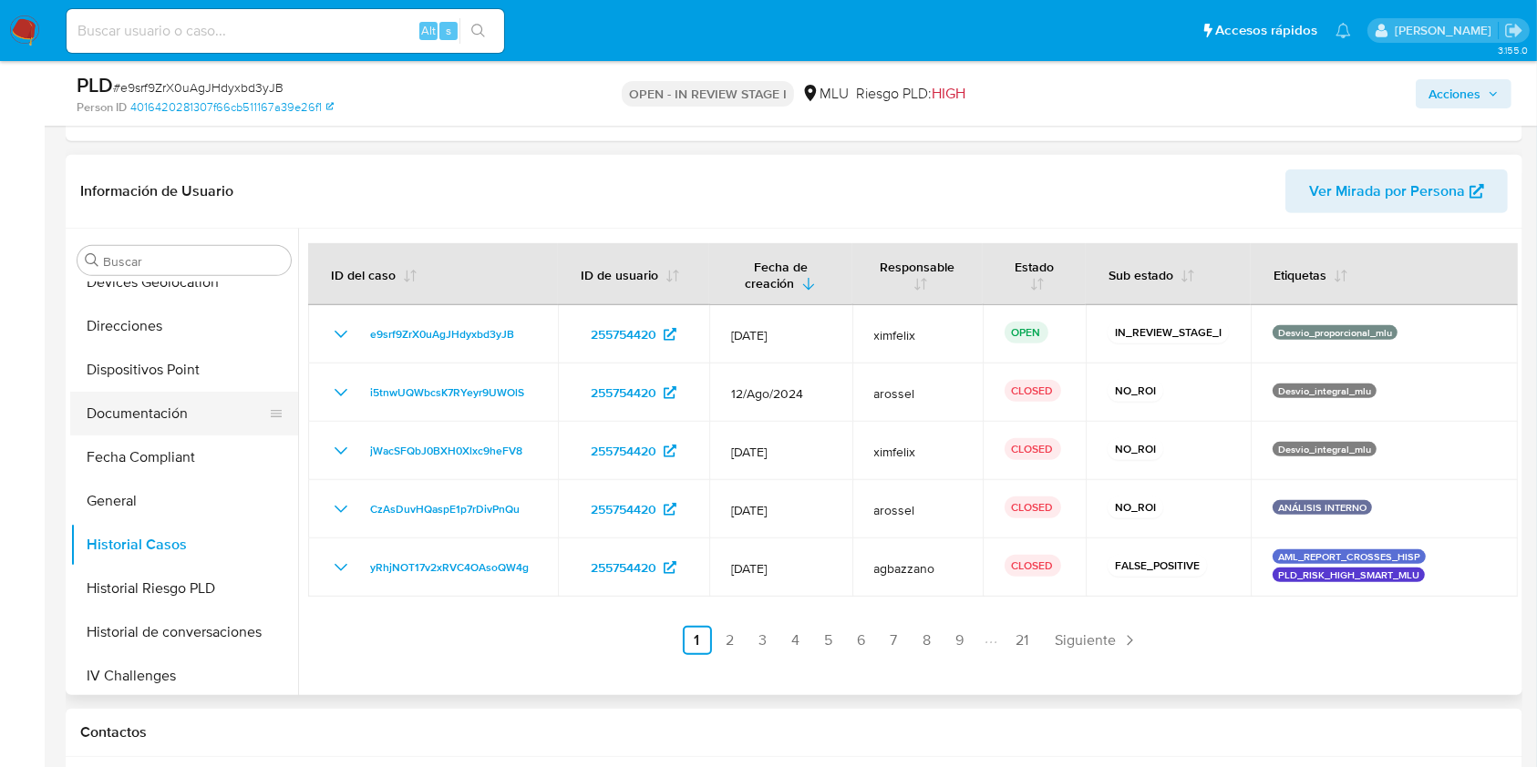
scroll to position [0, 0]
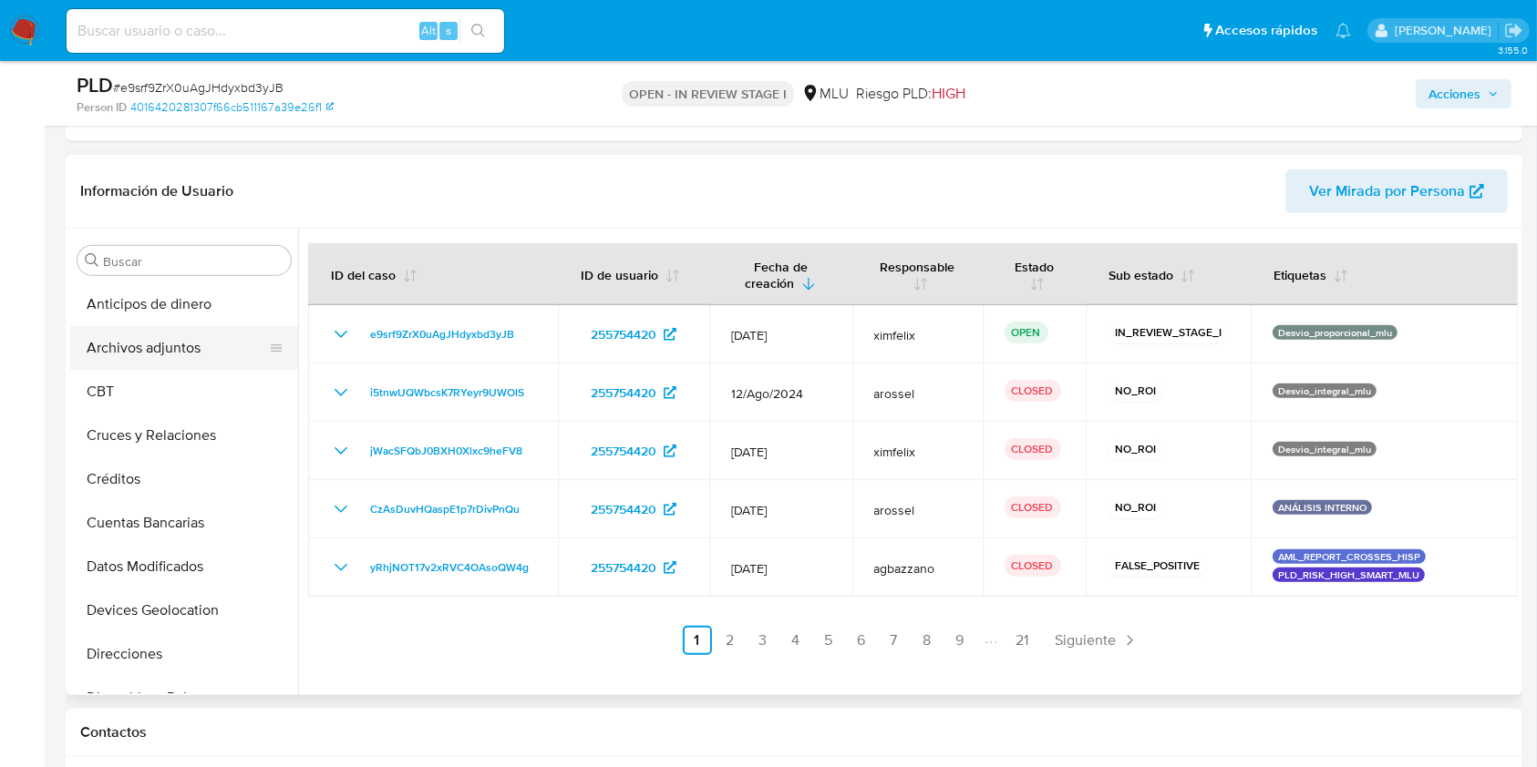
click at [175, 352] on button "Archivos adjuntos" at bounding box center [176, 348] width 213 height 44
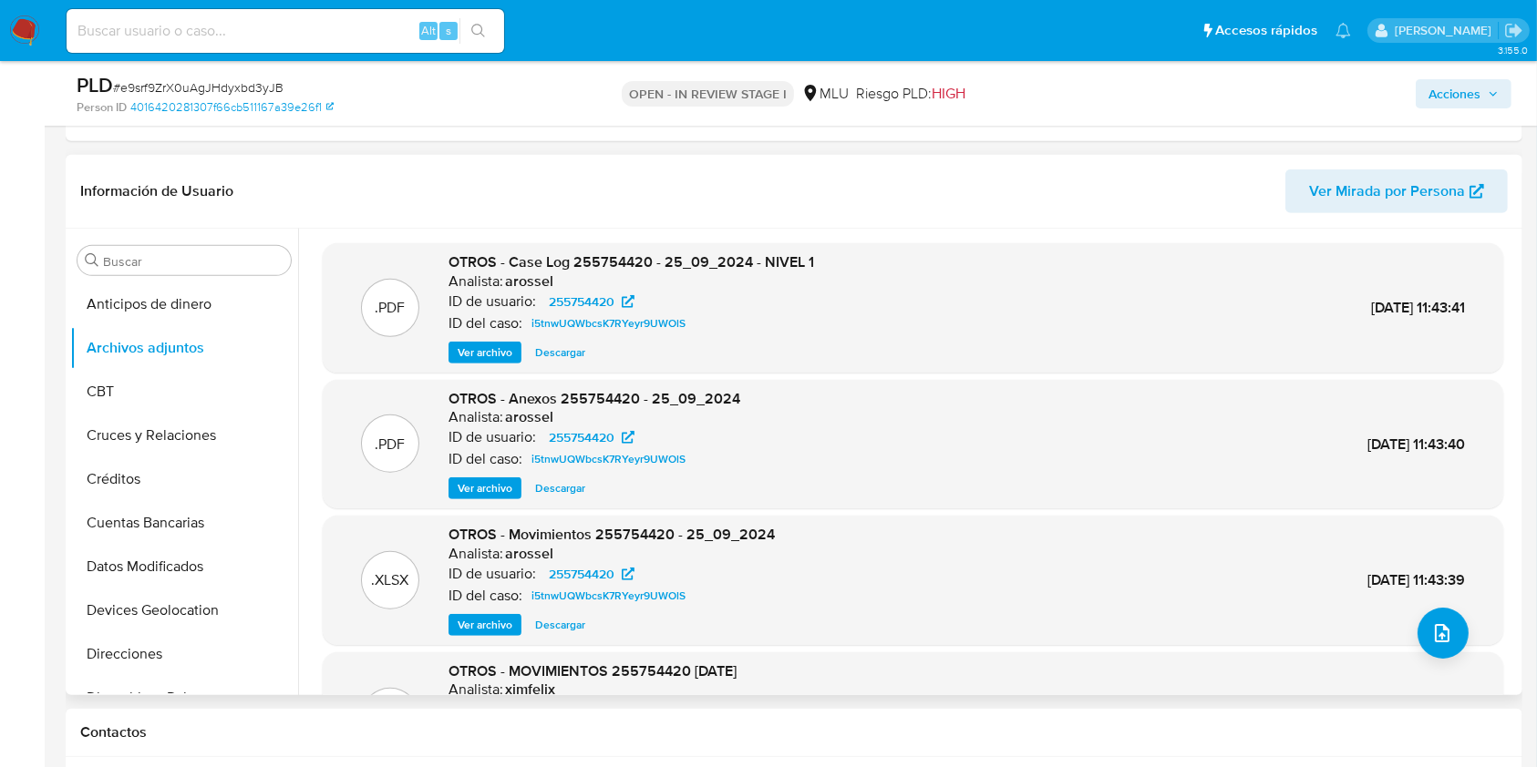
click at [478, 350] on span "Ver archivo" at bounding box center [485, 353] width 55 height 18
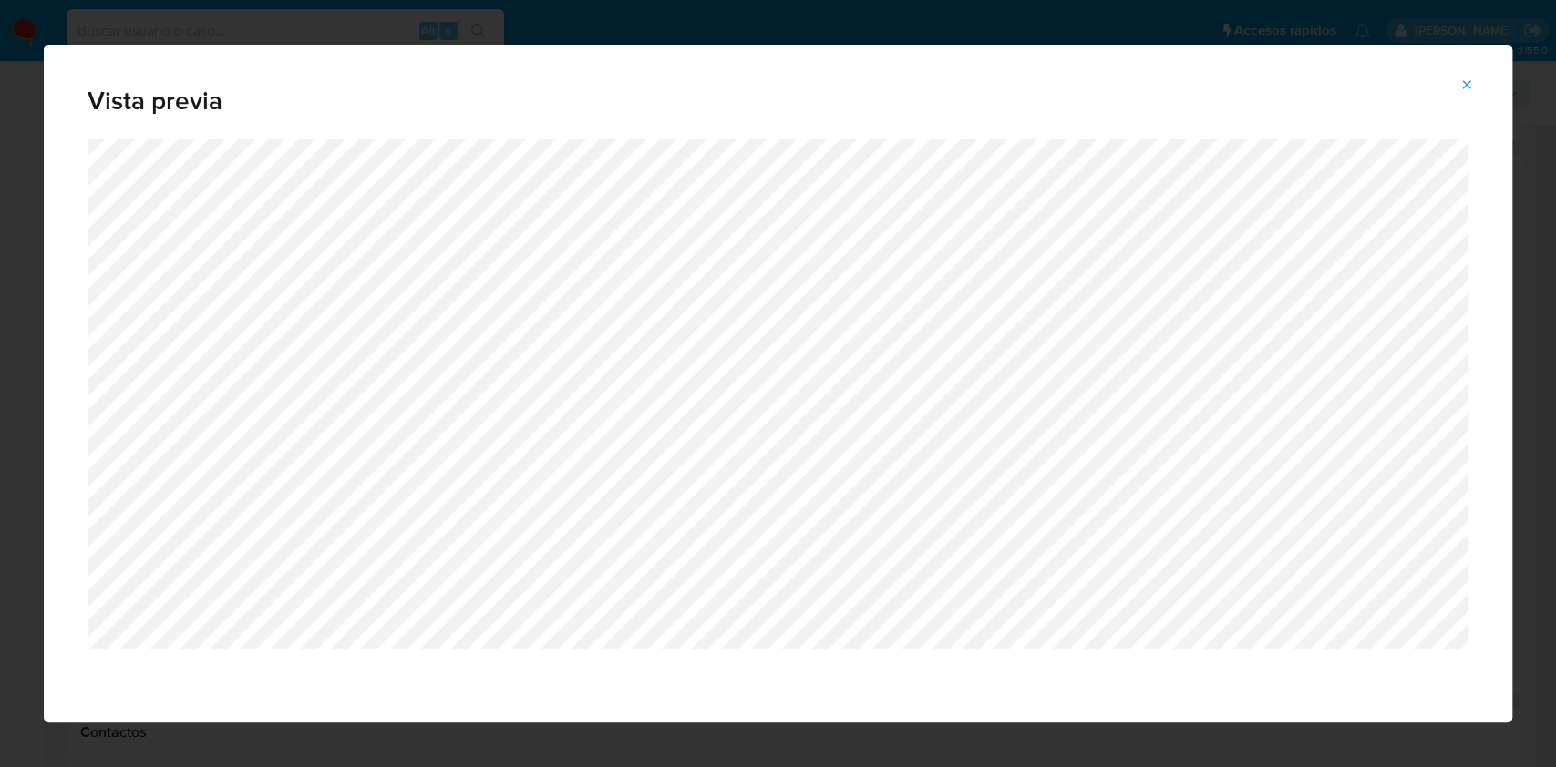
click at [1470, 92] on span "Attachment preview" at bounding box center [1466, 85] width 15 height 26
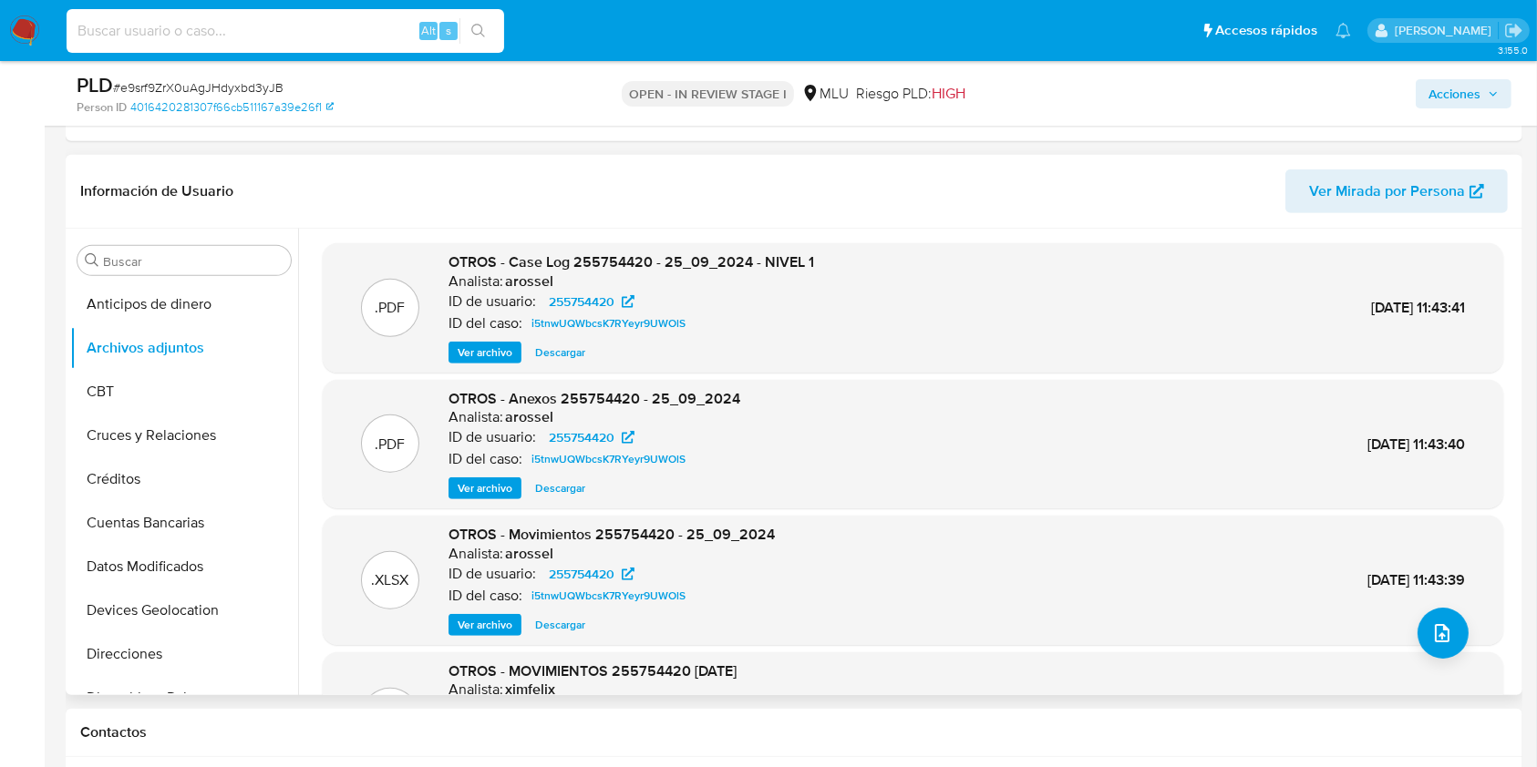
click at [272, 40] on input at bounding box center [285, 31] width 437 height 24
paste input "LYe1kwpT4V0X2NBlD6oKCAmU"
type input "LYe1kwpT4V0X2NBlD6oKCAmU"
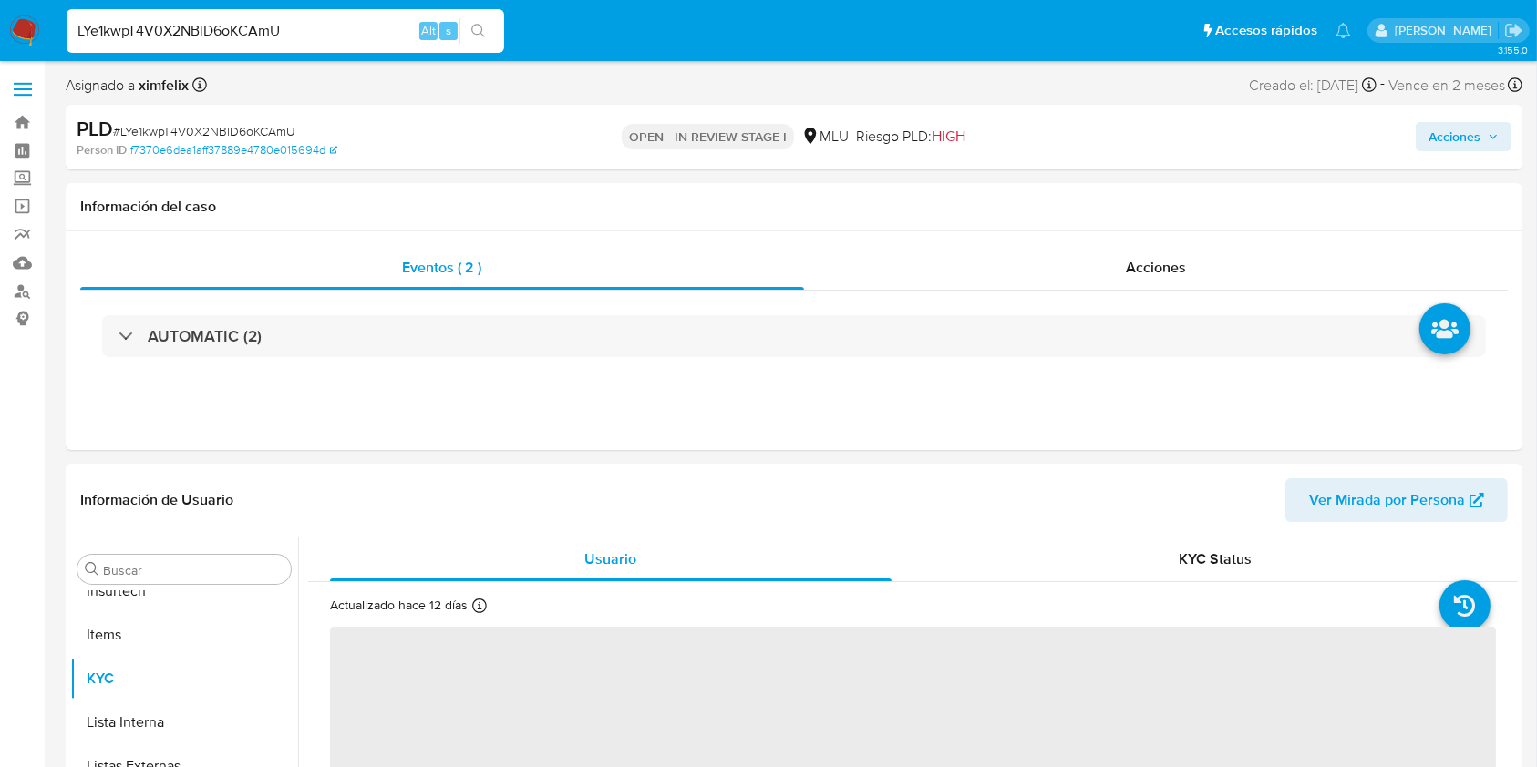
scroll to position [814, 0]
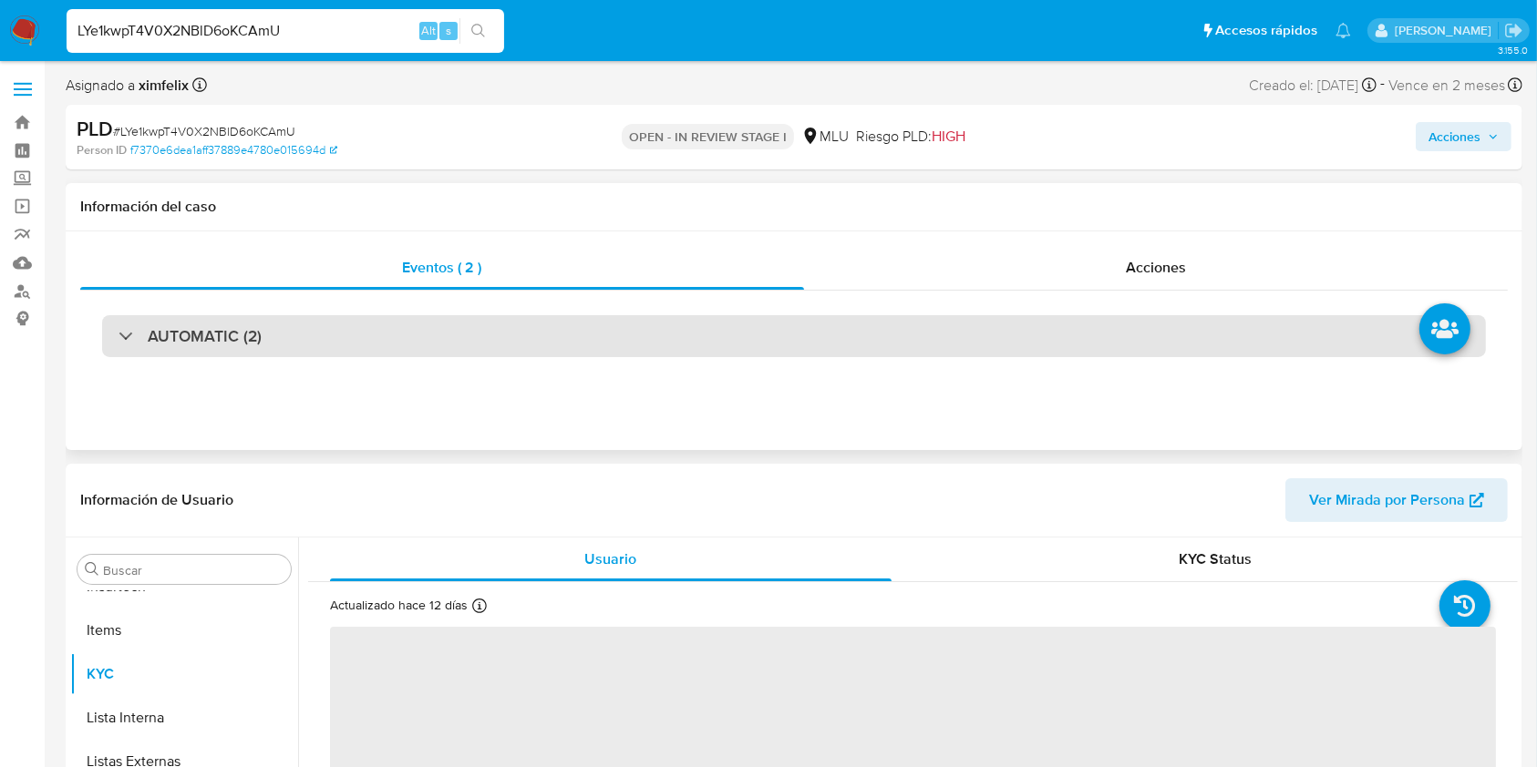
click at [633, 341] on div "AUTOMATIC (2)" at bounding box center [794, 336] width 1384 height 42
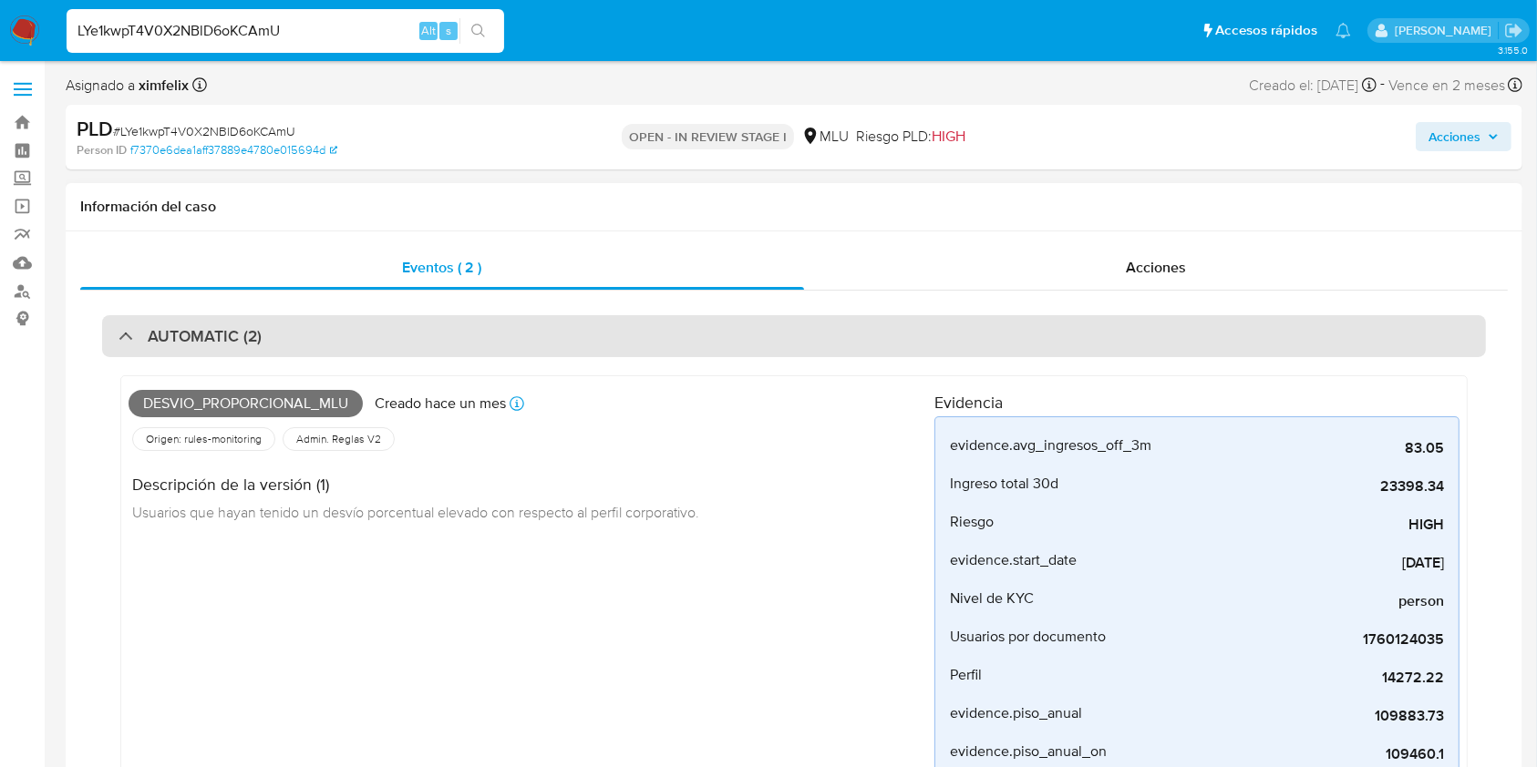
select select "10"
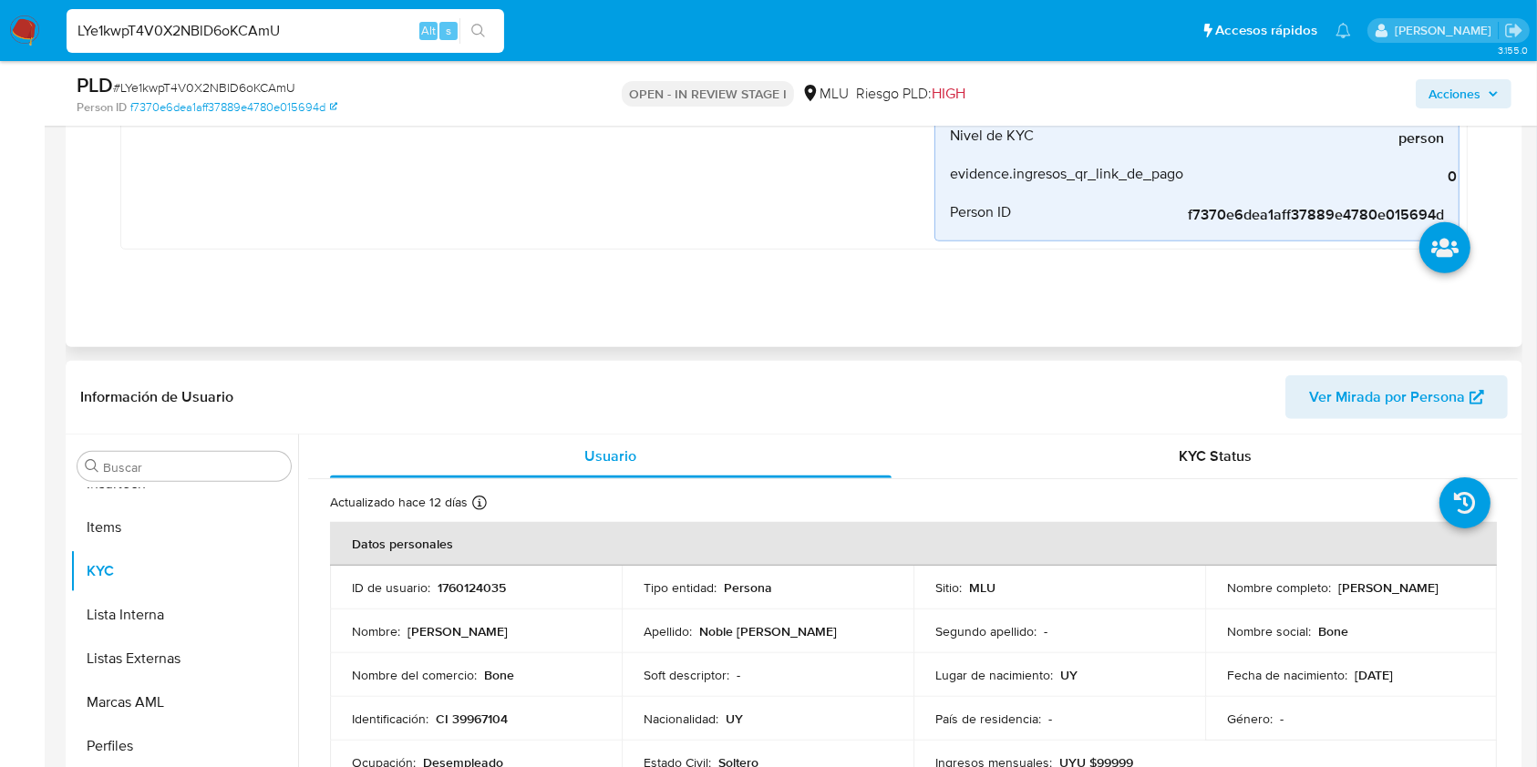
scroll to position [1336, 0]
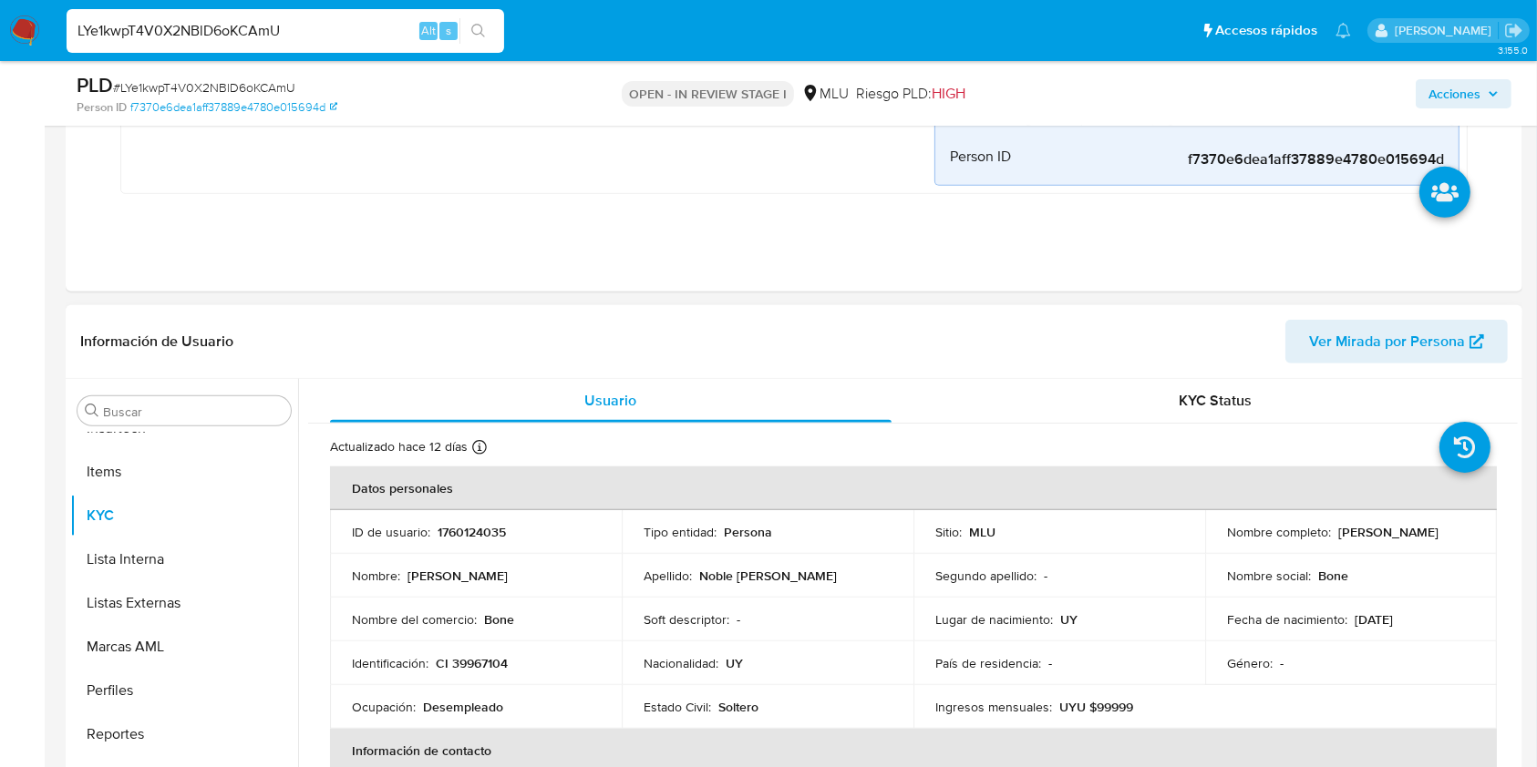
drag, startPoint x: 1389, startPoint y: 538, endPoint x: 1216, endPoint y: 539, distance: 173.2
click at [1220, 540] on td "Nombre completo : Diego Fabian Noble Dematte" at bounding box center [1351, 532] width 292 height 44
copy p "Diego Fabian Noble Dematte"
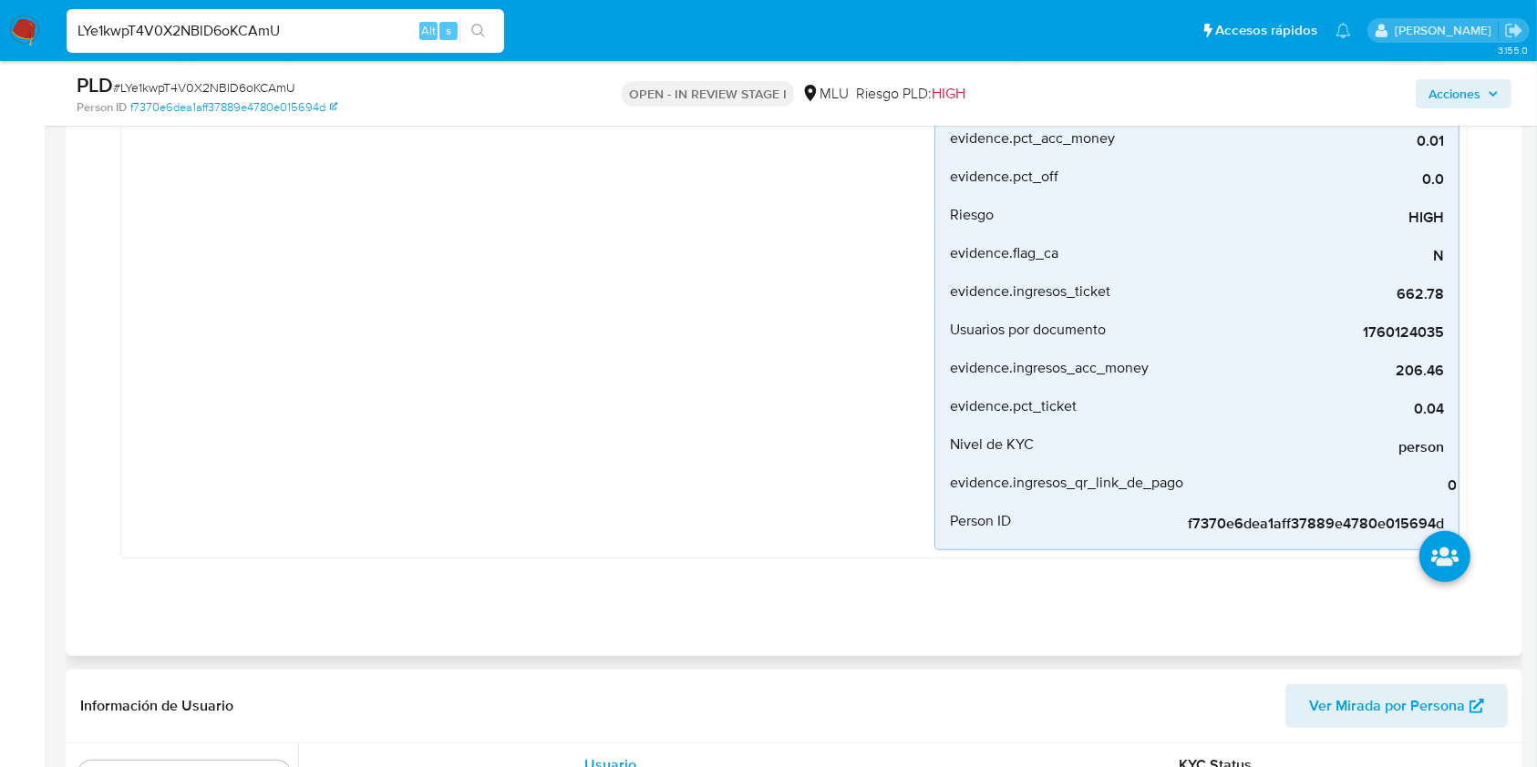
scroll to position [607, 0]
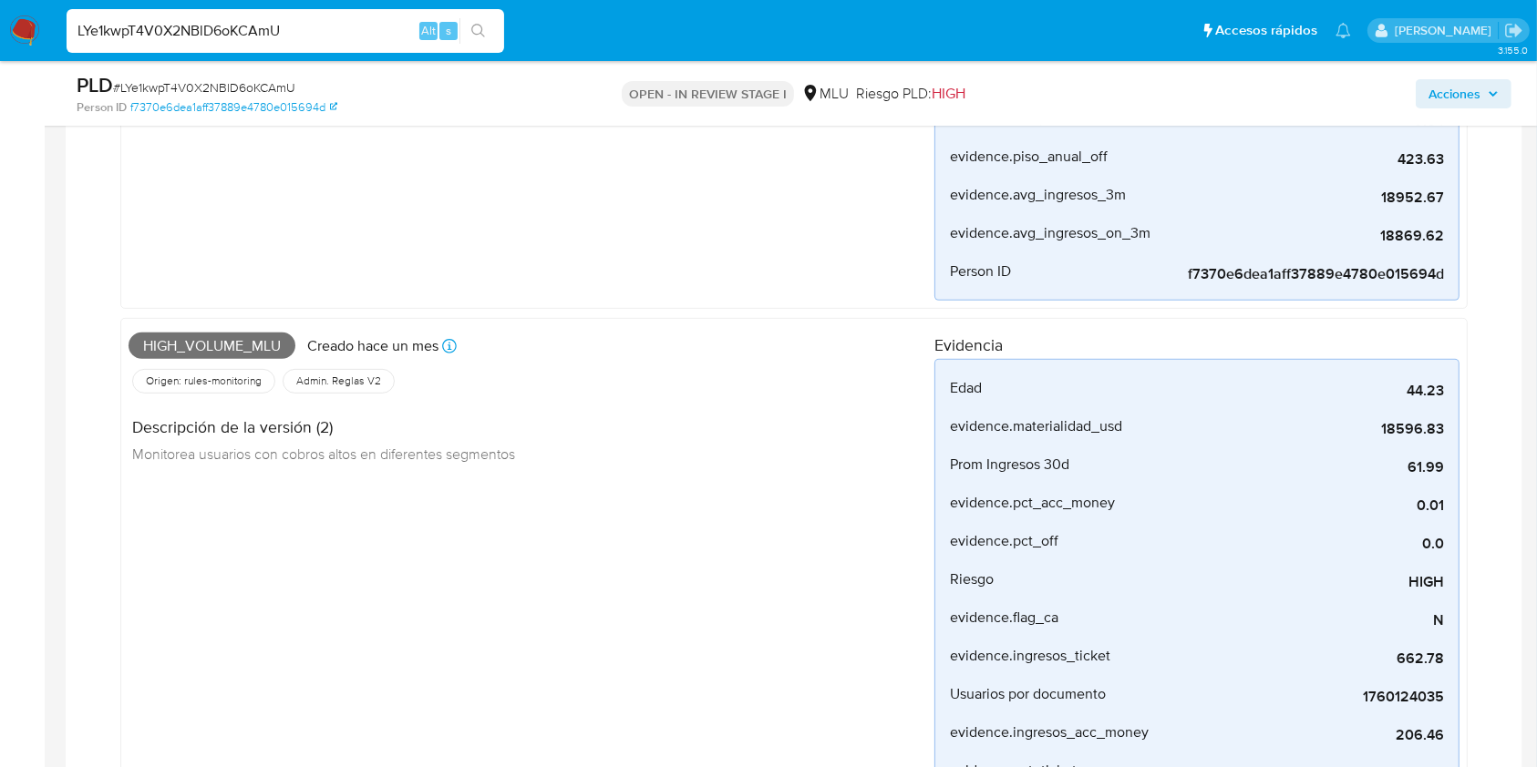
click at [277, 333] on span "High_volume_mlu" at bounding box center [212, 346] width 167 height 27
click at [272, 345] on span "High_volume_mlu" at bounding box center [212, 346] width 167 height 27
copy span "High_volume_mlu"
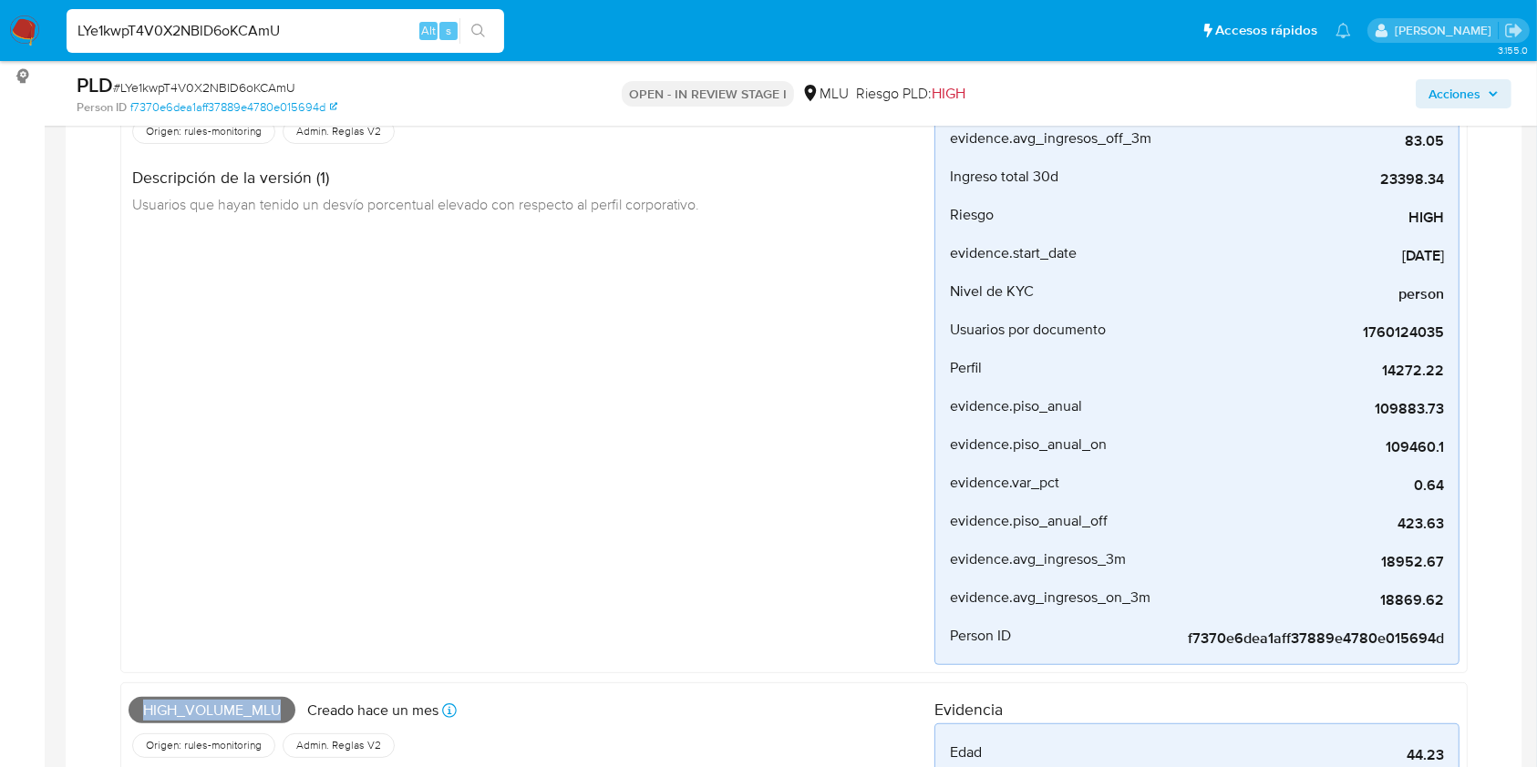
scroll to position [0, 0]
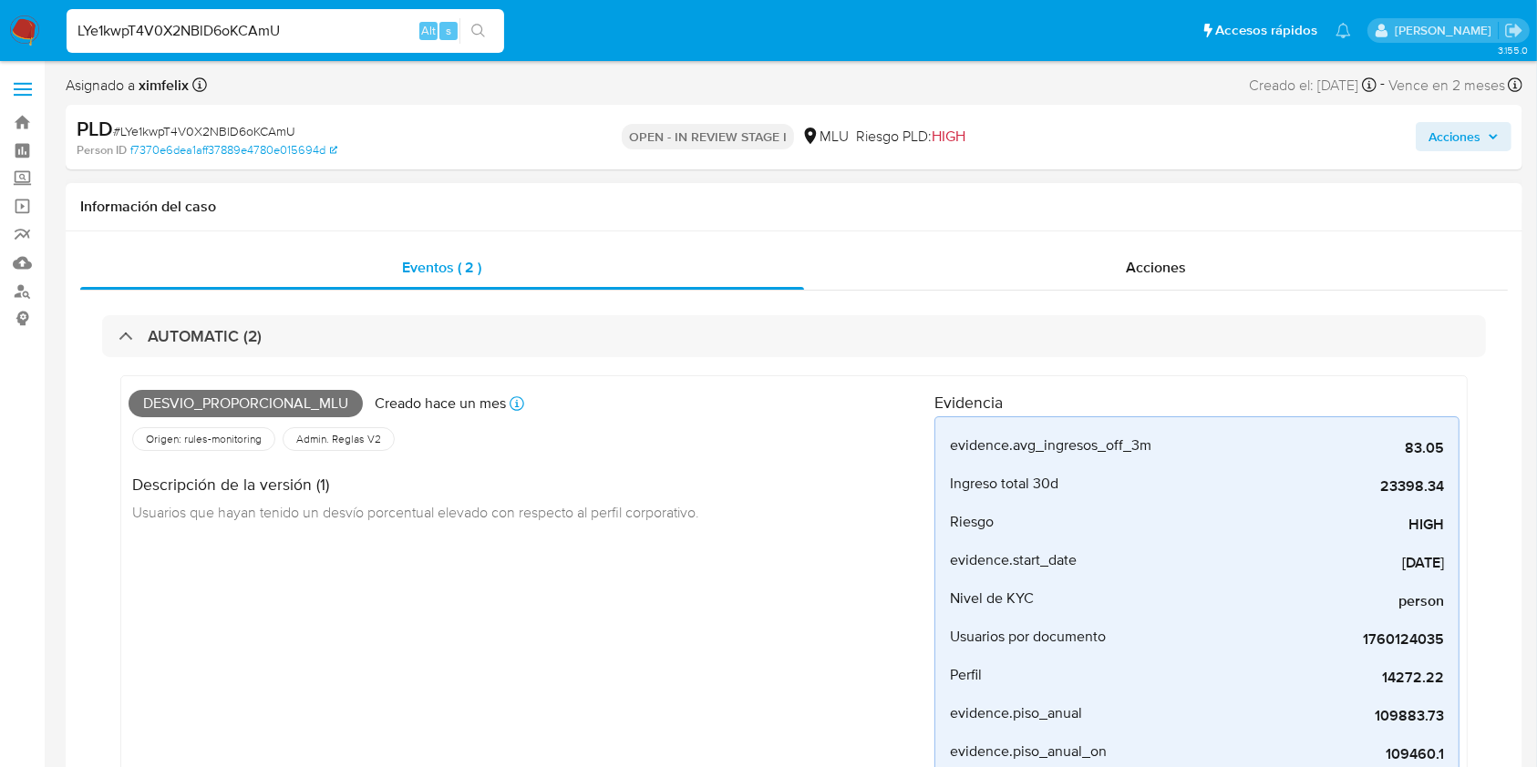
click at [234, 393] on span "Desvio_proporcional_mlu" at bounding box center [246, 403] width 234 height 27
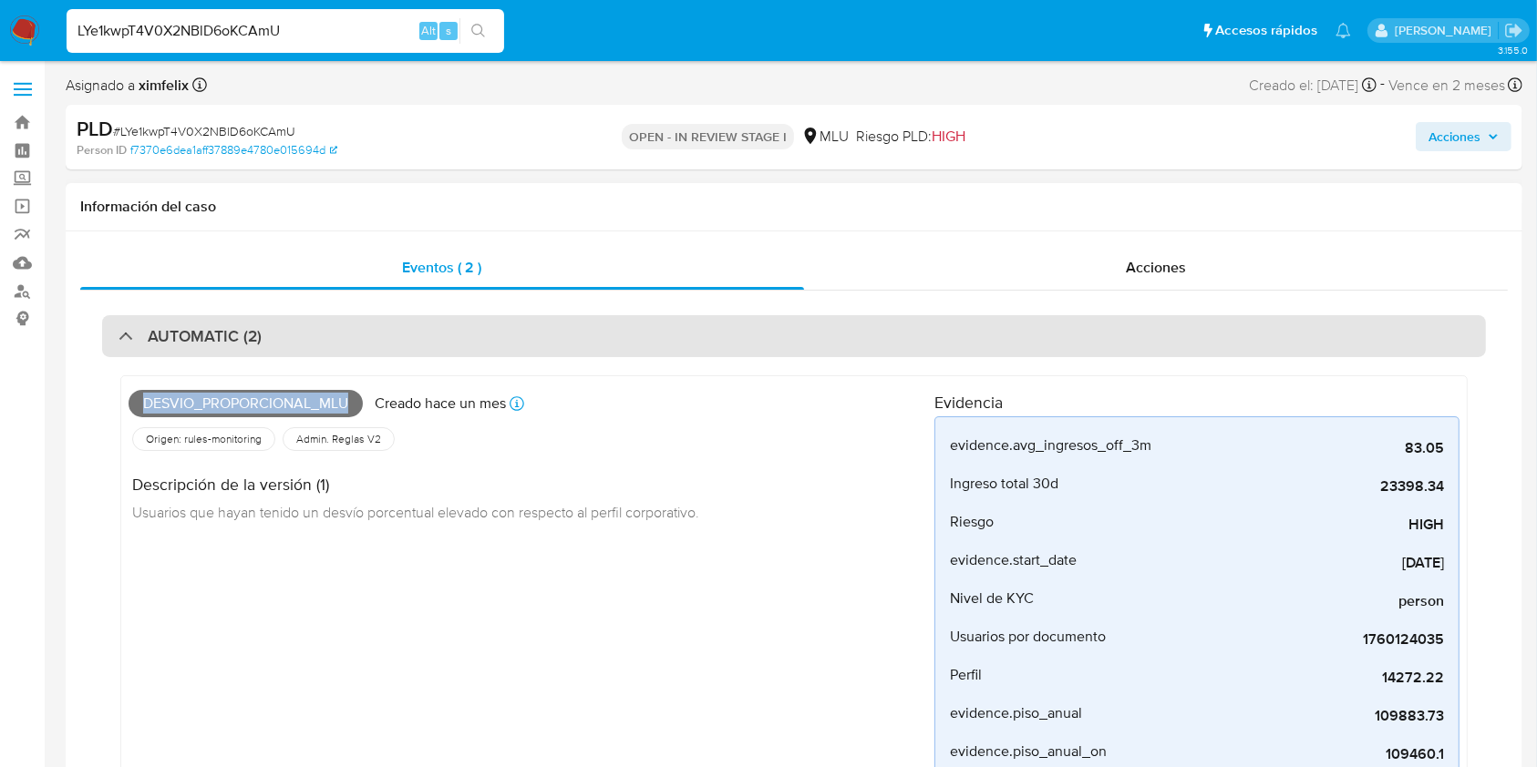
copy span "Desvio_proporcional_mlu"
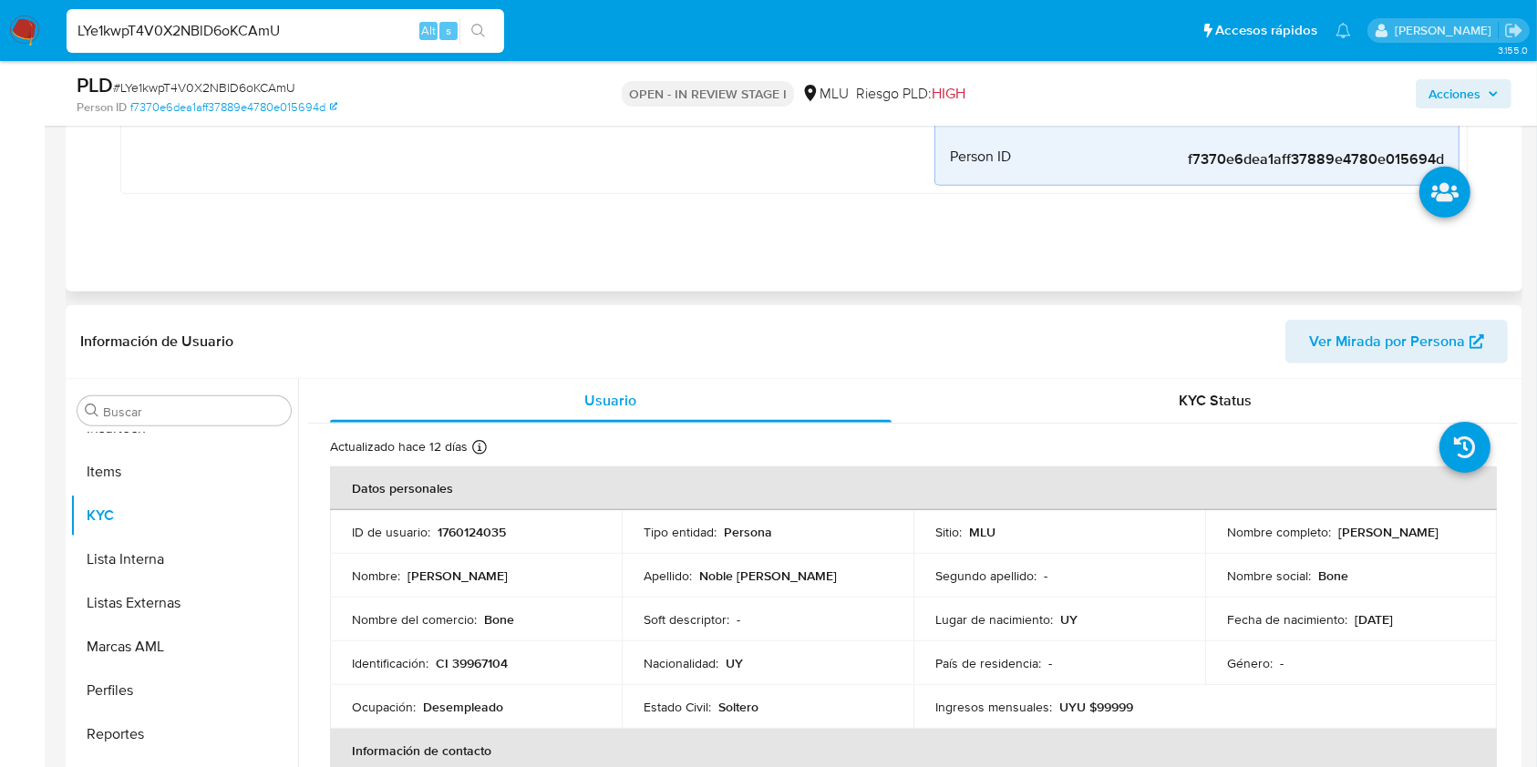
scroll to position [1701, 0]
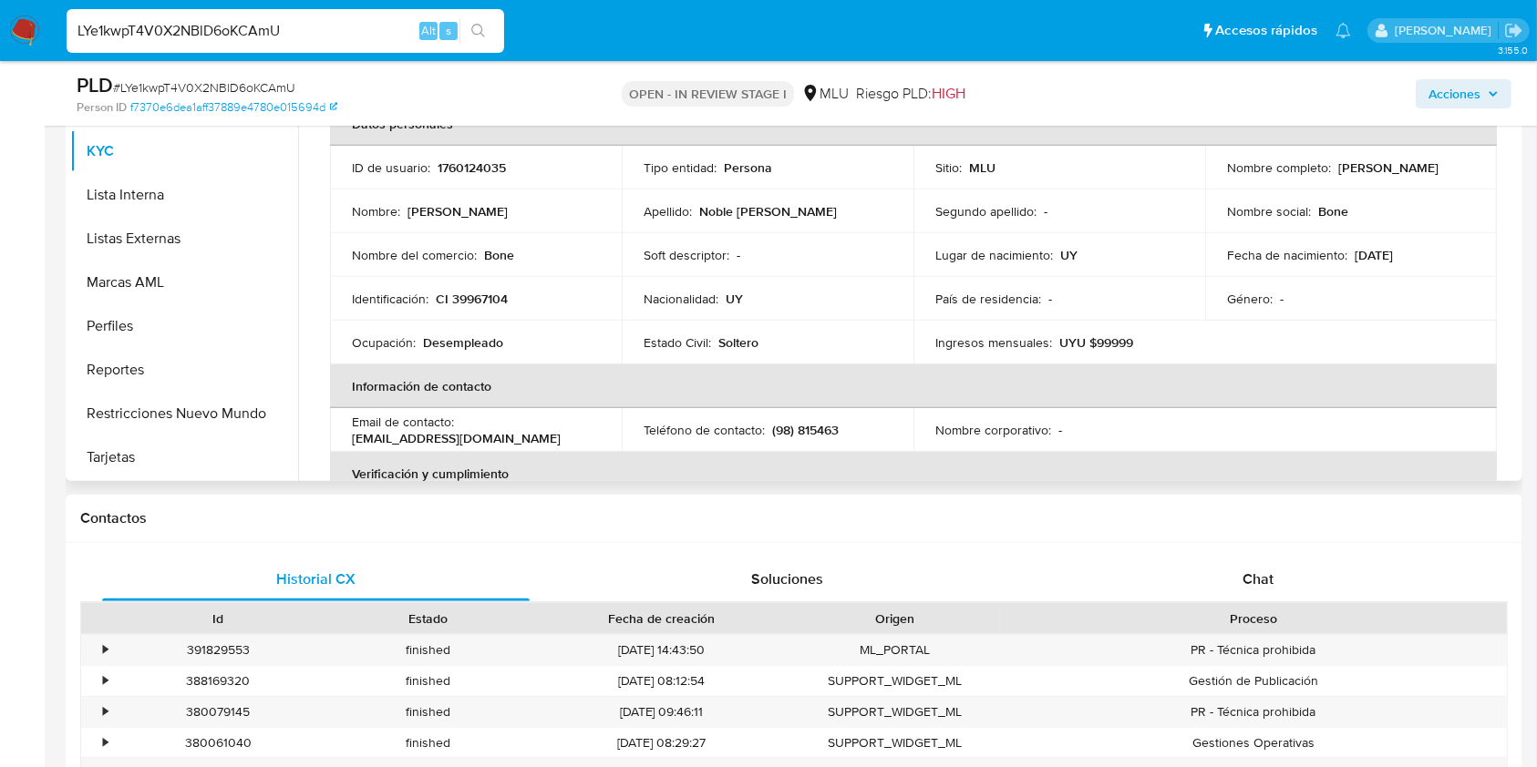
drag, startPoint x: 1396, startPoint y: 171, endPoint x: 1219, endPoint y: 180, distance: 177.9
click at [1219, 180] on td "Nombre completo : Diego Fabian Noble Dematte" at bounding box center [1351, 168] width 292 height 44
copy p "Diego Fabian Noble Dematte"
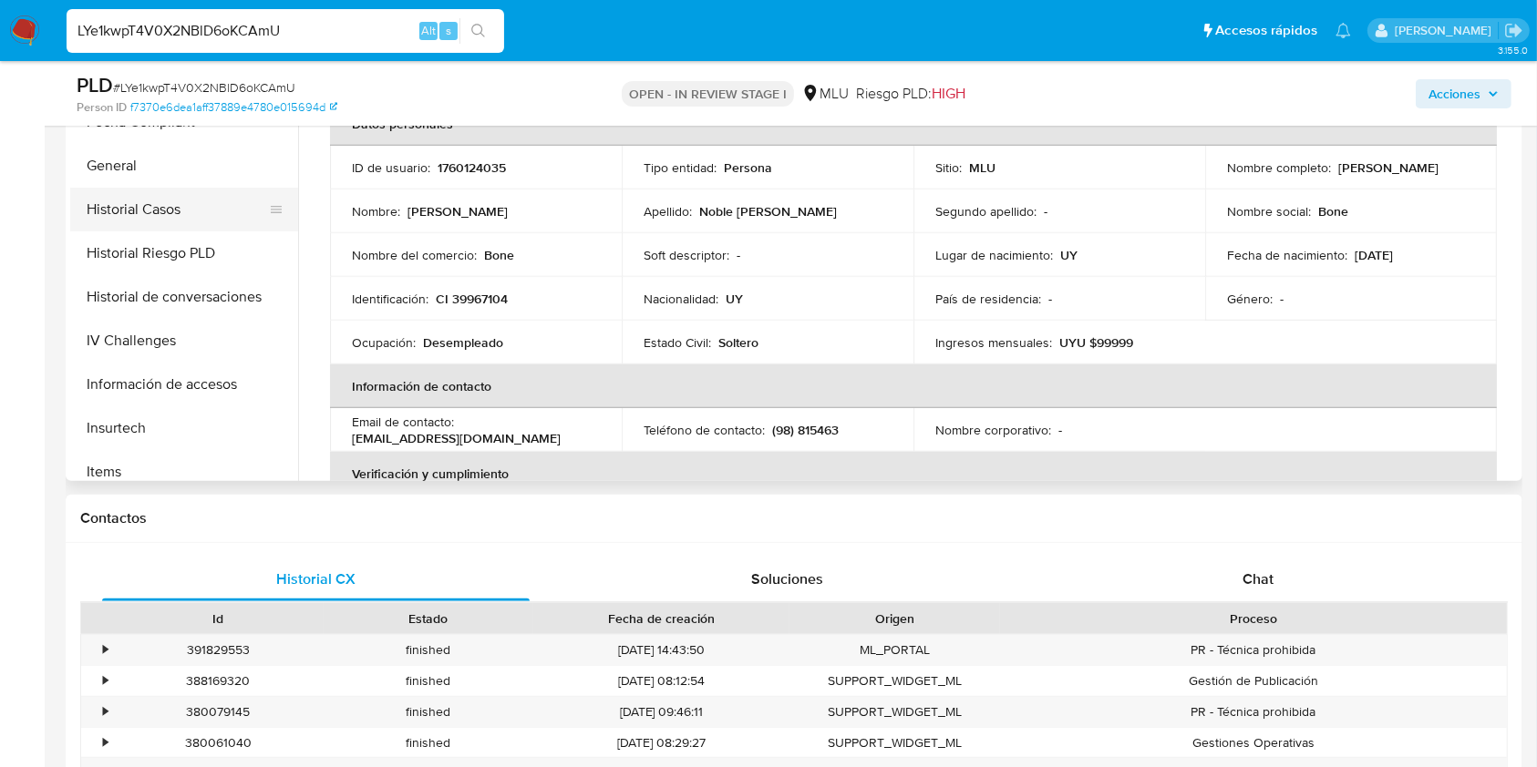
click at [164, 211] on button "Historial Casos" at bounding box center [176, 210] width 213 height 44
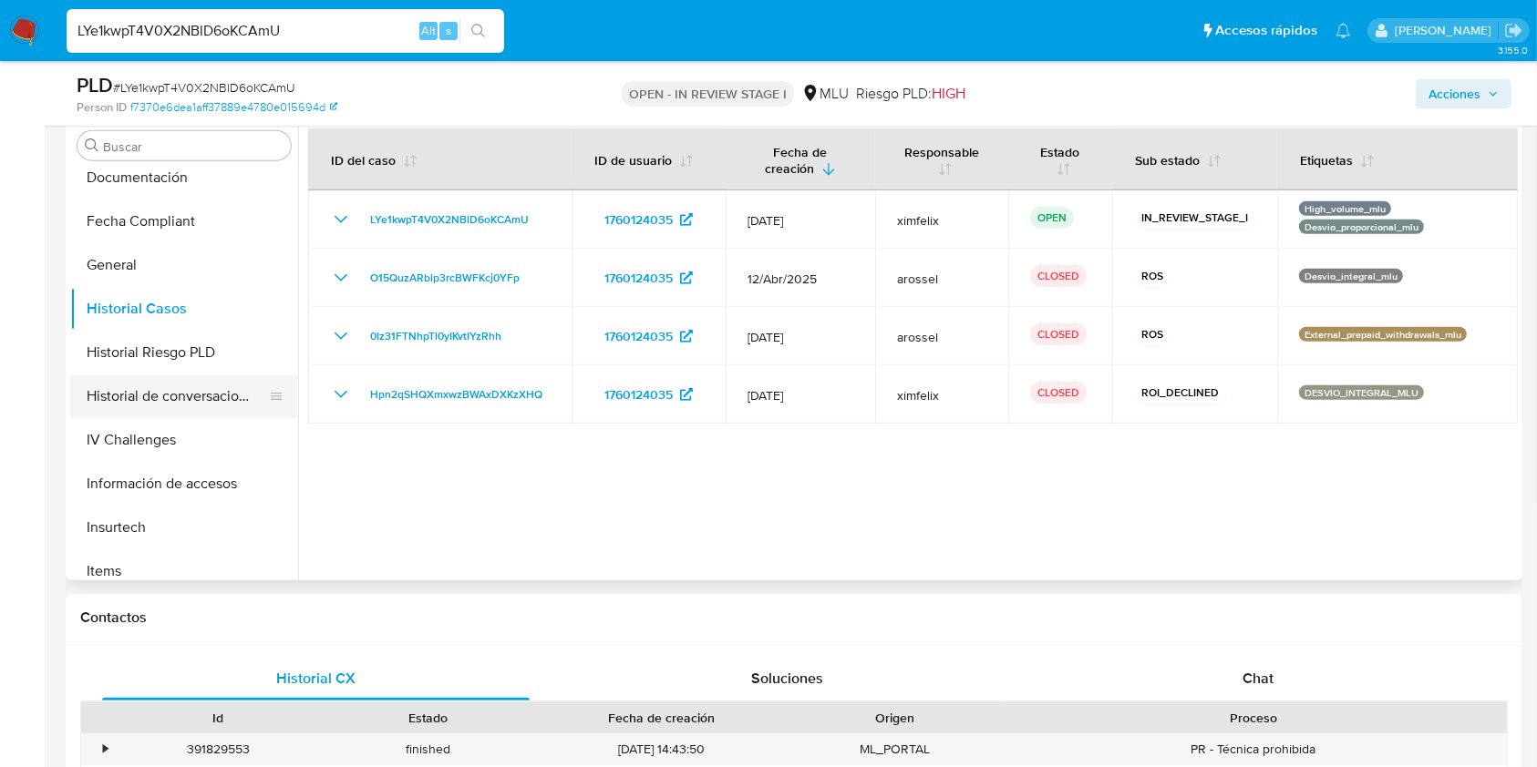
scroll to position [0, 0]
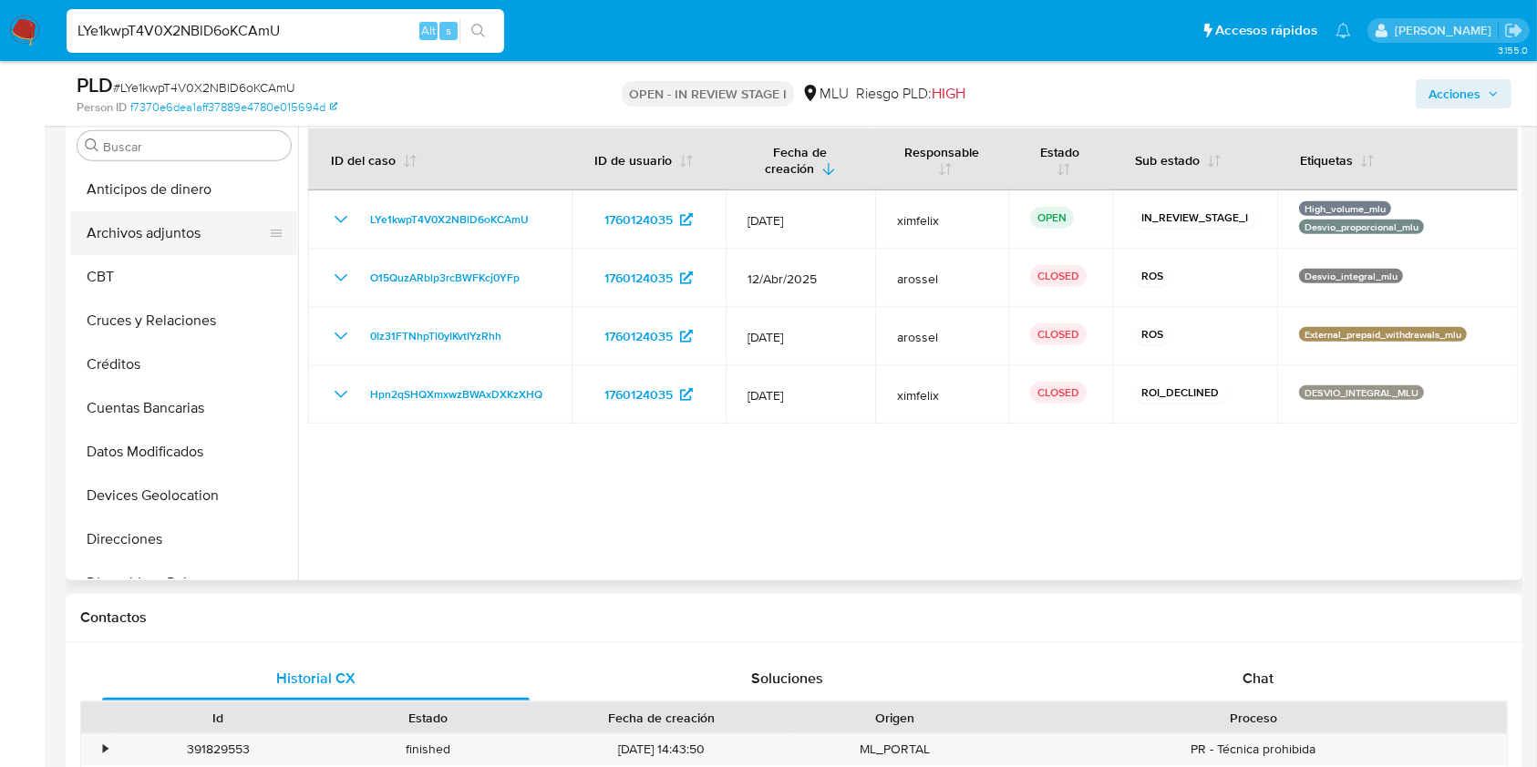
click at [176, 242] on button "Archivos adjuntos" at bounding box center [176, 233] width 213 height 44
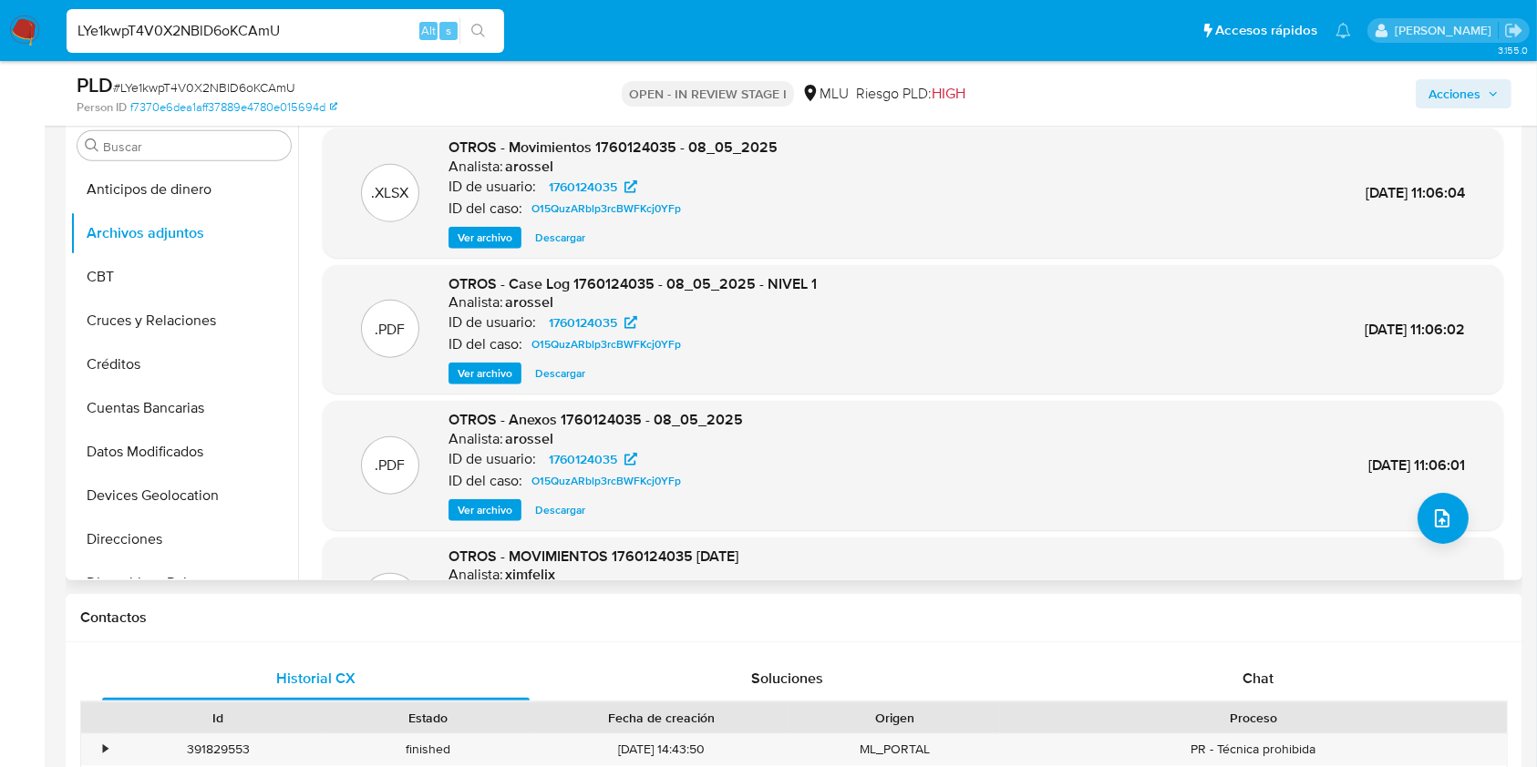
click at [480, 380] on span "Ver archivo" at bounding box center [485, 374] width 55 height 18
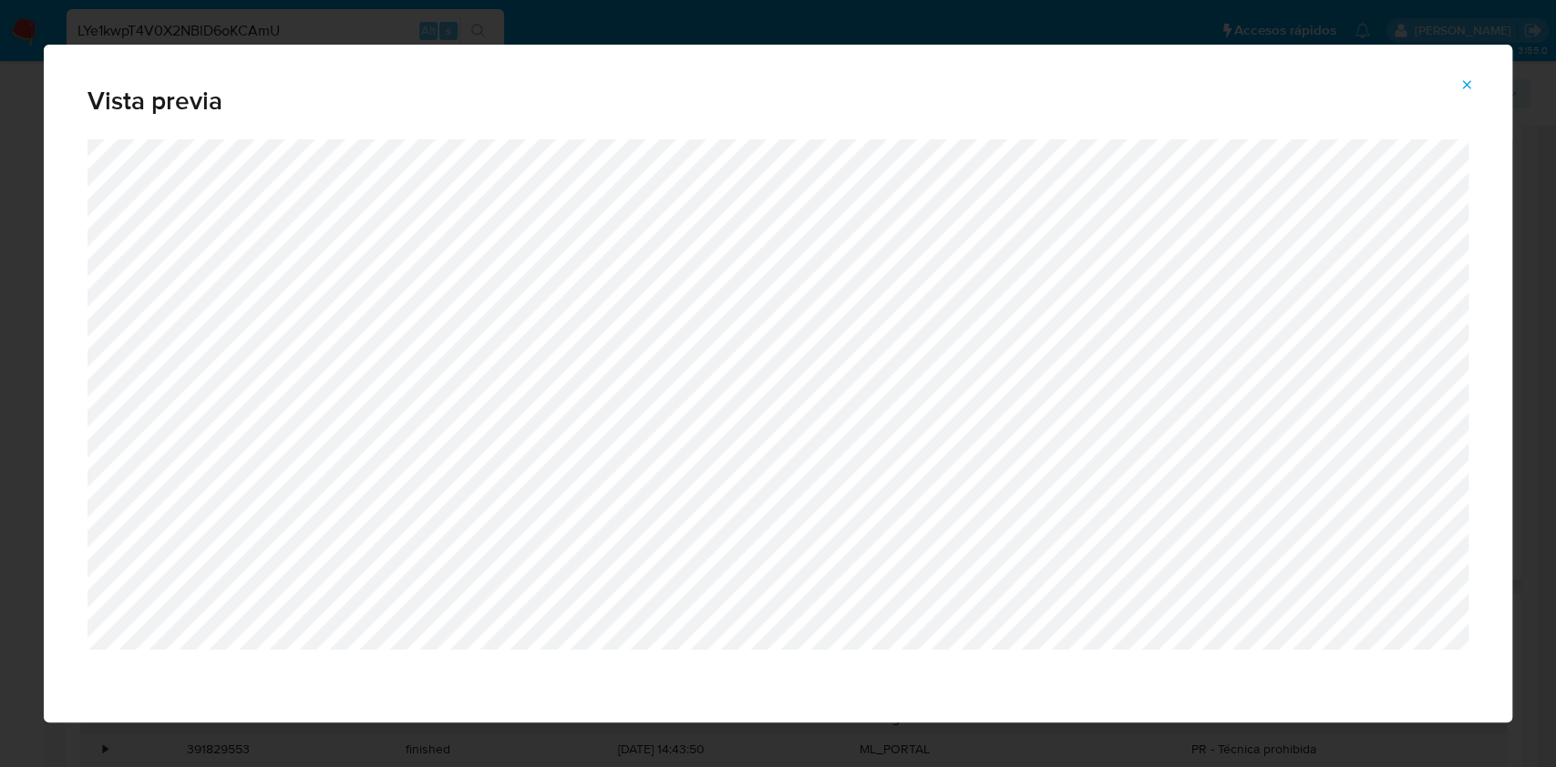
click at [1471, 88] on icon "Attachment preview" at bounding box center [1466, 84] width 15 height 15
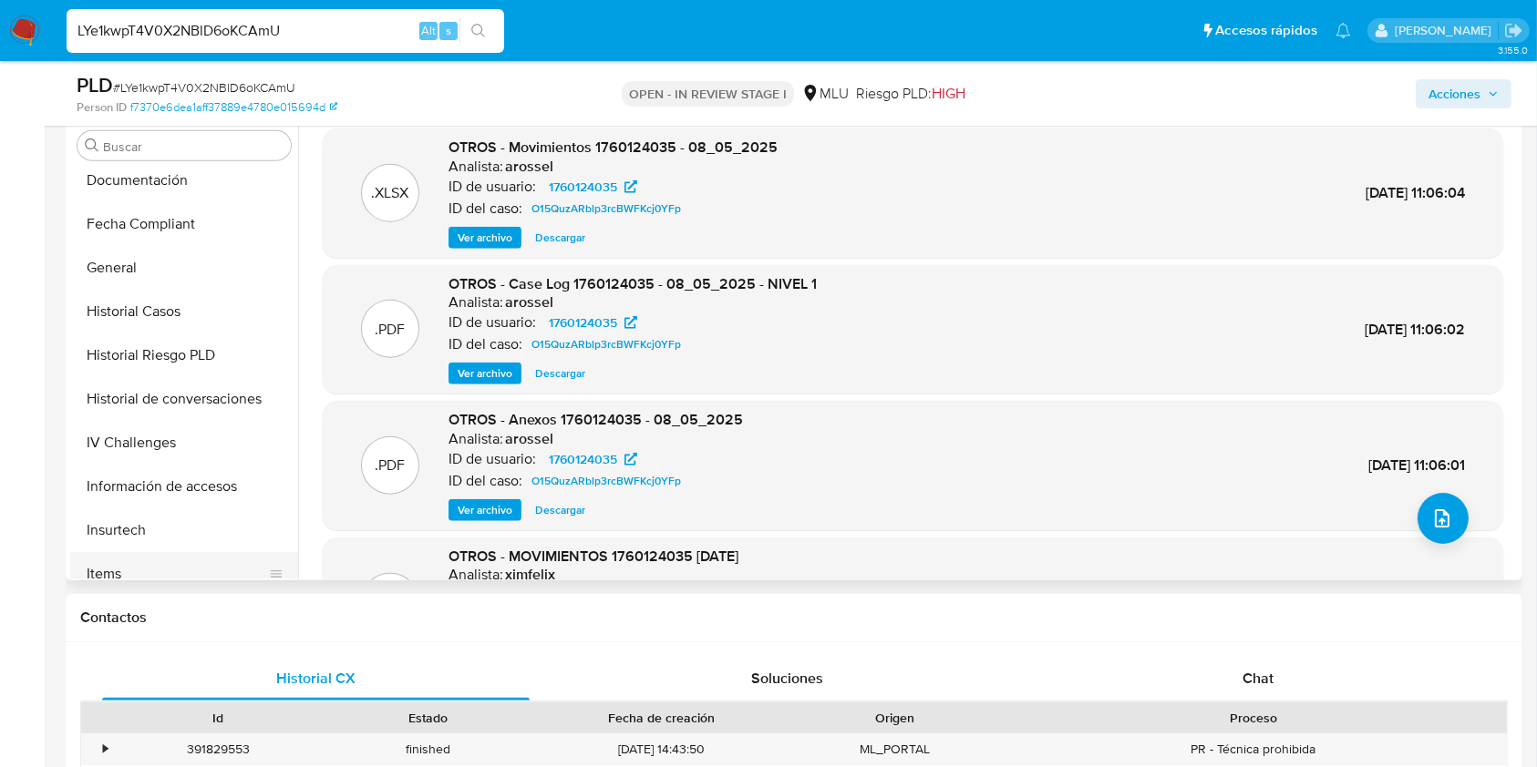
scroll to position [607, 0]
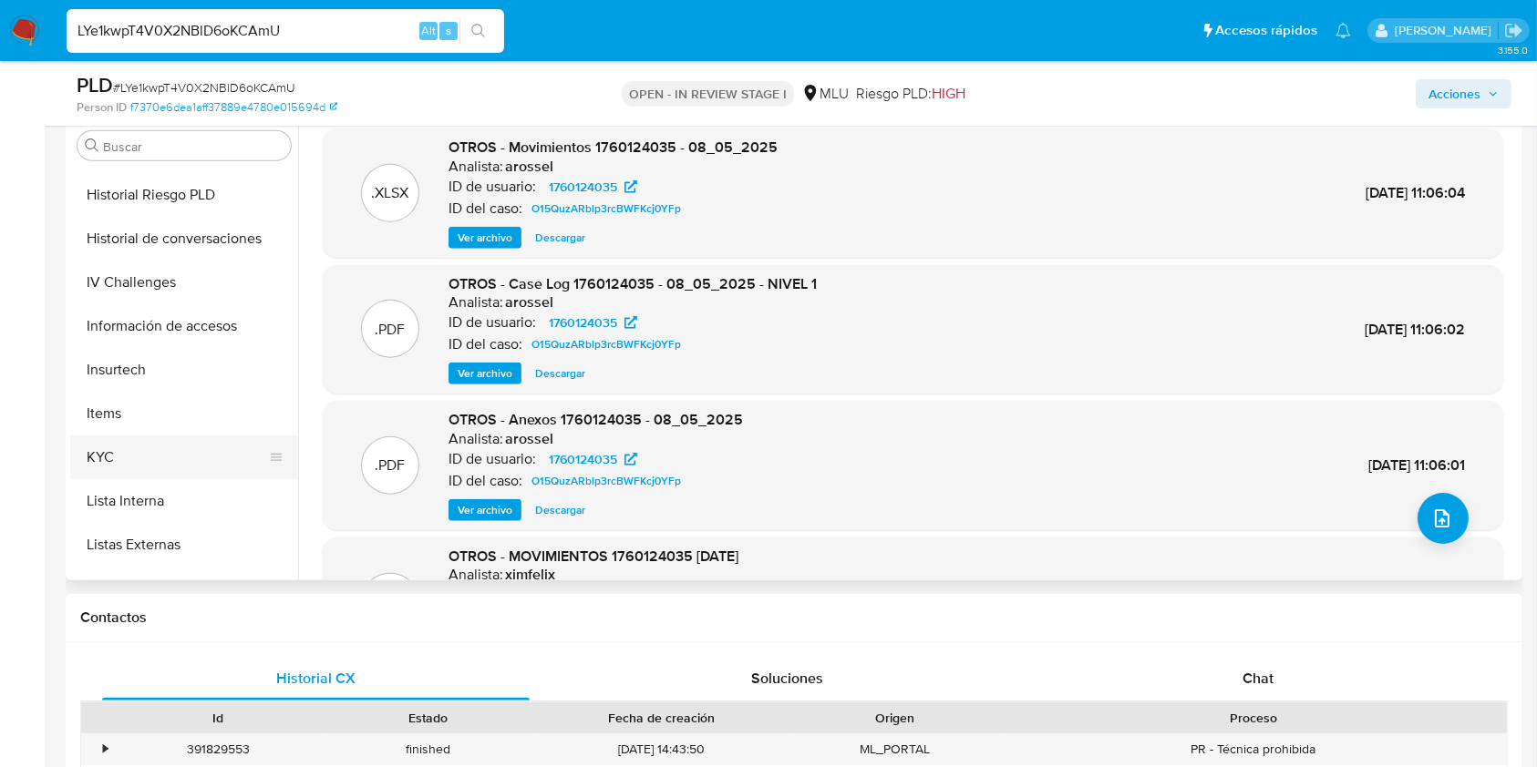
click at [157, 463] on button "KYC" at bounding box center [176, 458] width 213 height 44
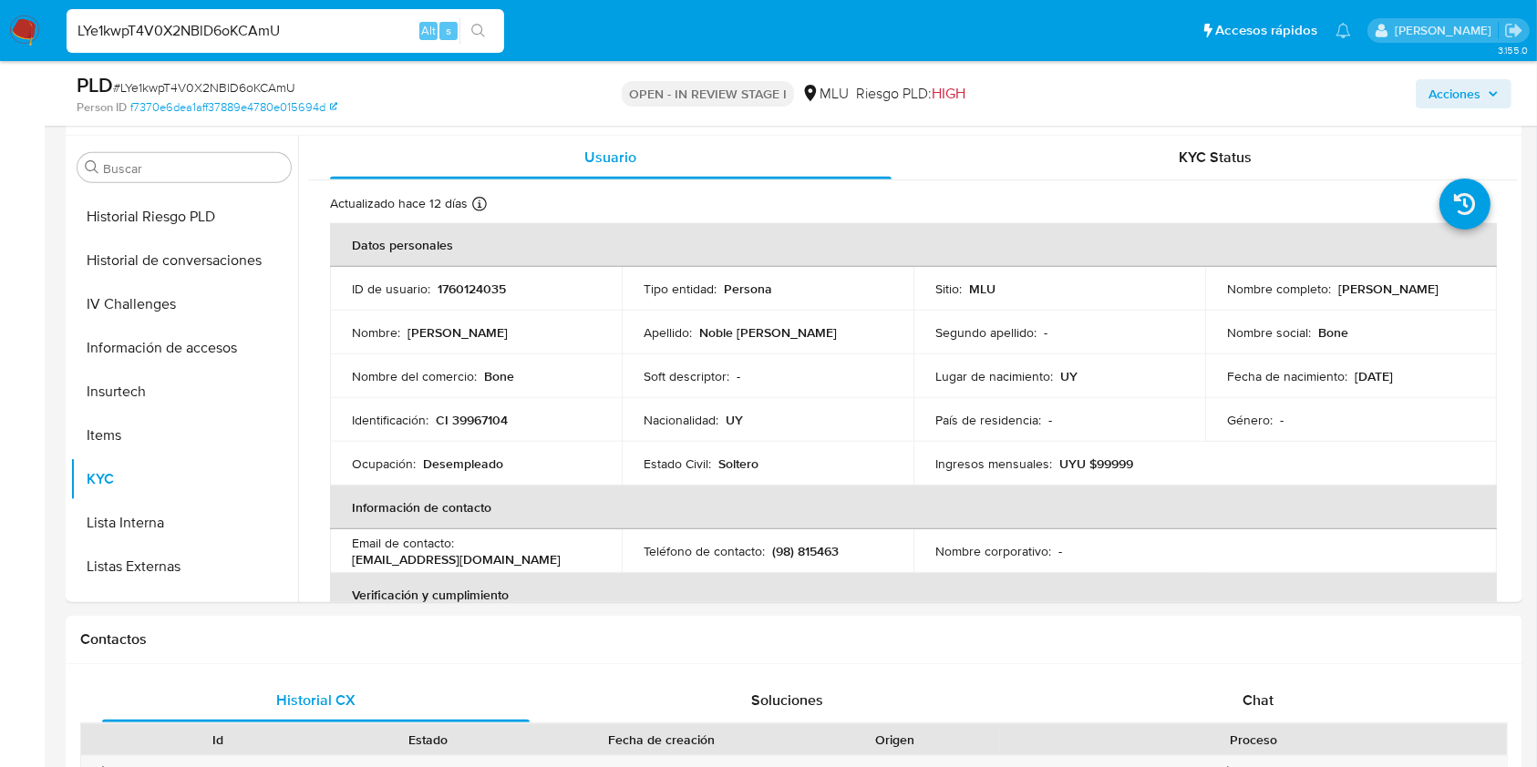
click at [476, 425] on p "CI 39967104" at bounding box center [472, 420] width 72 height 16
copy p "39967104"
drag, startPoint x: 1388, startPoint y: 289, endPoint x: 1222, endPoint y: 296, distance: 166.0
click at [1227, 296] on div "Nombre completo : Diego Fabian Noble Dematte" at bounding box center [1351, 289] width 248 height 16
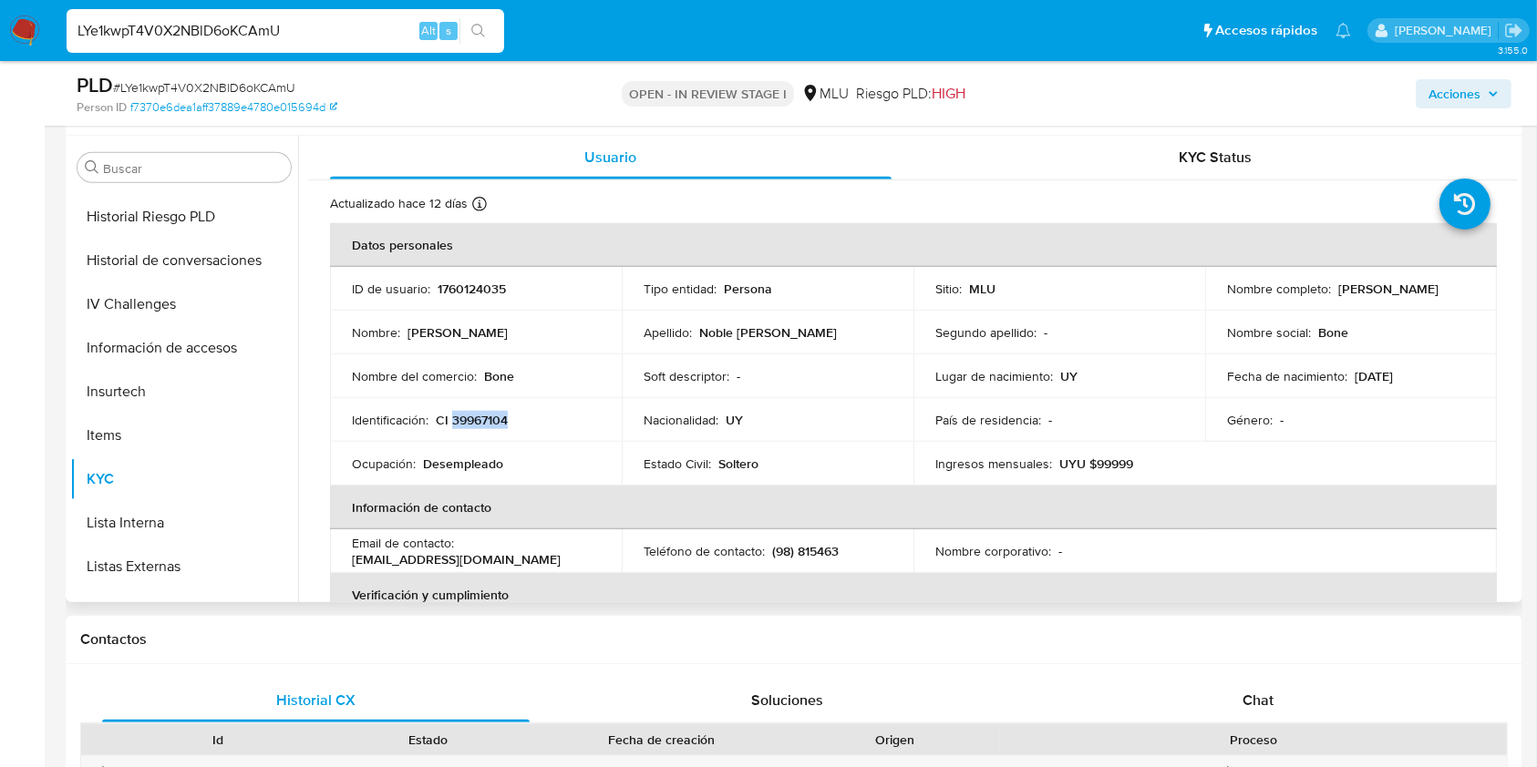
copy p "Diego Fabian Noble Dematte"
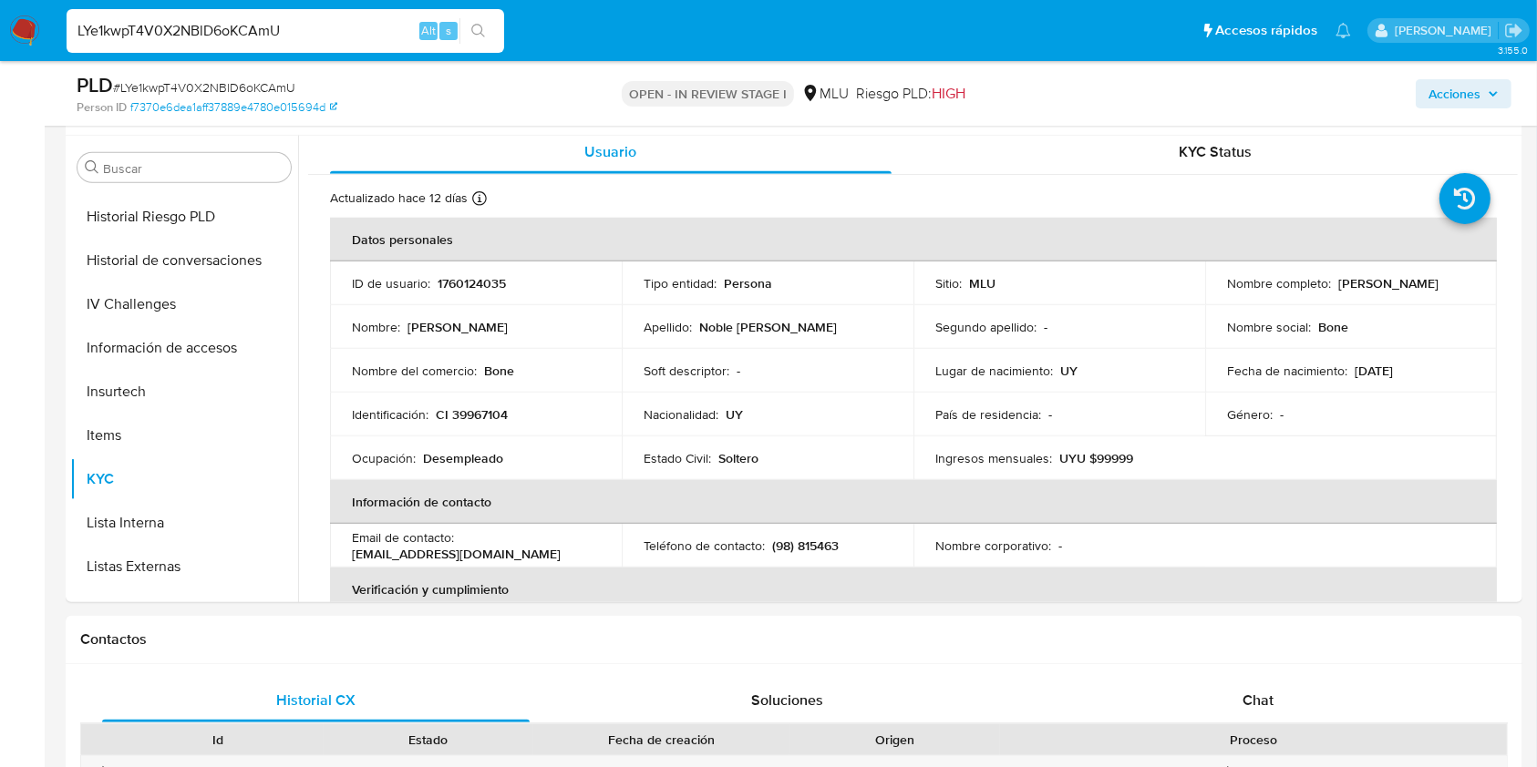
scroll to position [0, 0]
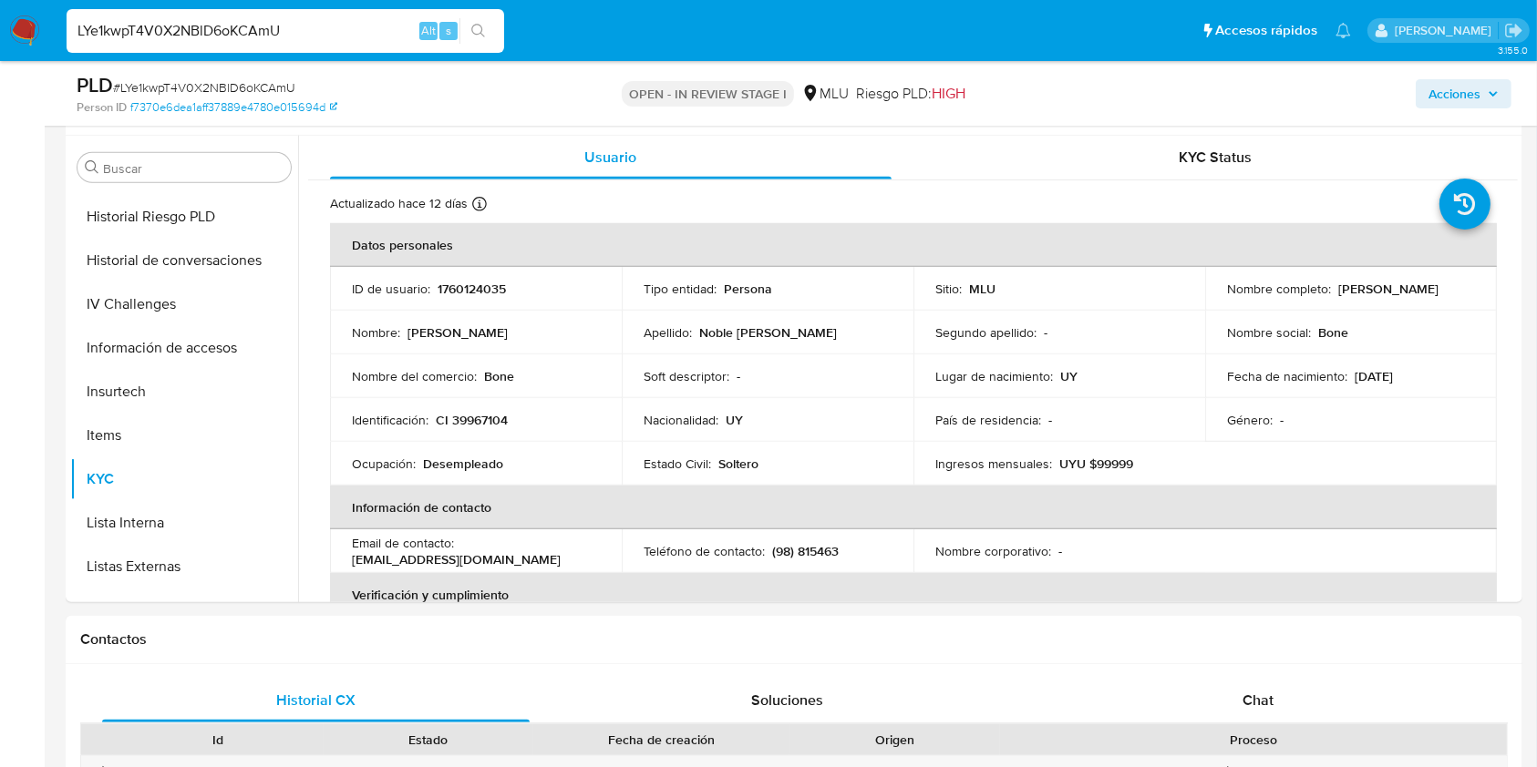
click at [241, 30] on input "LYe1kwpT4V0X2NBlD6oKCAmU" at bounding box center [285, 31] width 437 height 24
paste input "s8GnNpaZtRidG59j4GkiC9JC"
type input "s8GnNpaZtRidG59j4GkiC9JC"
click at [466, 35] on button "search-icon" at bounding box center [477, 31] width 37 height 26
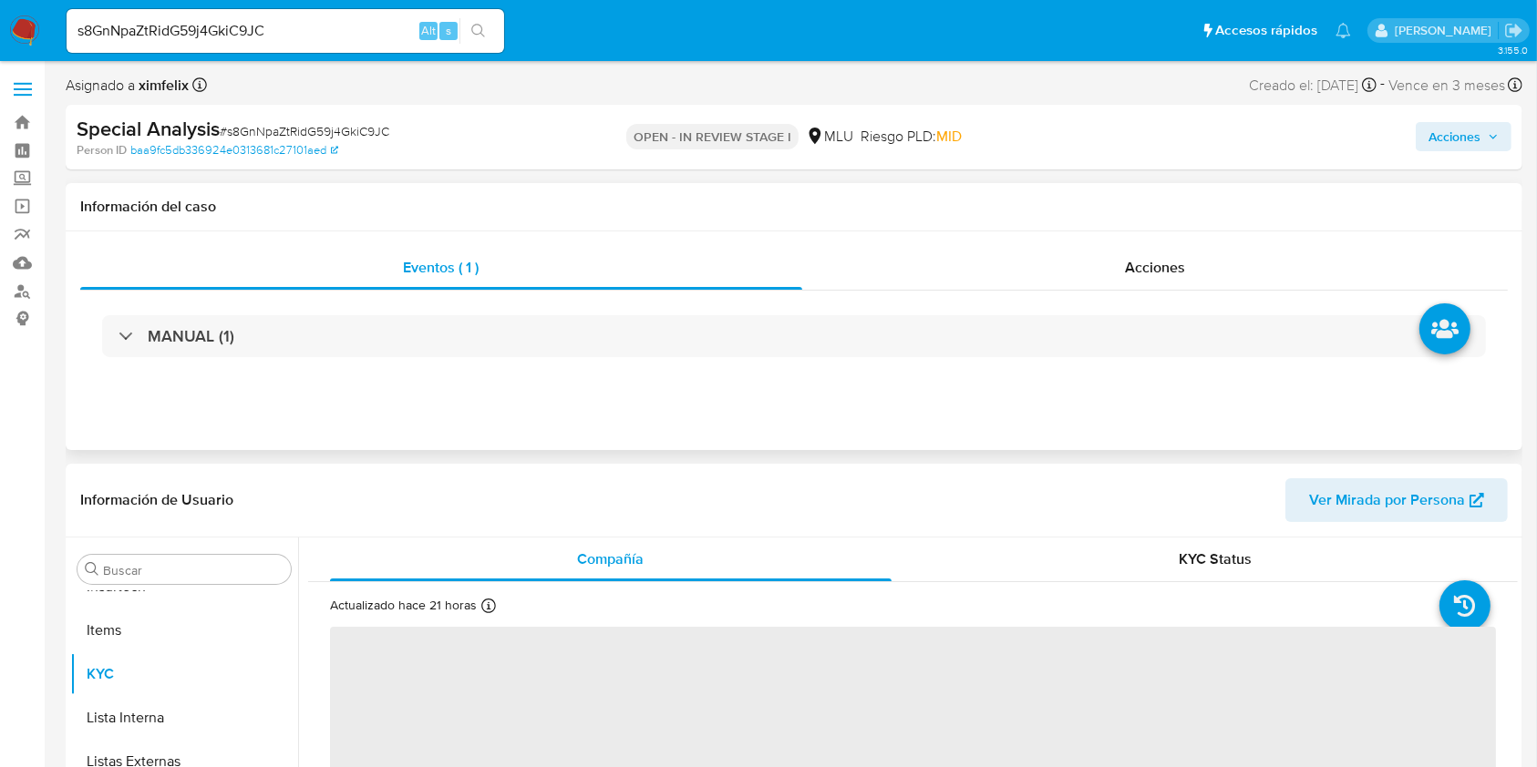
scroll to position [121, 0]
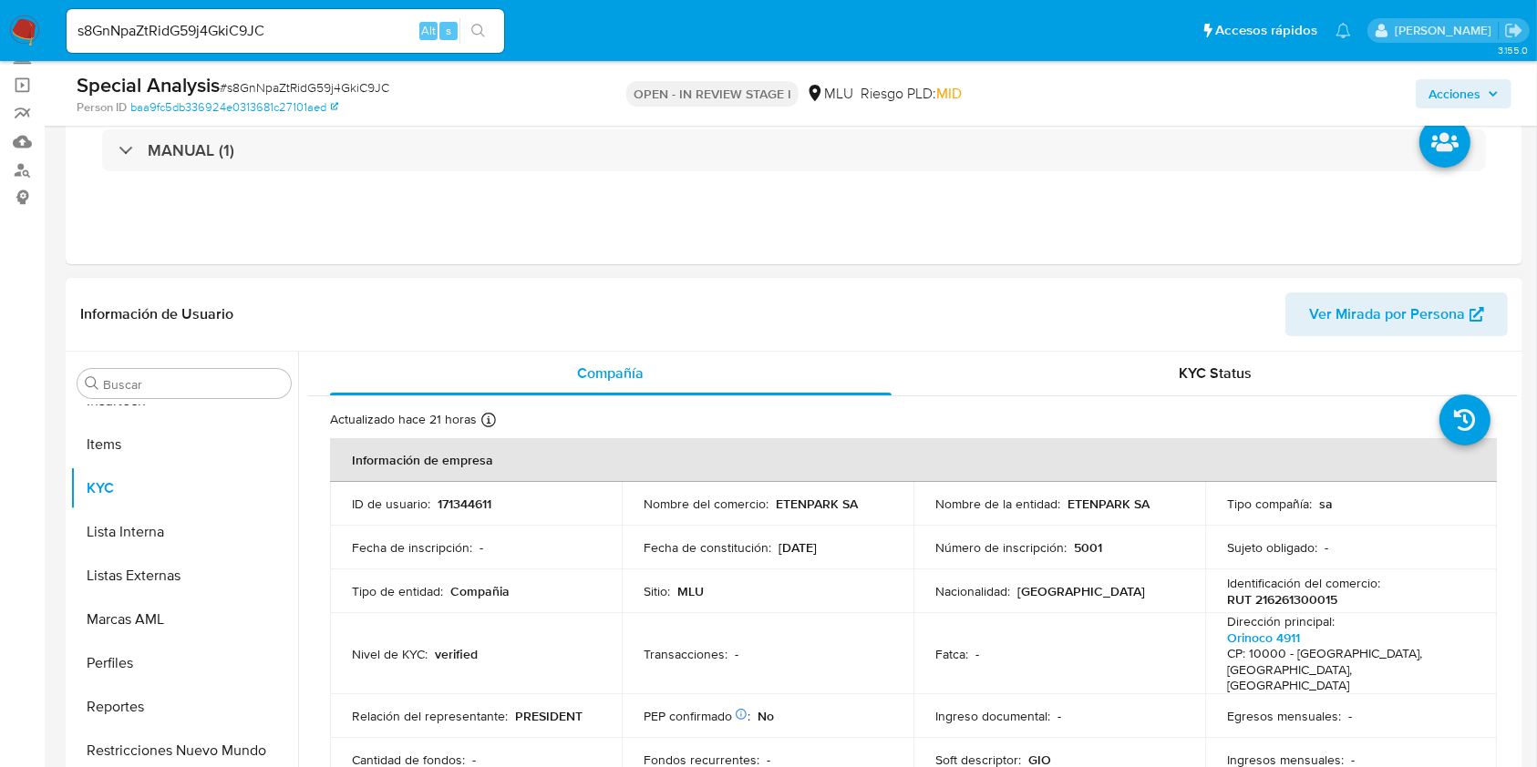
select select "10"
drag, startPoint x: 854, startPoint y: 504, endPoint x: 775, endPoint y: 511, distance: 79.6
click at [775, 511] on div "Nombre del comercio : ETENPARK SA" at bounding box center [767, 504] width 248 height 16
copy p "ETENPARK SA"
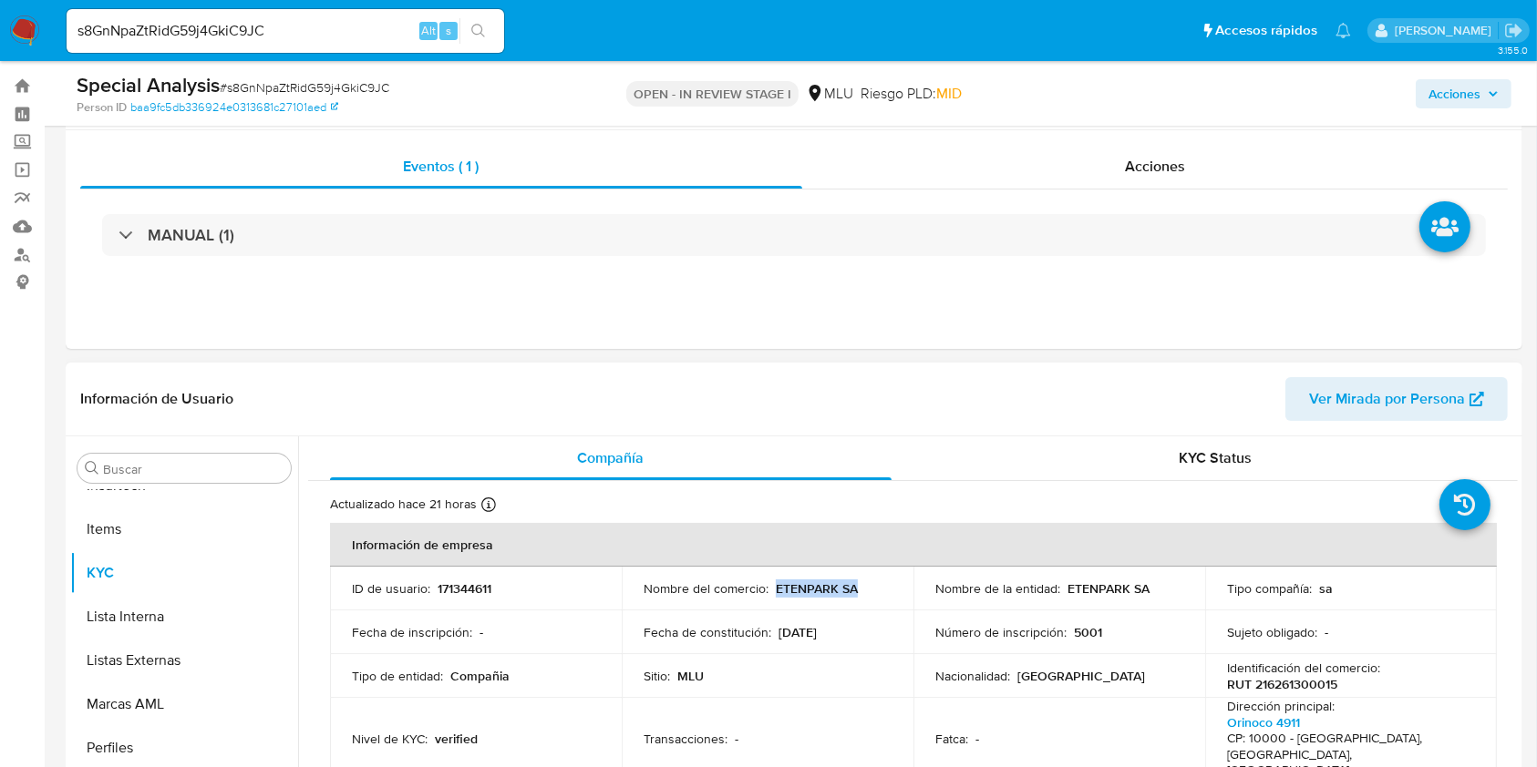
scroll to position [0, 0]
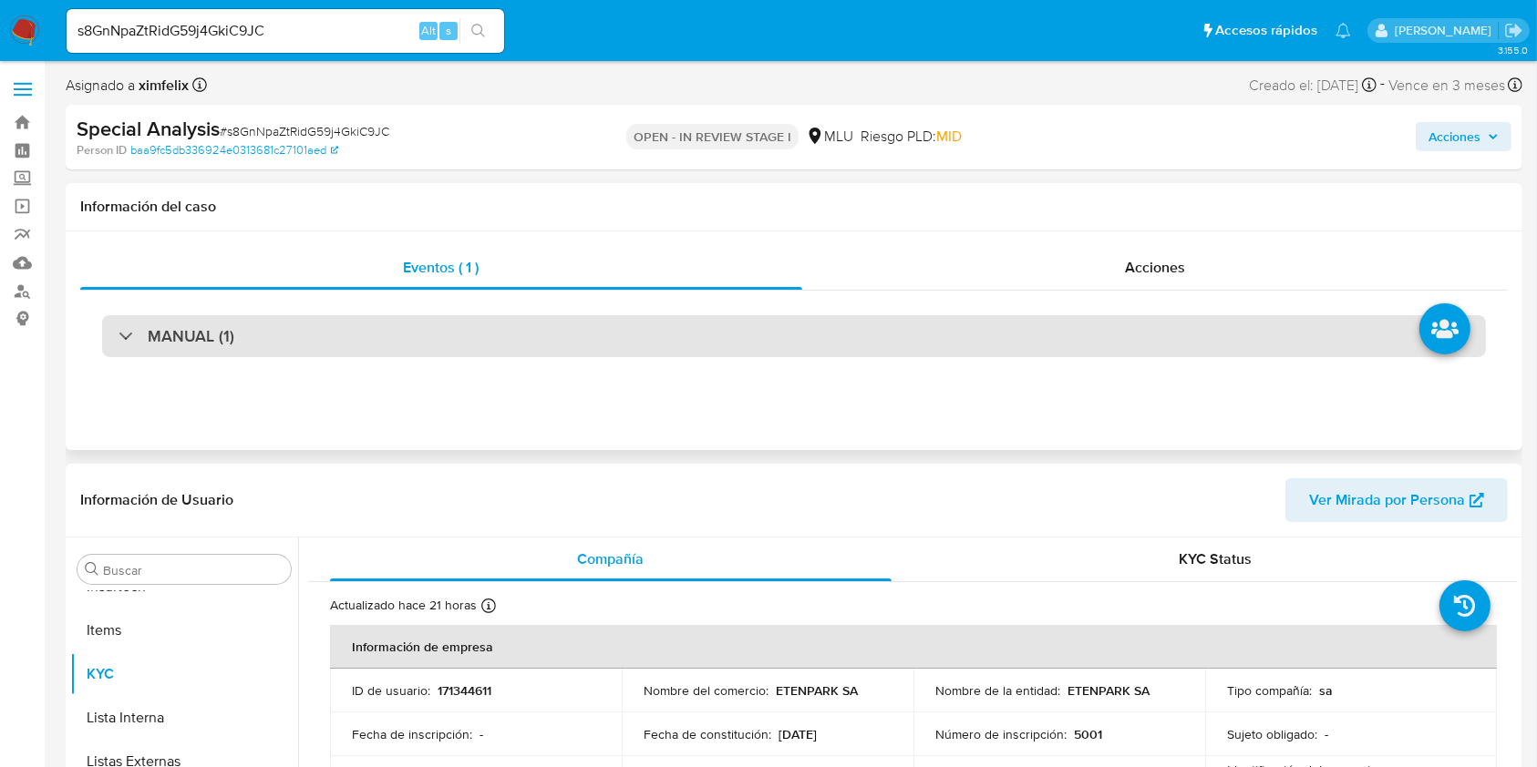
click at [561, 343] on div "MANUAL (1)" at bounding box center [794, 336] width 1384 height 42
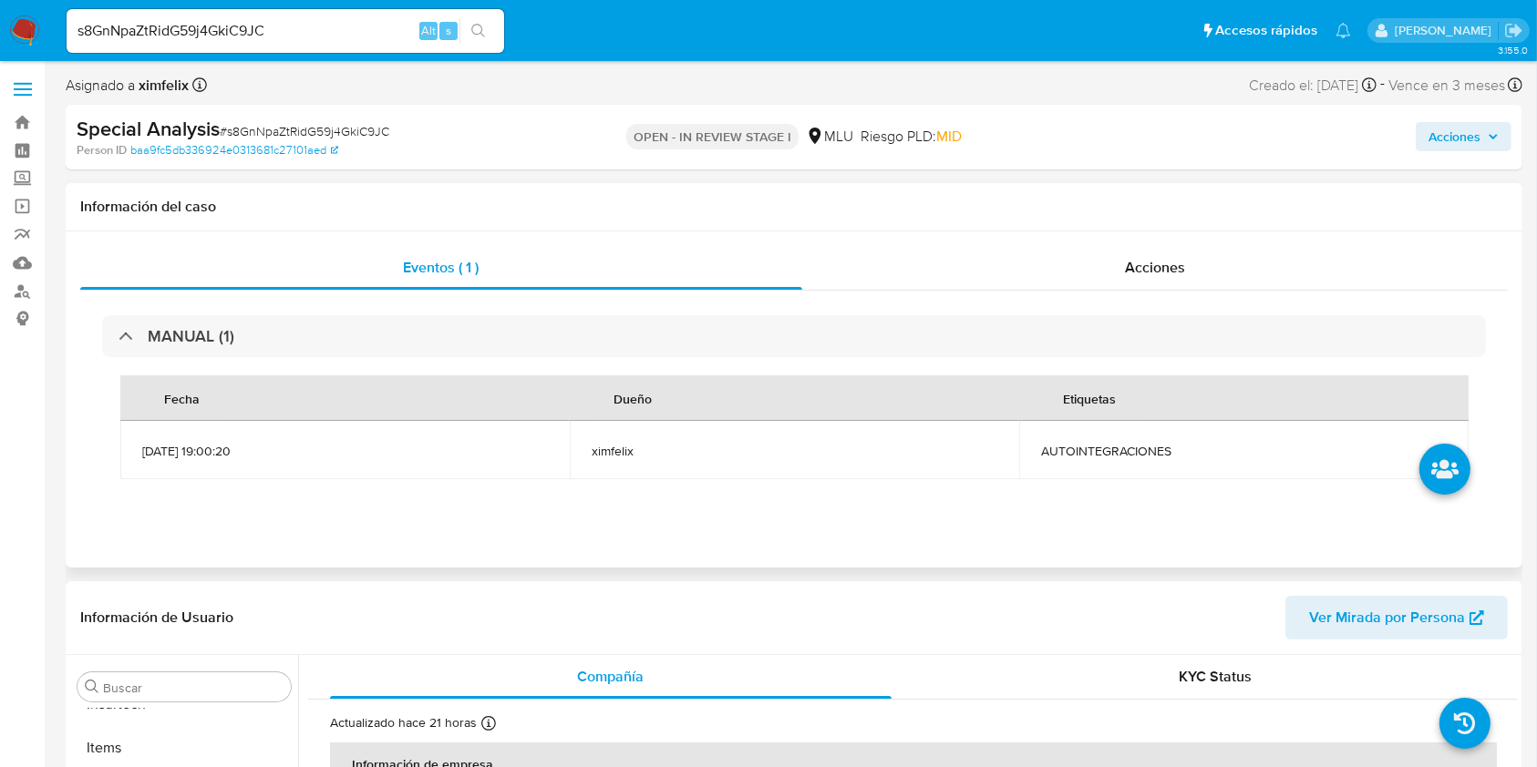
click at [1138, 451] on span "AUTOINTEGRACIONES" at bounding box center [1244, 451] width 406 height 16
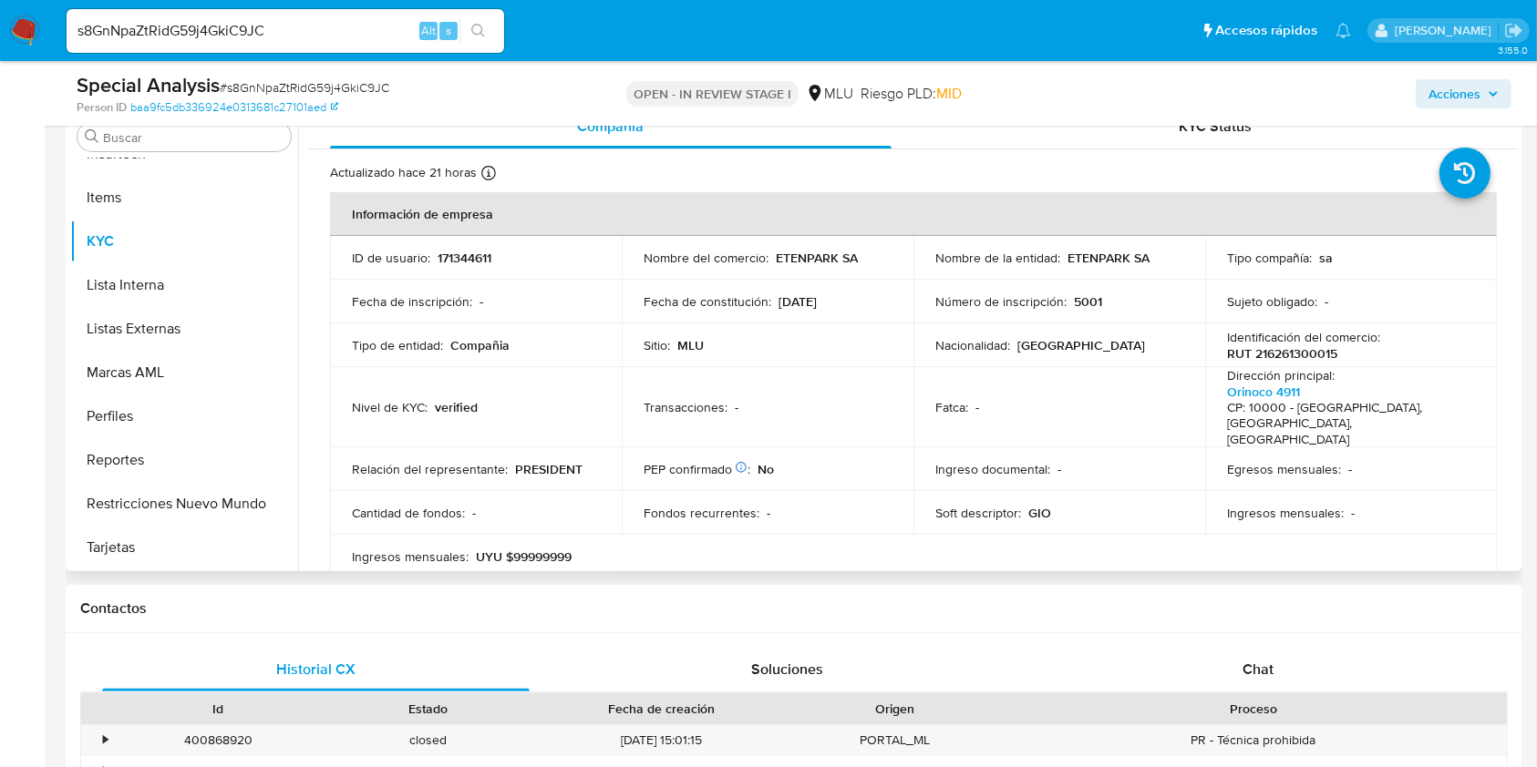
click at [1298, 354] on p "RUT 216261300015" at bounding box center [1282, 353] width 110 height 16
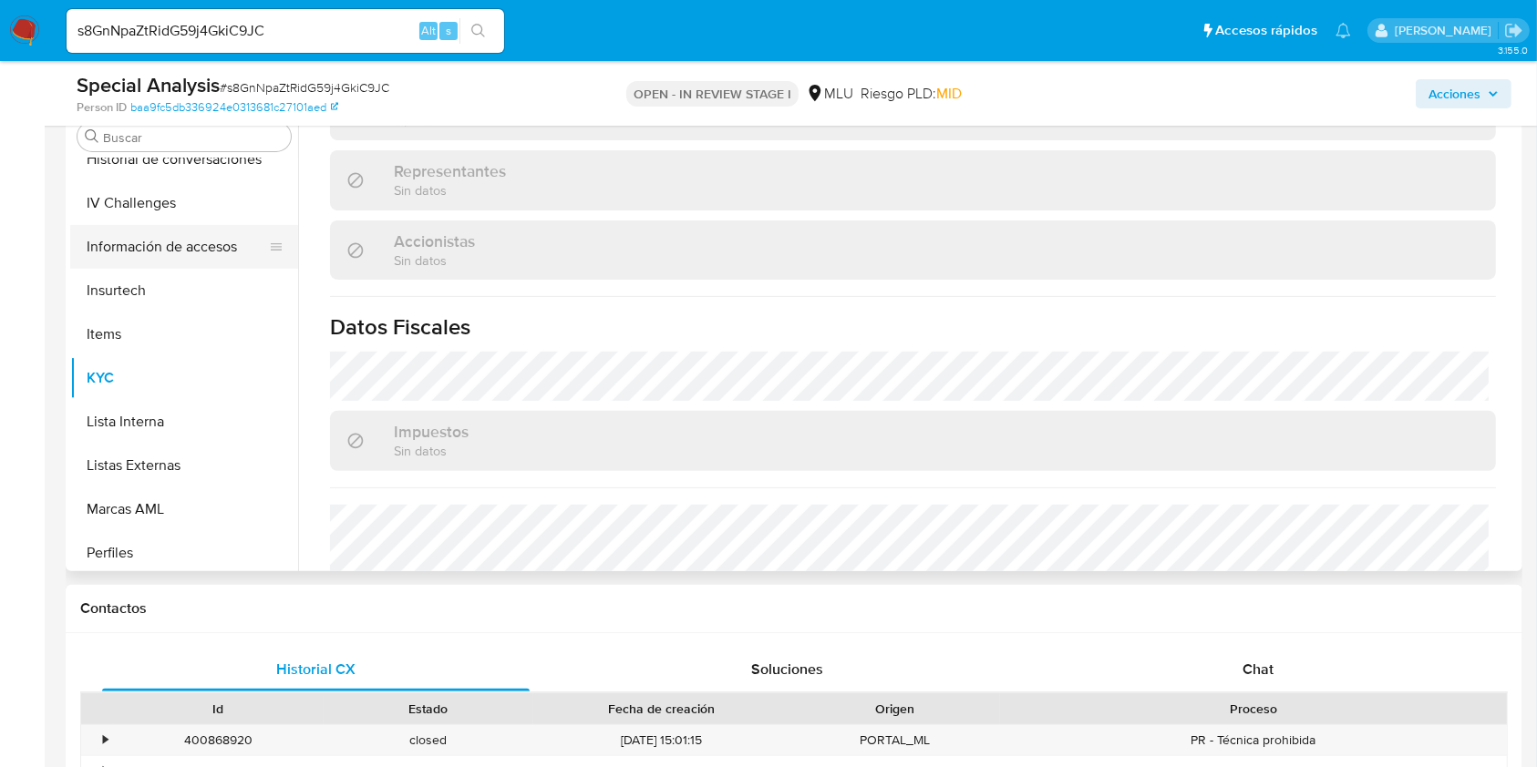
scroll to position [449, 0]
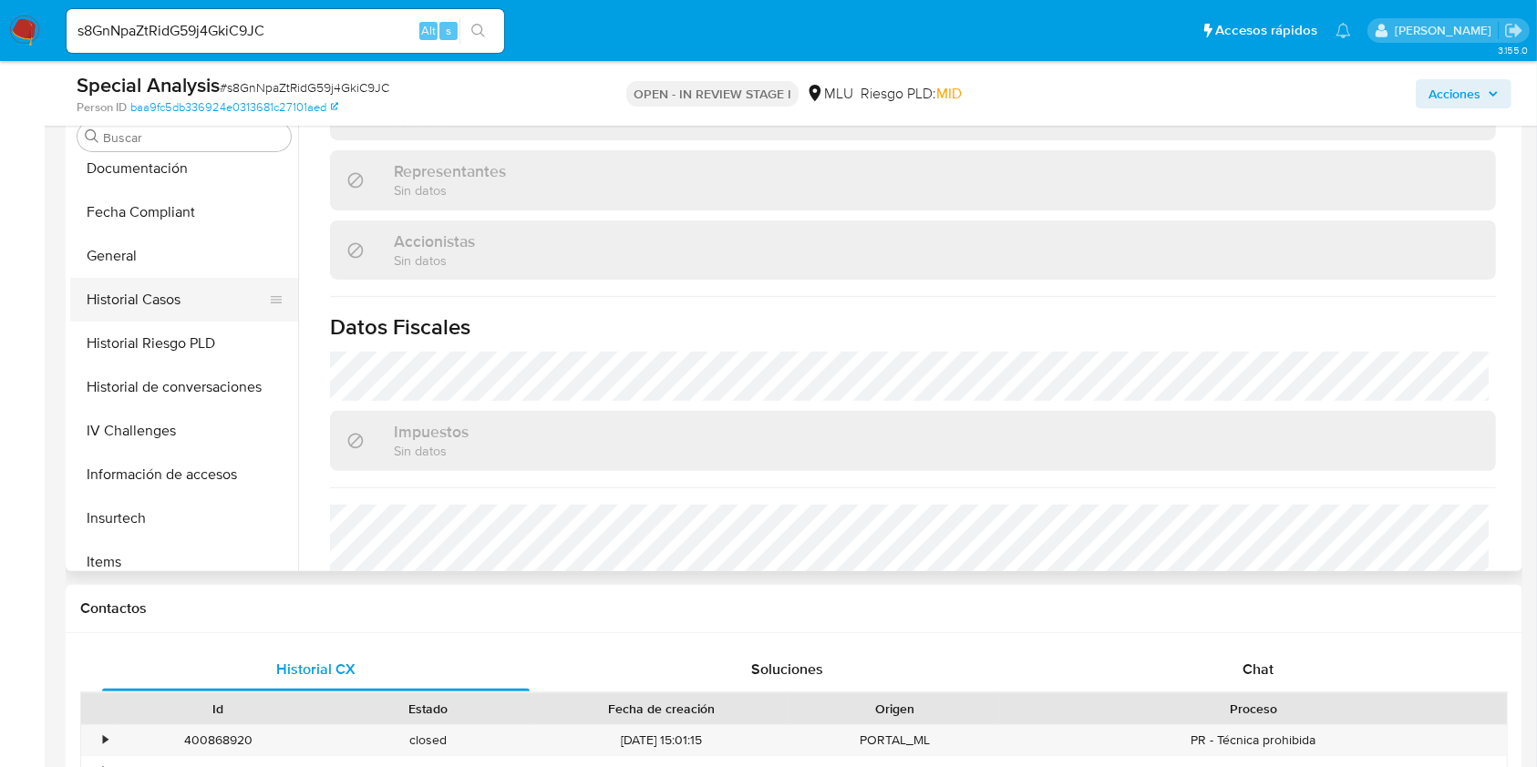
click at [181, 314] on button "Historial Casos" at bounding box center [176, 300] width 213 height 44
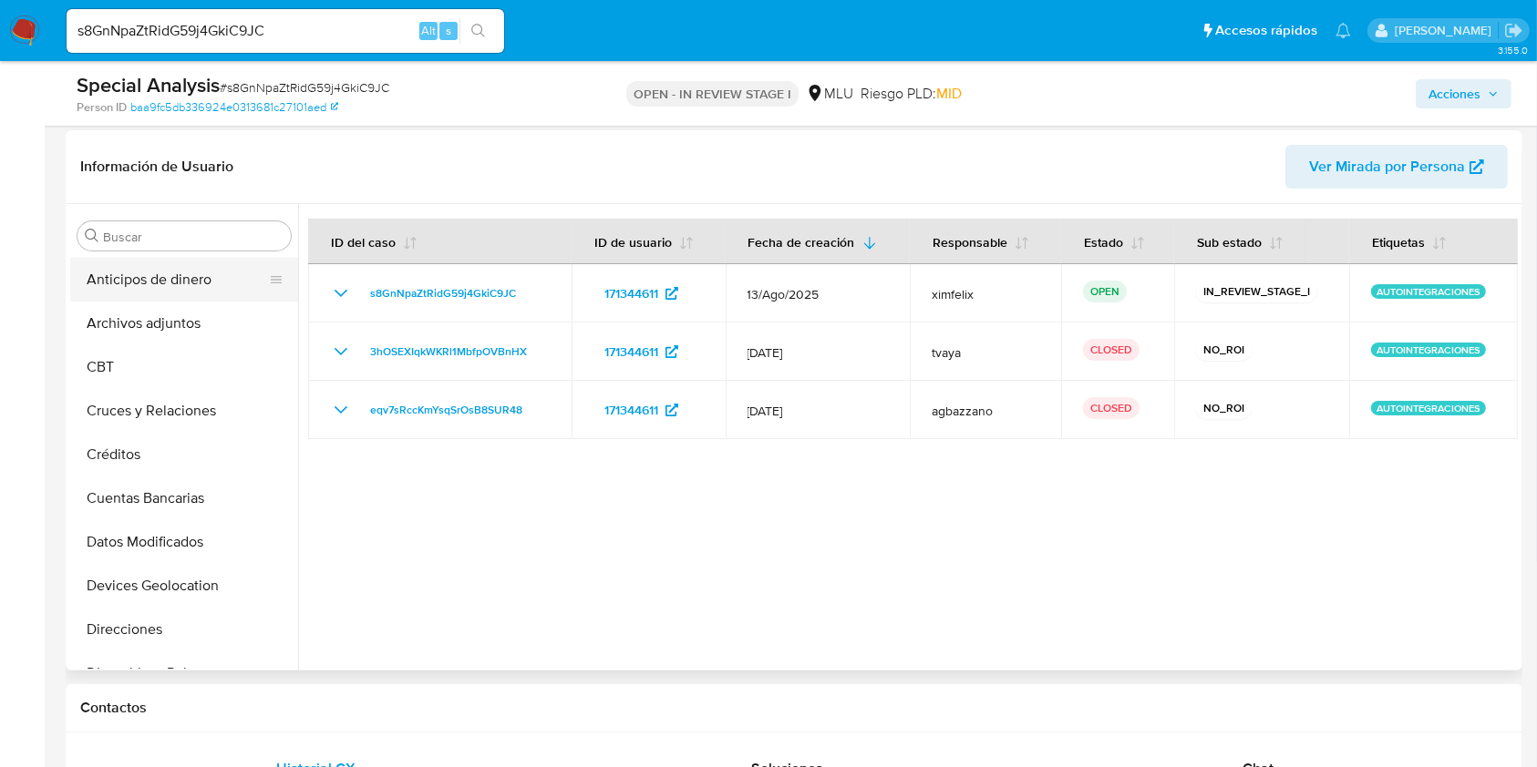
scroll to position [242, 0]
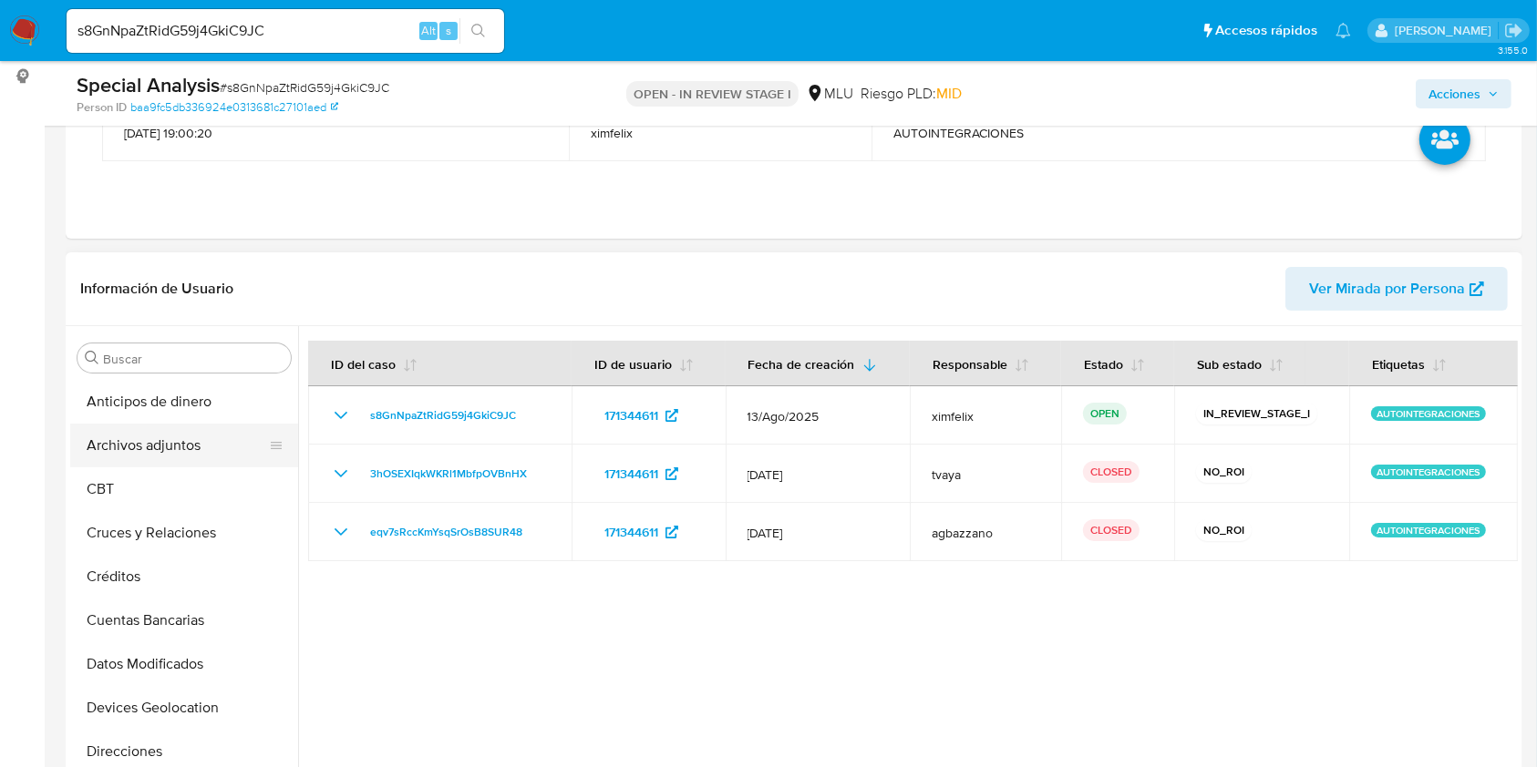
click at [180, 450] on button "Archivos adjuntos" at bounding box center [176, 446] width 213 height 44
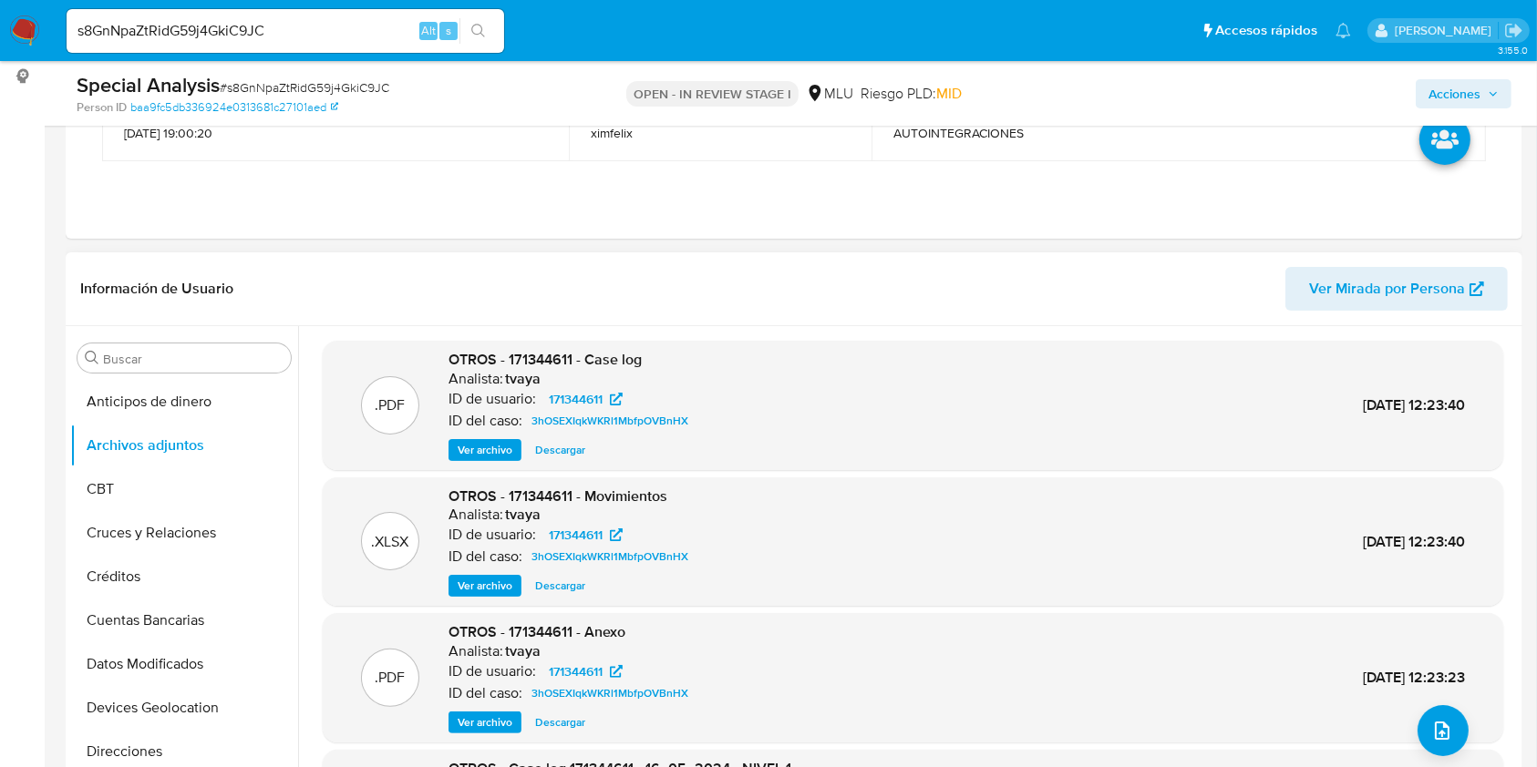
click at [499, 444] on span "Ver archivo" at bounding box center [485, 450] width 55 height 18
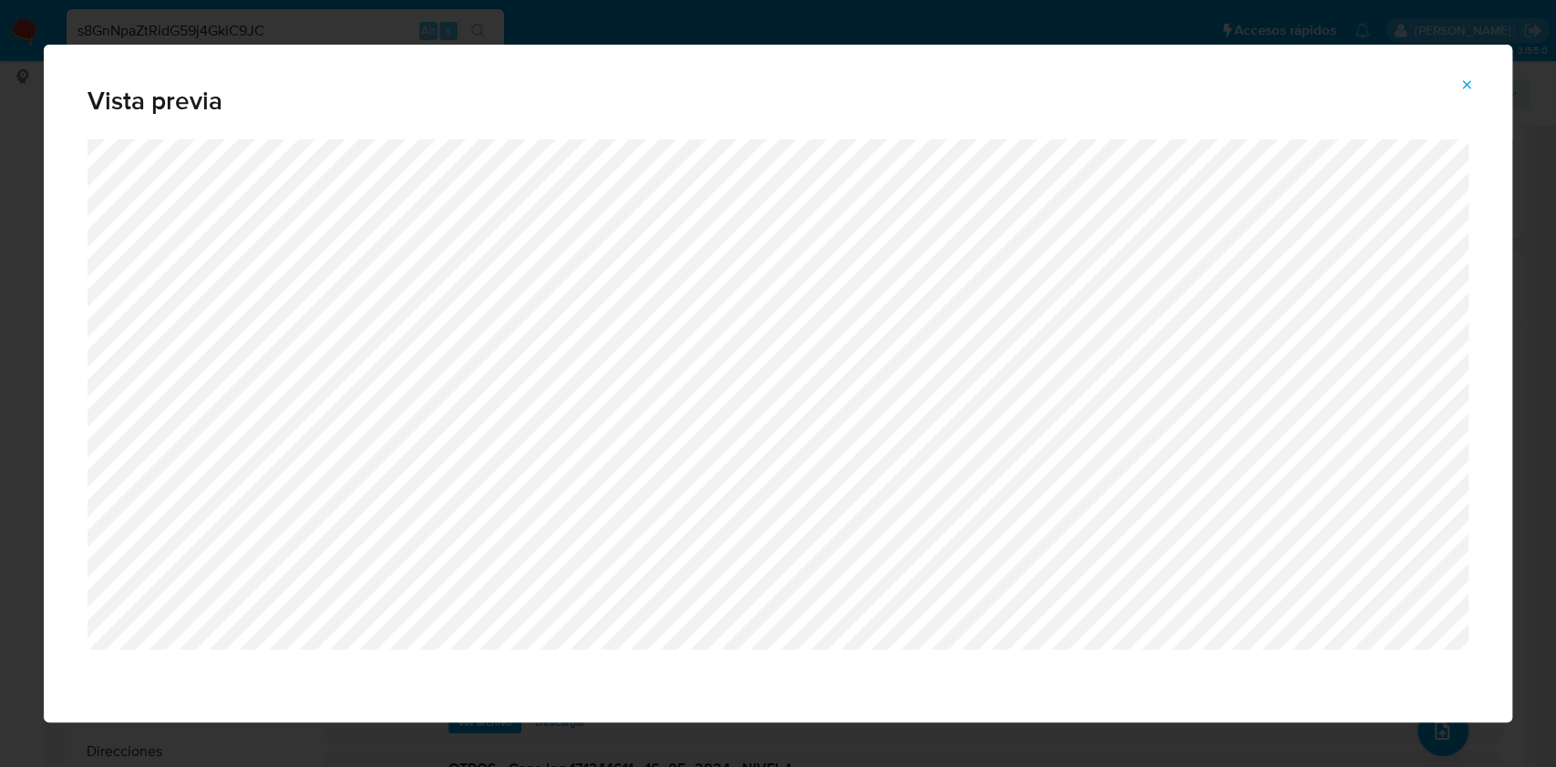
click at [1460, 96] on button "Attachment preview" at bounding box center [1466, 84] width 40 height 29
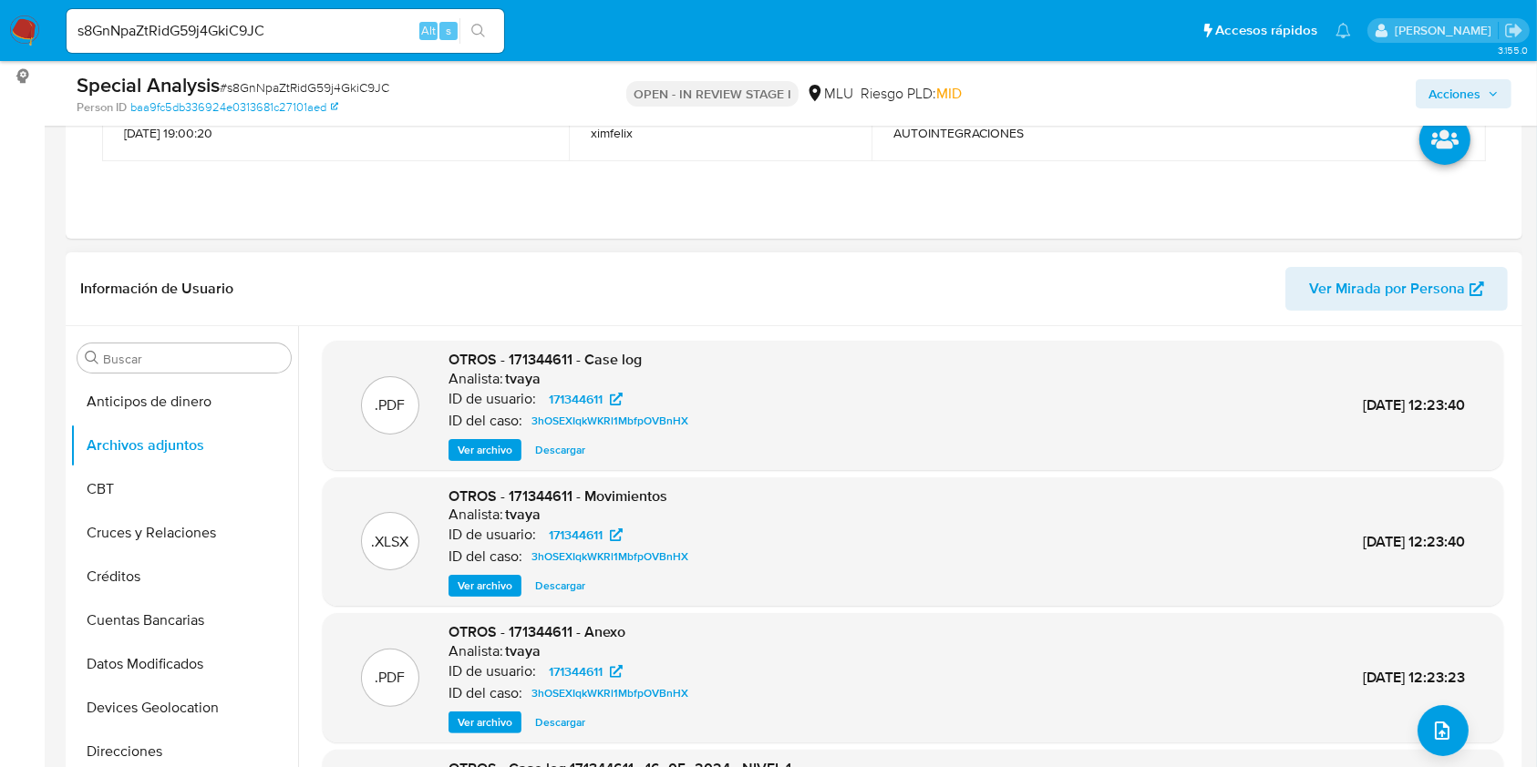
click at [190, 33] on input "s8GnNpaZtRidG59j4GkiC9JC" at bounding box center [285, 31] width 437 height 24
paste input "CalrV5WscdESNNzVSI408Bov"
type input "CalrV5WscdESNNzVSI408Bov"
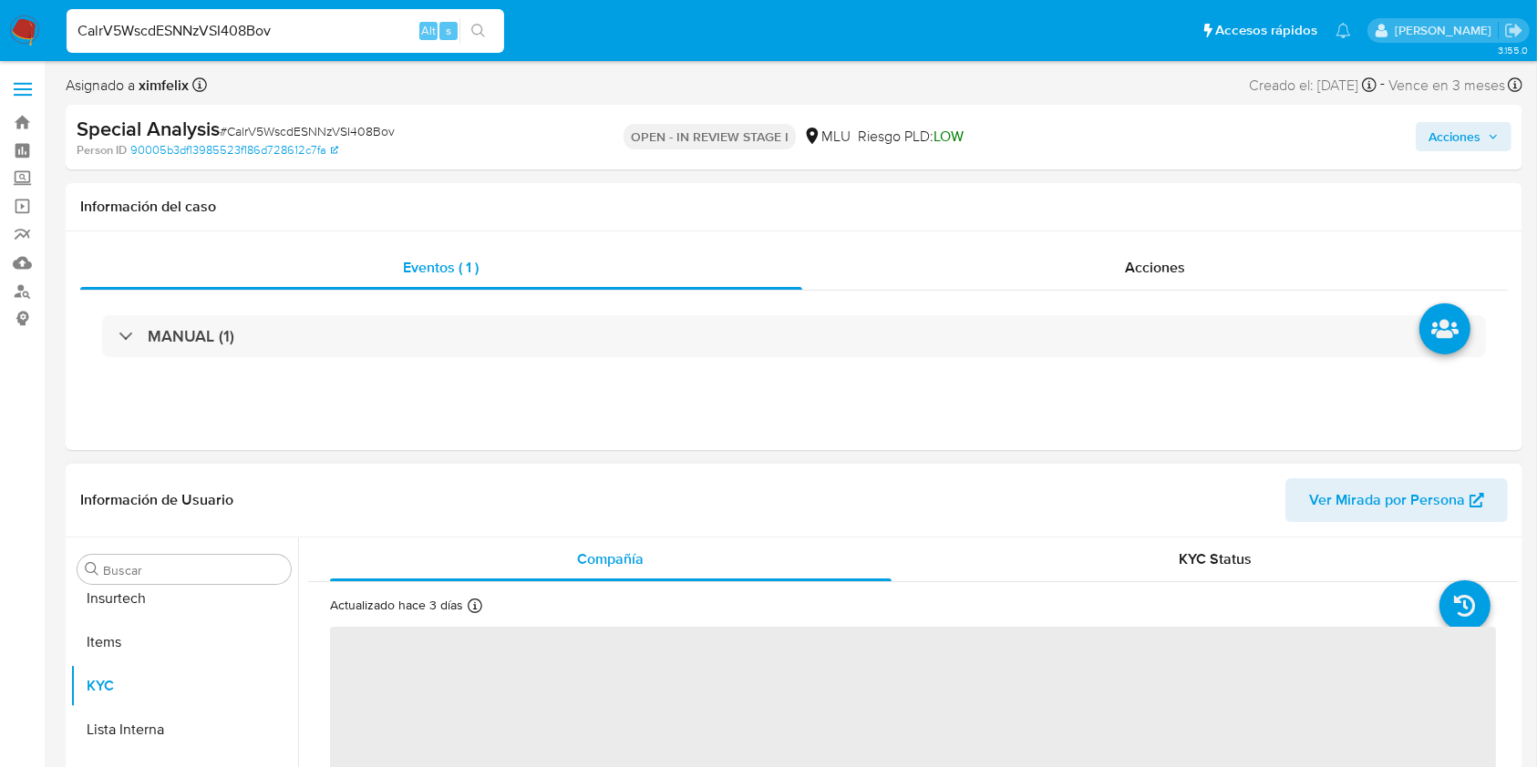
scroll to position [814, 0]
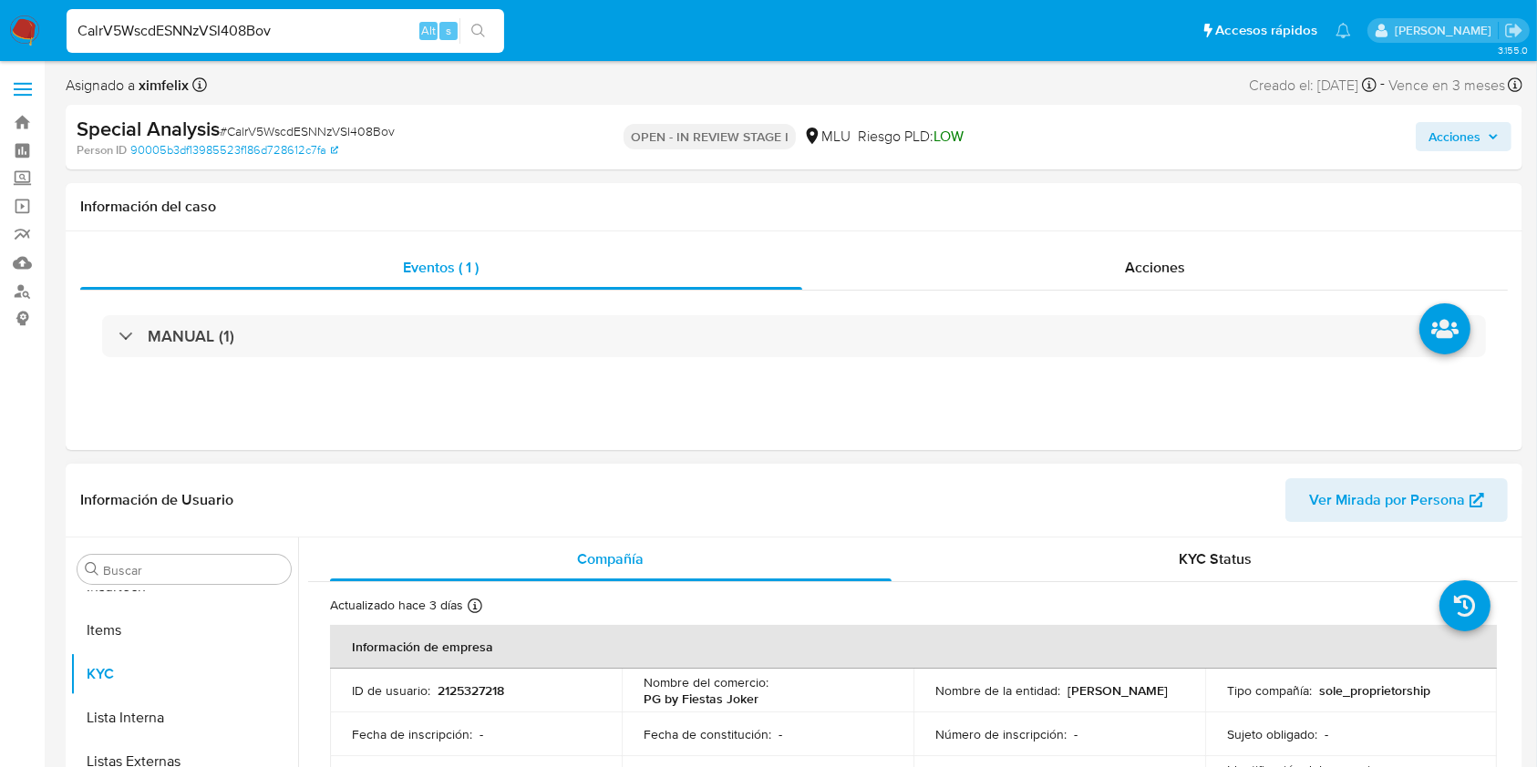
select select "10"
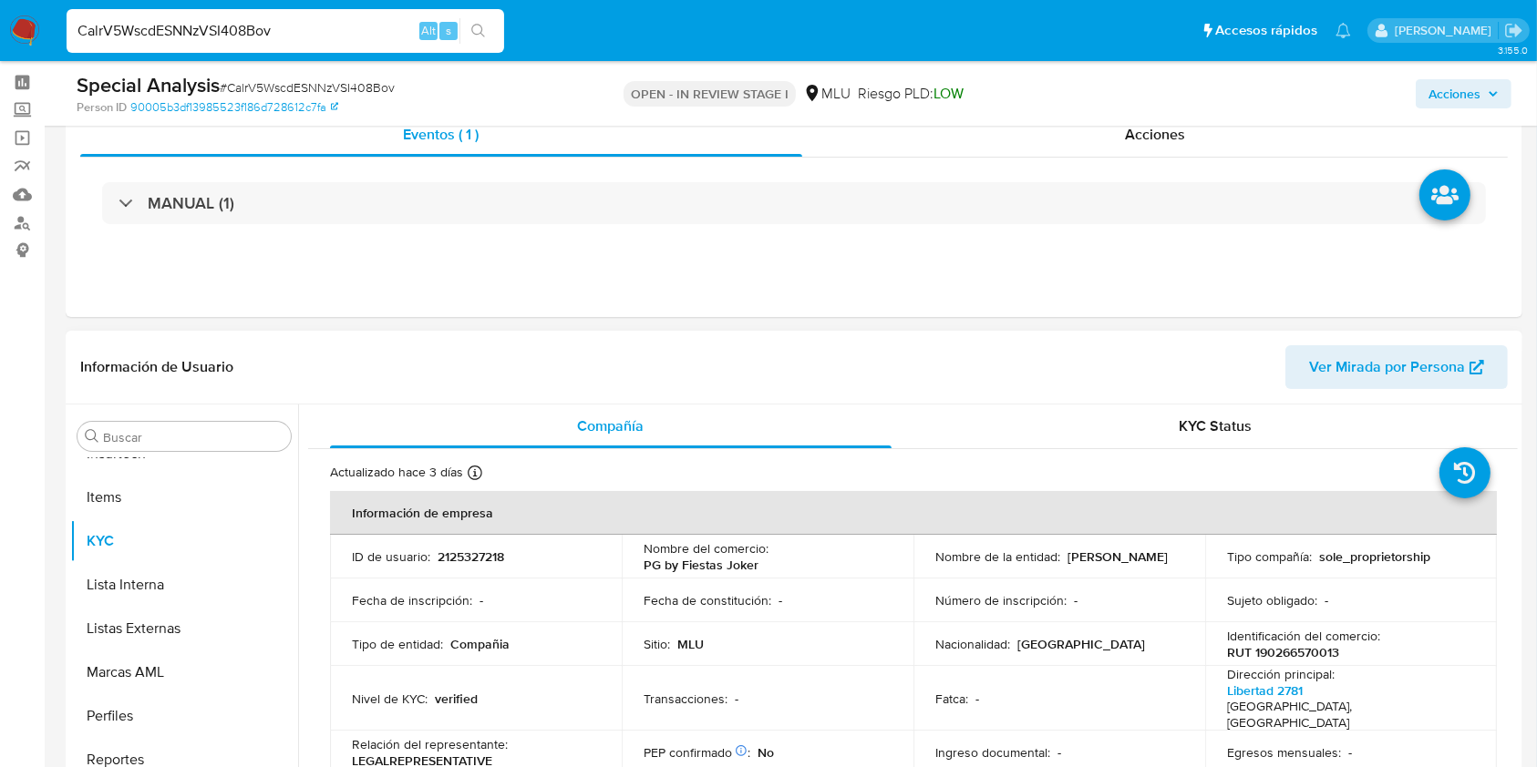
scroll to position [121, 0]
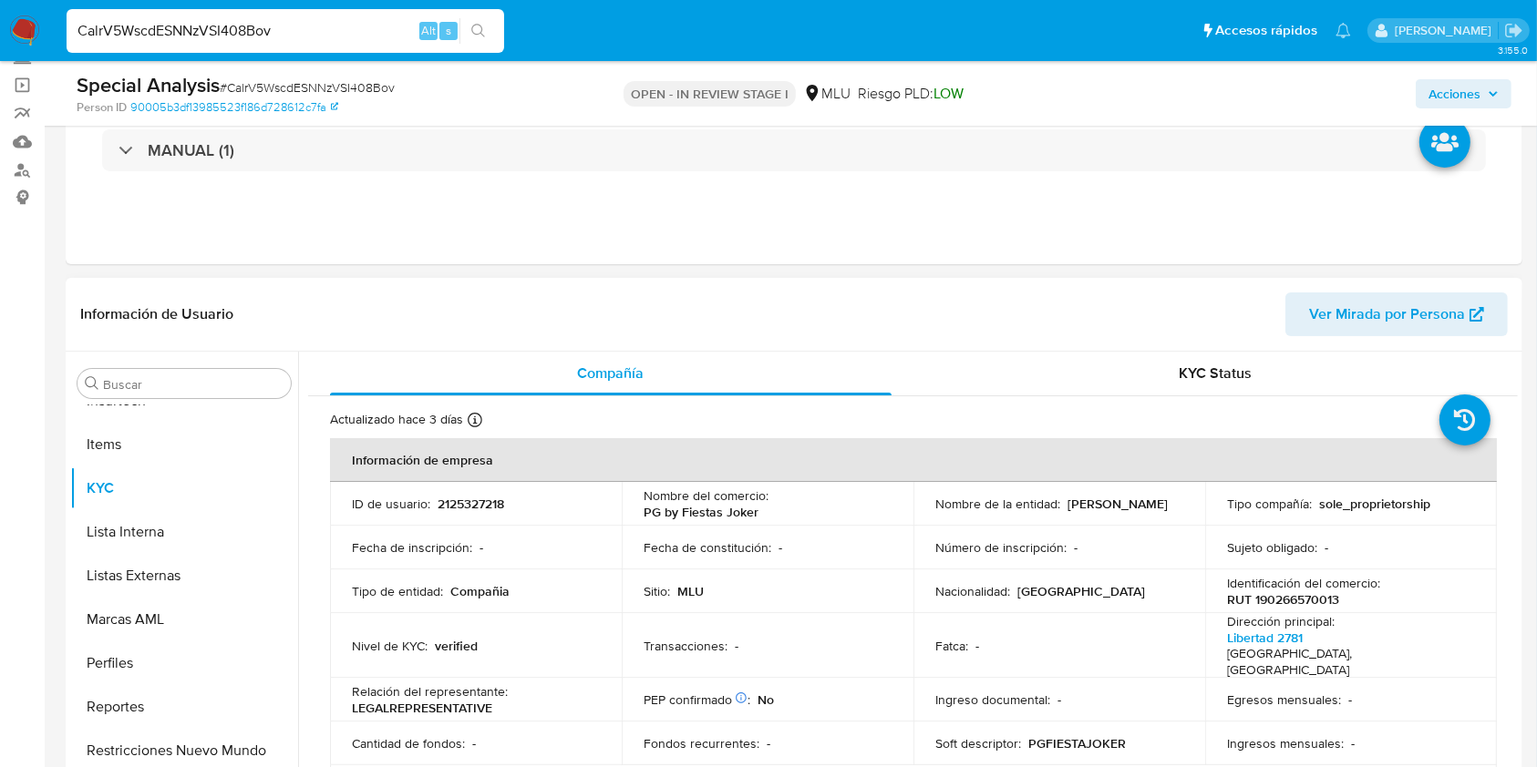
drag, startPoint x: 1065, startPoint y: 516, endPoint x: 932, endPoint y: 515, distance: 133.1
click at [935, 512] on div "Nombre de la entidad : OCTAVIO LOPEZ PIREZ" at bounding box center [1059, 504] width 248 height 16
click at [1260, 598] on p "RUT 190266570013" at bounding box center [1283, 600] width 112 height 16
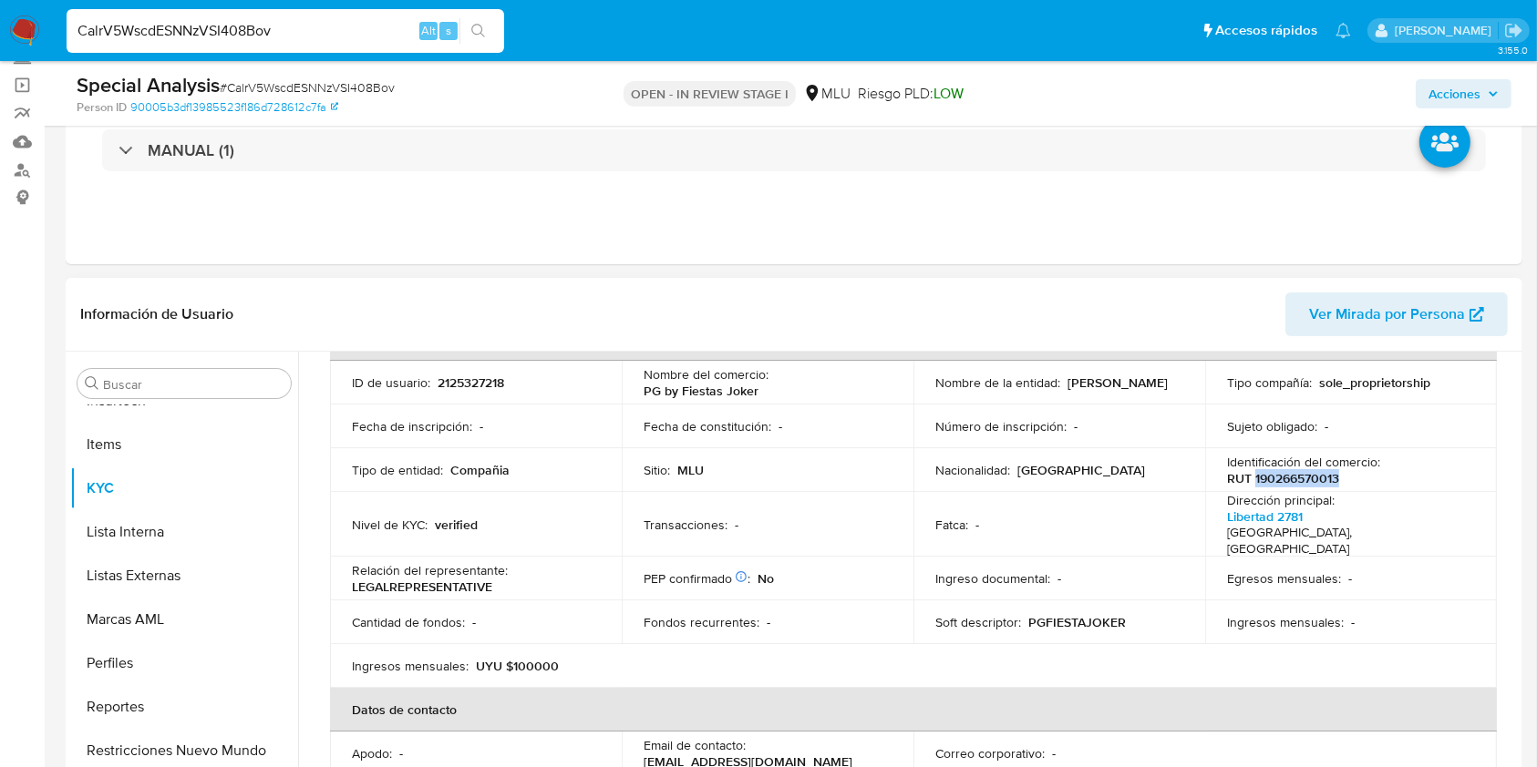
scroll to position [0, 0]
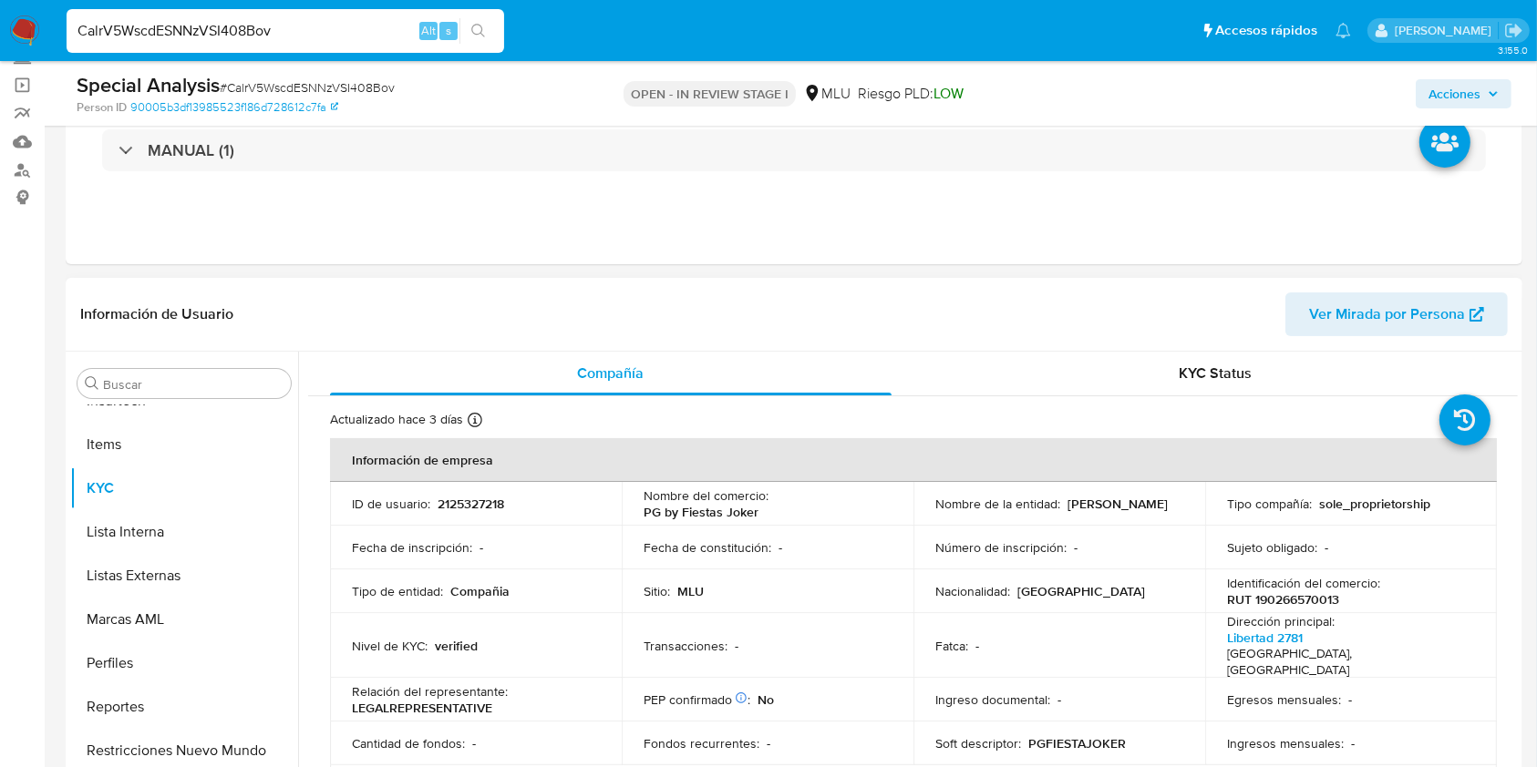
drag, startPoint x: 1070, startPoint y: 504, endPoint x: 932, endPoint y: 509, distance: 138.6
click at [935, 509] on div "Nombre de la entidad : OCTAVIO LOPEZ PIREZ" at bounding box center [1059, 504] width 248 height 16
drag, startPoint x: 932, startPoint y: 509, endPoint x: 1068, endPoint y: 514, distance: 136.8
click at [1068, 512] on div "Nombre de la entidad : OCTAVIO LOPEZ PIREZ" at bounding box center [1059, 504] width 248 height 16
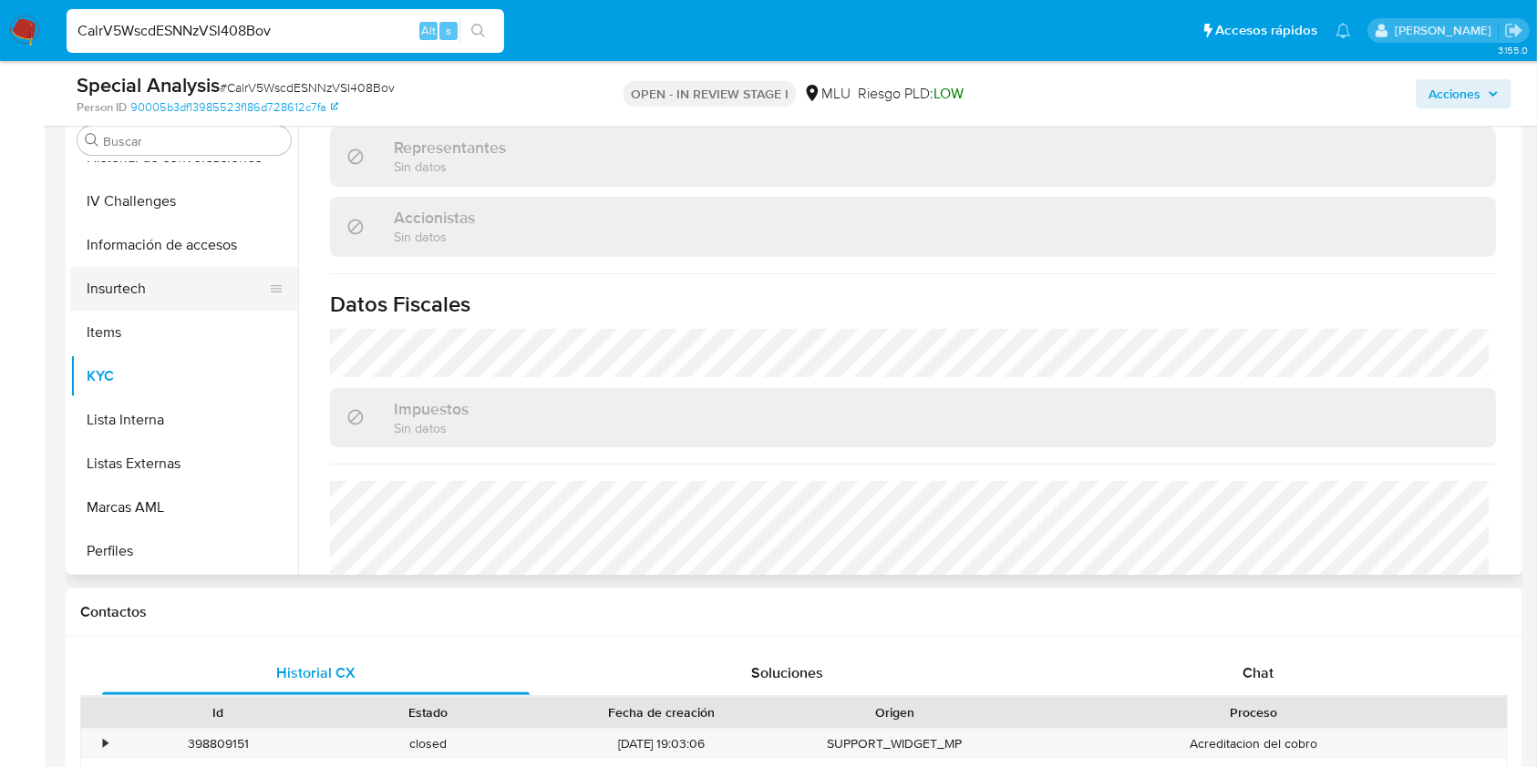
scroll to position [571, 0]
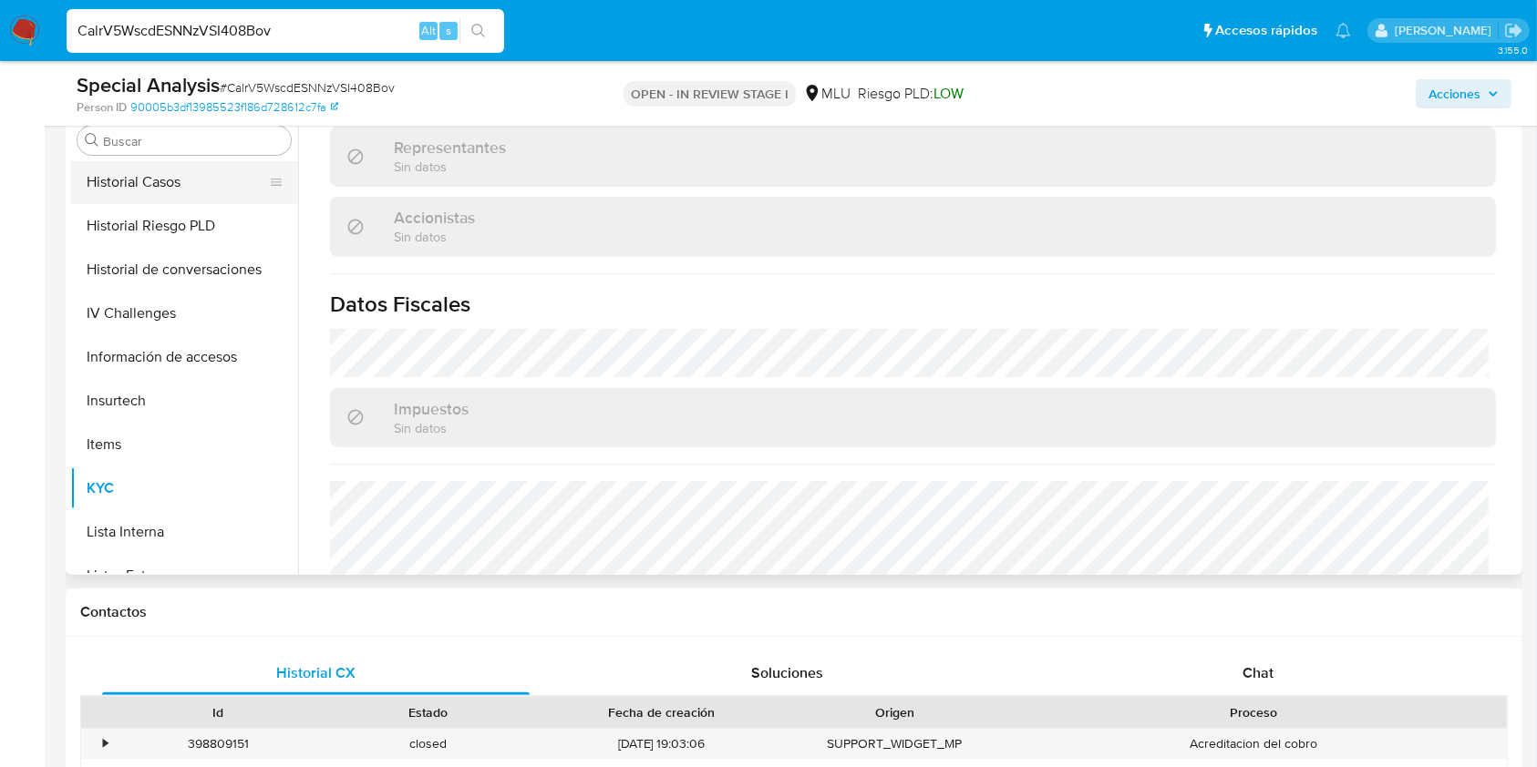
click at [183, 179] on button "Historial Casos" at bounding box center [176, 182] width 213 height 44
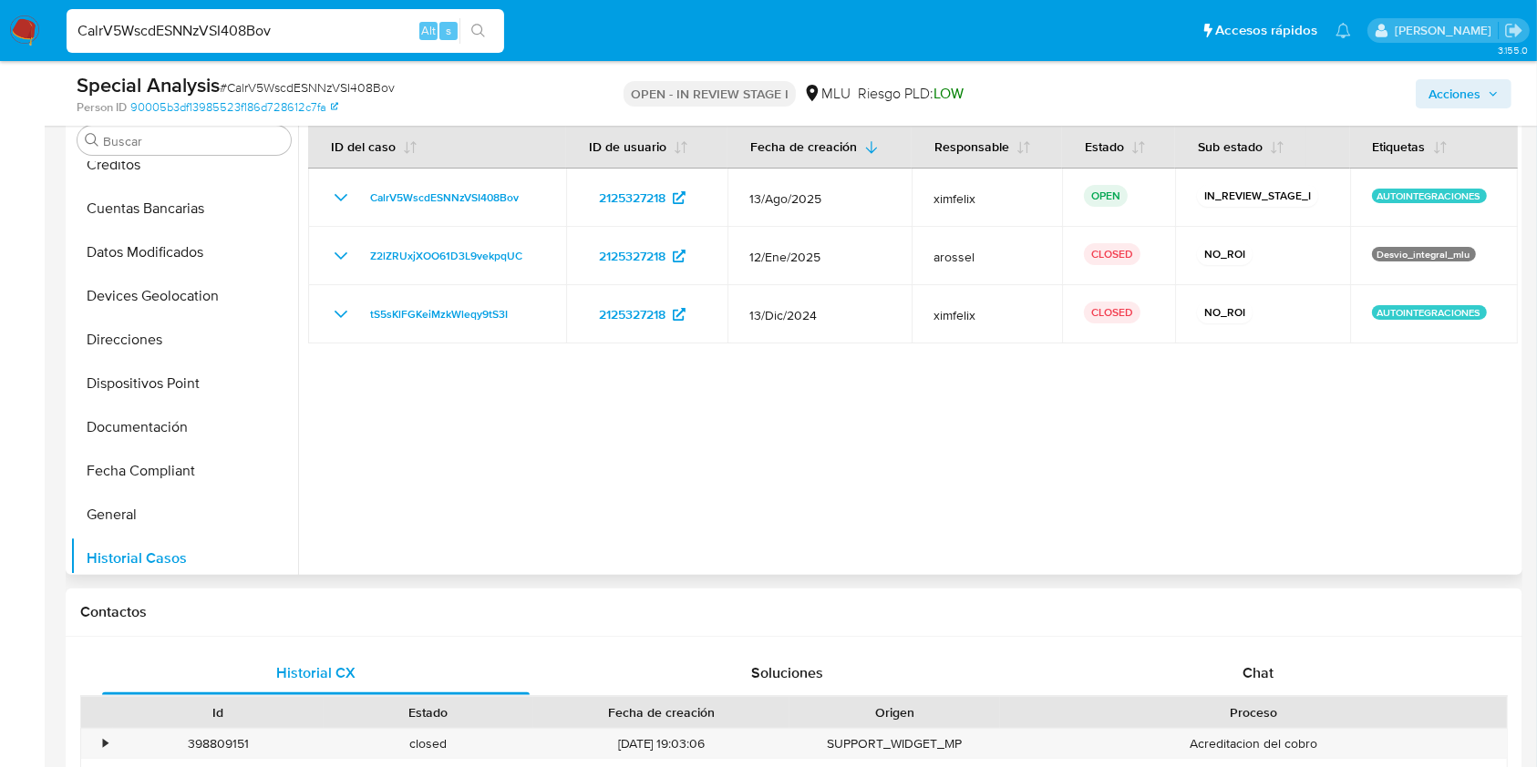
scroll to position [0, 0]
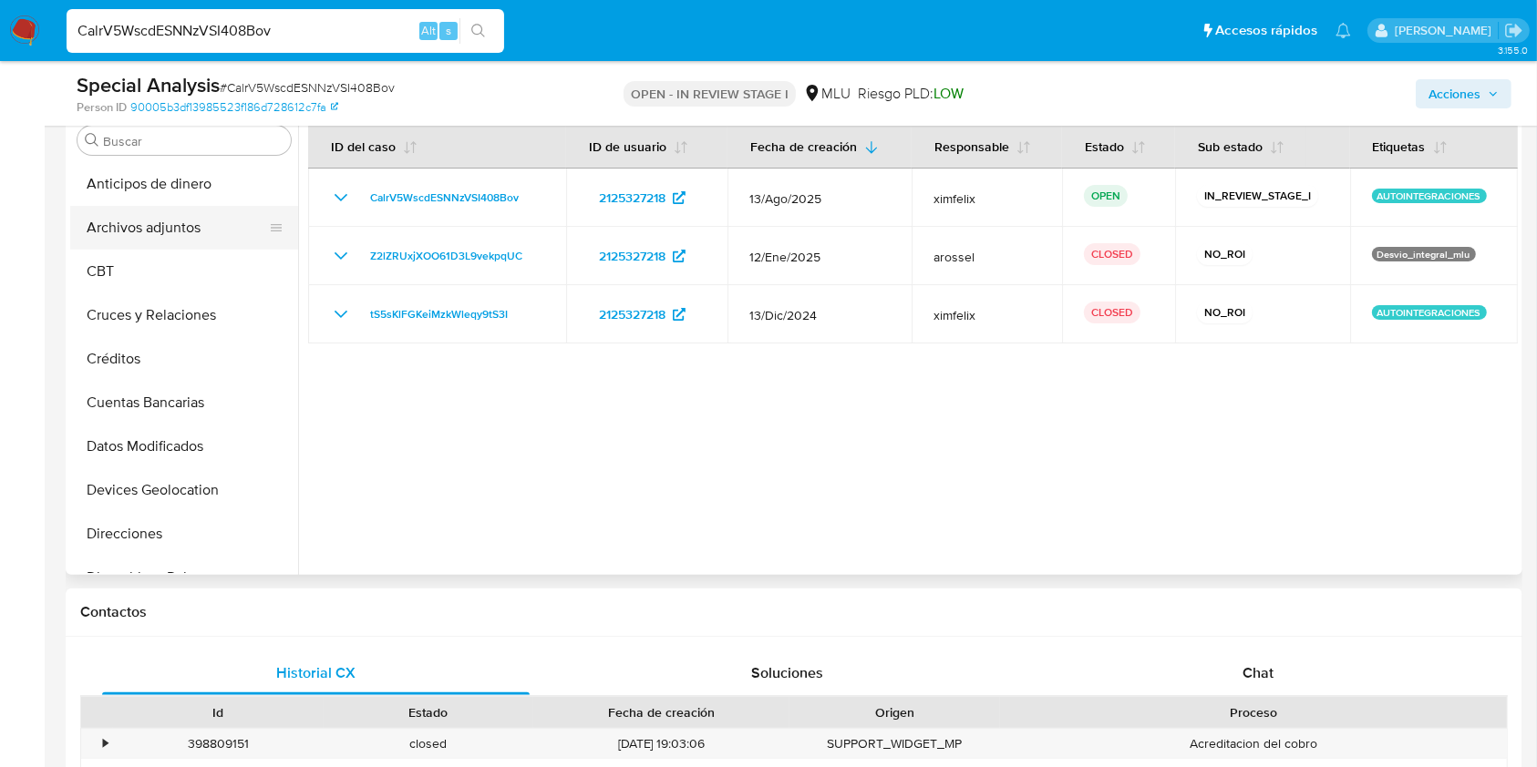
click at [195, 231] on button "Archivos adjuntos" at bounding box center [176, 228] width 213 height 44
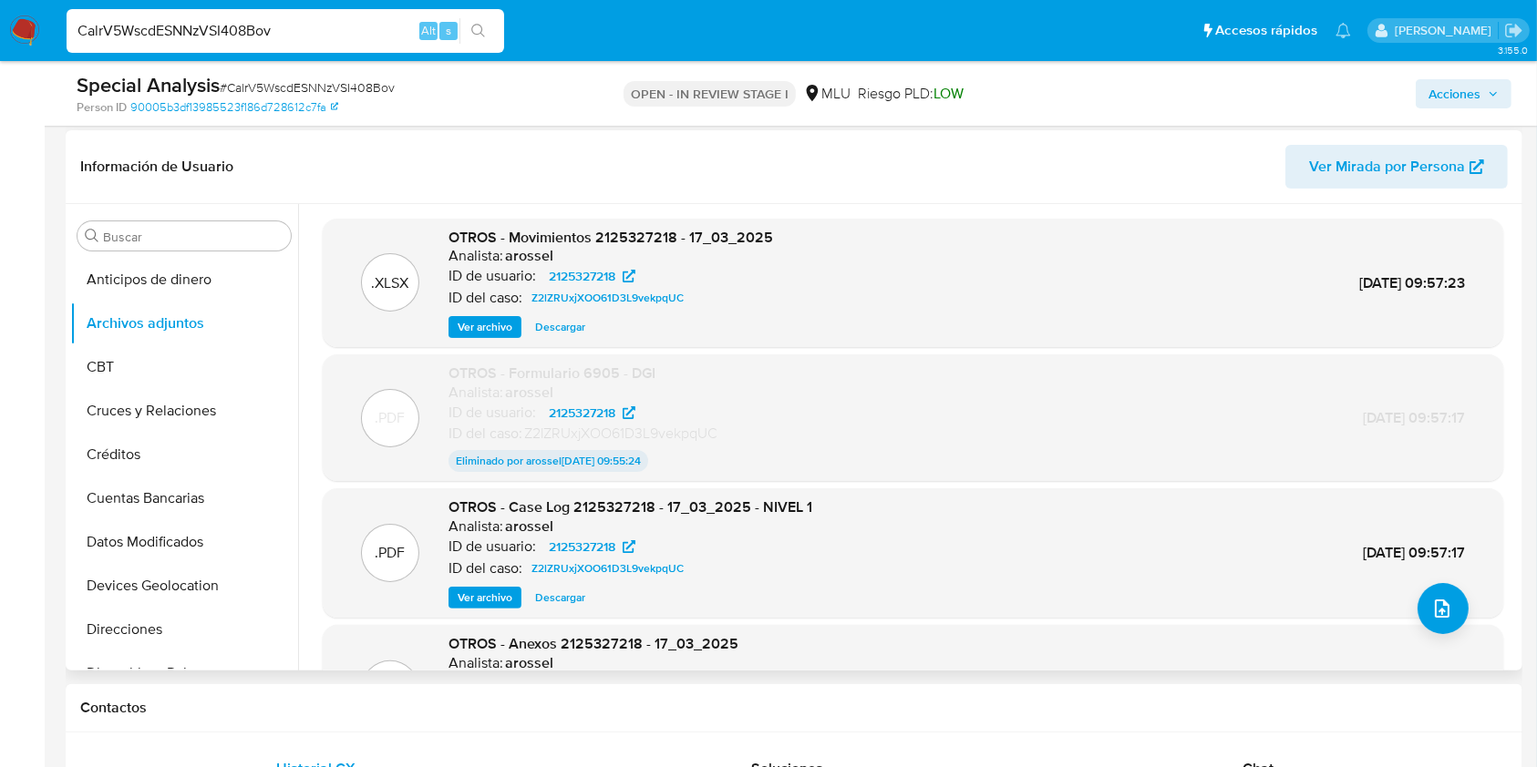
scroll to position [242, 0]
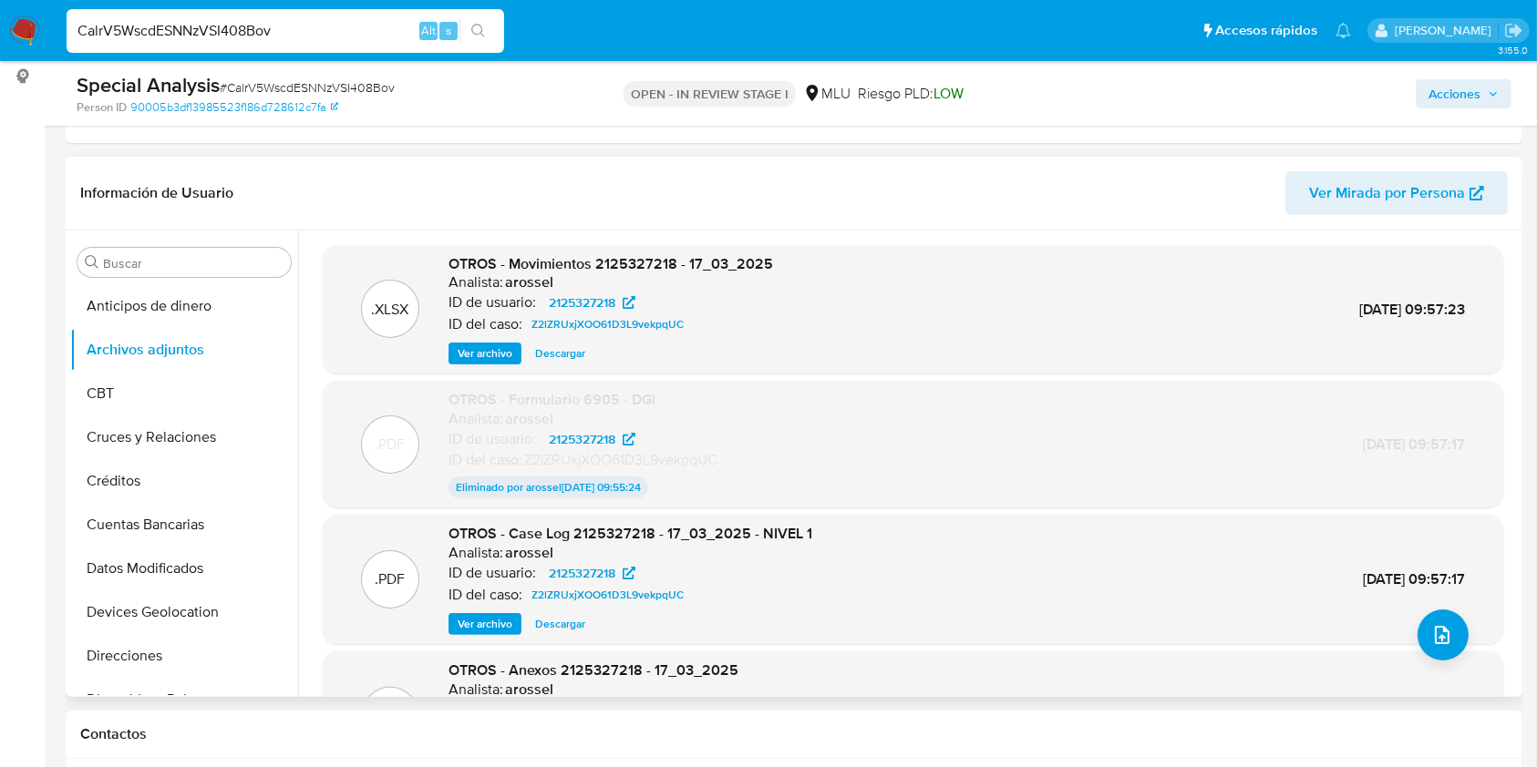
click at [489, 623] on span "Ver archivo" at bounding box center [485, 624] width 55 height 18
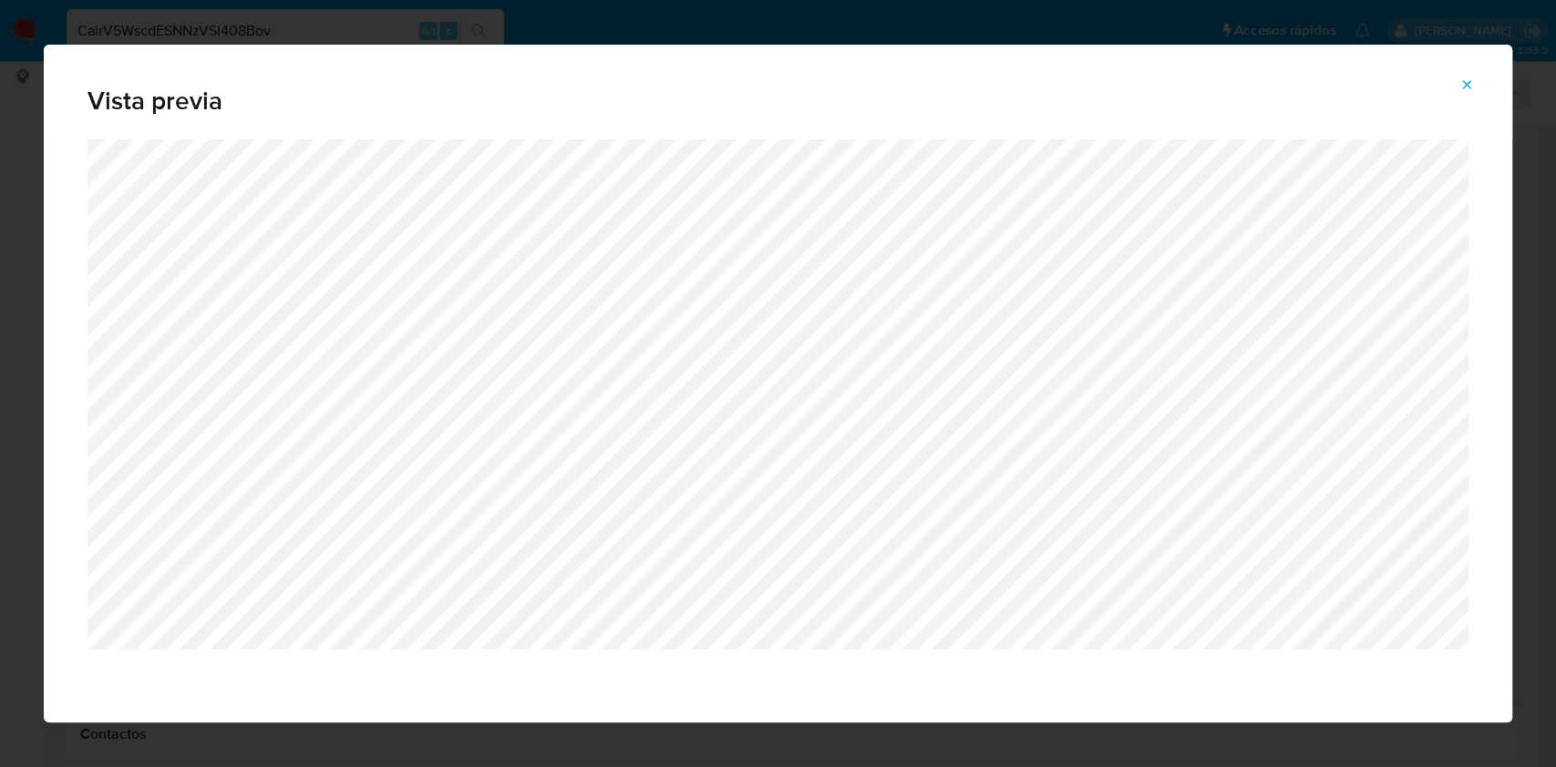
click at [1451, 84] on button "Attachment preview" at bounding box center [1466, 84] width 40 height 29
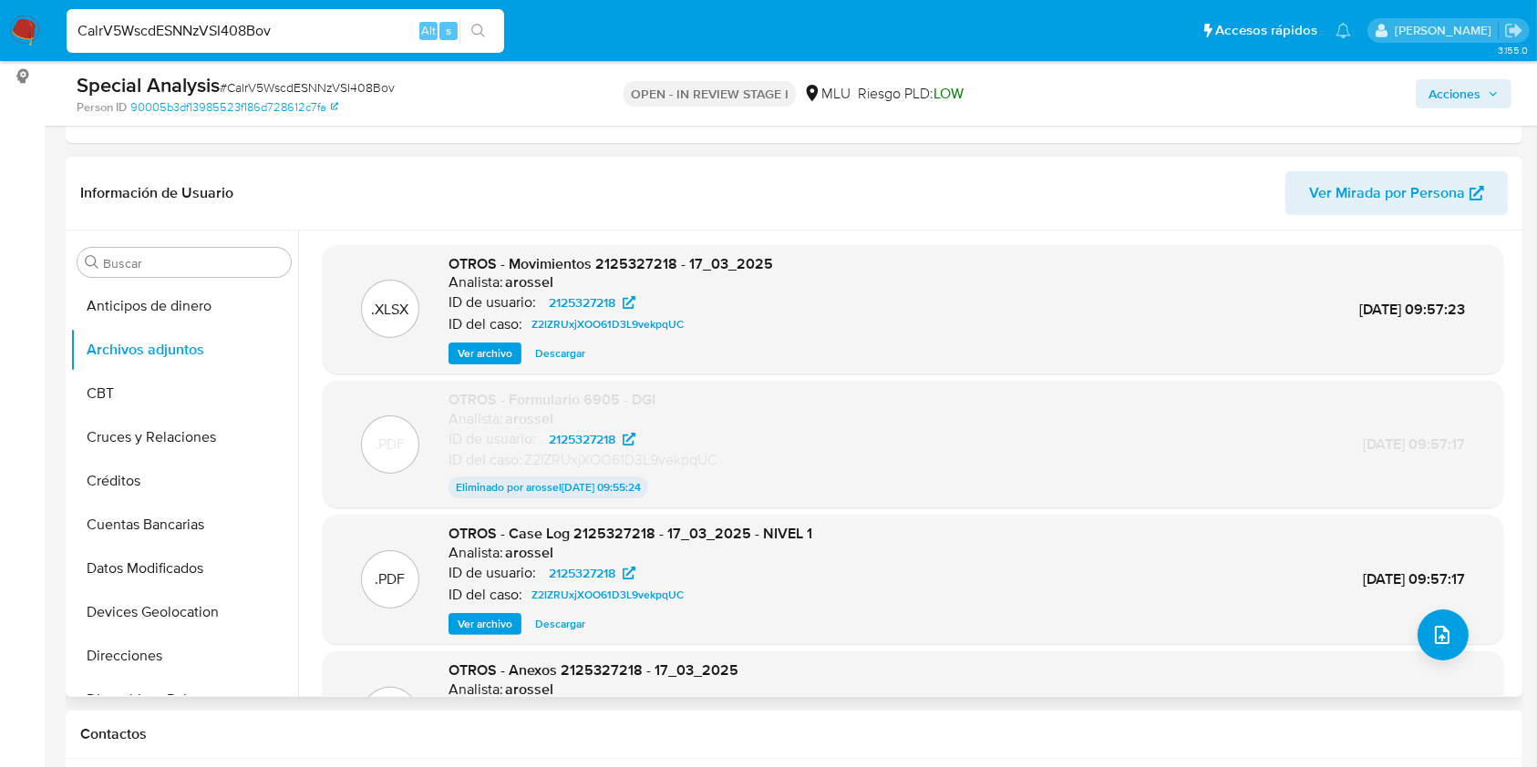
click at [30, 33] on img at bounding box center [24, 30] width 31 height 31
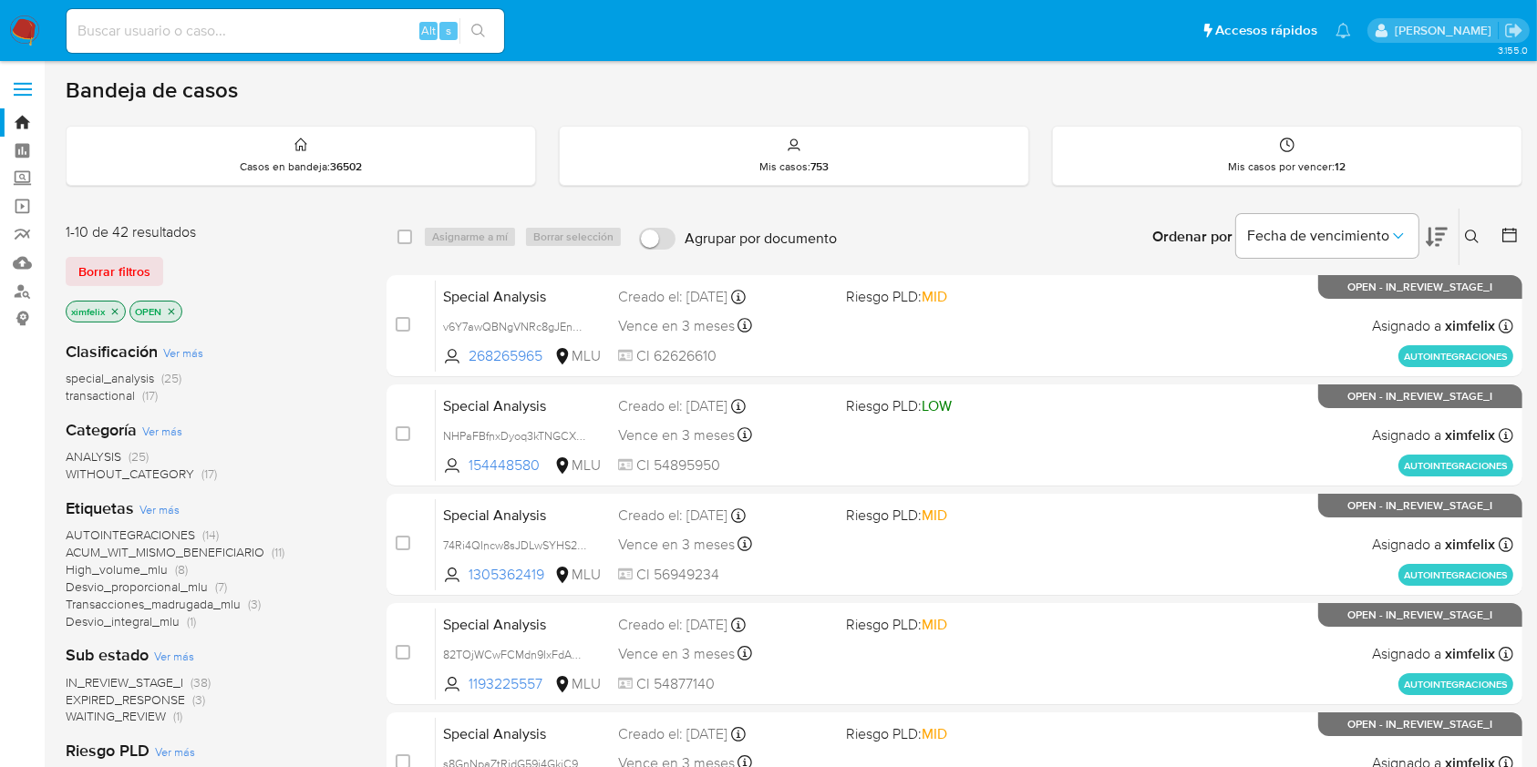
scroll to position [121, 0]
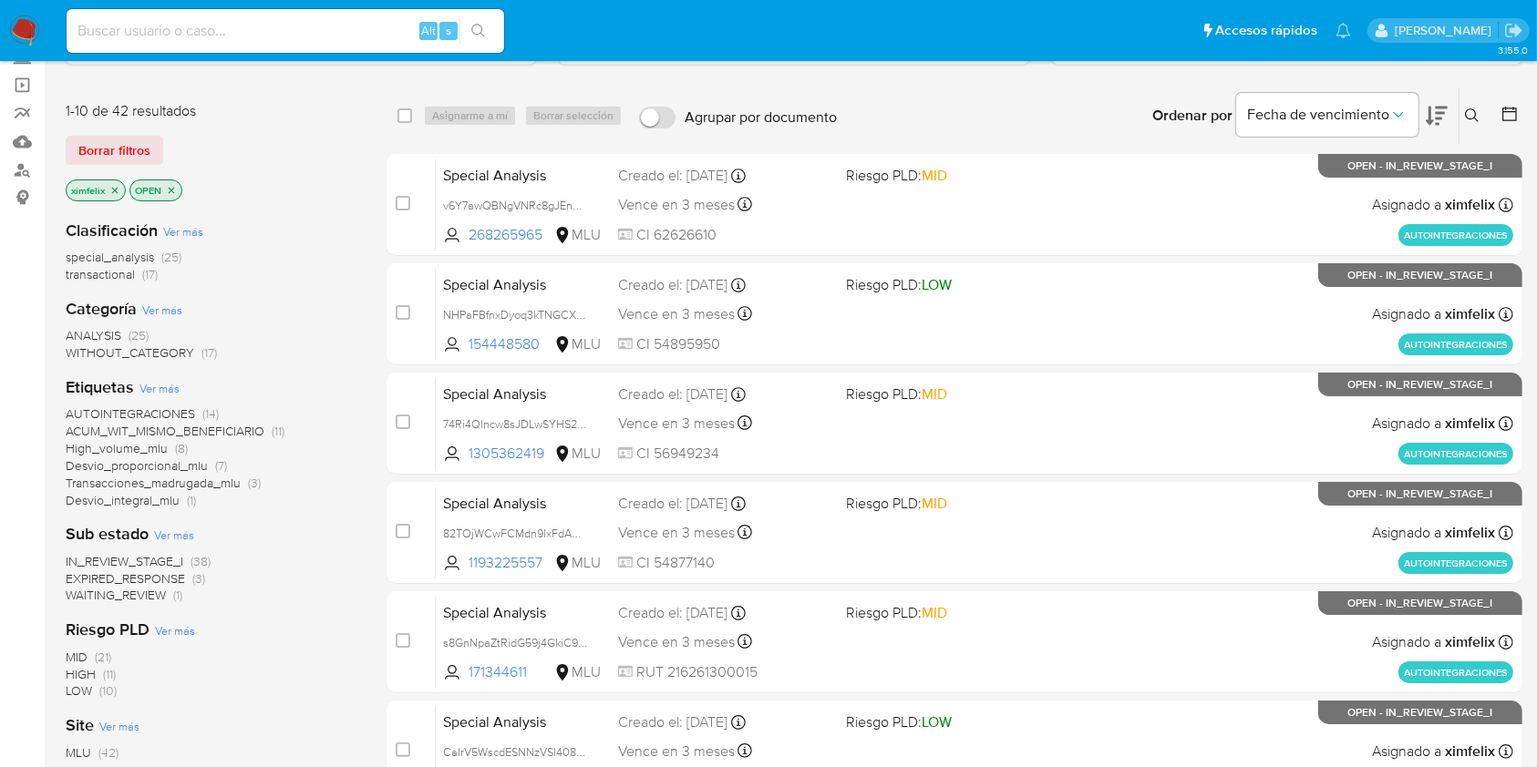
click at [970, 55] on nav "Pausado Ver notificaciones Alt s Accesos rápidos Presiona las siguientes teclas…" at bounding box center [768, 30] width 1537 height 61
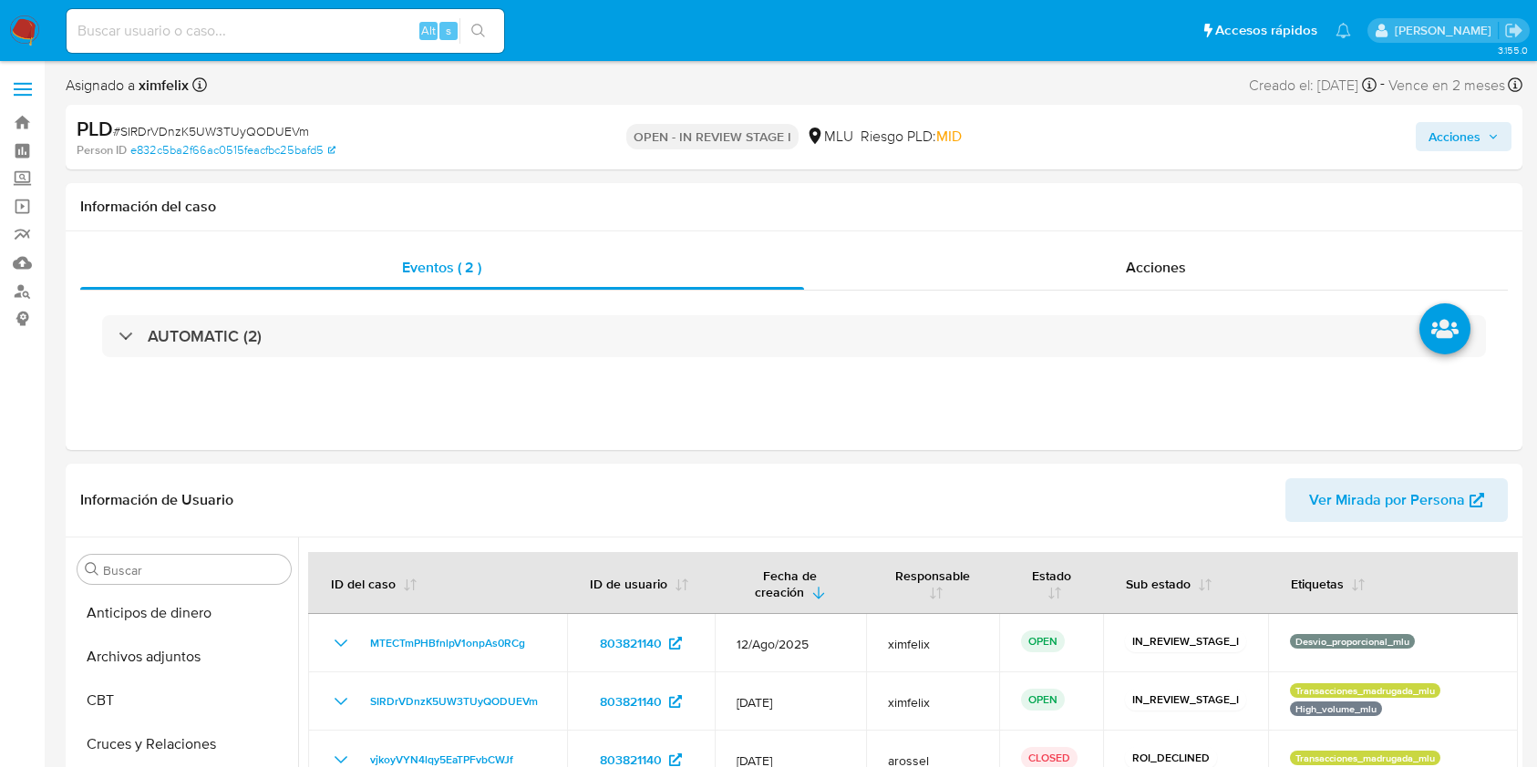
select select "10"
